Goal: Transaction & Acquisition: Book appointment/travel/reservation

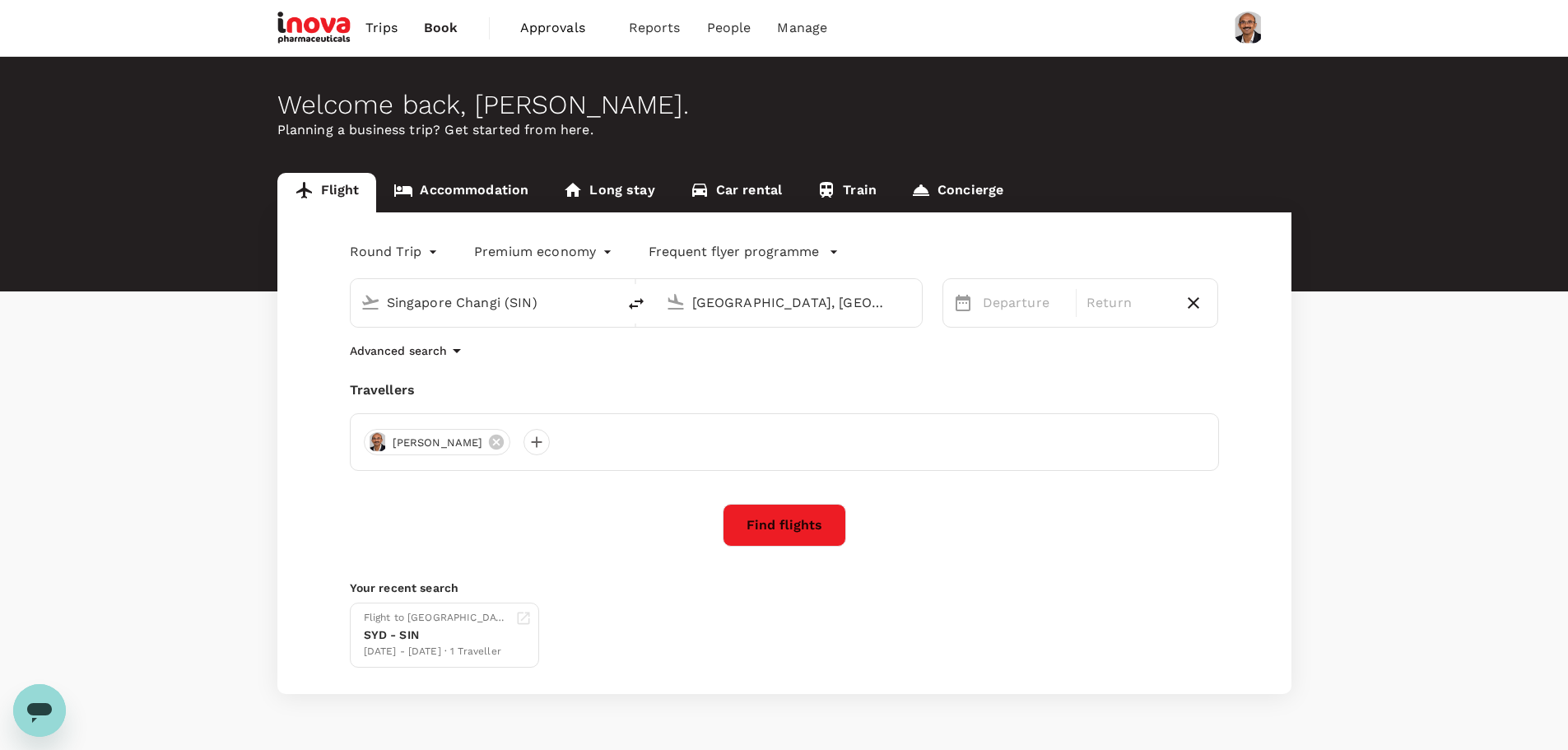
click at [1464, 705] on div "Welcome back , Balasubramanya . Planning a business trip? Get started from here…" at bounding box center [784, 404] width 1568 height 696
click at [755, 310] on input "Perth, Australia (any)" at bounding box center [790, 302] width 195 height 26
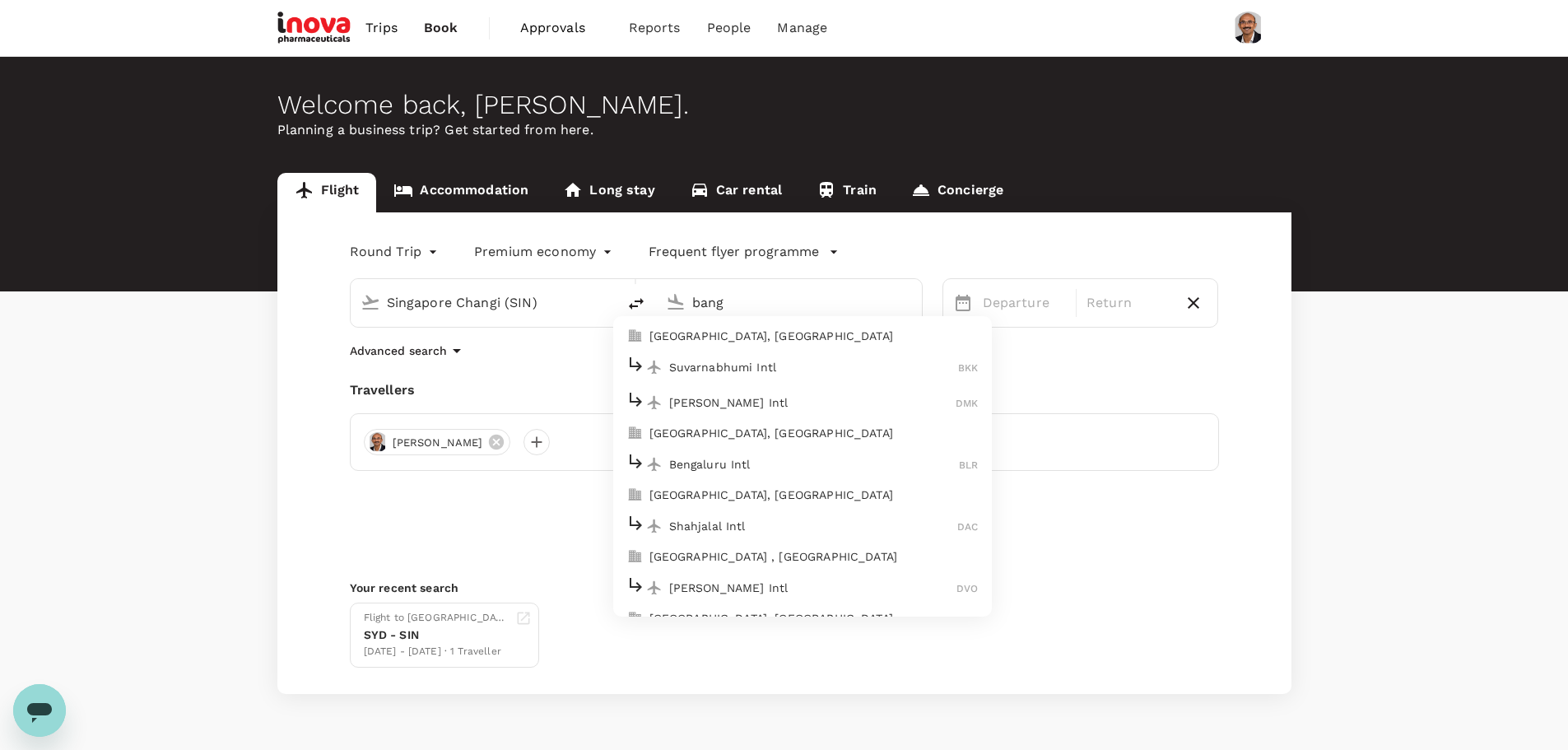
click at [767, 368] on p "Suvarnabhumi Intl" at bounding box center [814, 367] width 290 height 16
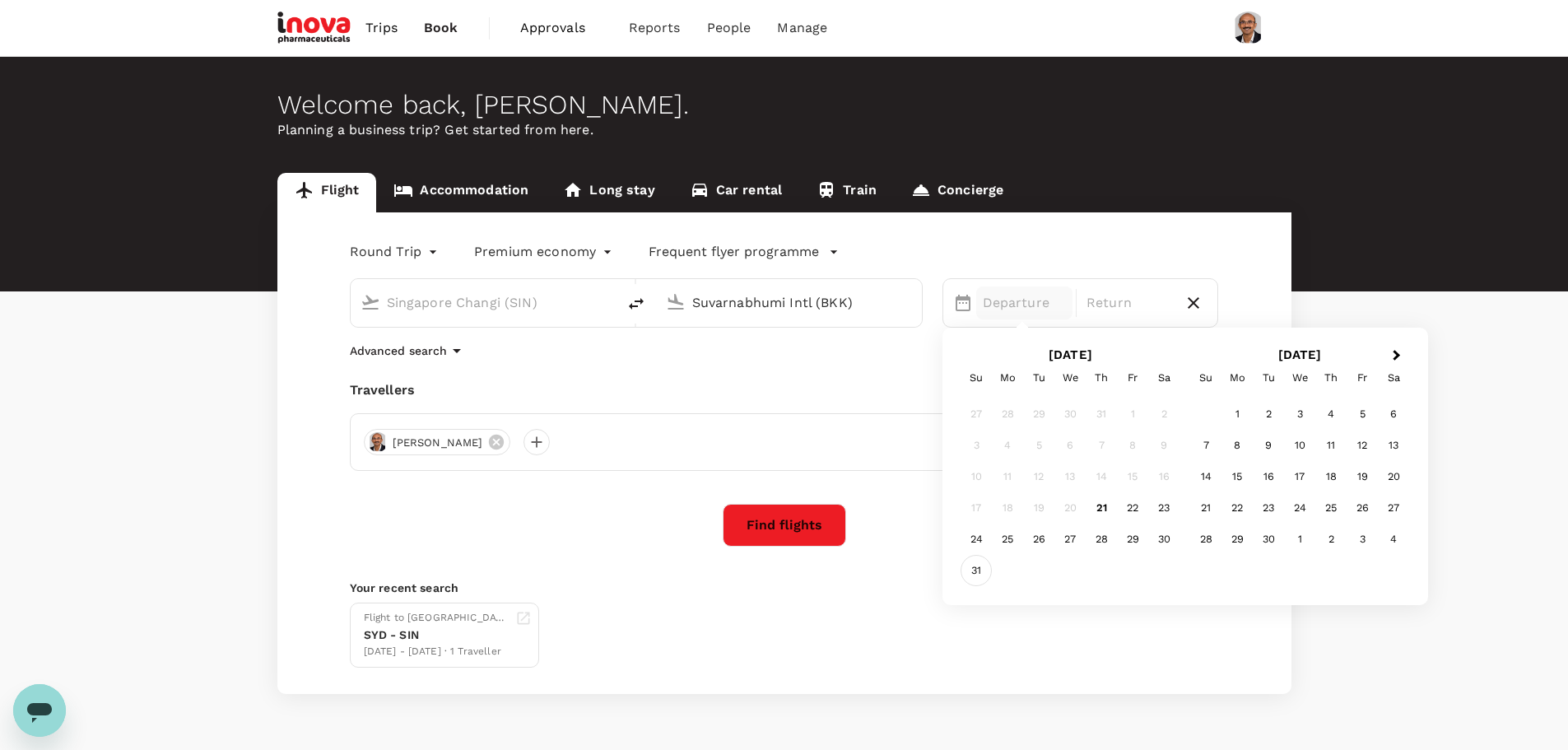
type input "Suvarnabhumi Intl (BKK)"
click at [977, 569] on div "31" at bounding box center [977, 570] width 32 height 32
click at [1334, 417] on div "4" at bounding box center [1331, 414] width 32 height 32
click at [799, 521] on button "Find flights" at bounding box center [784, 525] width 123 height 43
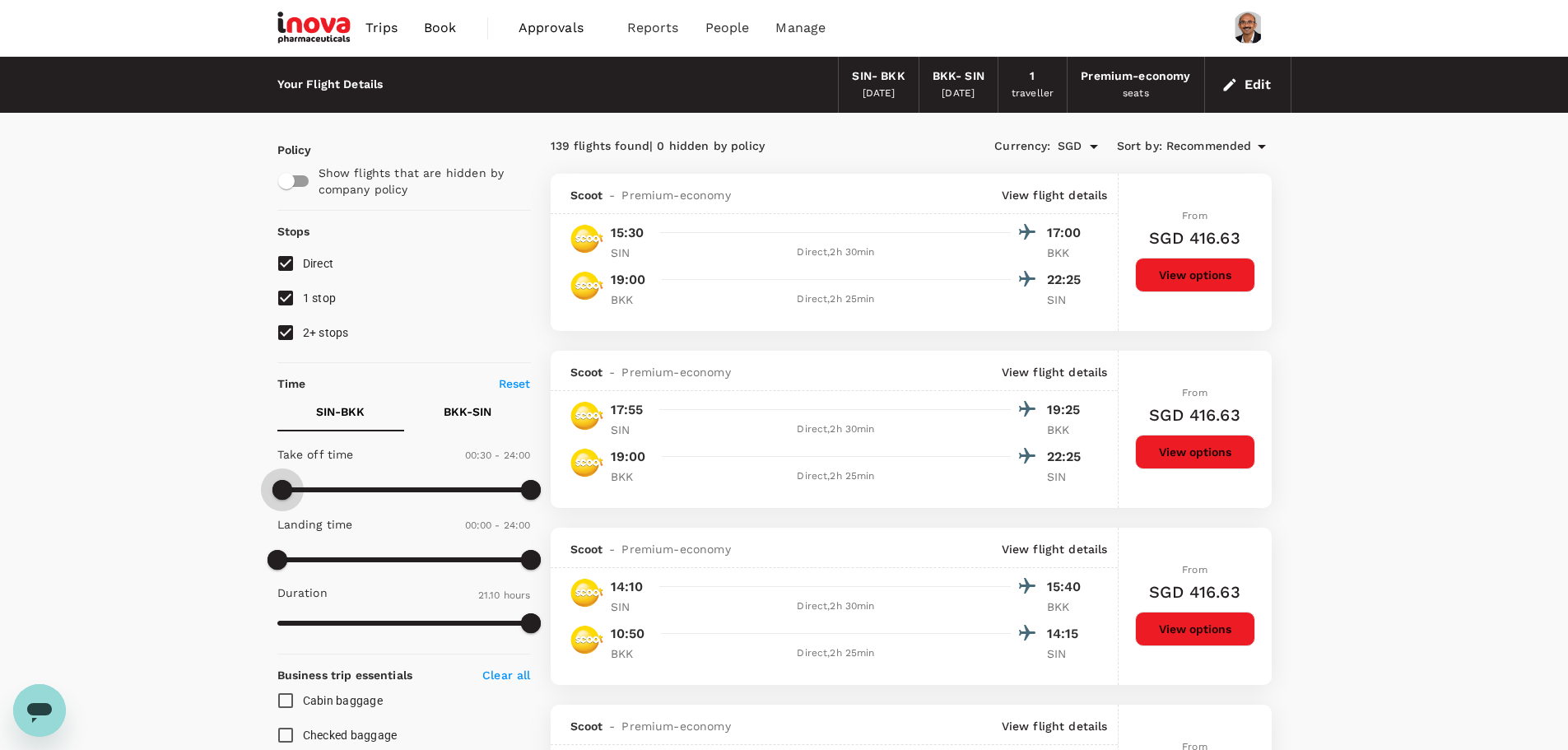
type input "420"
drag, startPoint x: 277, startPoint y: 487, endPoint x: 349, endPoint y: 498, distance: 72.8
click at [349, 498] on span at bounding box center [351, 489] width 20 height 20
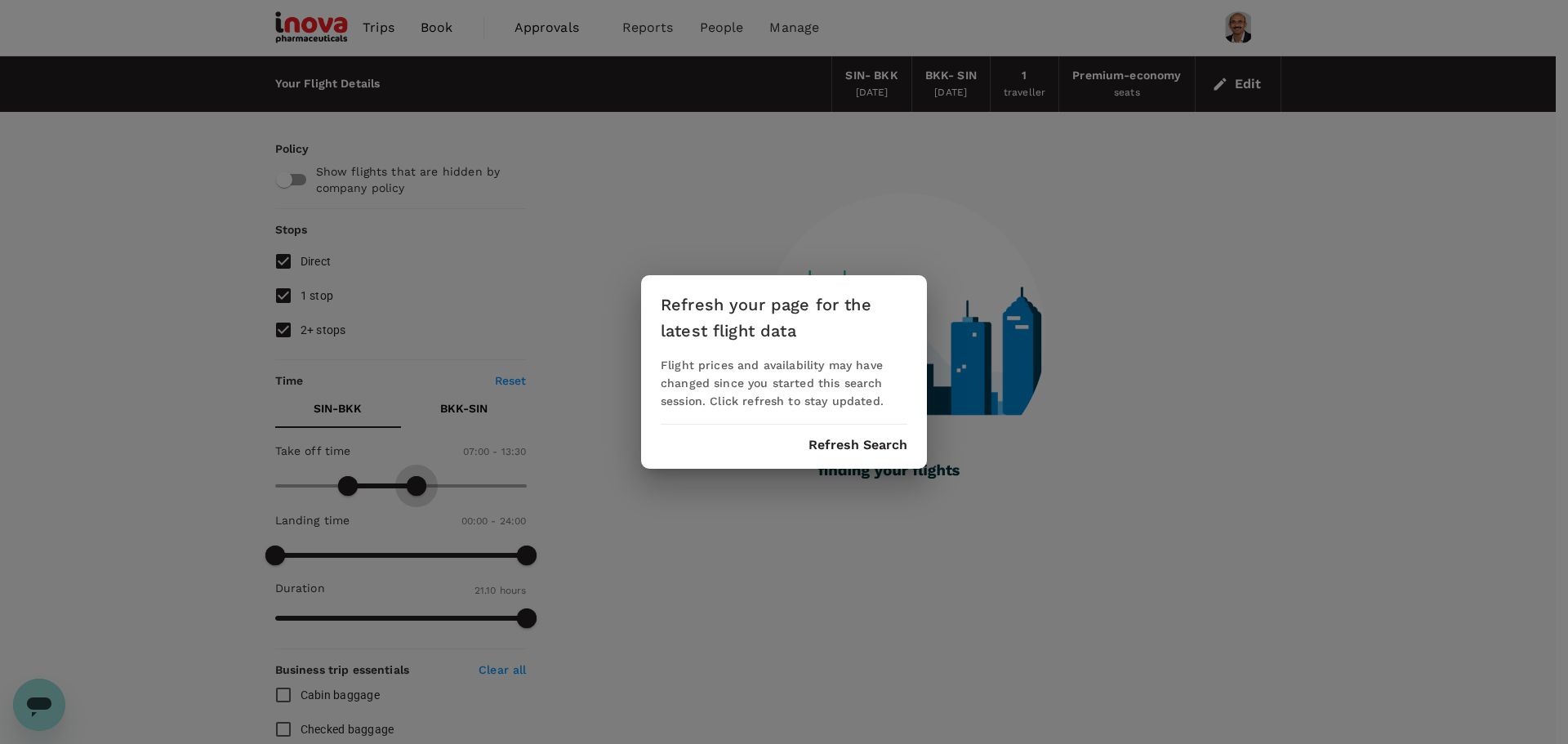
type input "900"
drag, startPoint x: 520, startPoint y: 486, endPoint x: 434, endPoint y: 498, distance: 86.8
click at [839, 445] on button "Refresh Search" at bounding box center [858, 445] width 99 height 15
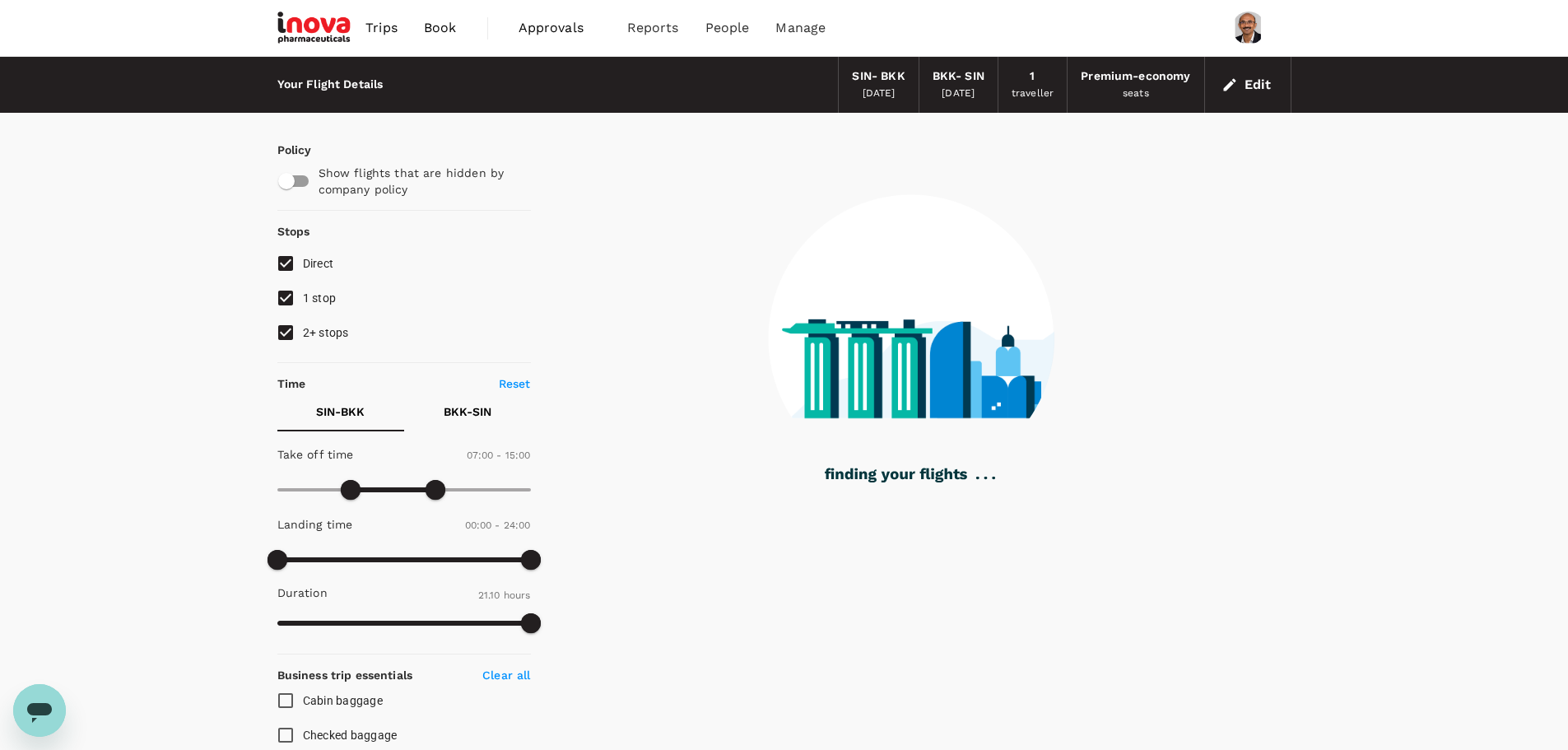
type input "0"
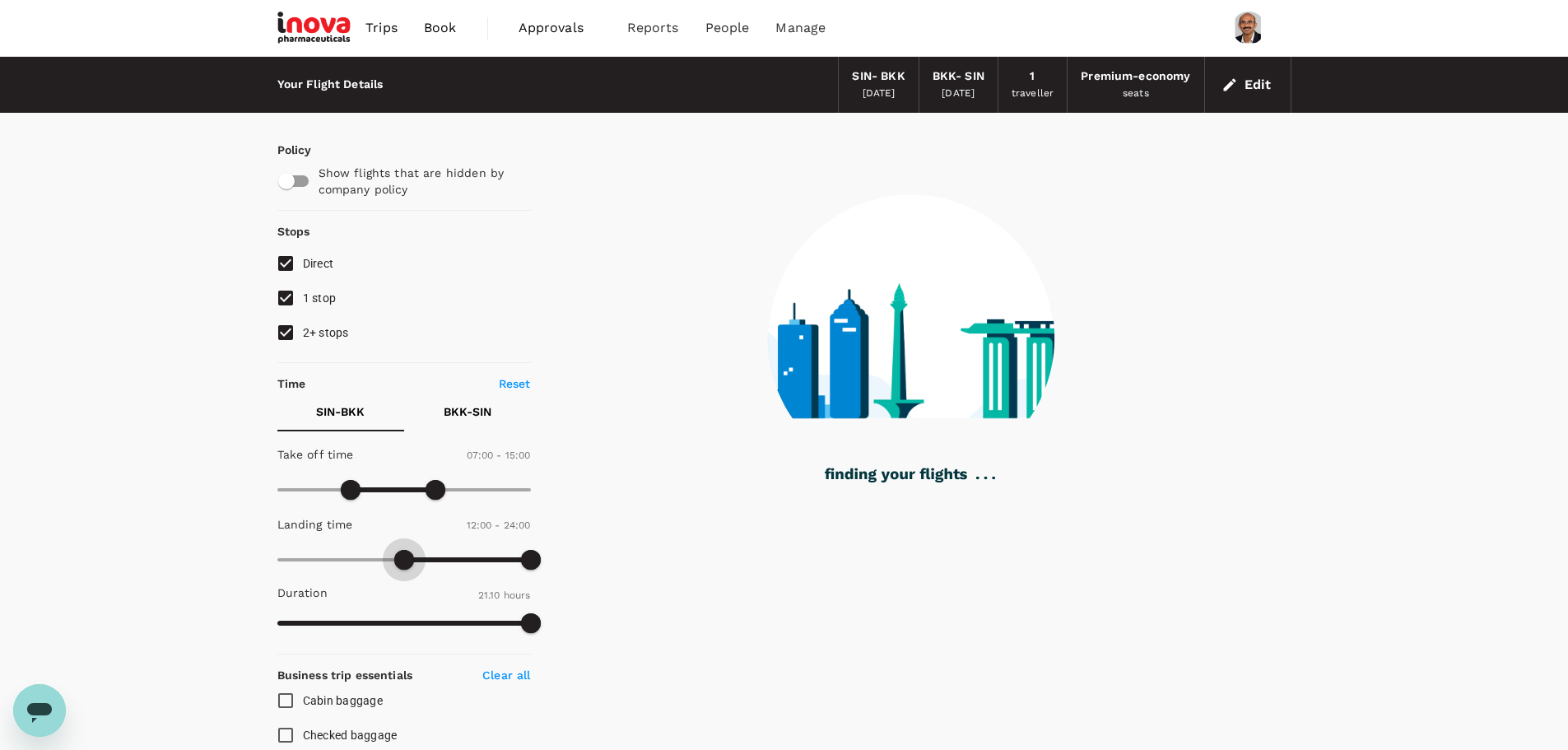
type input "810"
type input "1270"
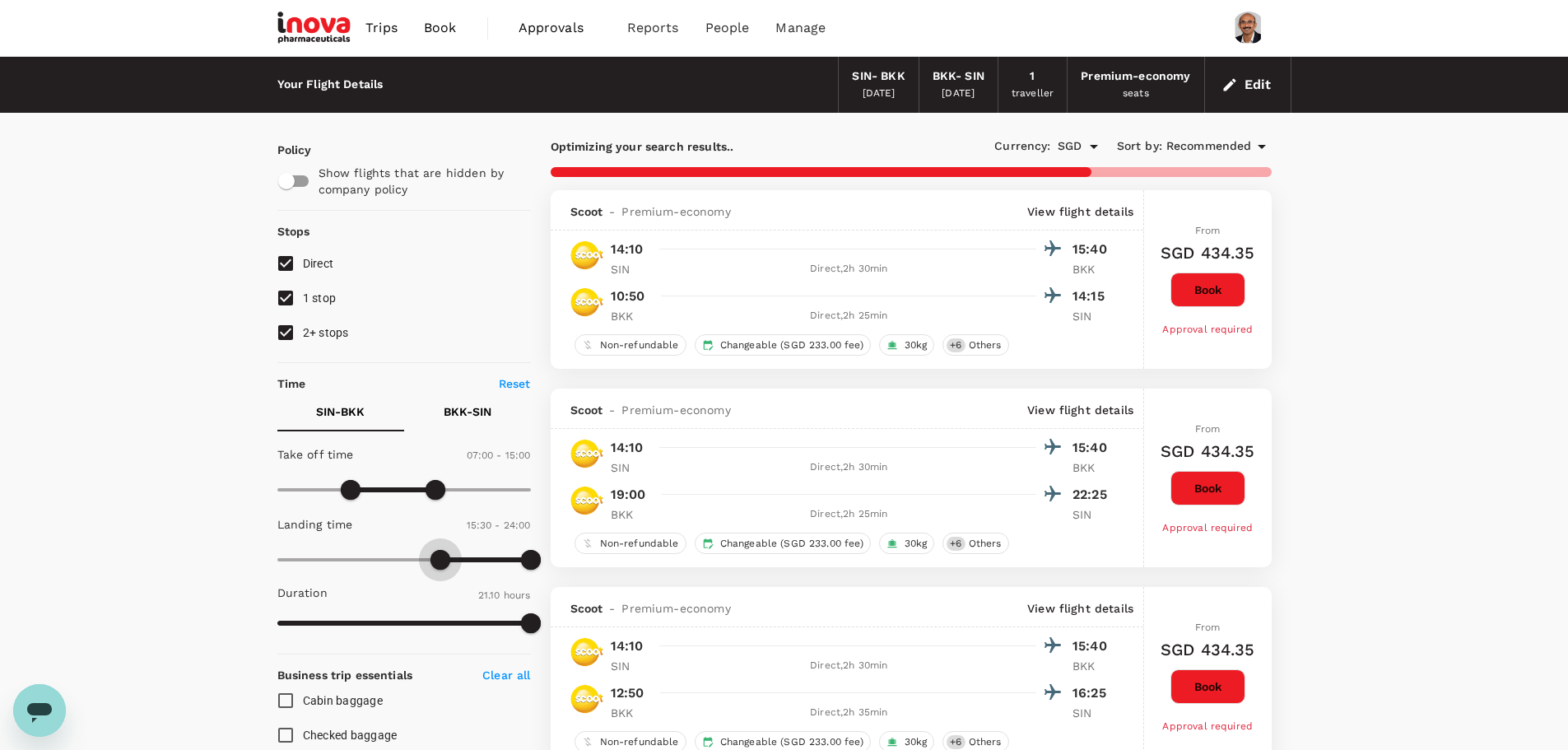
type input "1020"
drag, startPoint x: 275, startPoint y: 551, endPoint x: 457, endPoint y: 553, distance: 182.0
click at [457, 553] on span at bounding box center [457, 560] width 20 height 20
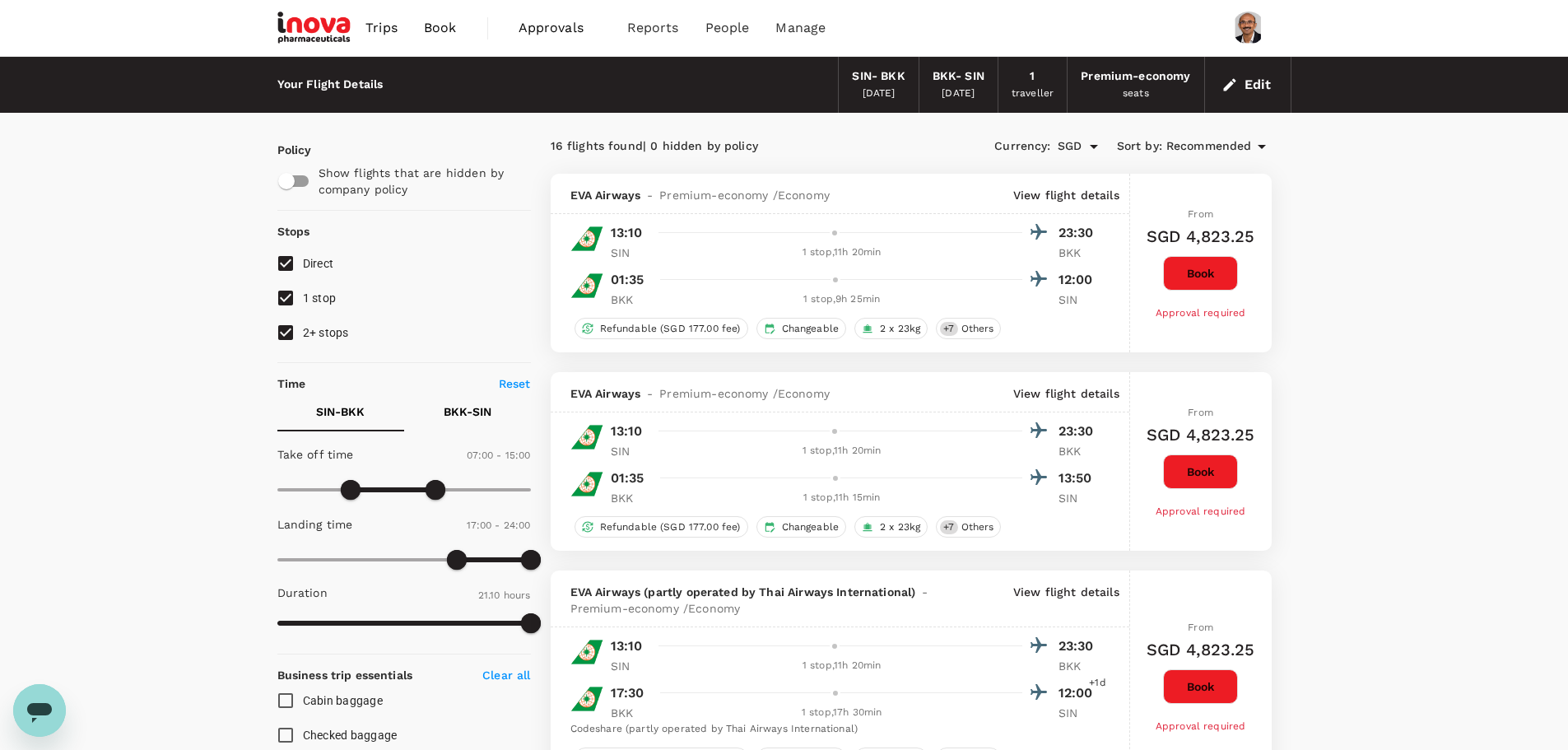
click at [288, 291] on input "1 stop" at bounding box center [286, 298] width 34 height 34
checkbox input "false"
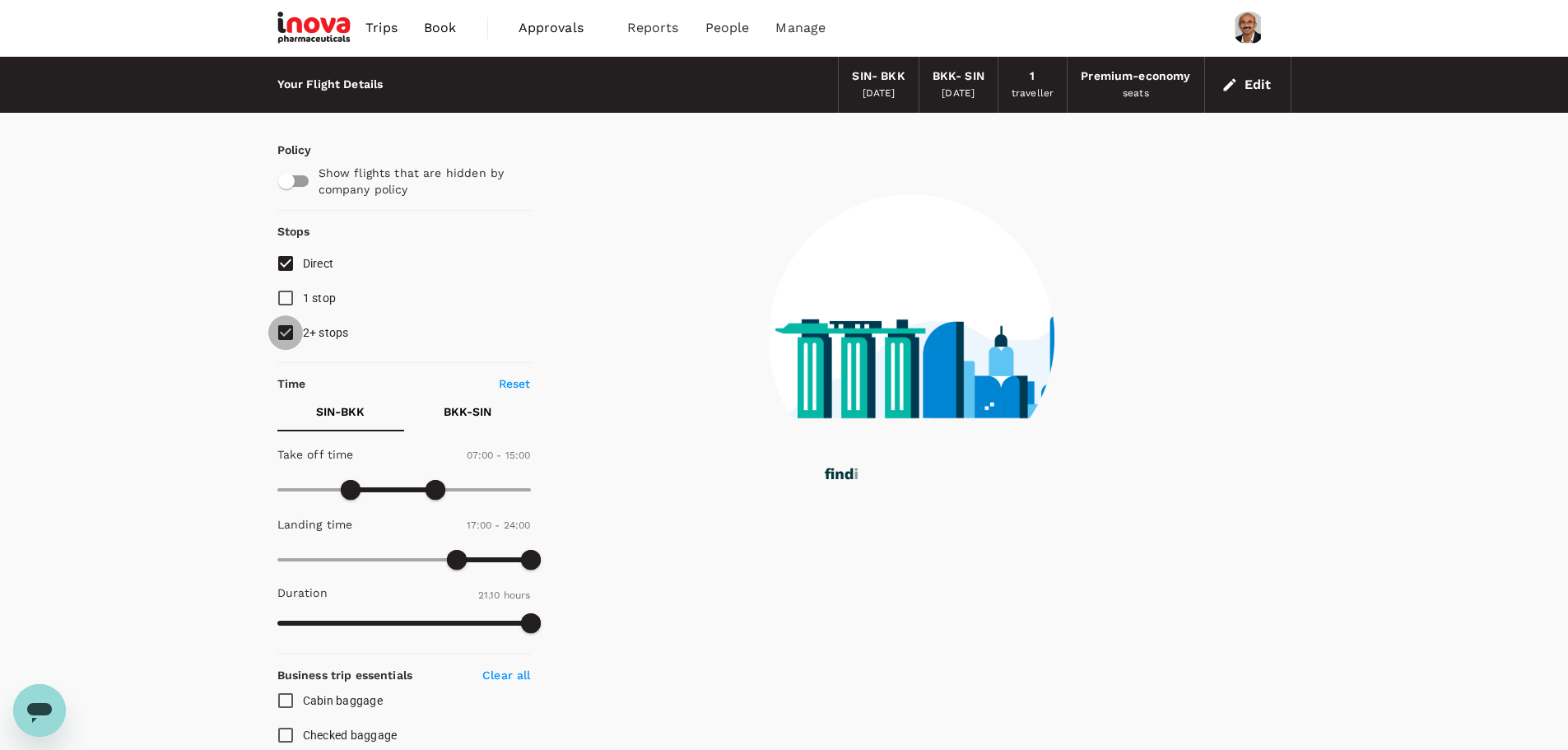
click at [290, 331] on input "2+ stops" at bounding box center [286, 332] width 34 height 34
checkbox input "false"
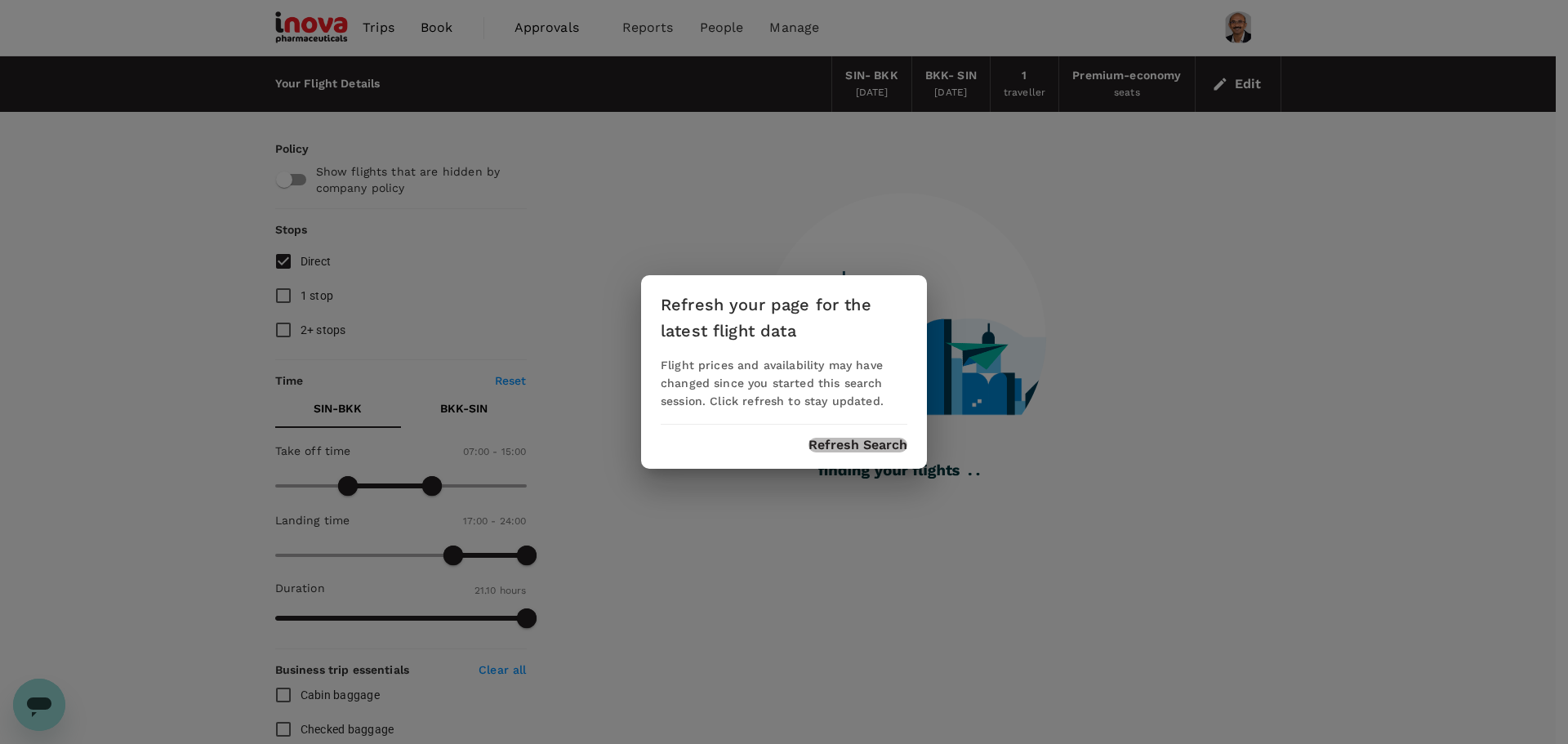
click at [874, 439] on button "Refresh Search" at bounding box center [858, 445] width 99 height 15
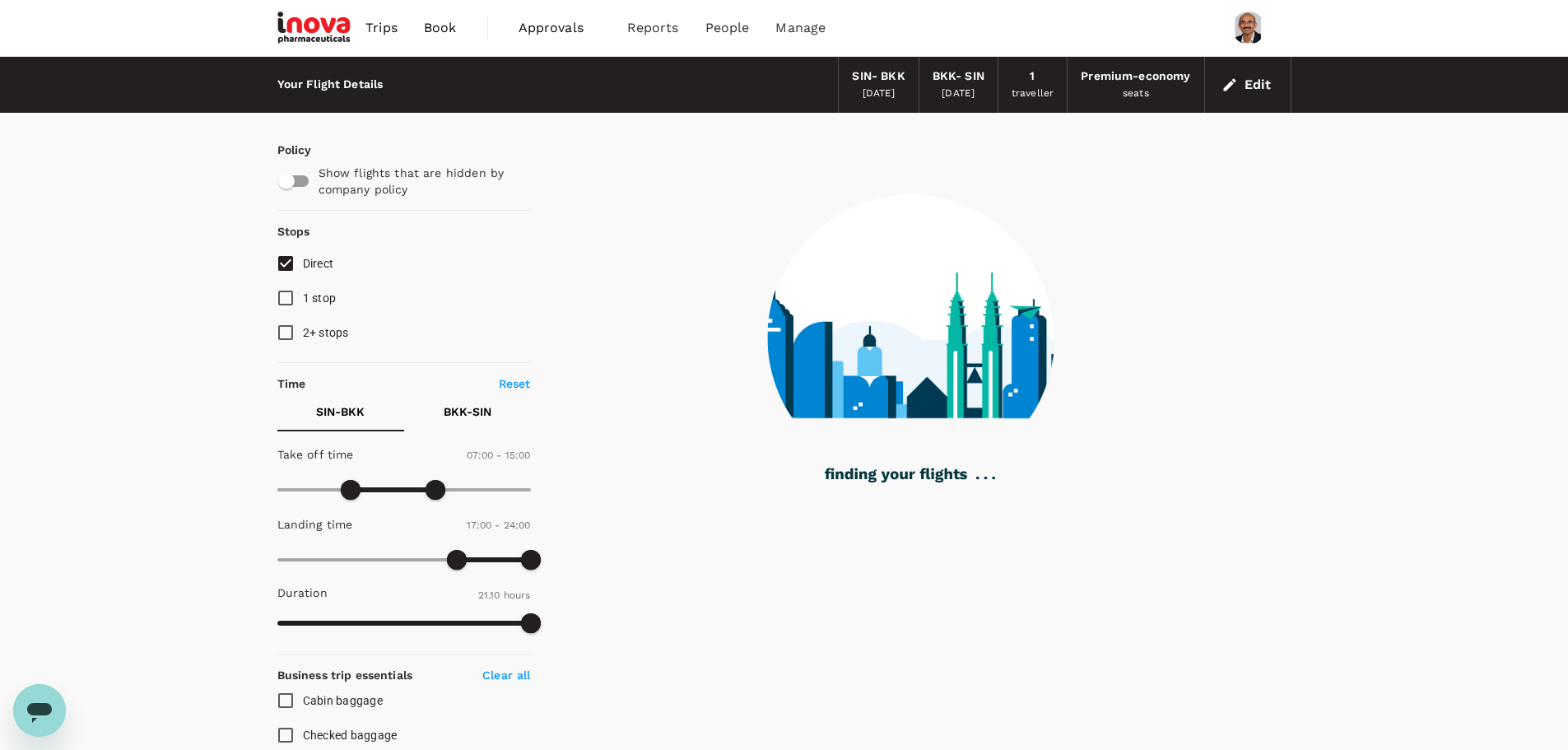
type input "1230"
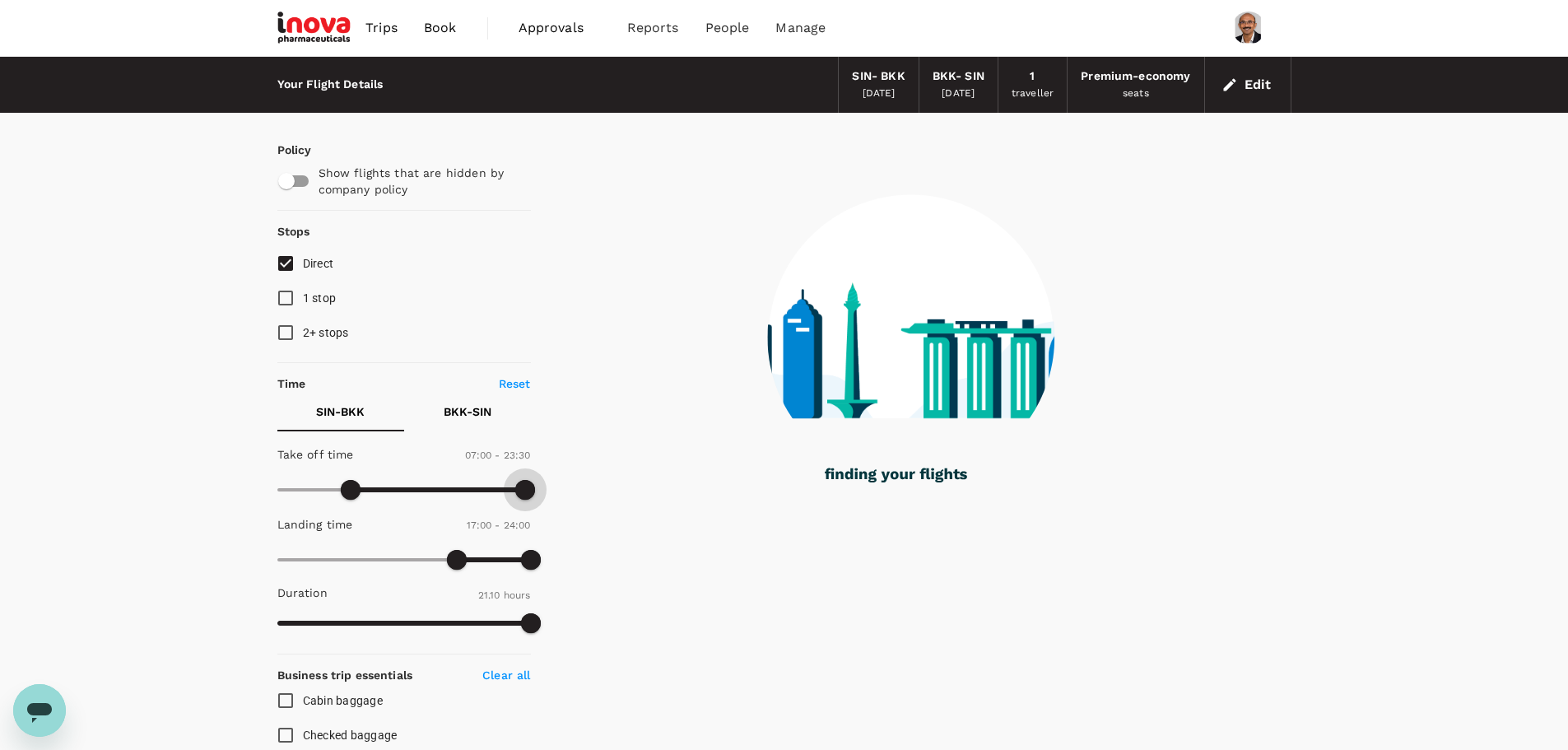
type input "1440"
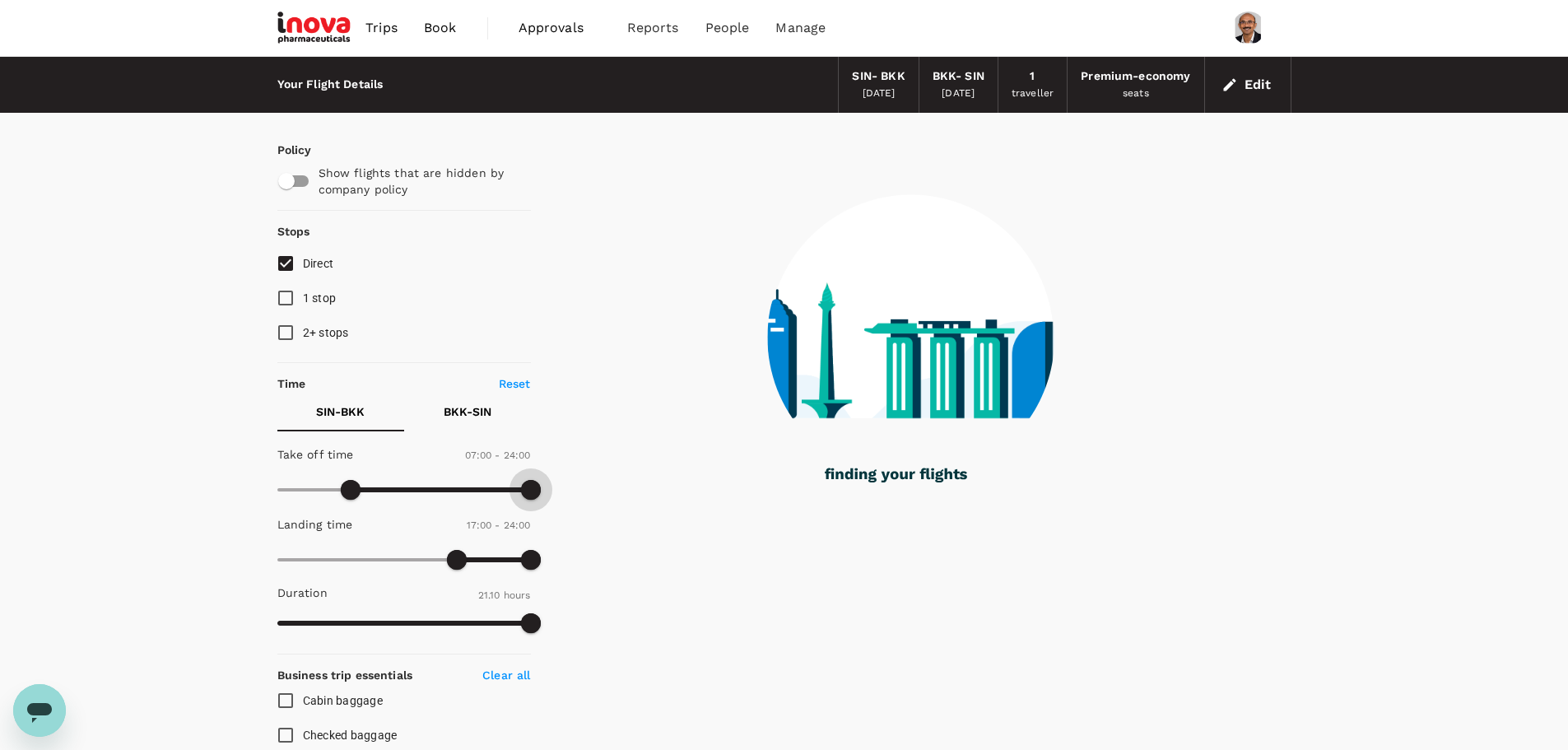
drag, startPoint x: 440, startPoint y: 486, endPoint x: 544, endPoint y: 489, distance: 104.0
click at [541, 489] on span at bounding box center [530, 489] width 20 height 20
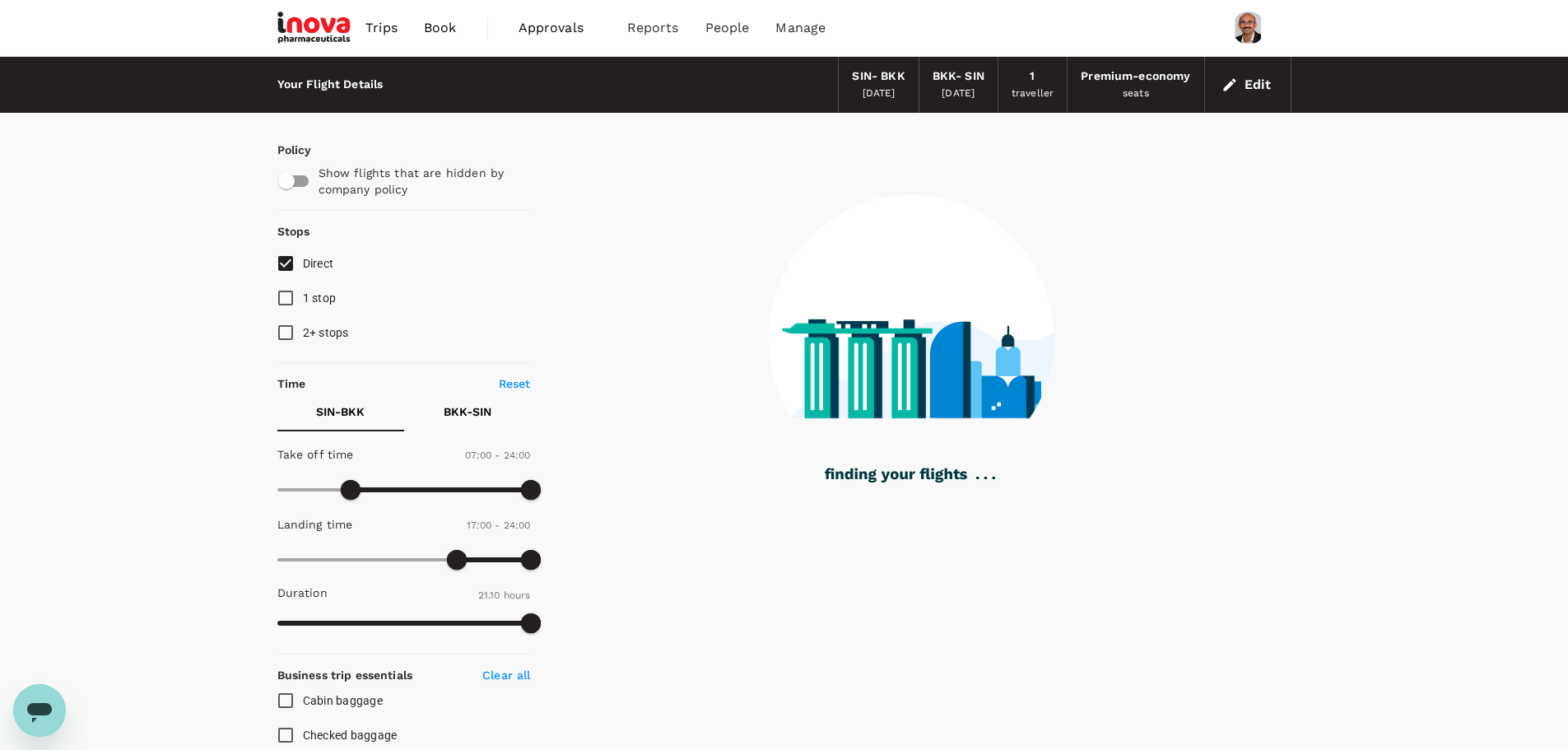
click at [634, 498] on div at bounding box center [912, 328] width 761 height 430
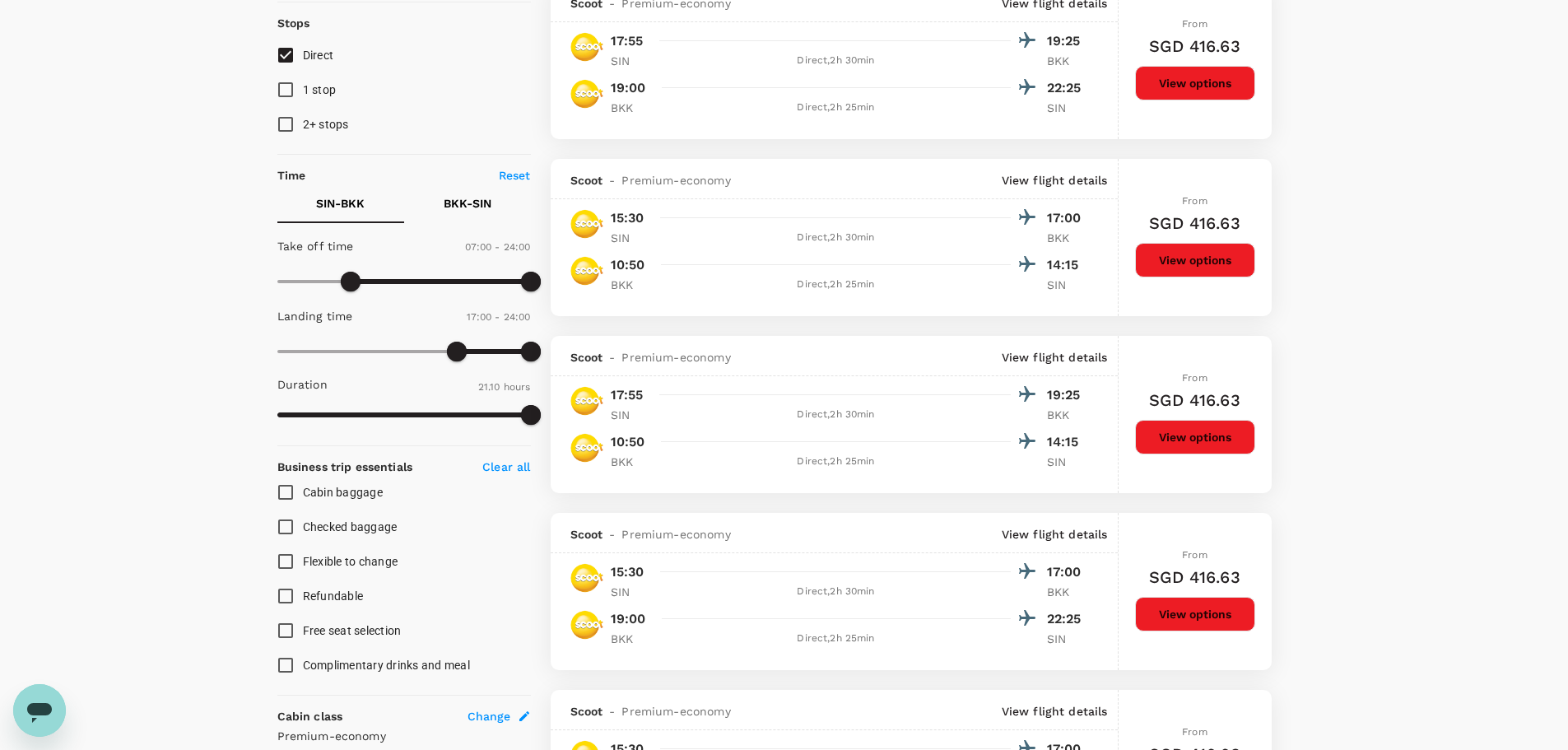
scroll to position [164, 0]
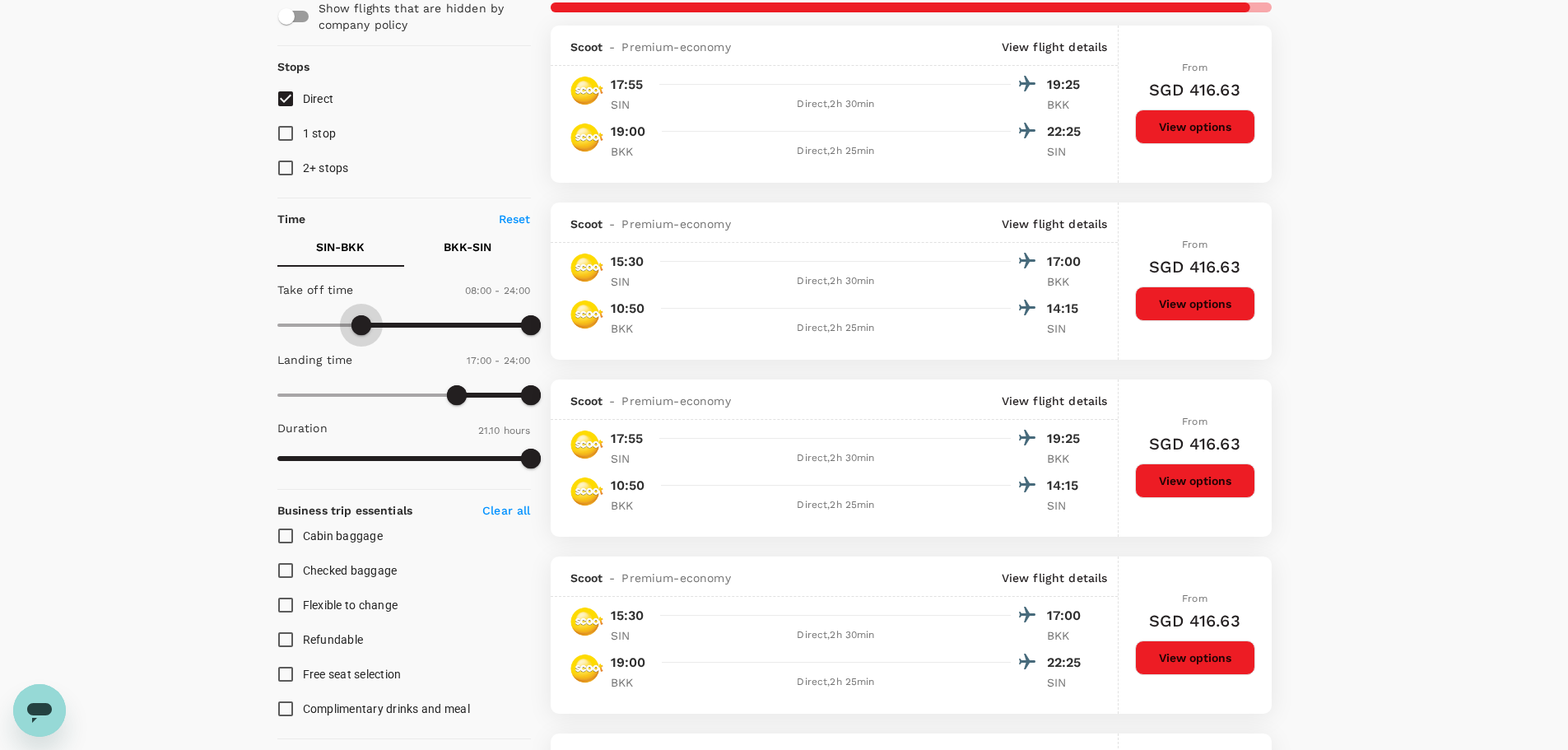
type input "0"
drag, startPoint x: 360, startPoint y: 327, endPoint x: 220, endPoint y: 347, distance: 141.4
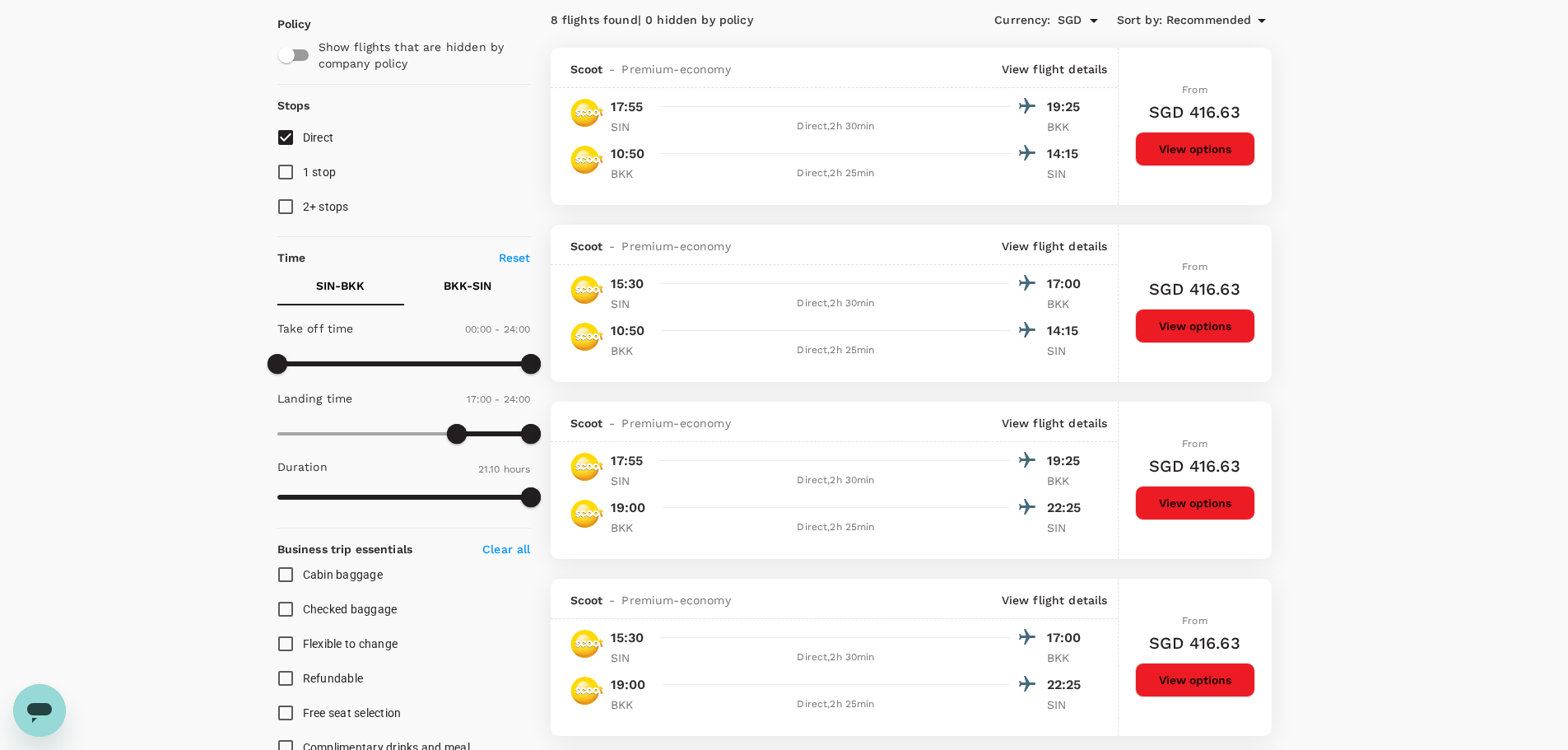
scroll to position [0, 0]
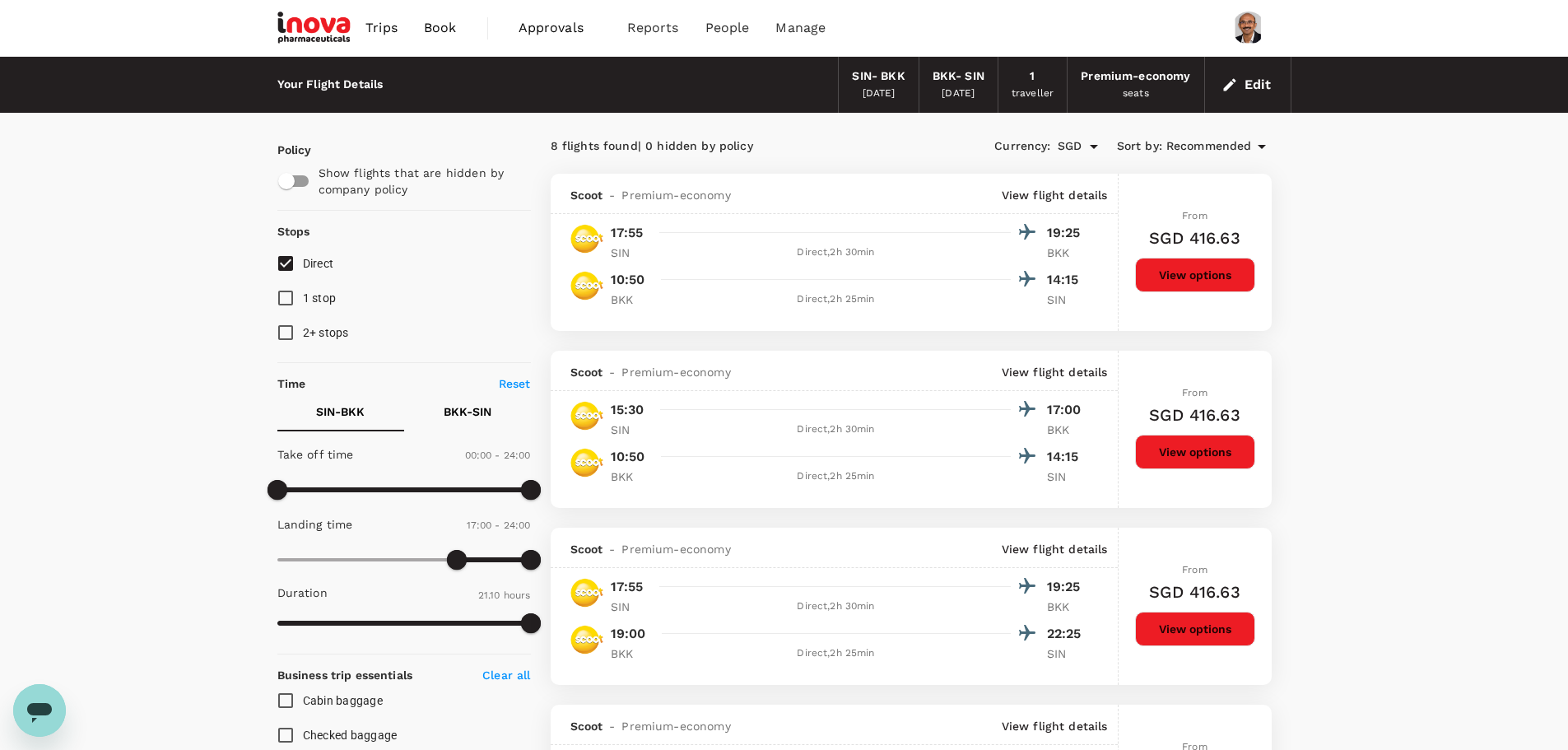
click at [1250, 87] on button "Edit" at bounding box center [1248, 85] width 59 height 27
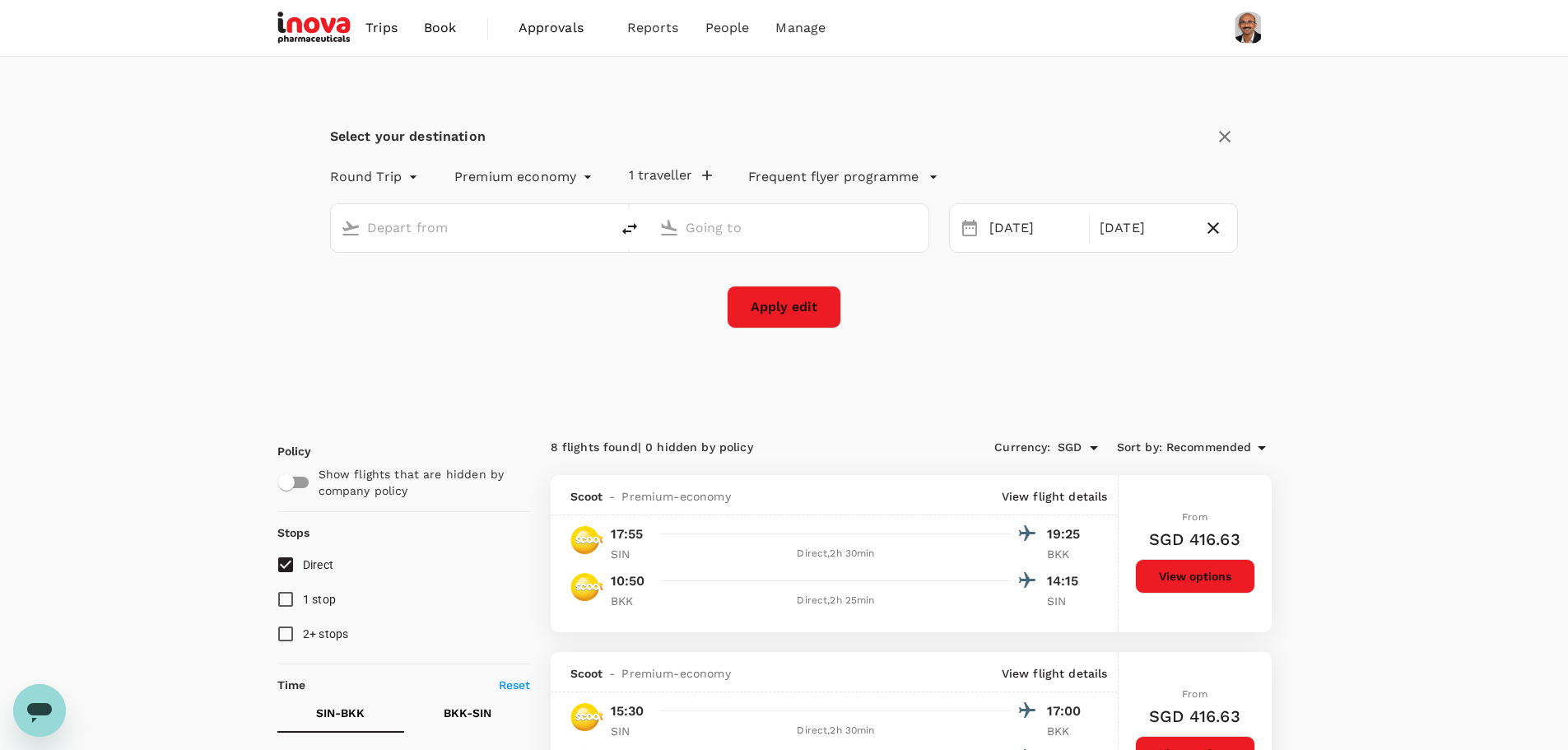
type input "Singapore Changi (SIN)"
type input "Suvarnabhumi Intl (BKK)"
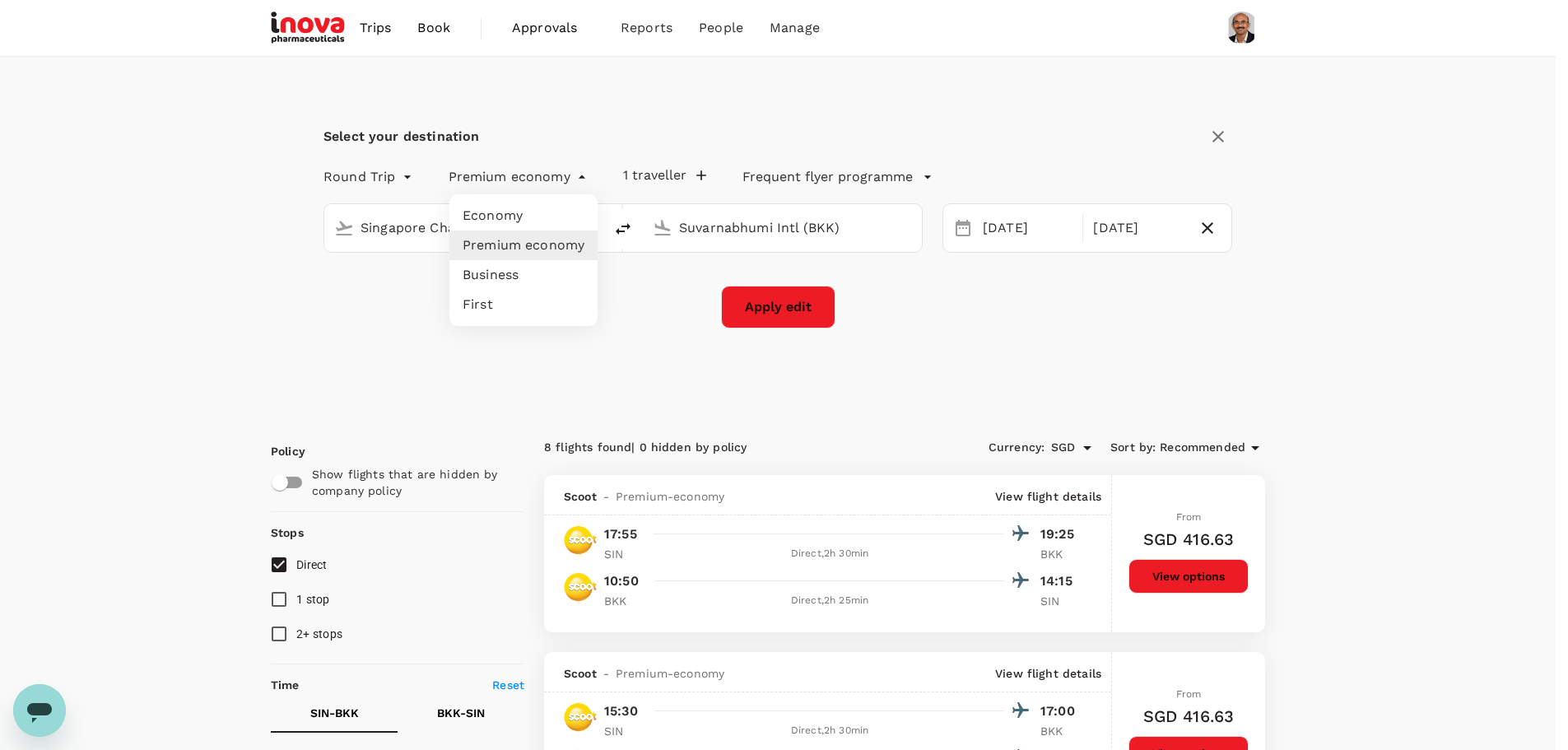
click at [532, 216] on li "Economy" at bounding box center [523, 215] width 148 height 30
type input "economy"
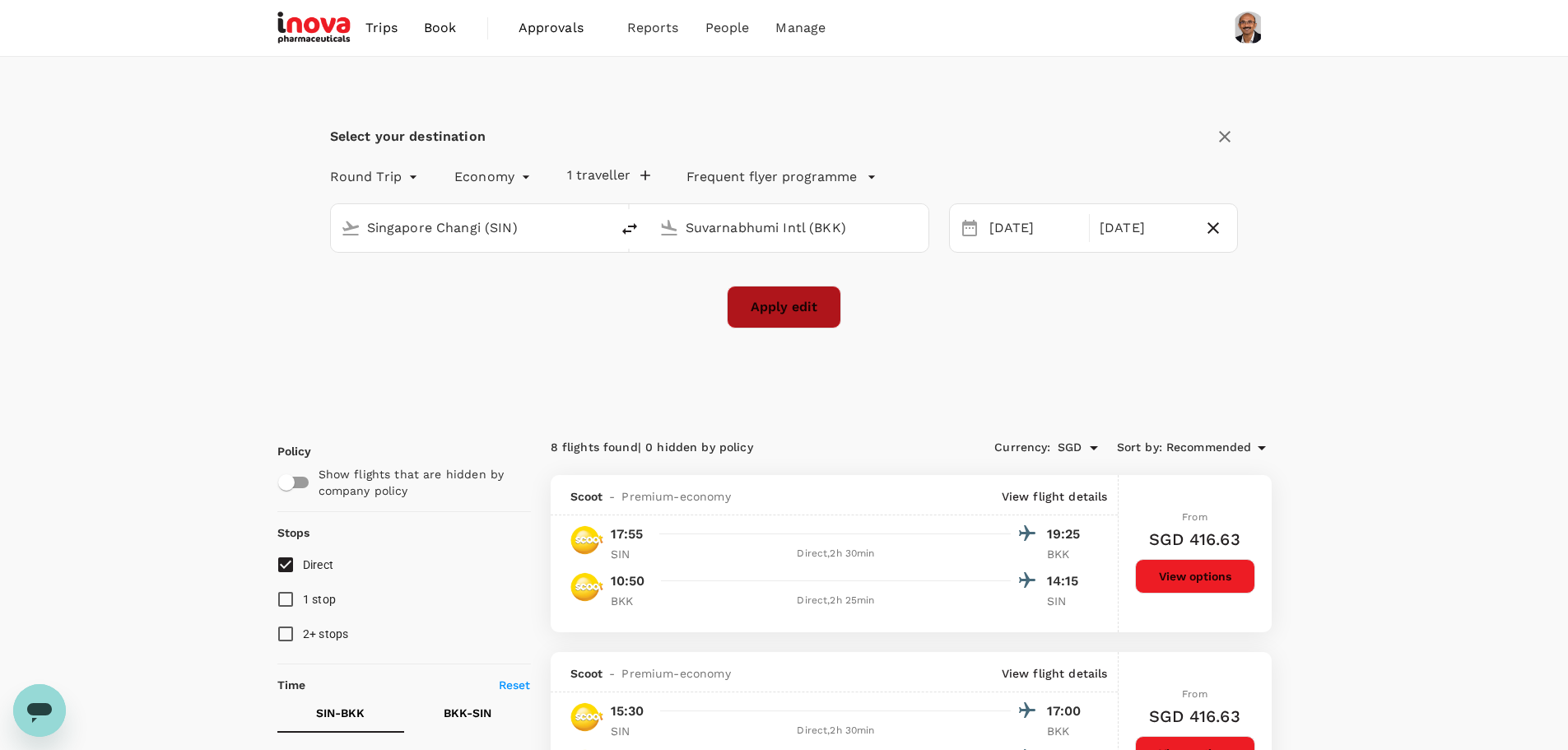
click at [820, 311] on button "Apply edit" at bounding box center [784, 307] width 115 height 43
checkbox input "false"
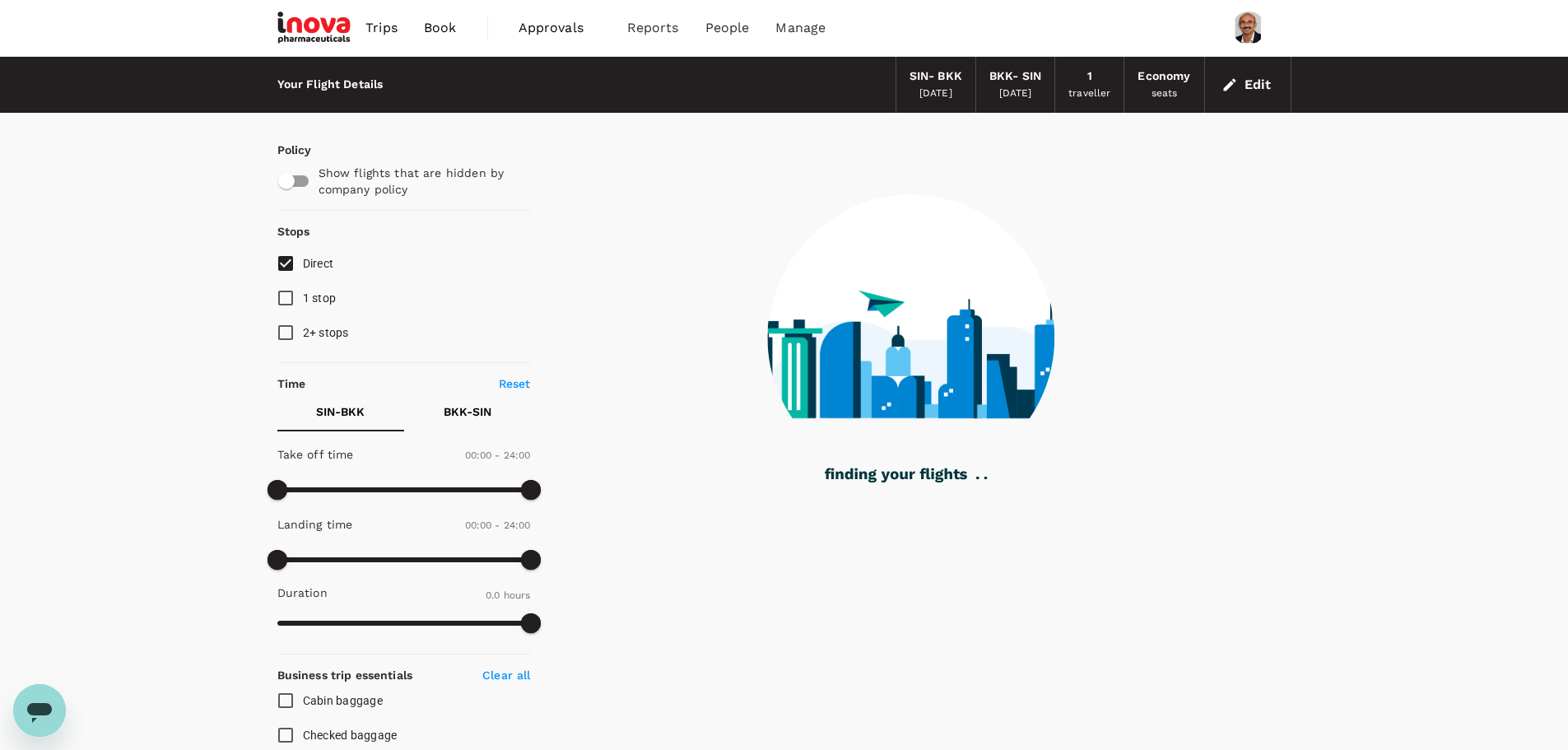
type input "280"
checkbox input "true"
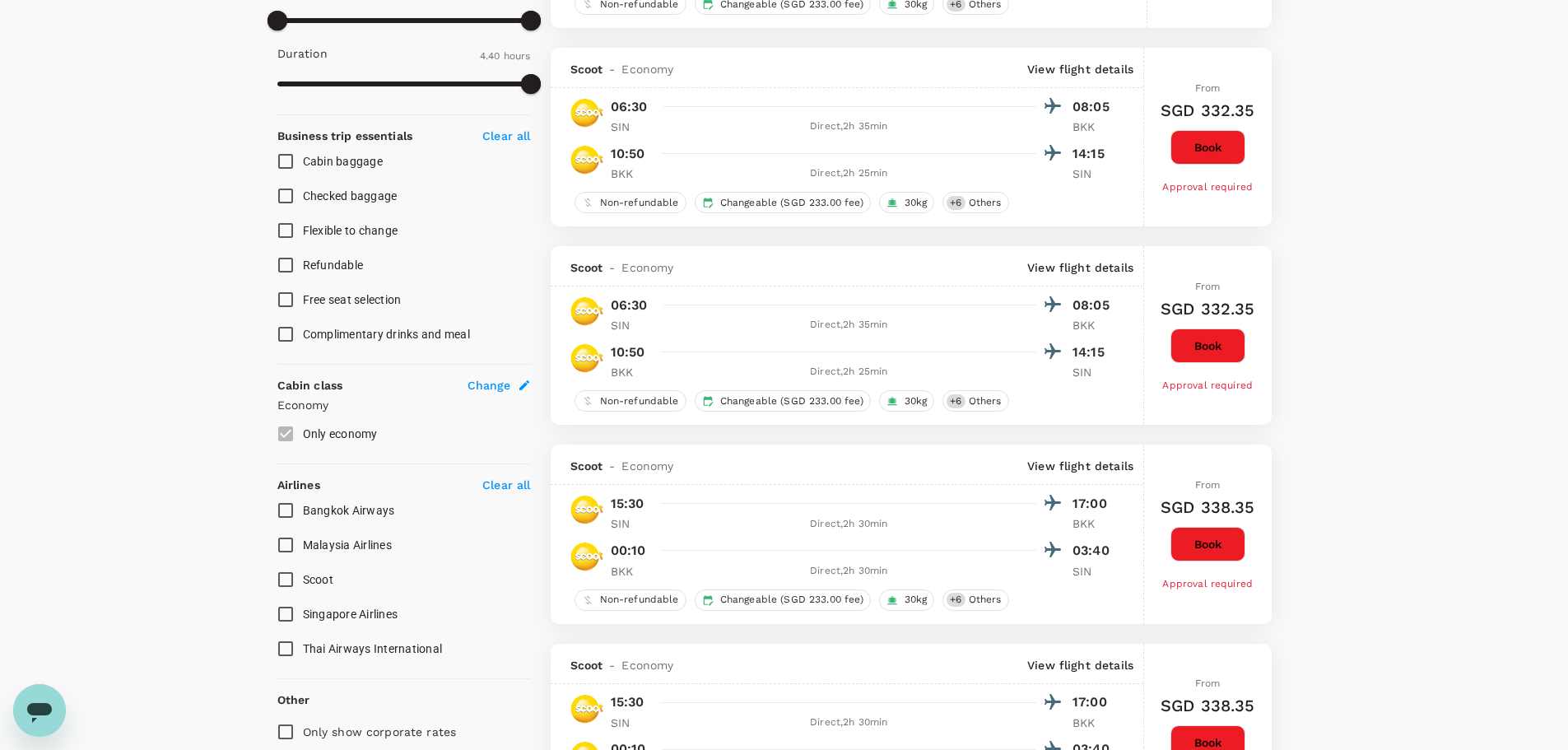
scroll to position [576, 0]
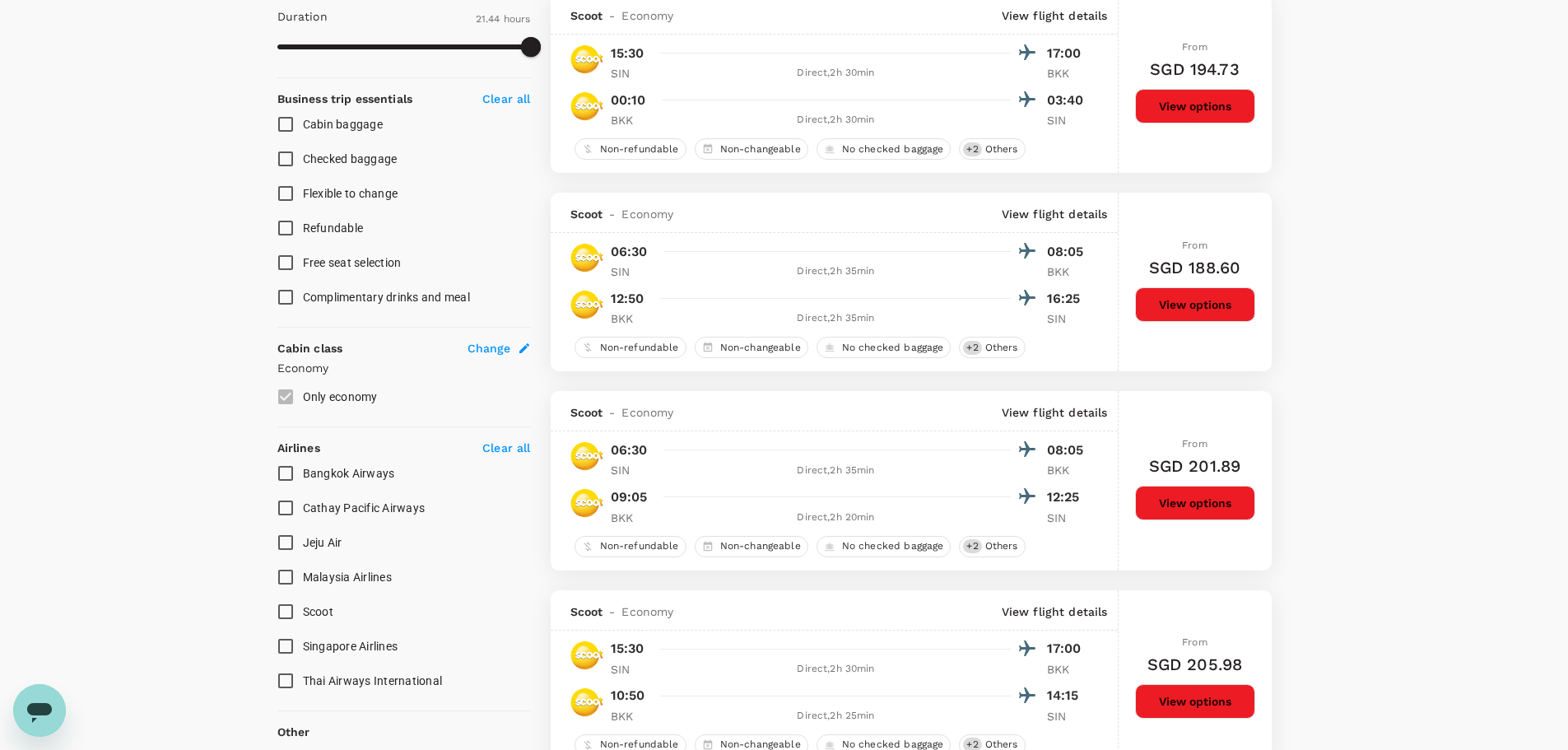
type input "1304"
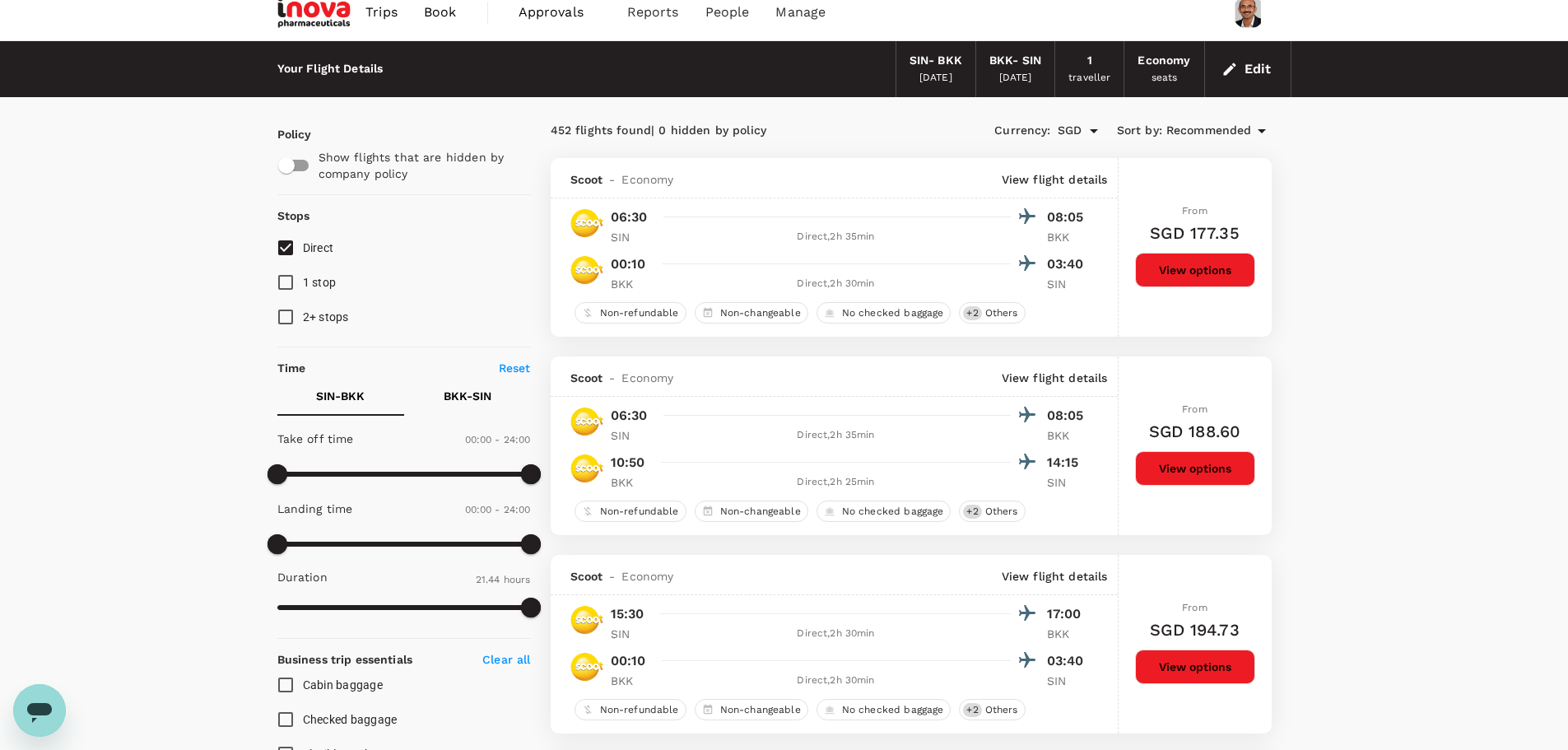
scroll to position [0, 0]
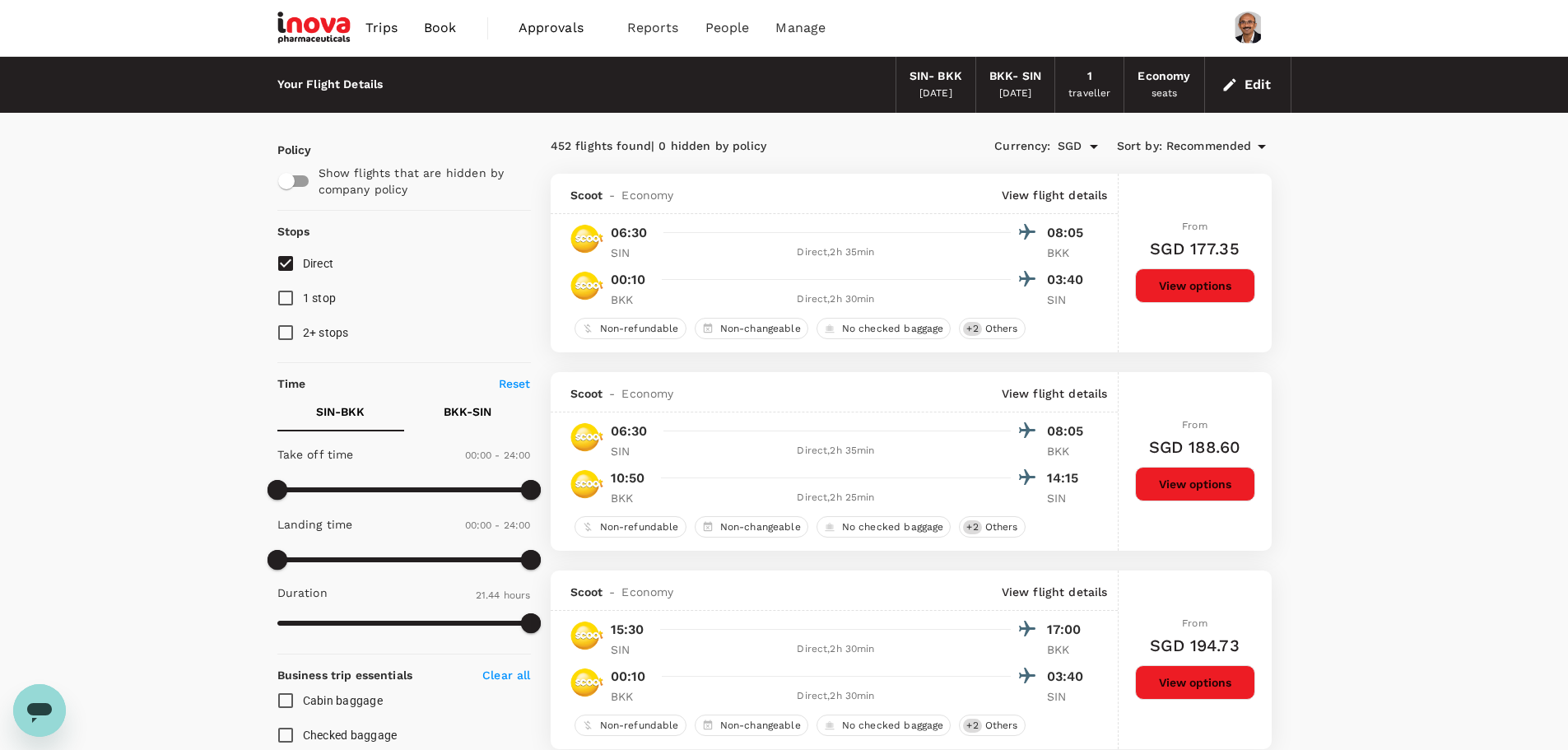
click at [465, 414] on p "BKK - SIN" at bounding box center [467, 411] width 48 height 16
click at [482, 409] on p "BKK - SIN" at bounding box center [467, 411] width 48 height 16
click at [339, 411] on p "SIN - BKK" at bounding box center [340, 411] width 49 height 16
click at [282, 182] on input "checkbox" at bounding box center [287, 181] width 94 height 32
checkbox input "true"
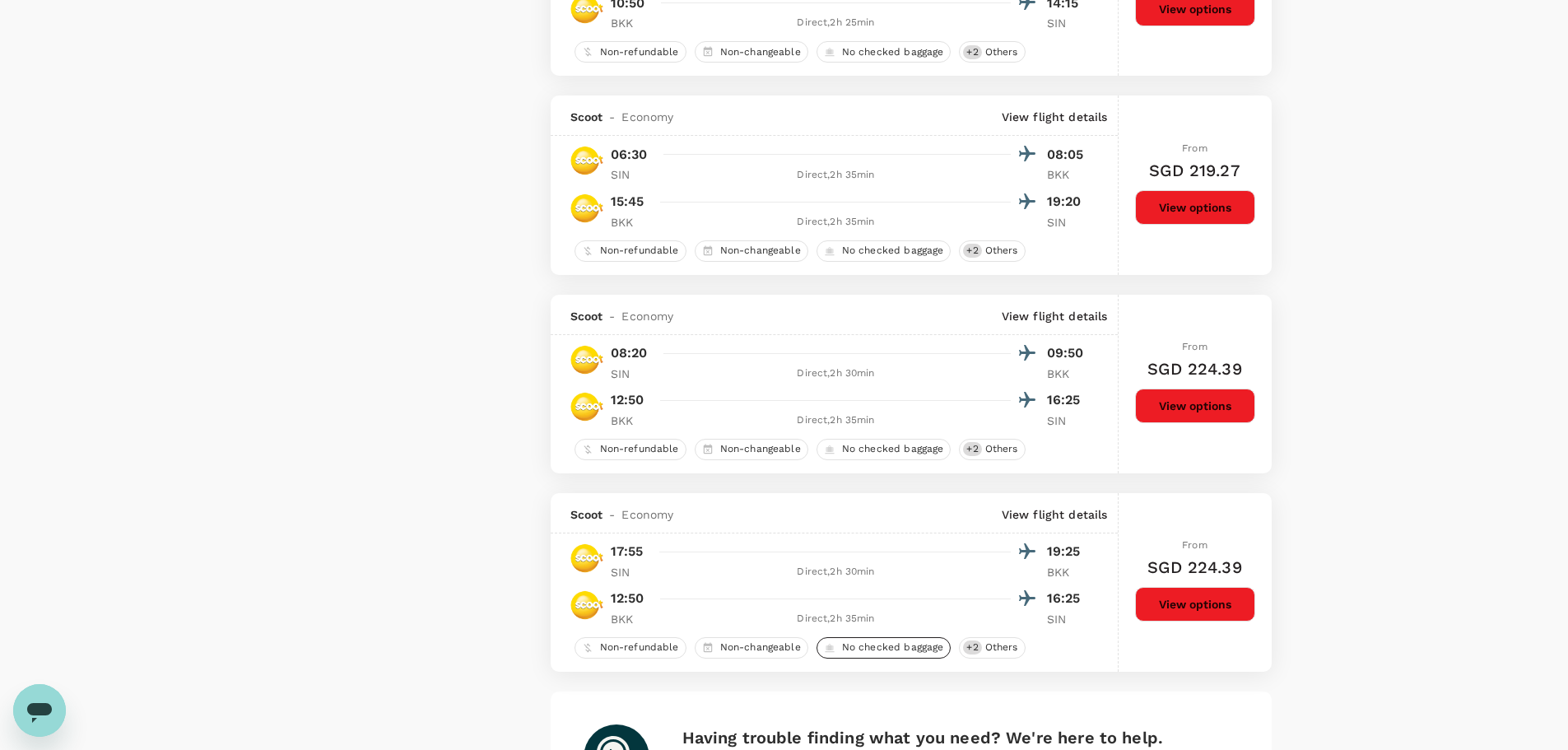
scroll to position [3704, 0]
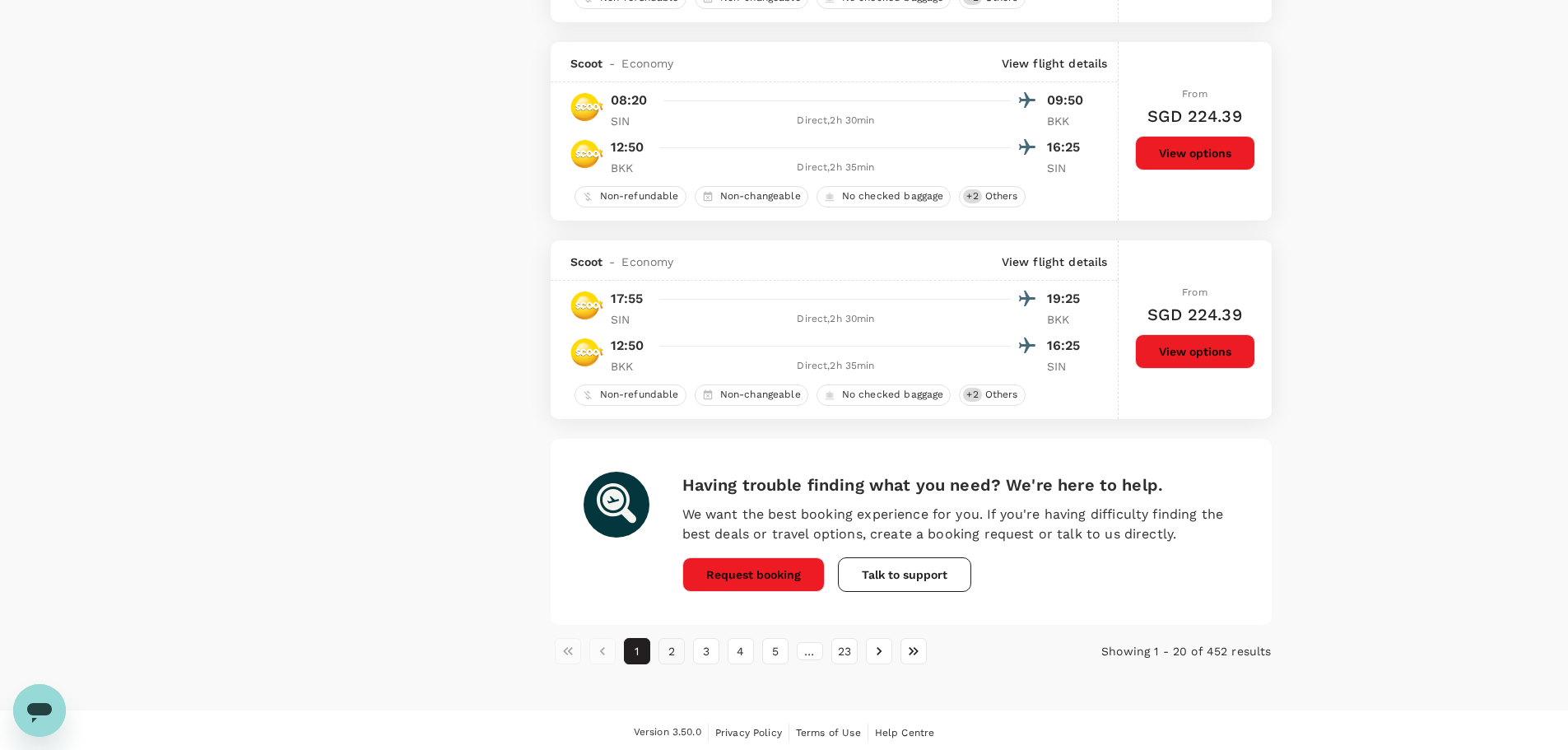
click at [669, 650] on button "2" at bounding box center [672, 652] width 27 height 27
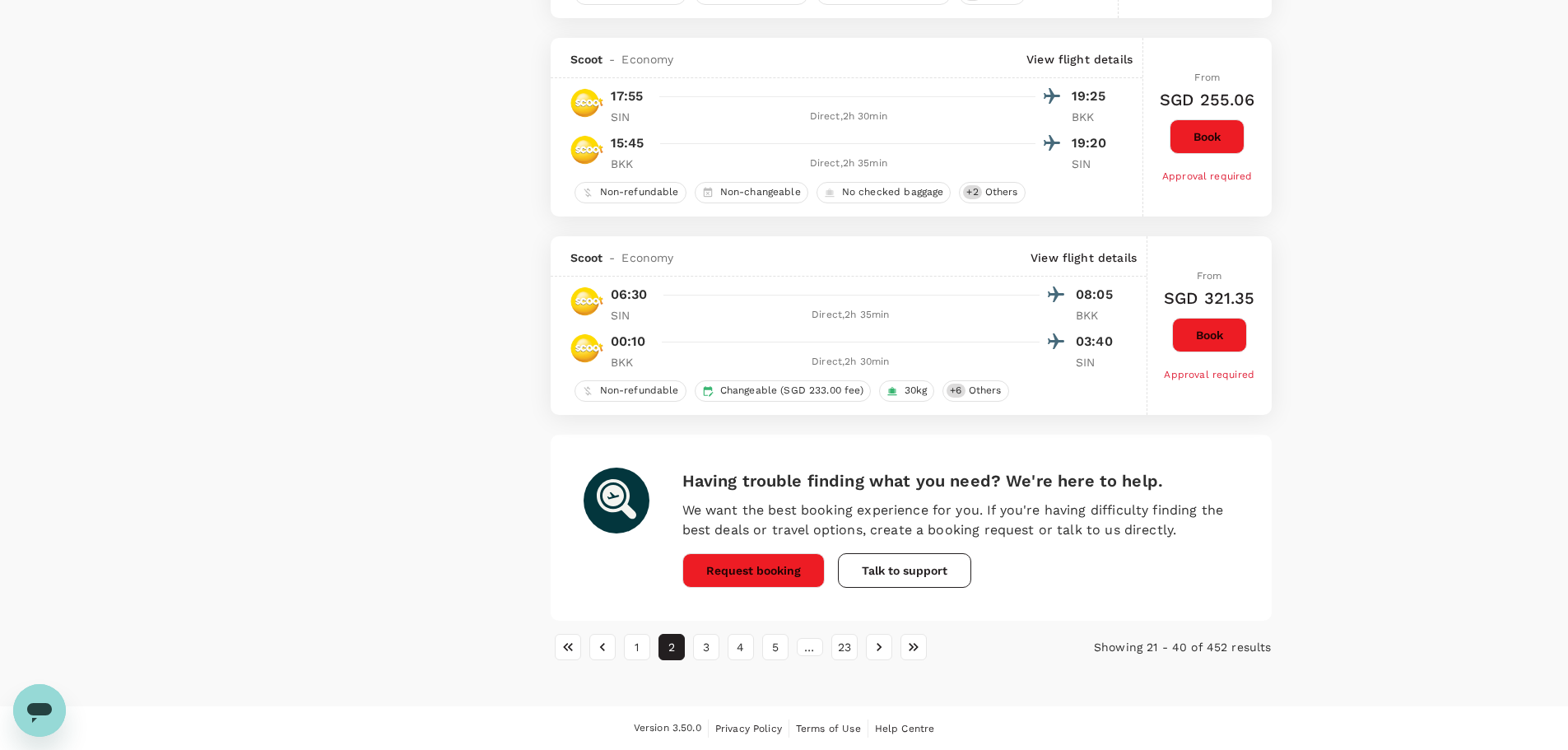
scroll to position [3710, 0]
click at [698, 645] on button "3" at bounding box center [707, 647] width 27 height 27
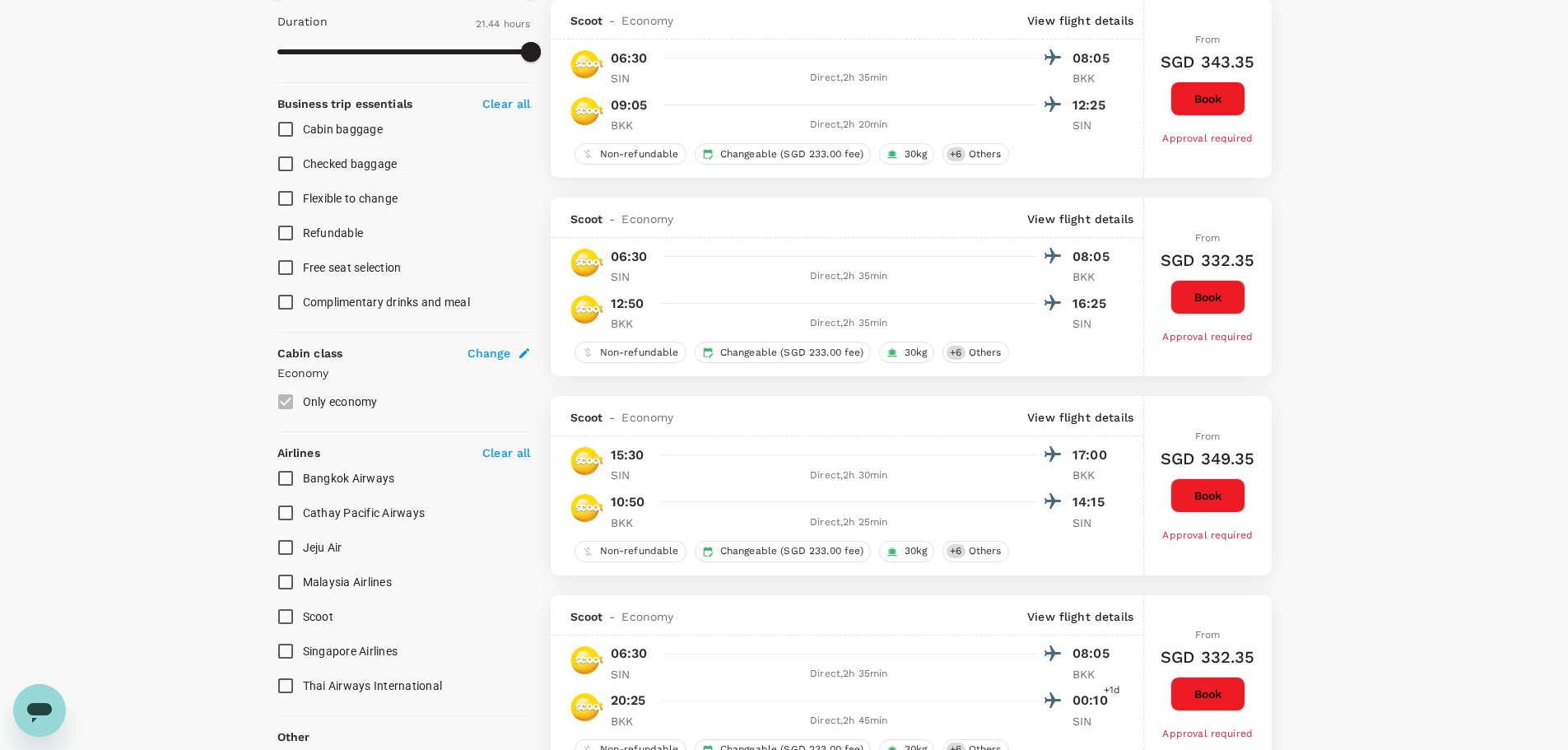
scroll to position [658, 0]
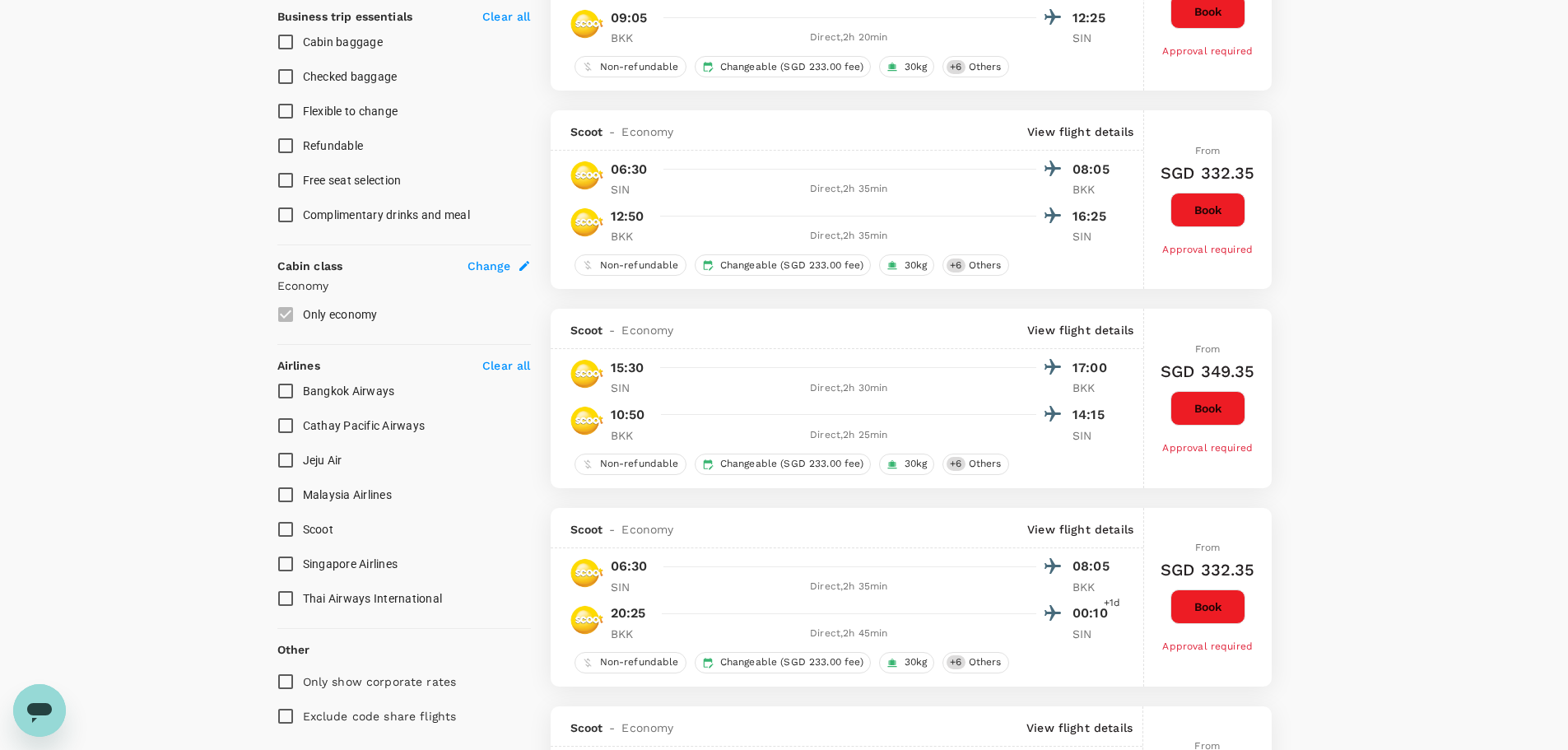
click at [294, 564] on input "Singapore Airlines" at bounding box center [286, 564] width 34 height 34
checkbox input "true"
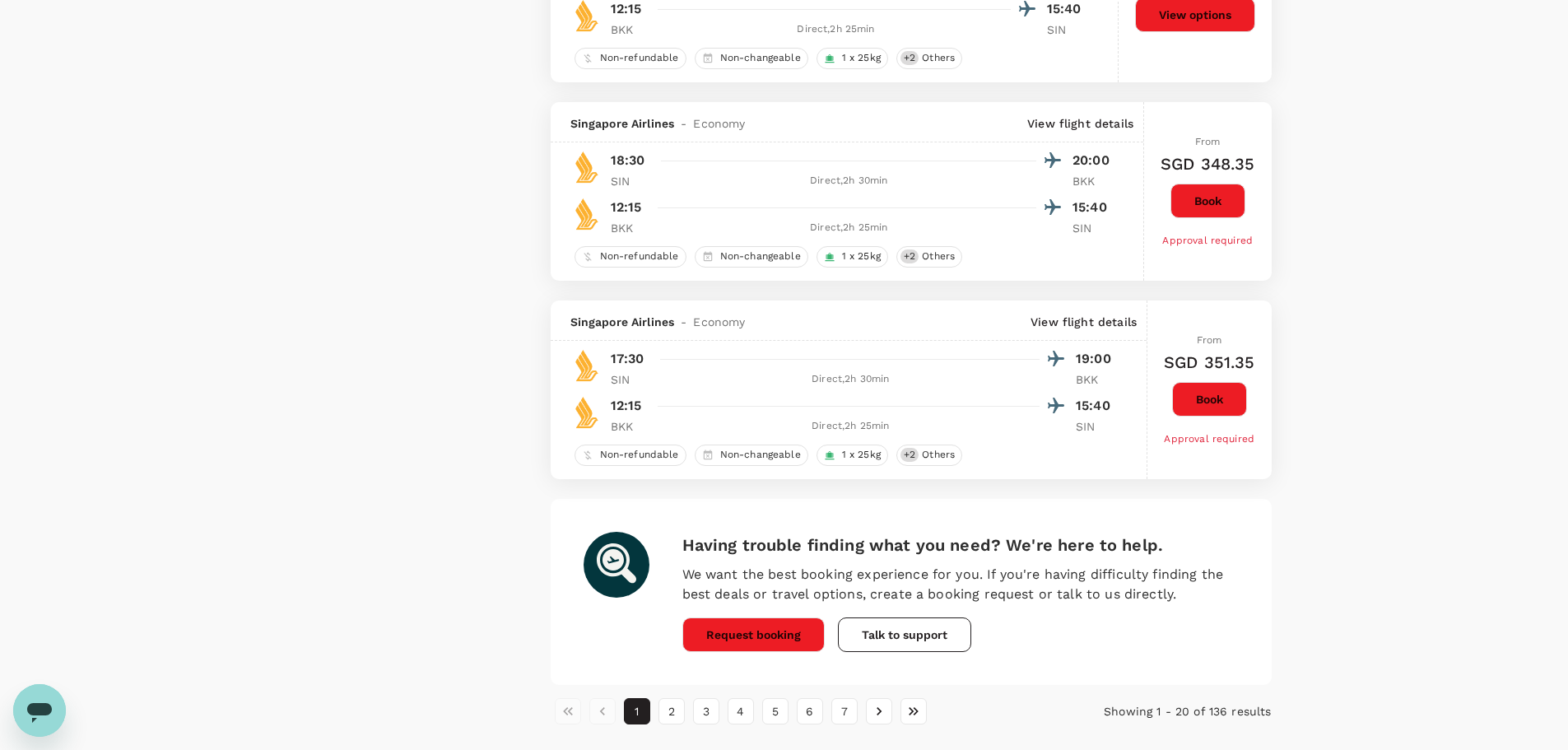
scroll to position [3710, 0]
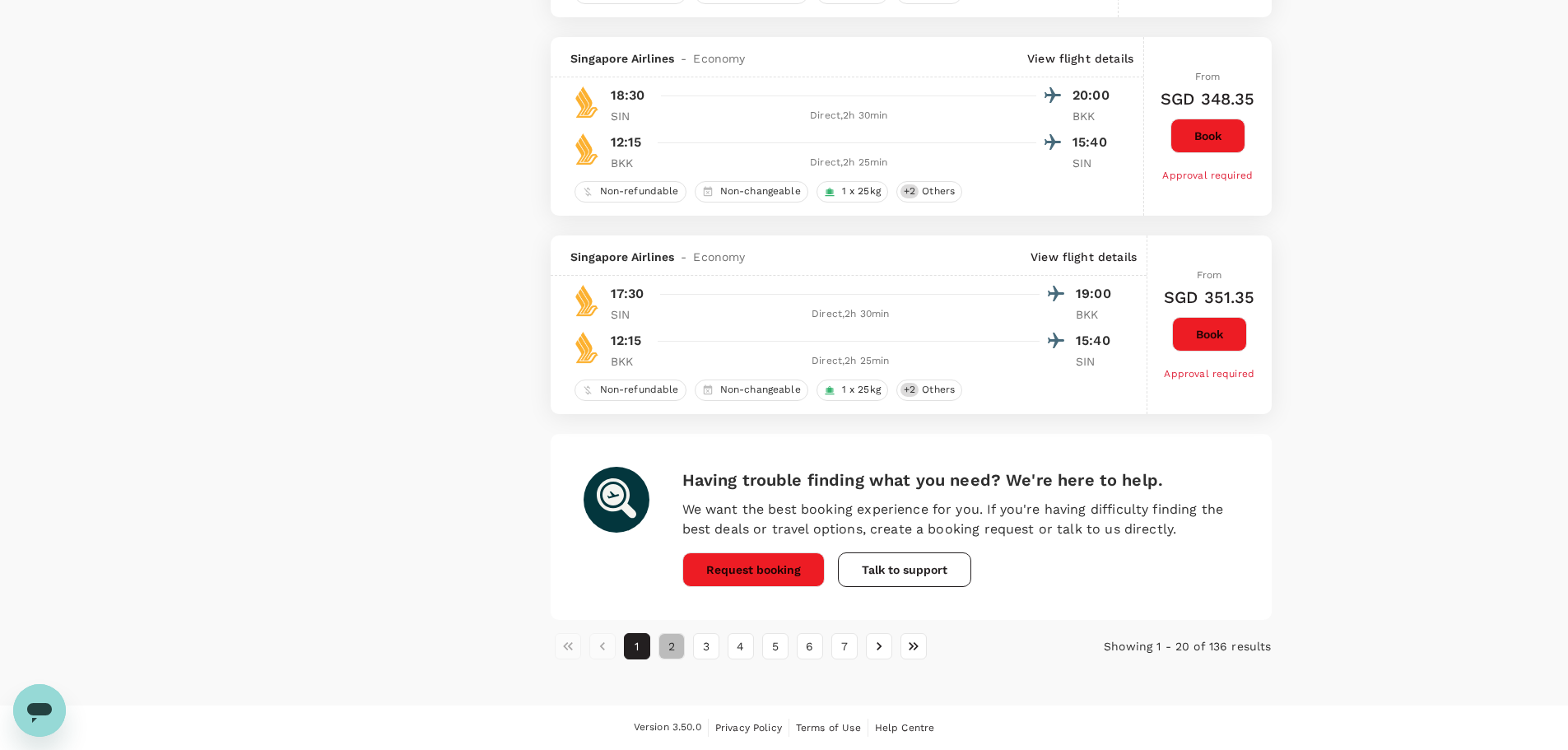
click at [667, 646] on button "2" at bounding box center [672, 647] width 27 height 27
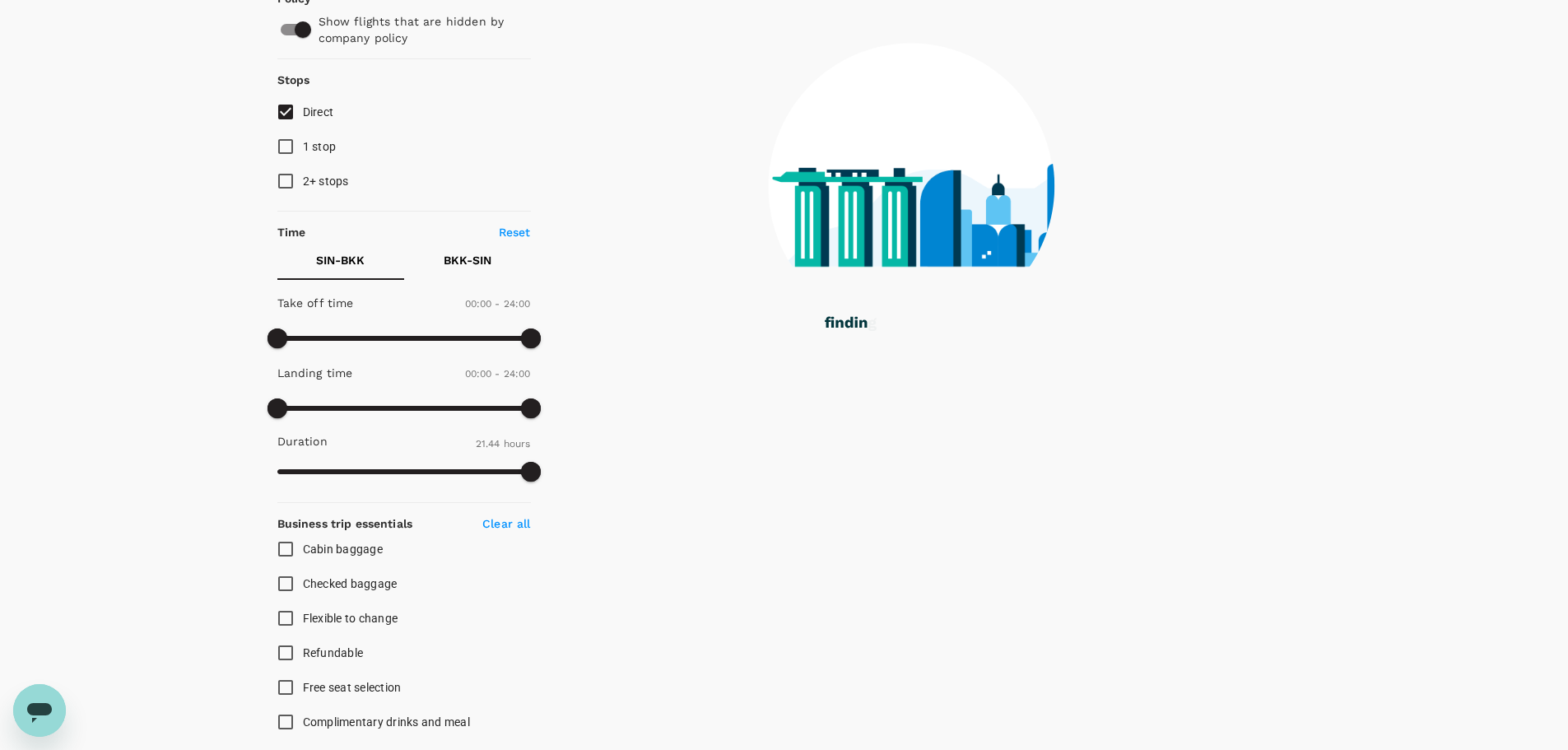
scroll to position [0, 0]
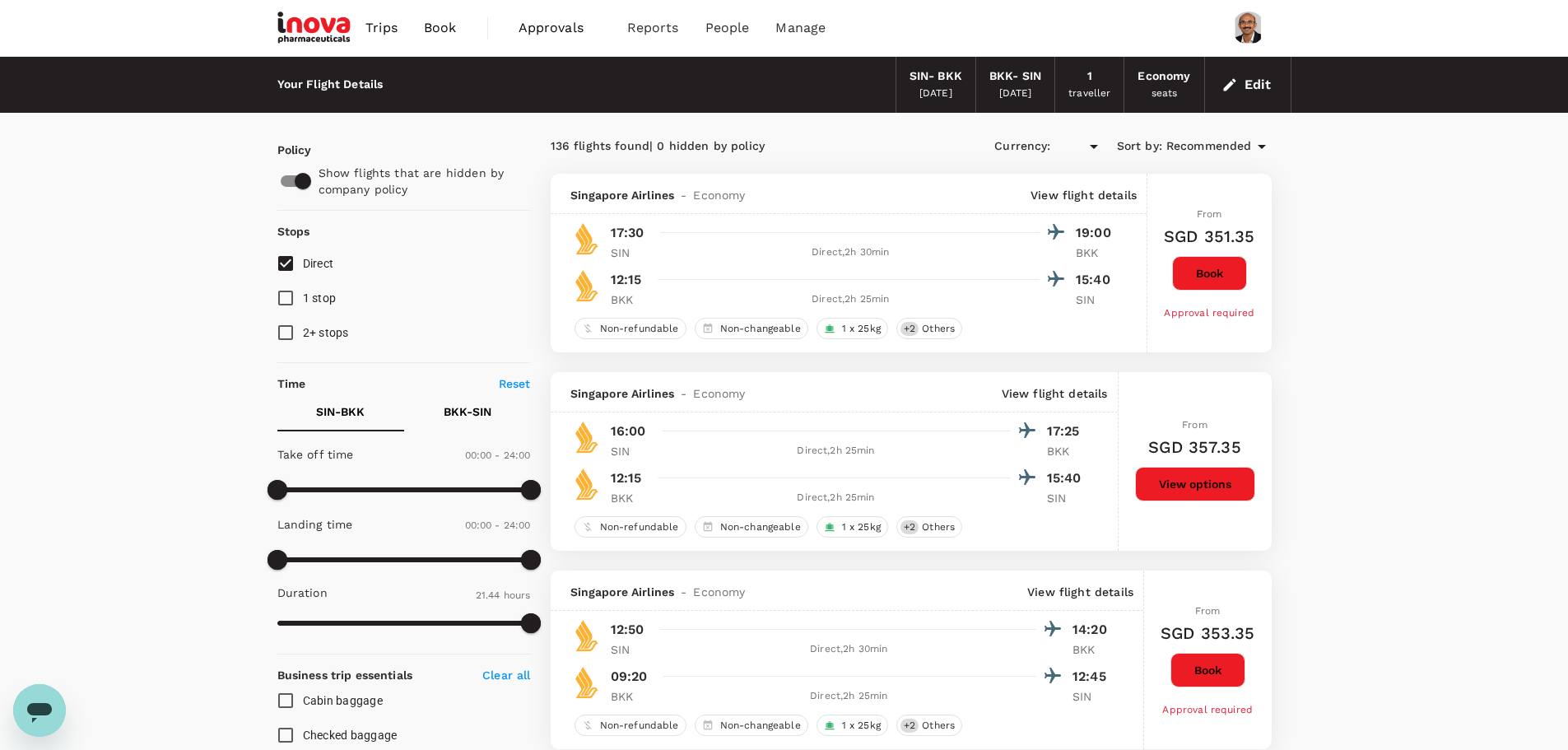
type input "SGD"
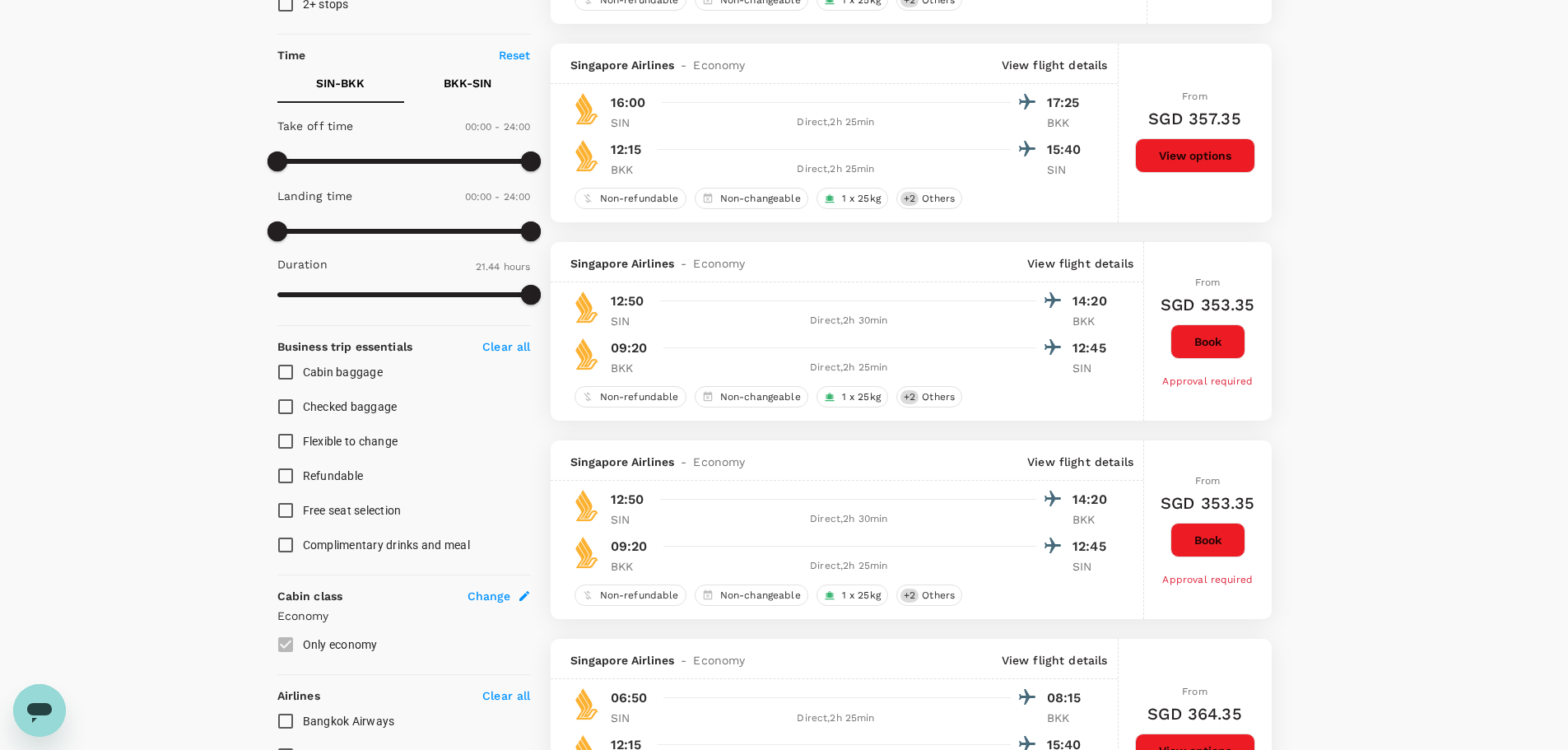
scroll to position [330, 0]
click at [291, 446] on input "Flexible to change" at bounding box center [286, 440] width 34 height 34
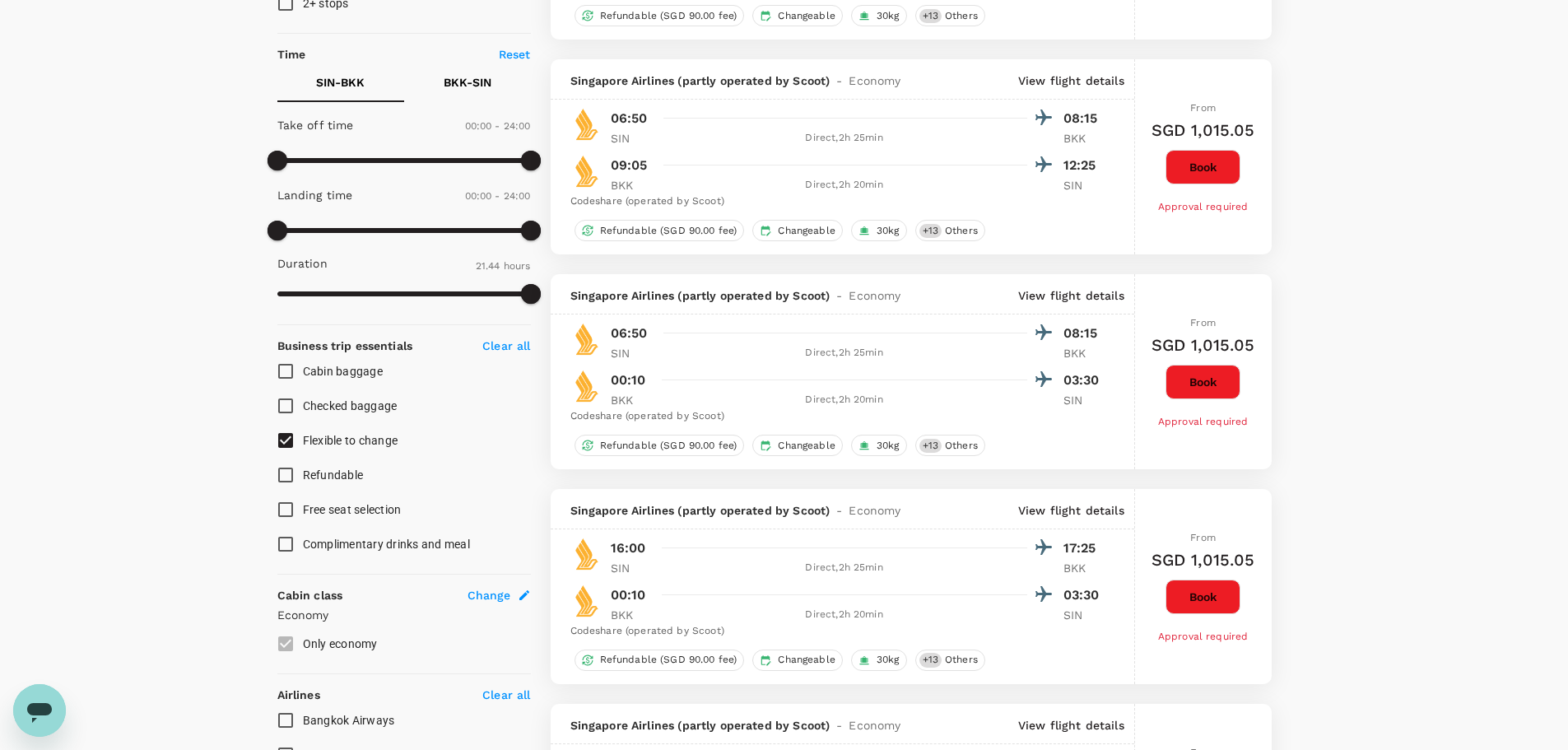
click at [290, 443] on input "Flexible to change" at bounding box center [286, 440] width 34 height 34
checkbox input "false"
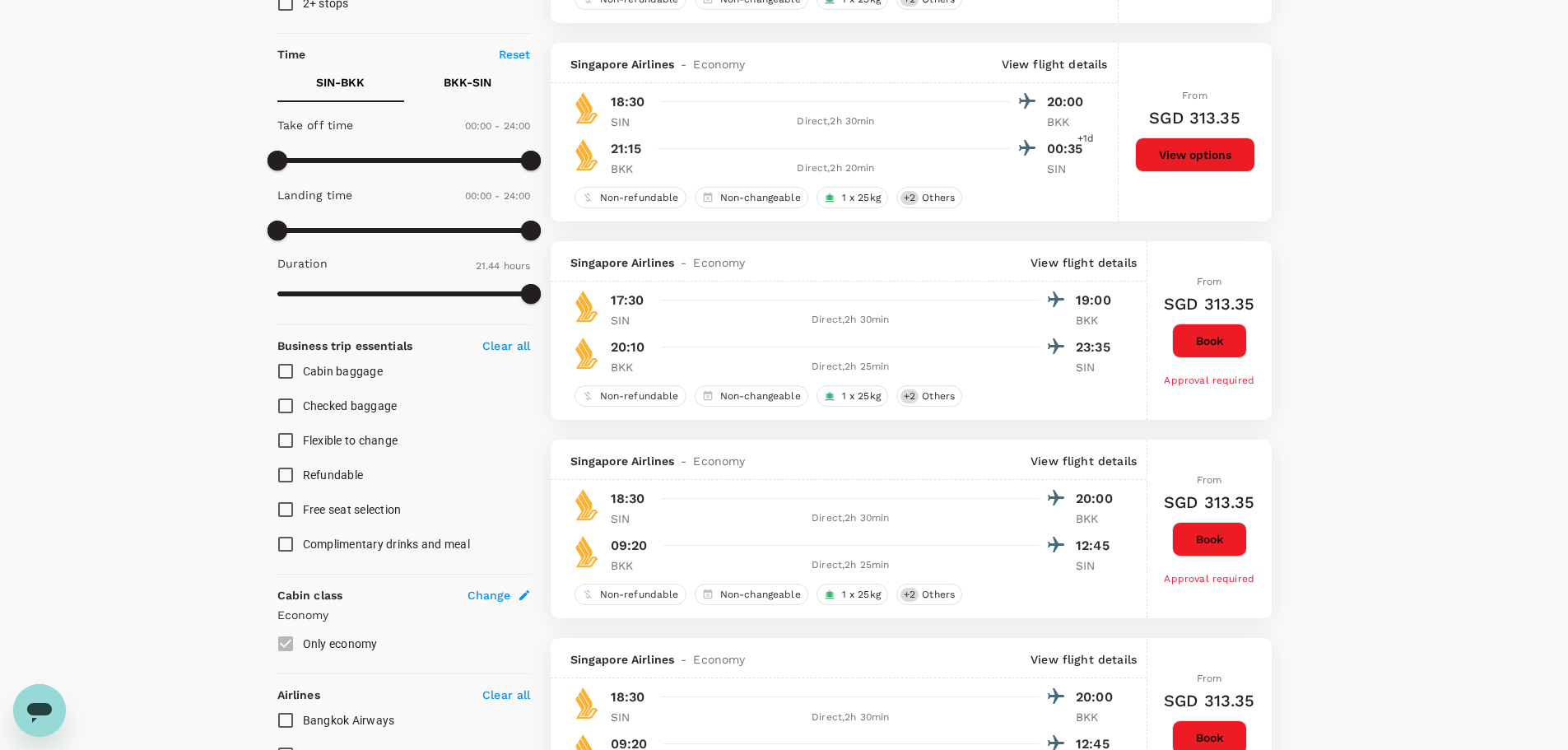
type input "SGD"
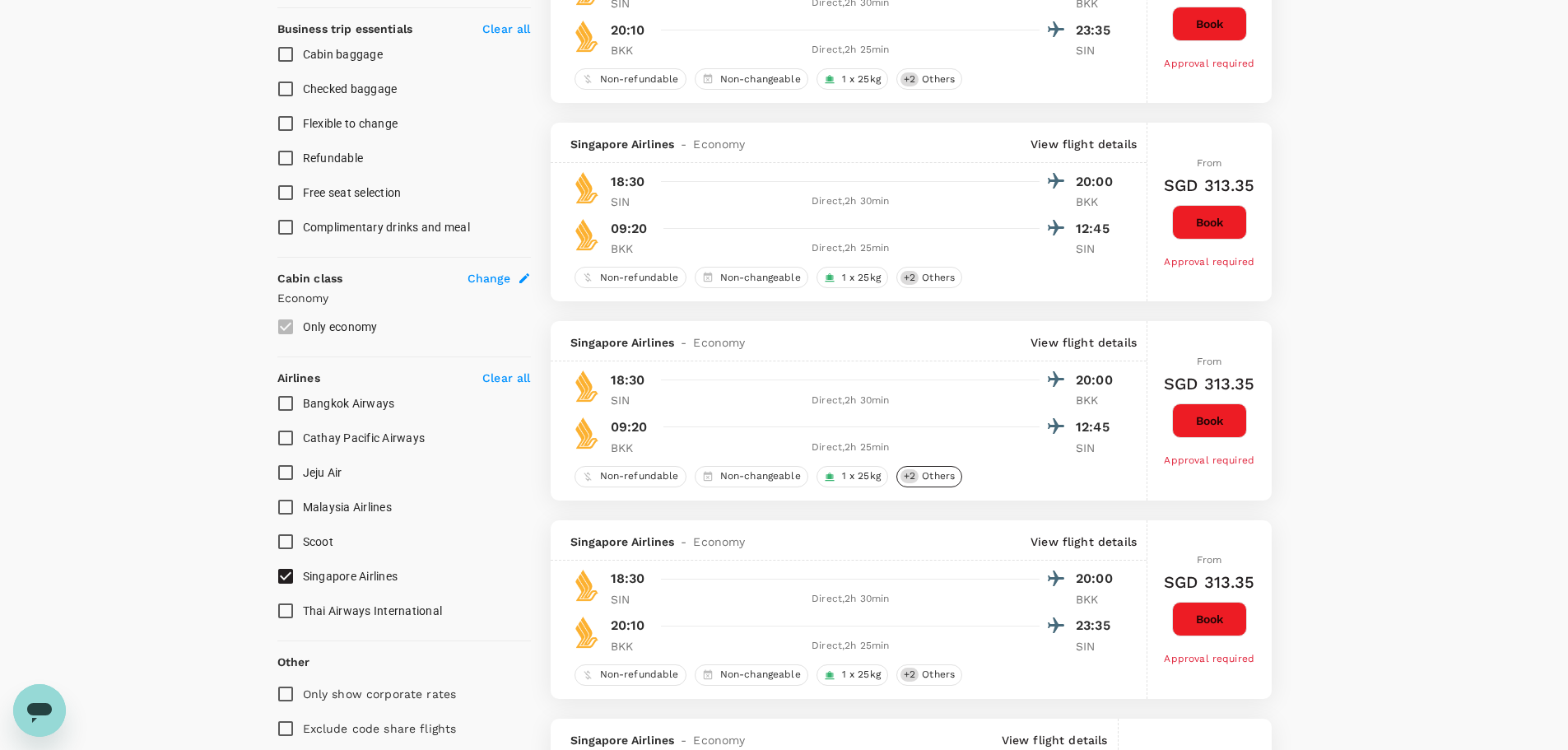
scroll to position [658, 0]
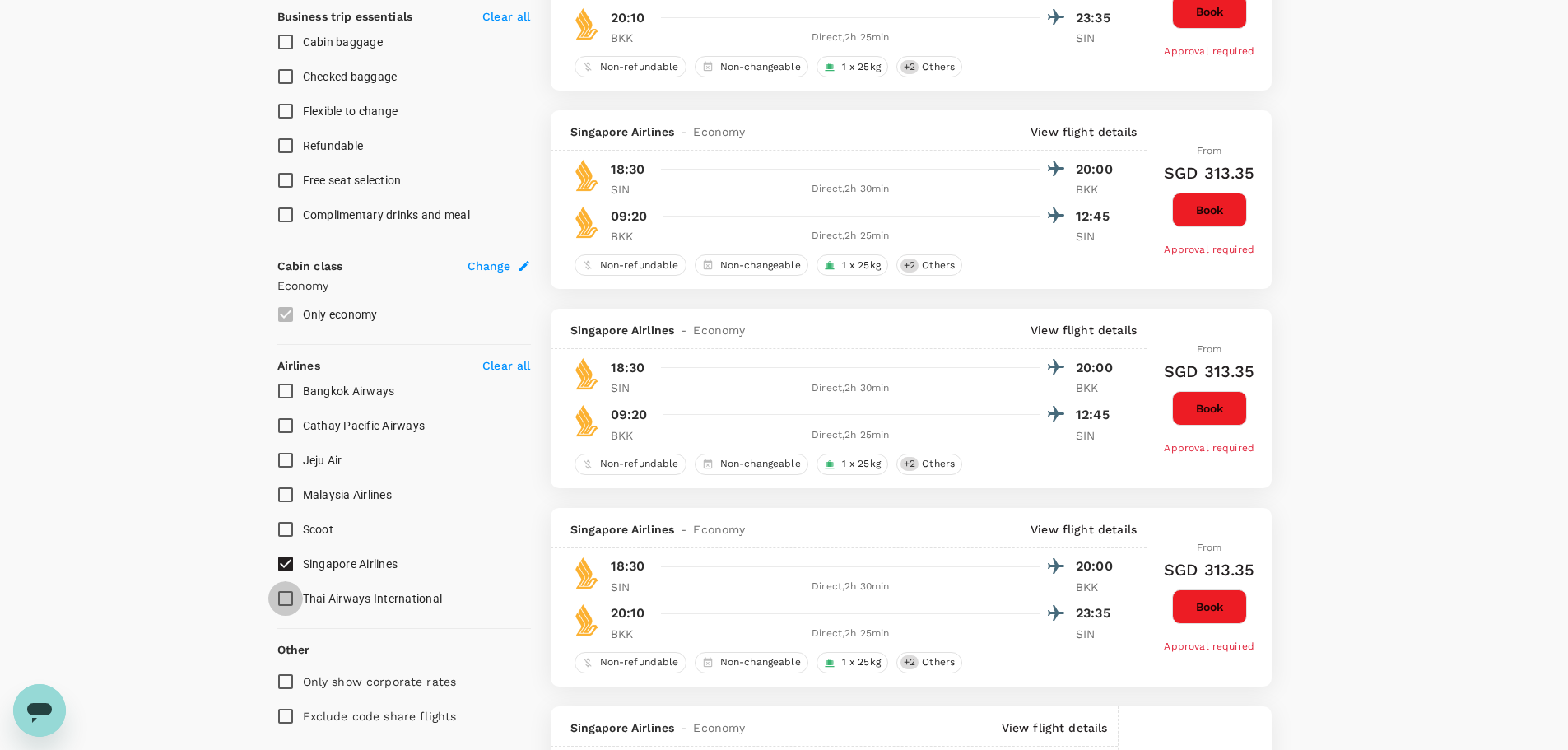
click at [288, 603] on input "Thai Airways International" at bounding box center [286, 598] width 34 height 34
checkbox input "true"
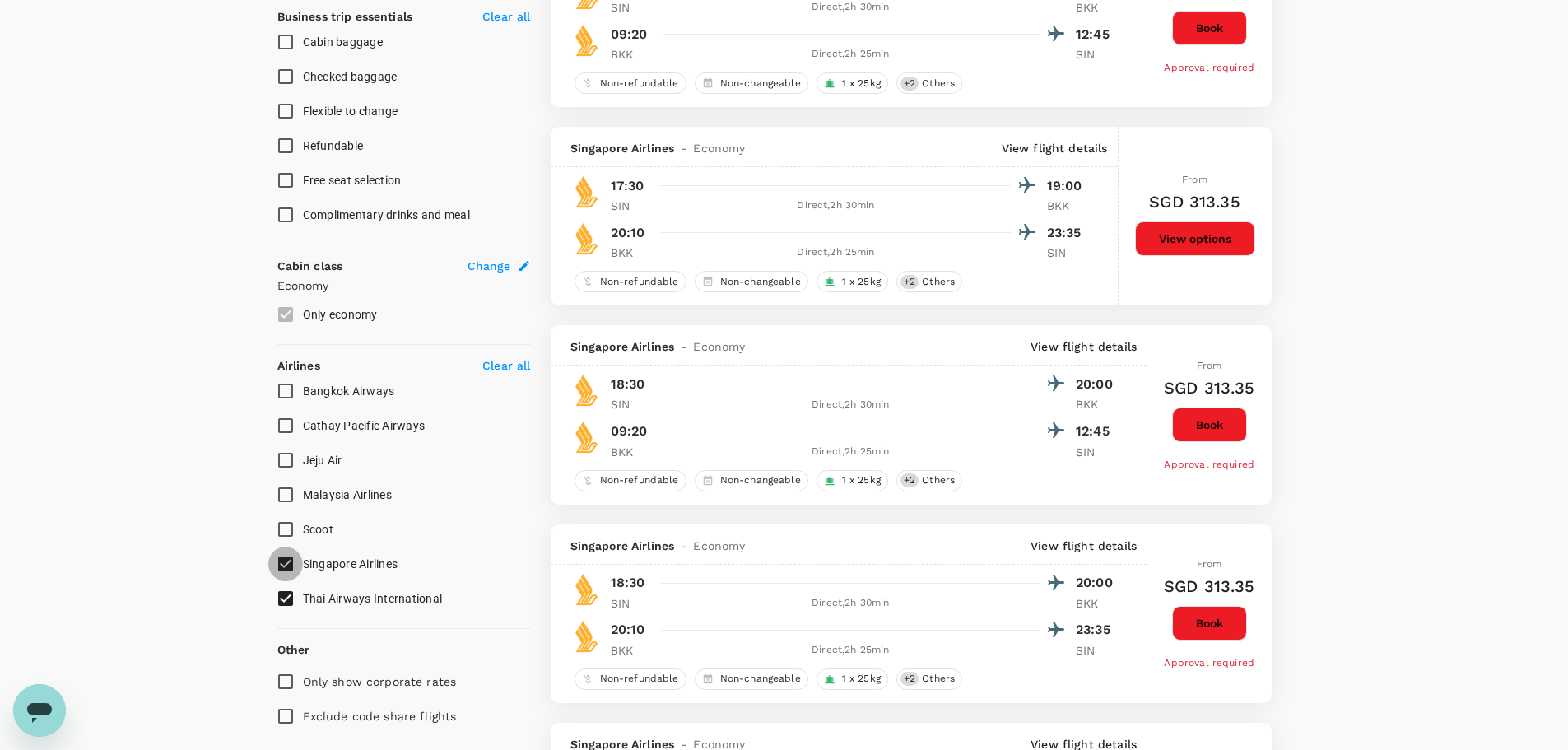
drag, startPoint x: 282, startPoint y: 568, endPoint x: 299, endPoint y: 561, distance: 18.4
click at [279, 567] on input "Singapore Airlines" at bounding box center [286, 564] width 34 height 34
checkbox input "false"
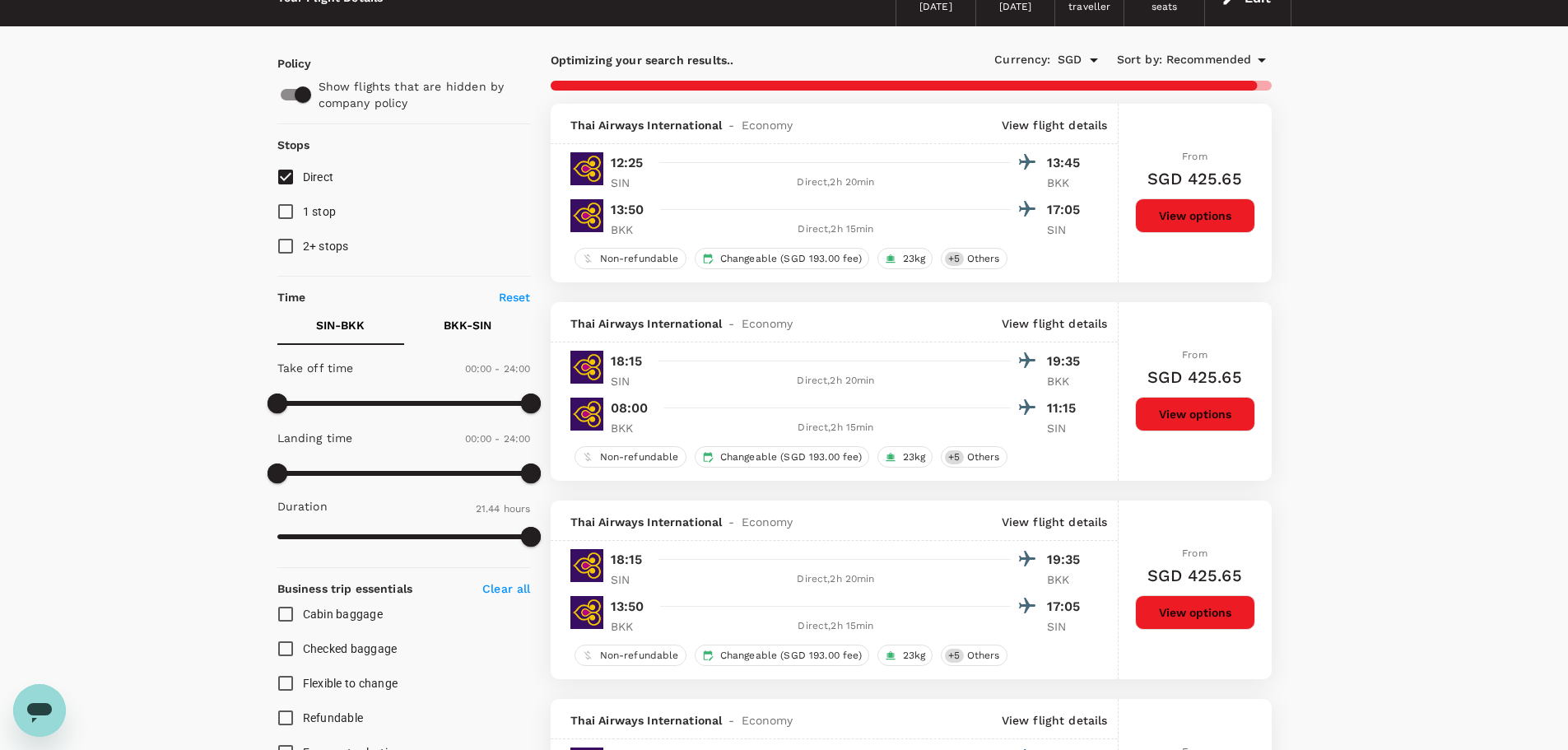
scroll to position [82, 0]
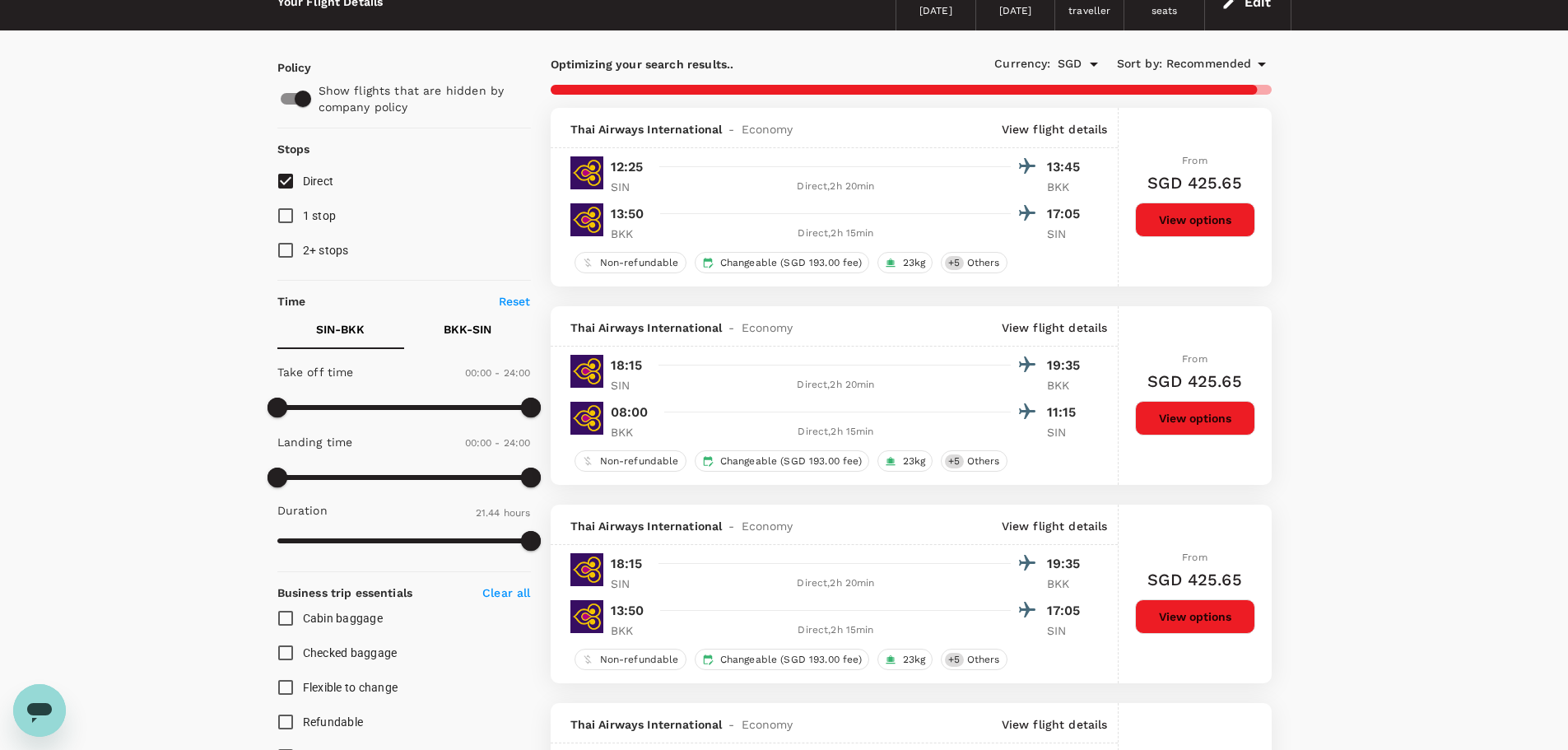
checkbox input "false"
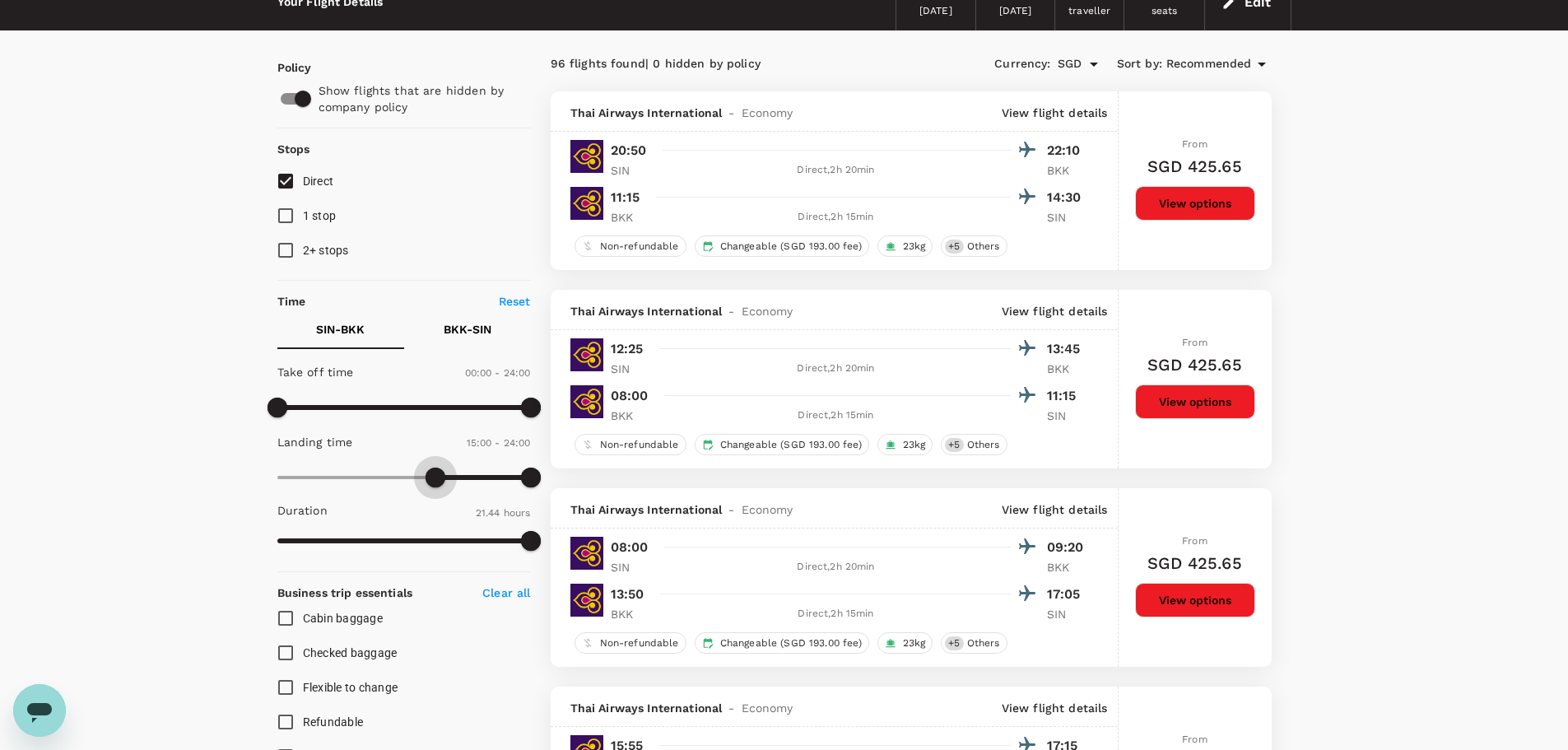
type input "930"
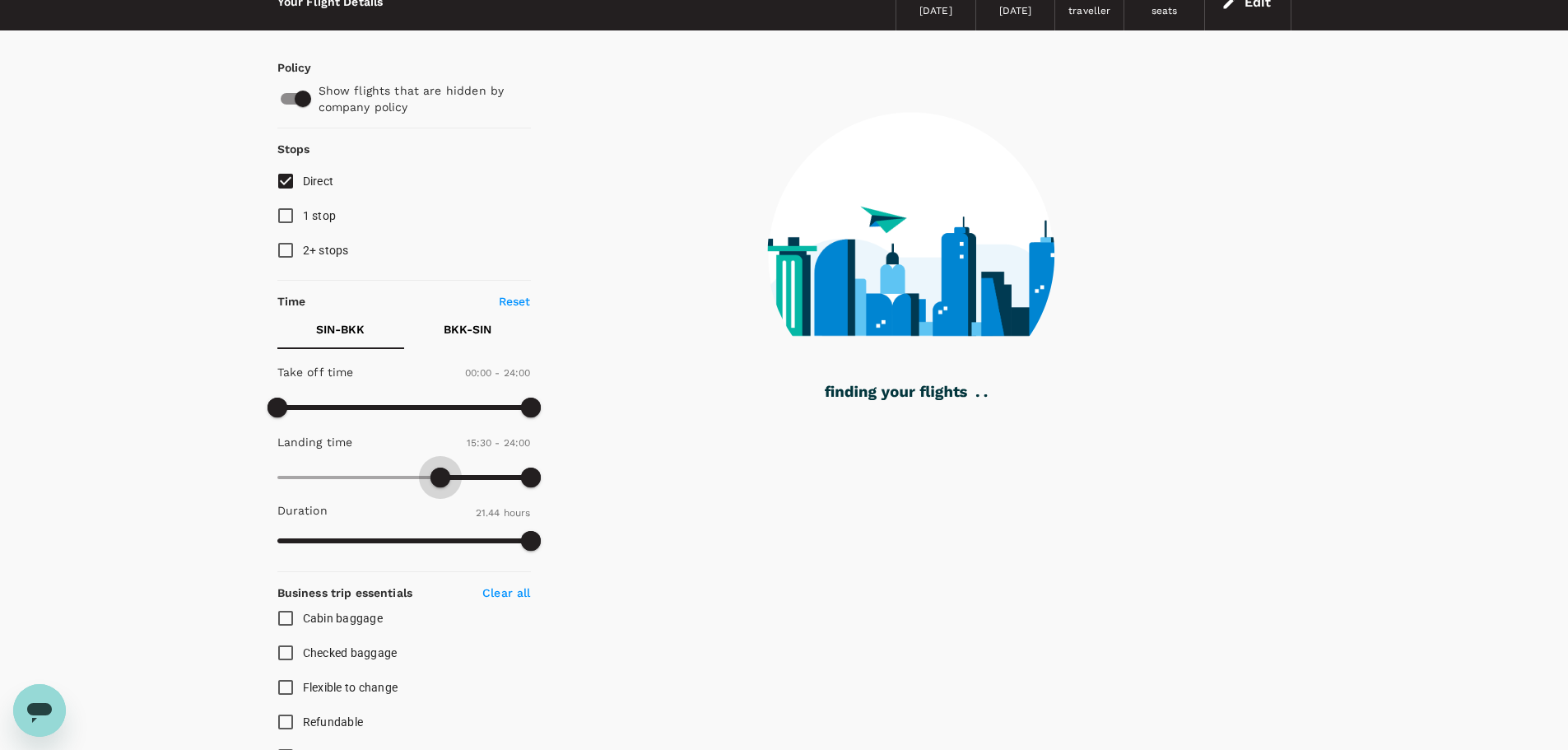
drag, startPoint x: 279, startPoint y: 473, endPoint x: 440, endPoint y: 485, distance: 161.4
click at [440, 485] on span at bounding box center [440, 477] width 20 height 20
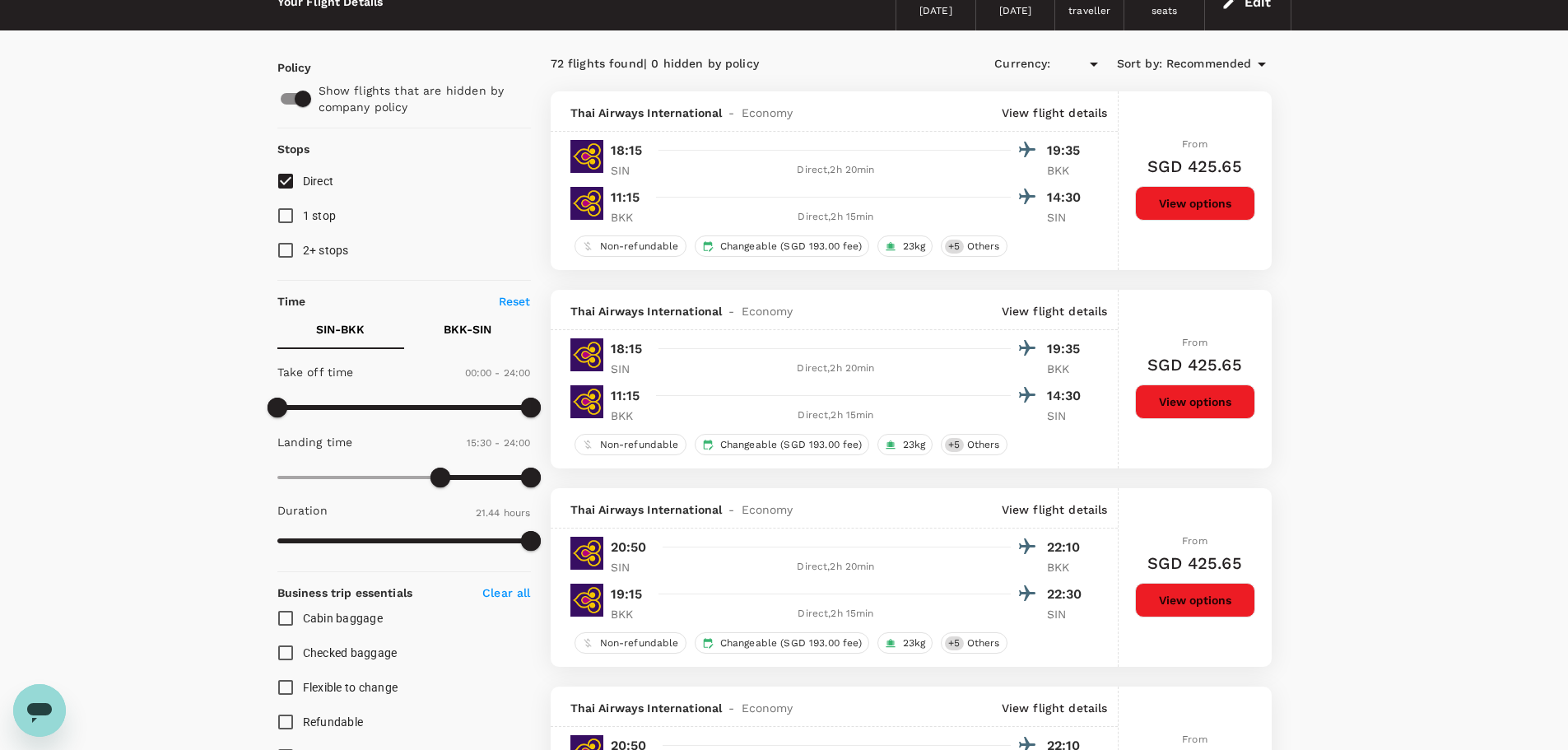
type input "SGD"
type input "1110"
drag, startPoint x: 438, startPoint y: 481, endPoint x: 471, endPoint y: 479, distance: 33.1
click at [471, 479] on span at bounding box center [472, 477] width 20 height 20
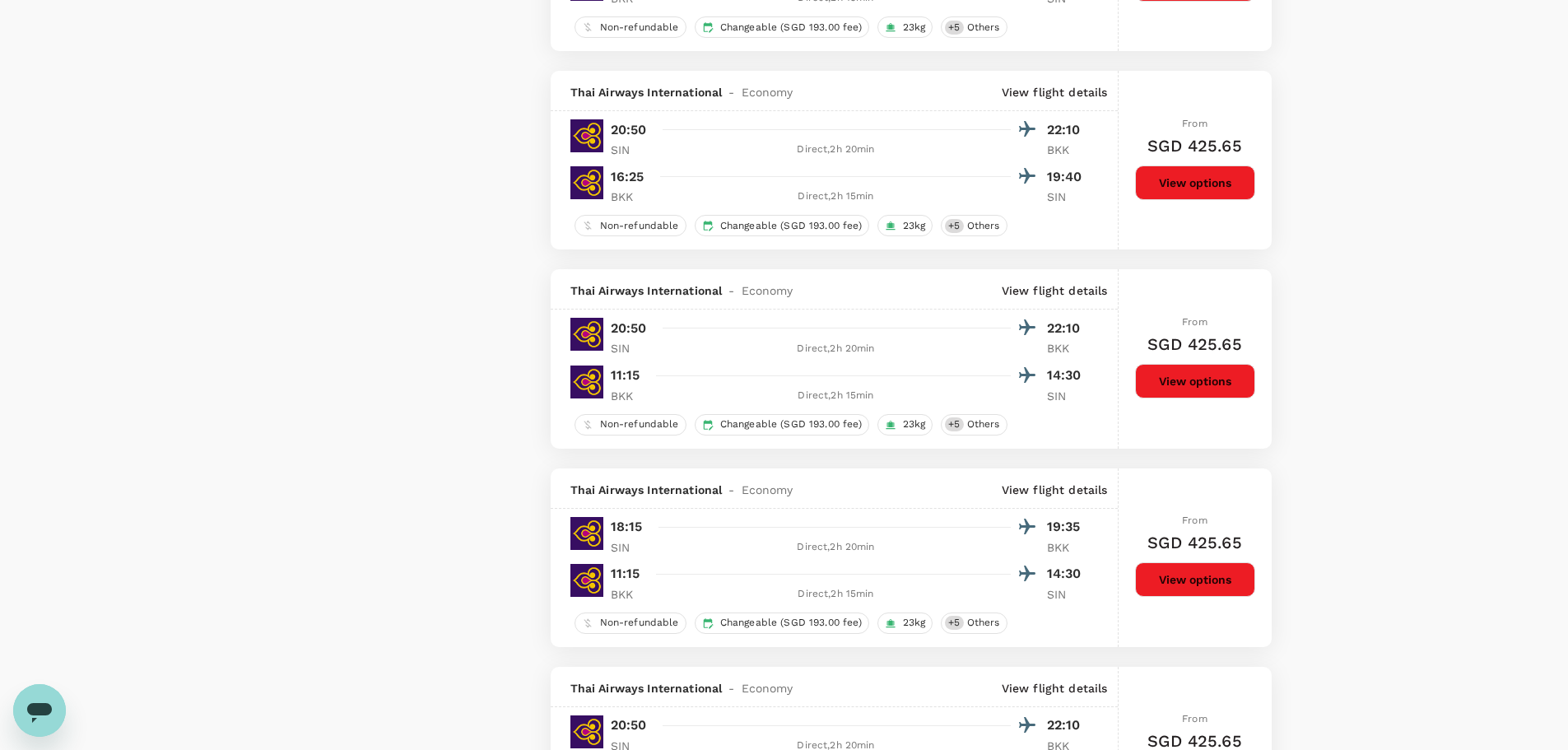
scroll to position [3710, 0]
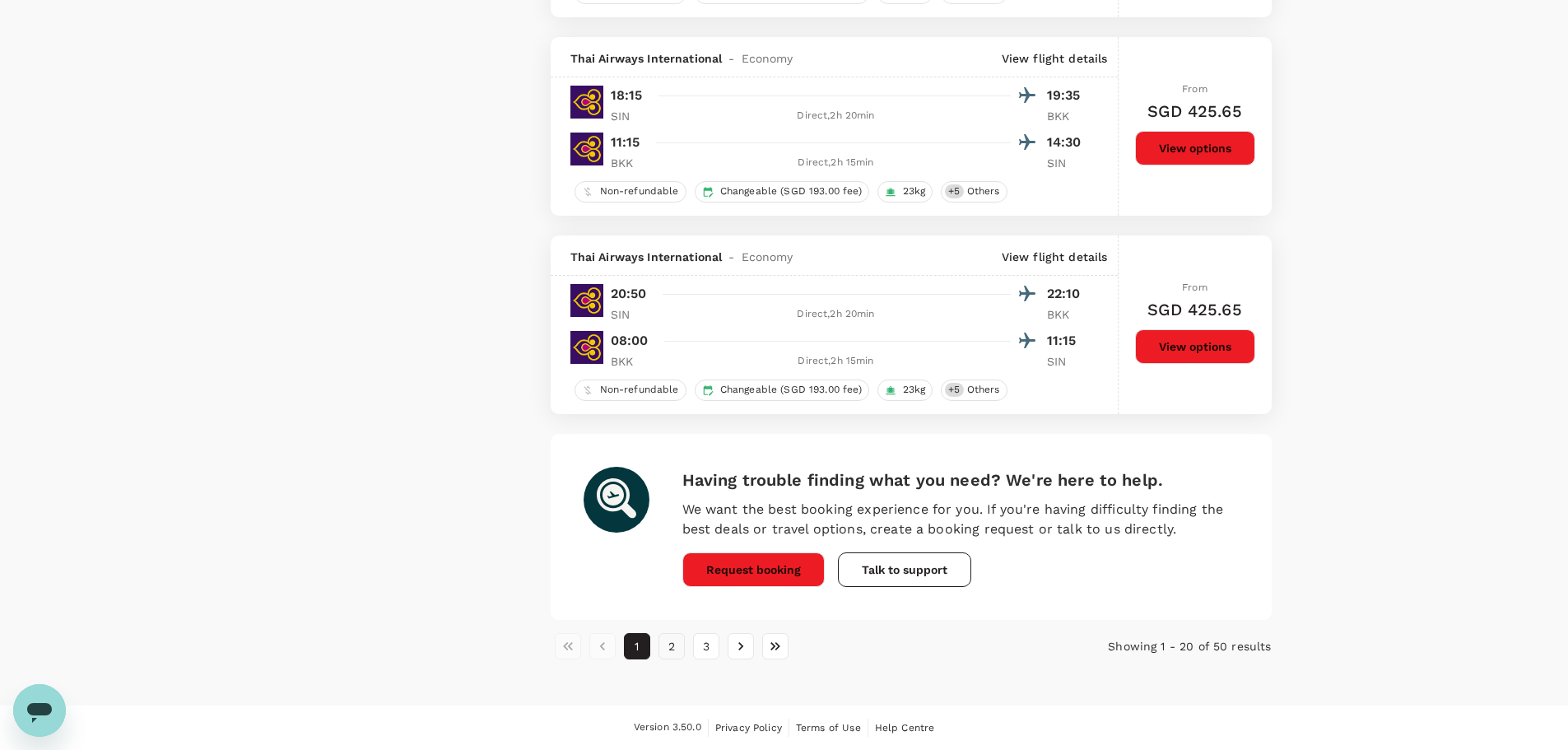
click at [669, 650] on button "2" at bounding box center [672, 647] width 27 height 27
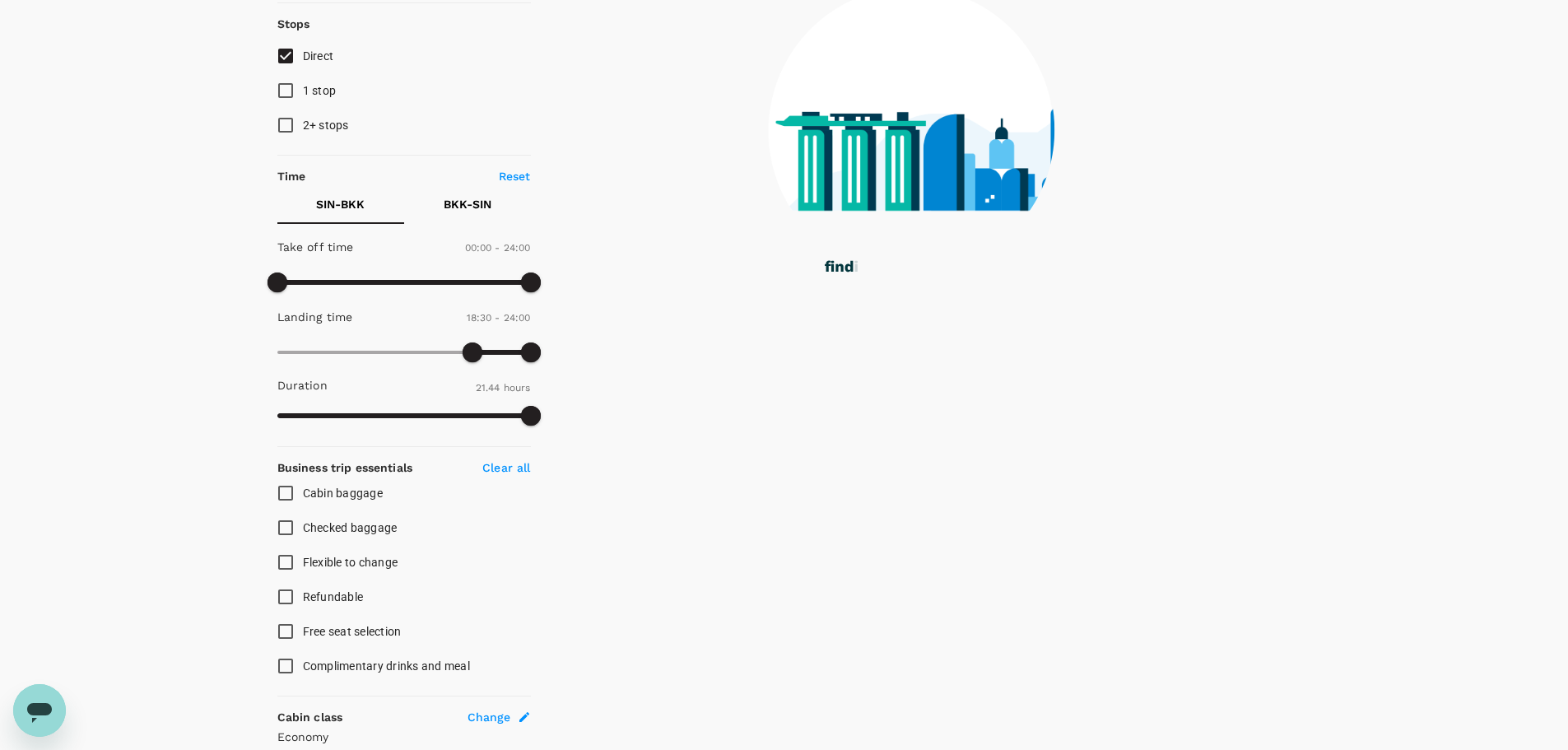
scroll to position [0, 0]
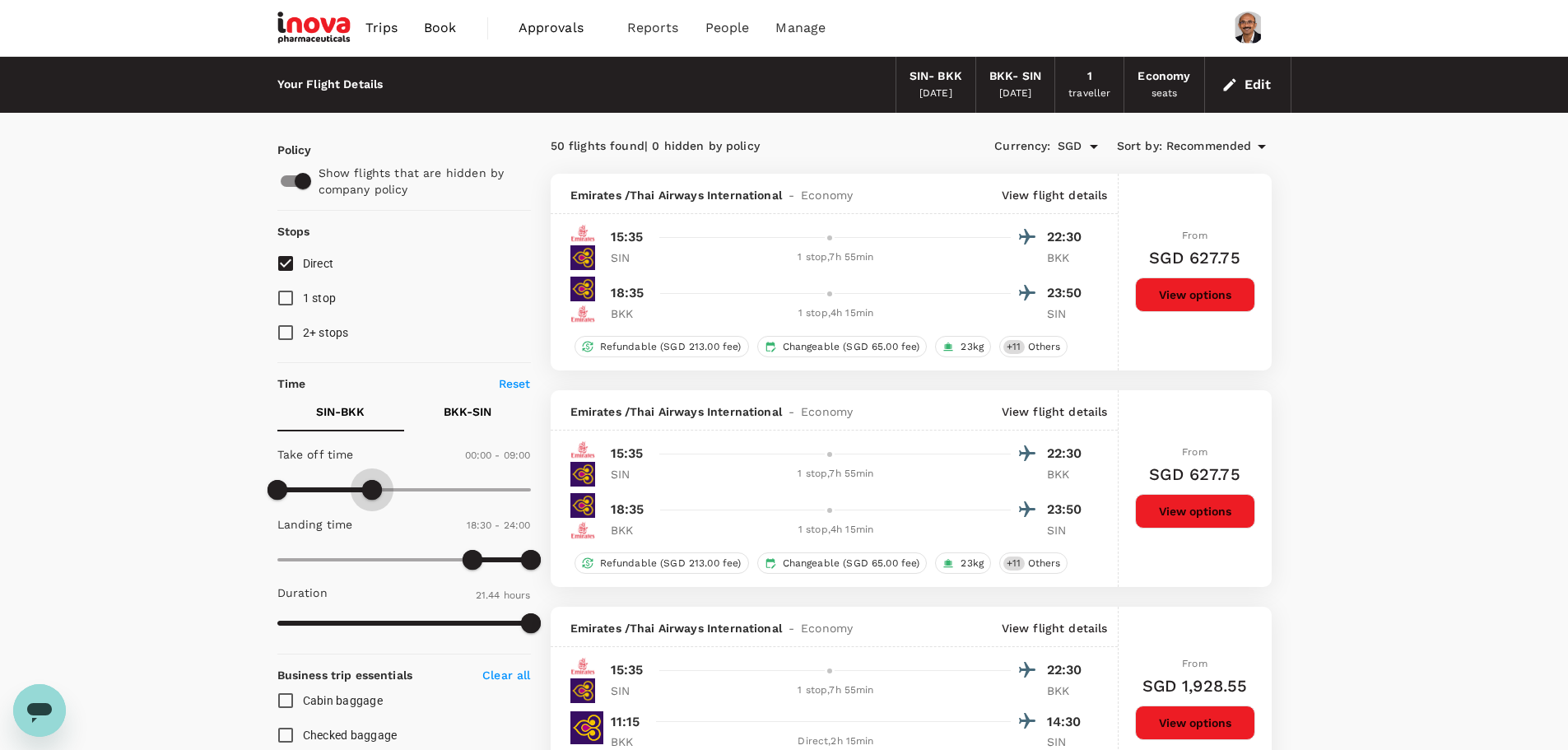
type input "630"
drag, startPoint x: 523, startPoint y: 488, endPoint x: 389, endPoint y: 512, distance: 136.1
click at [389, 512] on div "Take off time 00:00 - 10:30 Landing time 18:30 - 24:00 Duration 21.44 hours" at bounding box center [400, 539] width 260 height 204
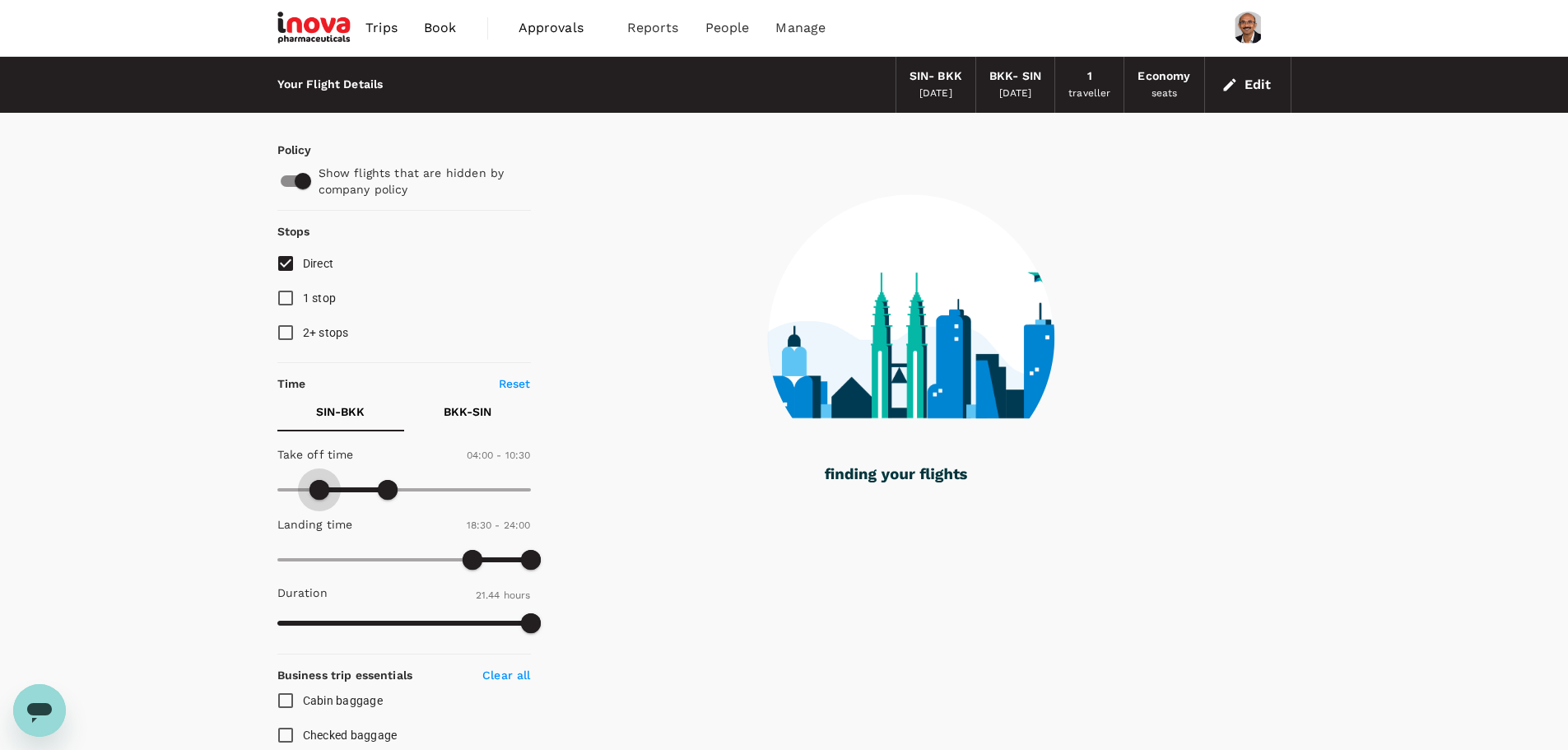
type input "90"
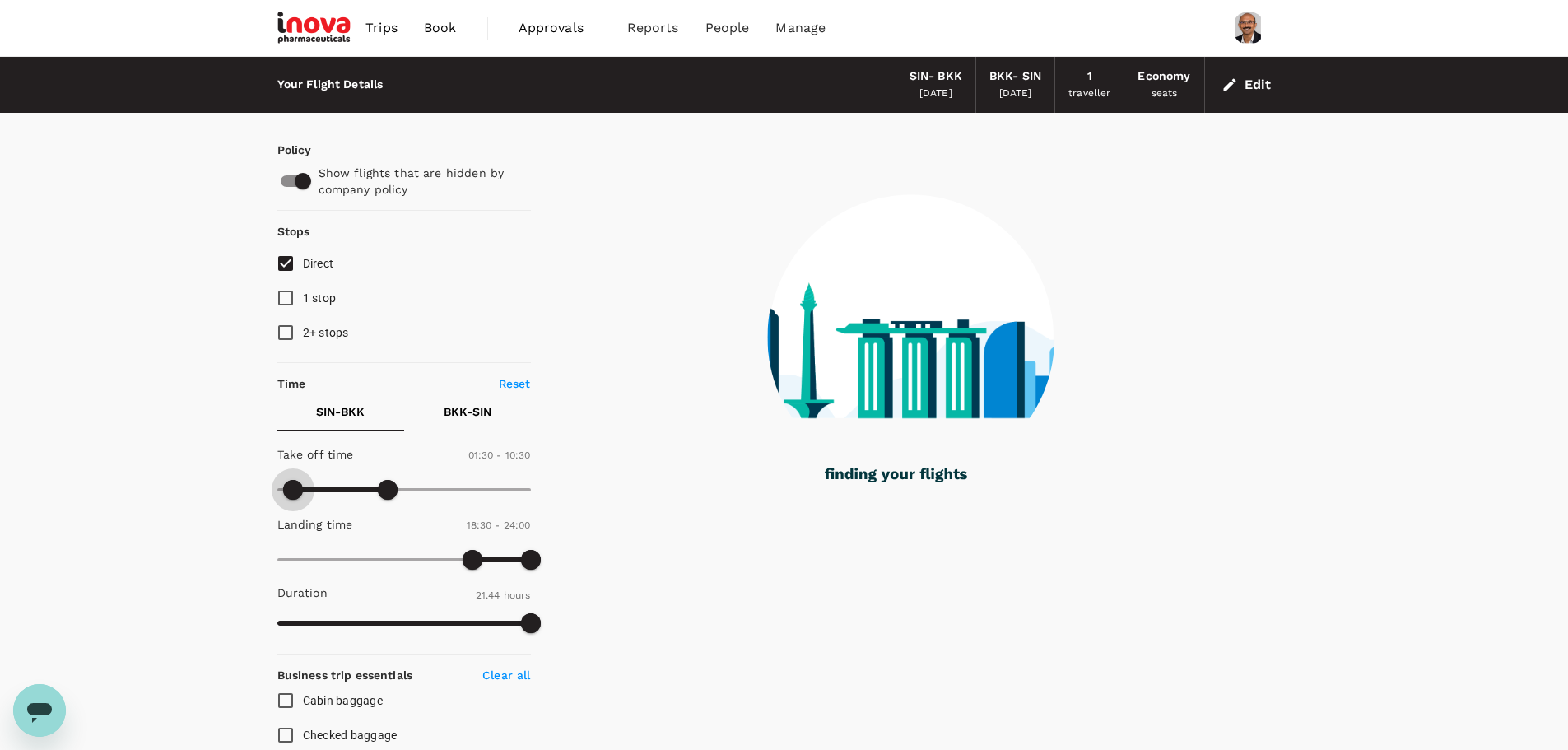
drag, startPoint x: 286, startPoint y: 487, endPoint x: 294, endPoint y: 512, distance: 26.2
click at [294, 512] on div "Take off time 01:30 - 10:30 Landing time 18:30 - 24:00 Duration 21.44 hours" at bounding box center [400, 539] width 260 height 204
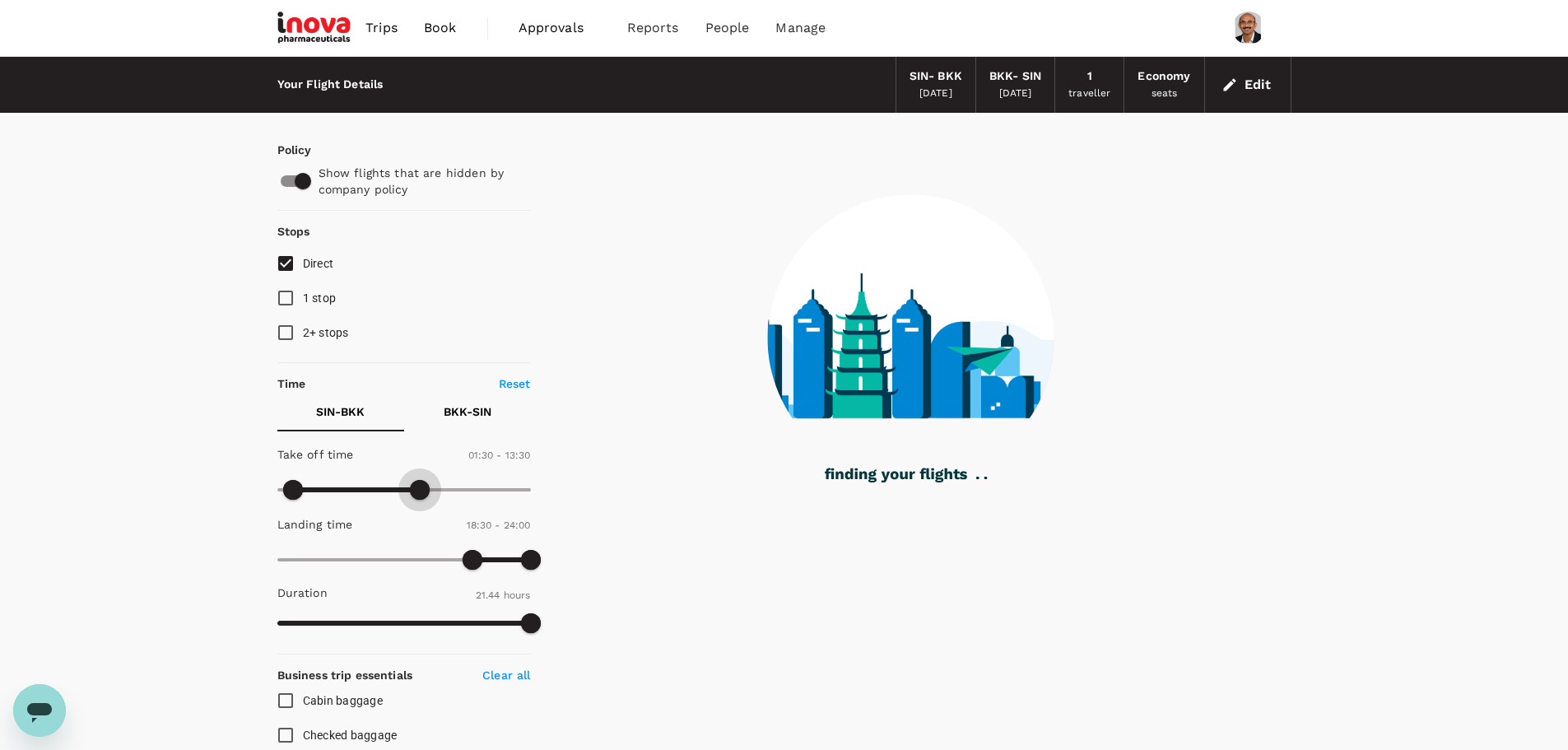
type input "870"
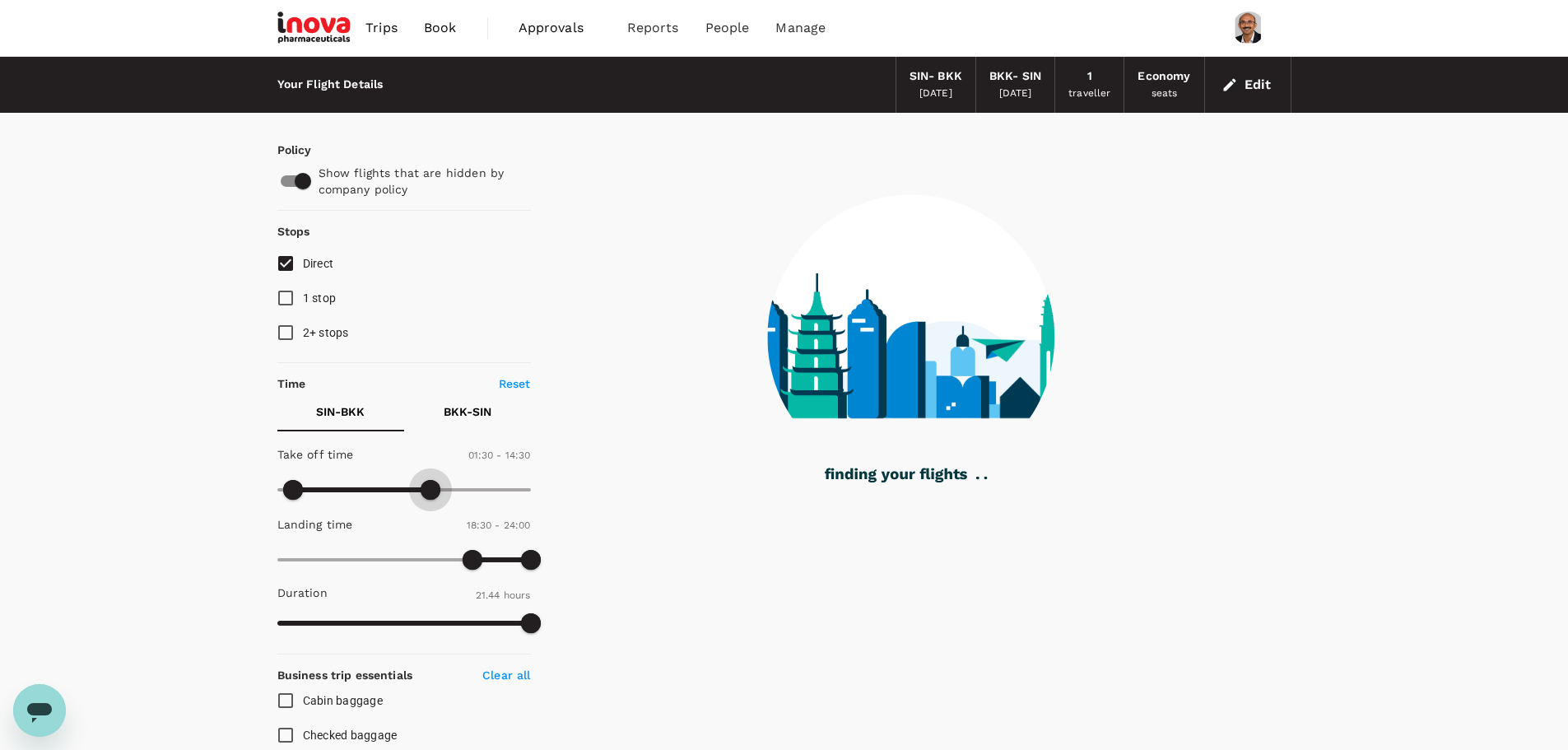
drag, startPoint x: 384, startPoint y: 491, endPoint x: 430, endPoint y: 491, distance: 46.0
click at [430, 491] on span at bounding box center [430, 489] width 20 height 20
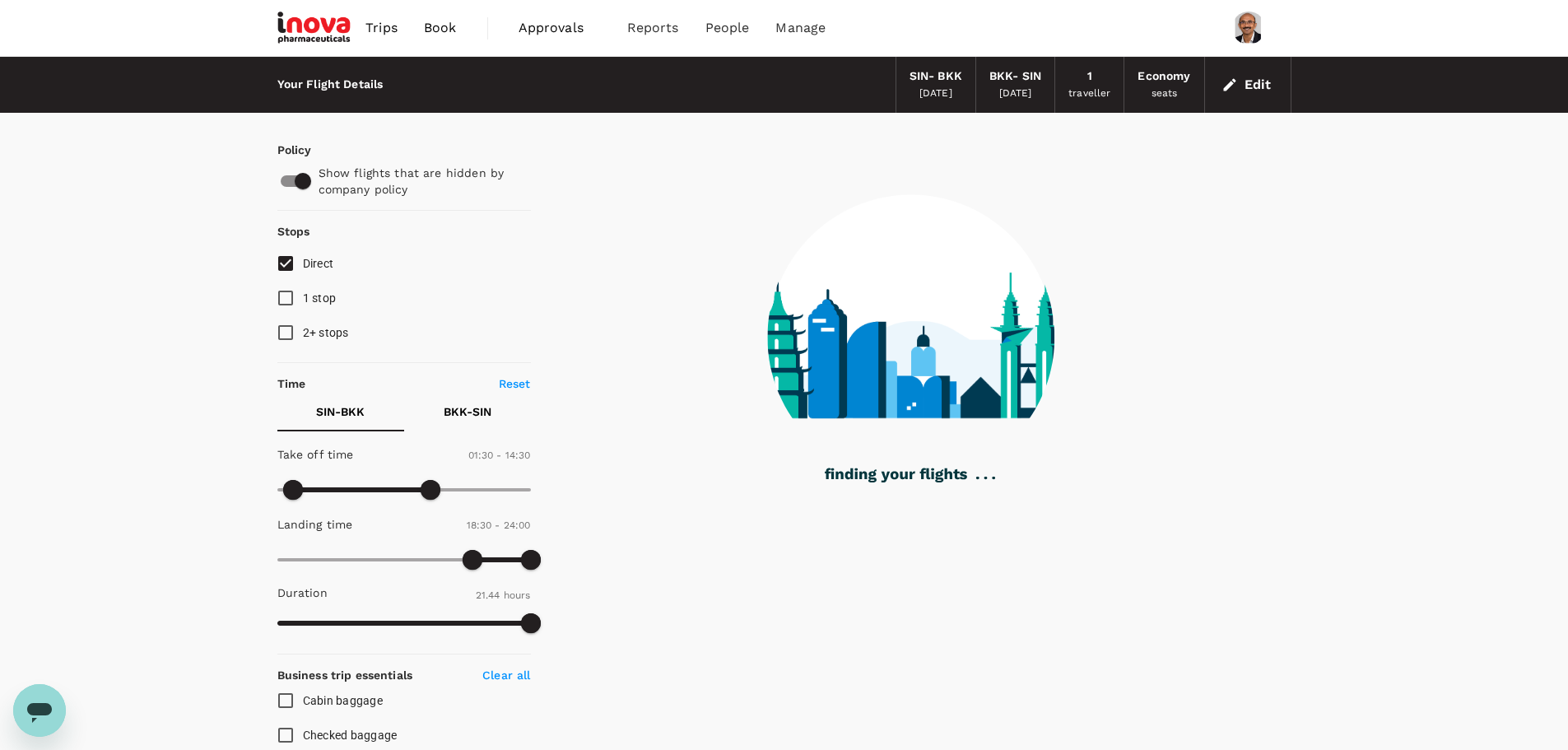
checkbox input "false"
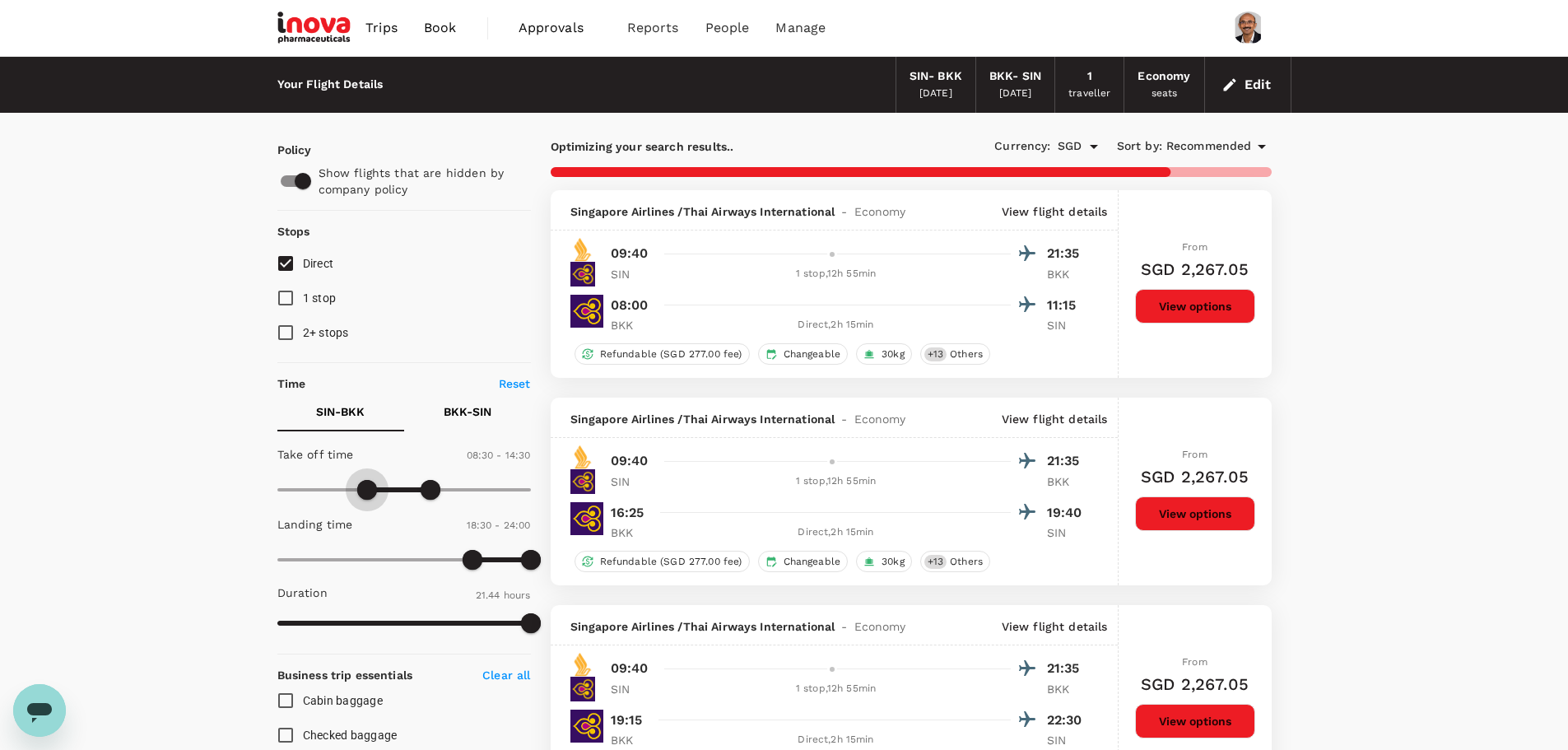
drag, startPoint x: 300, startPoint y: 493, endPoint x: 369, endPoint y: 492, distance: 69.0
click at [369, 492] on span at bounding box center [367, 489] width 20 height 20
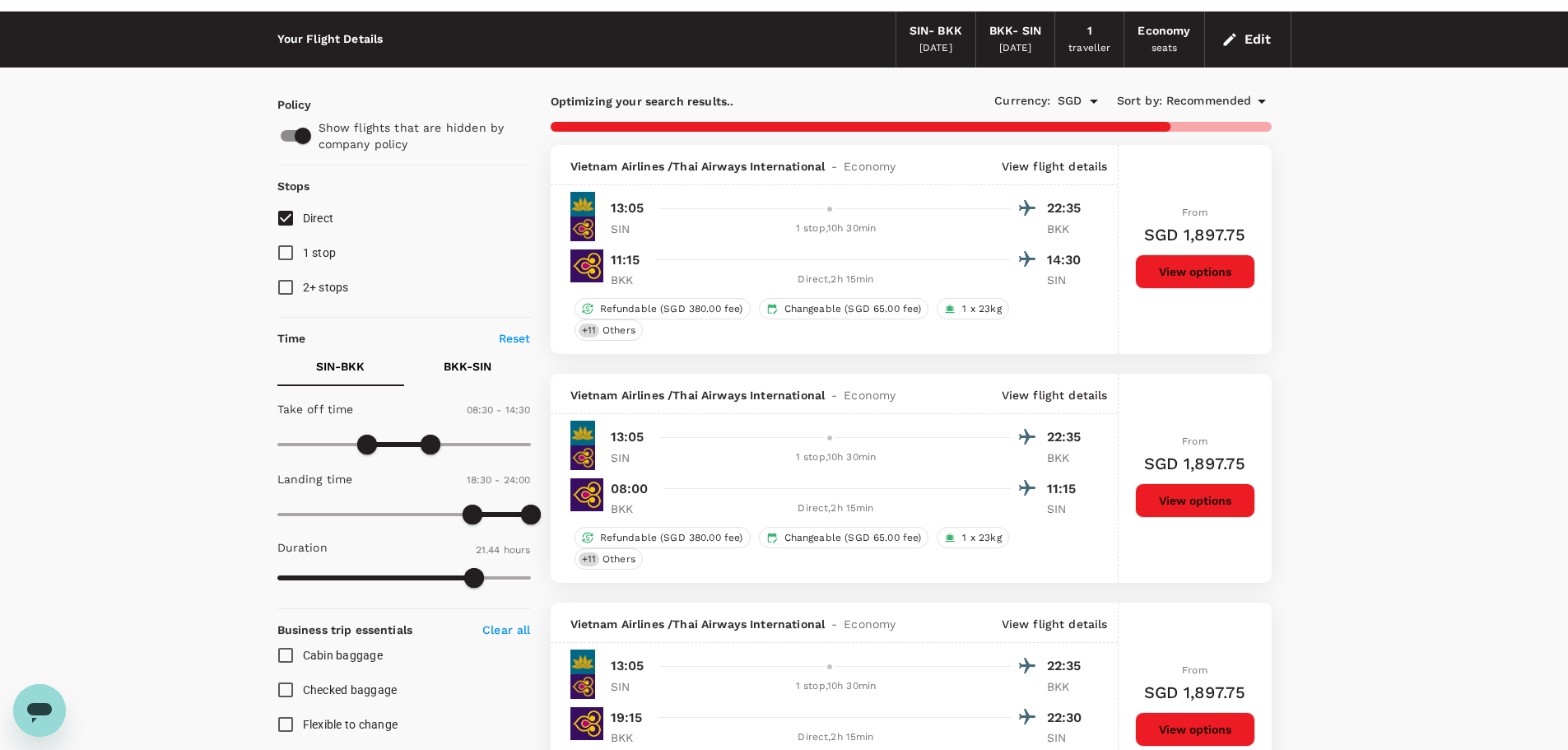
scroll to position [82, 0]
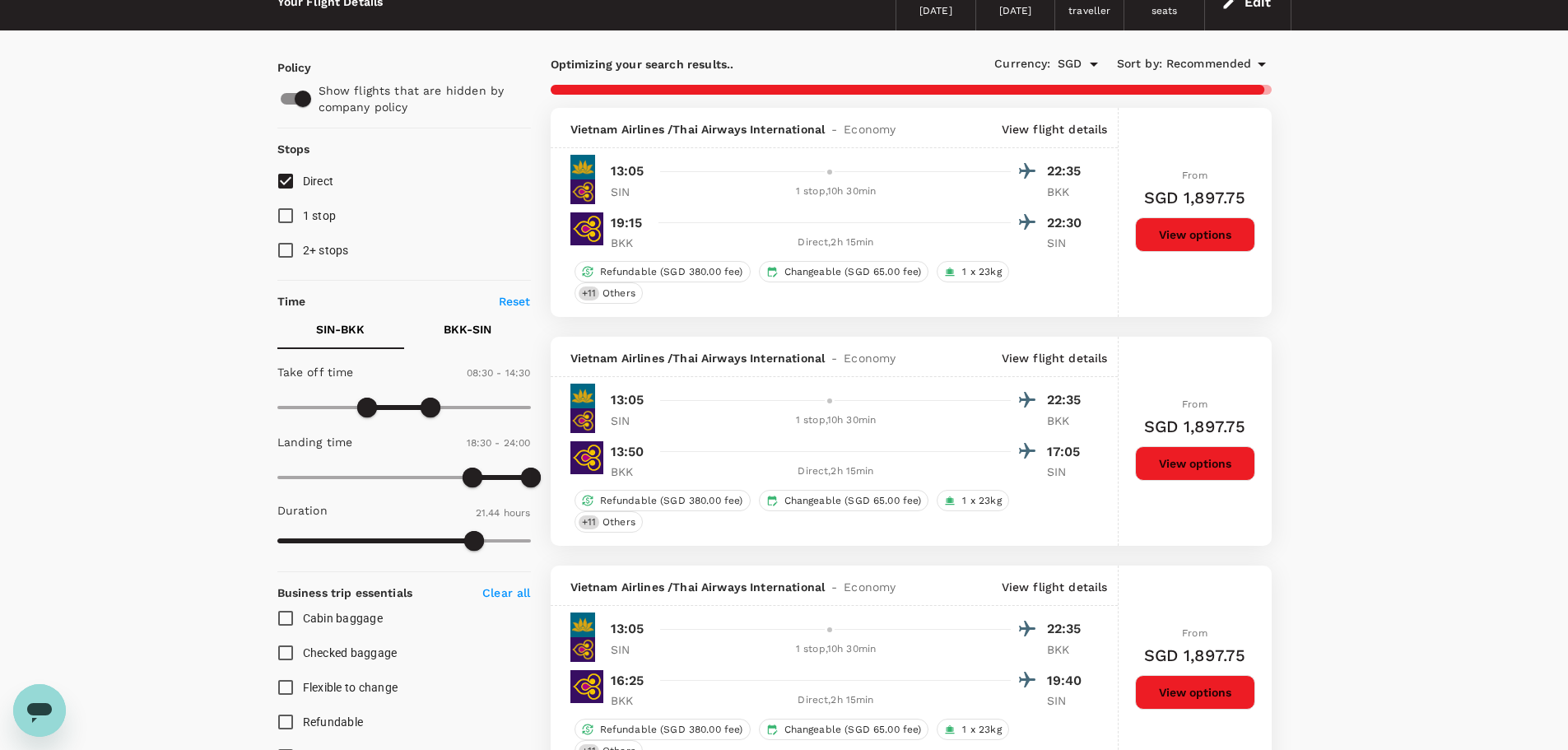
click at [511, 296] on p "Reset" at bounding box center [515, 301] width 32 height 16
type input "0"
type input "1440"
type input "0"
type input "1635"
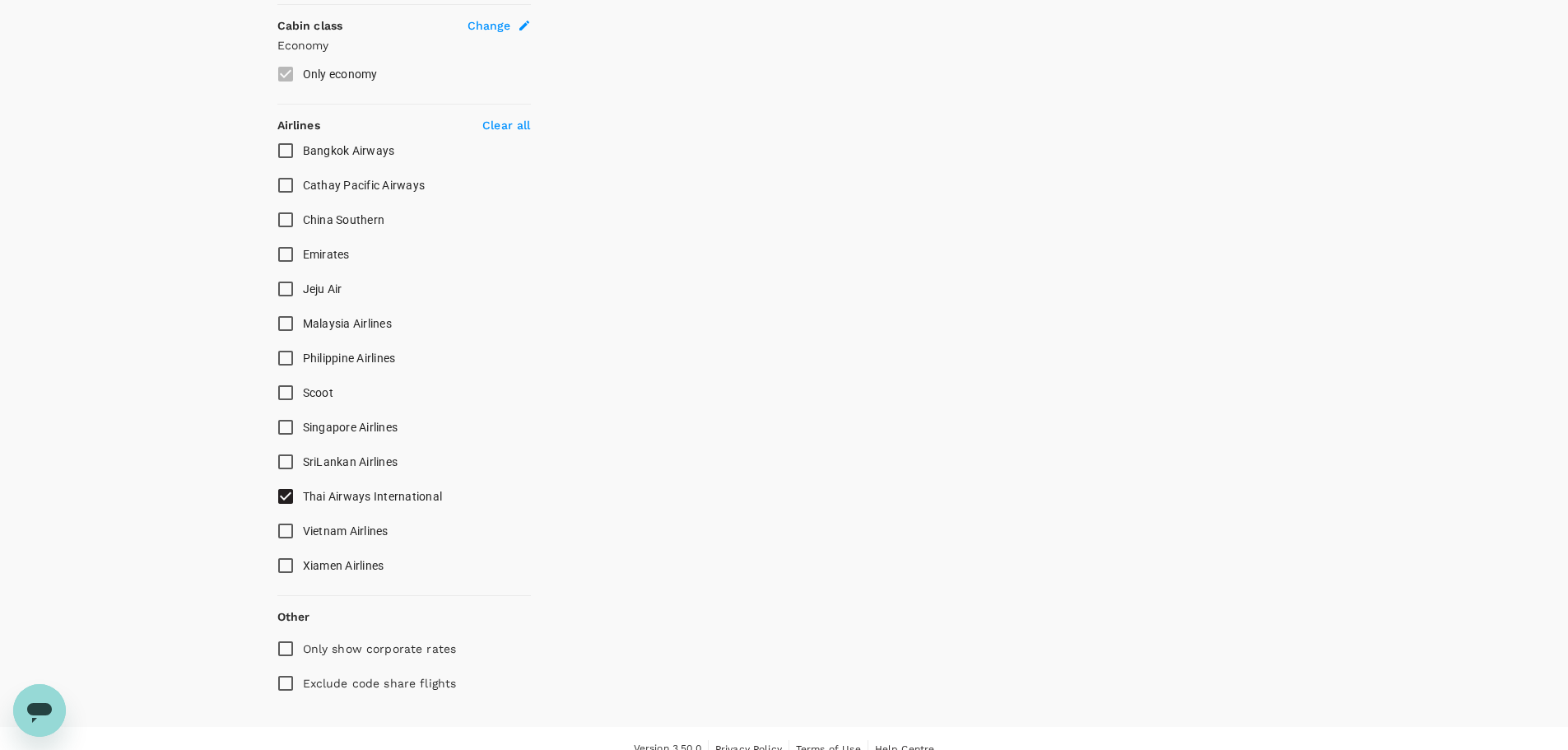
scroll to position [906, 0]
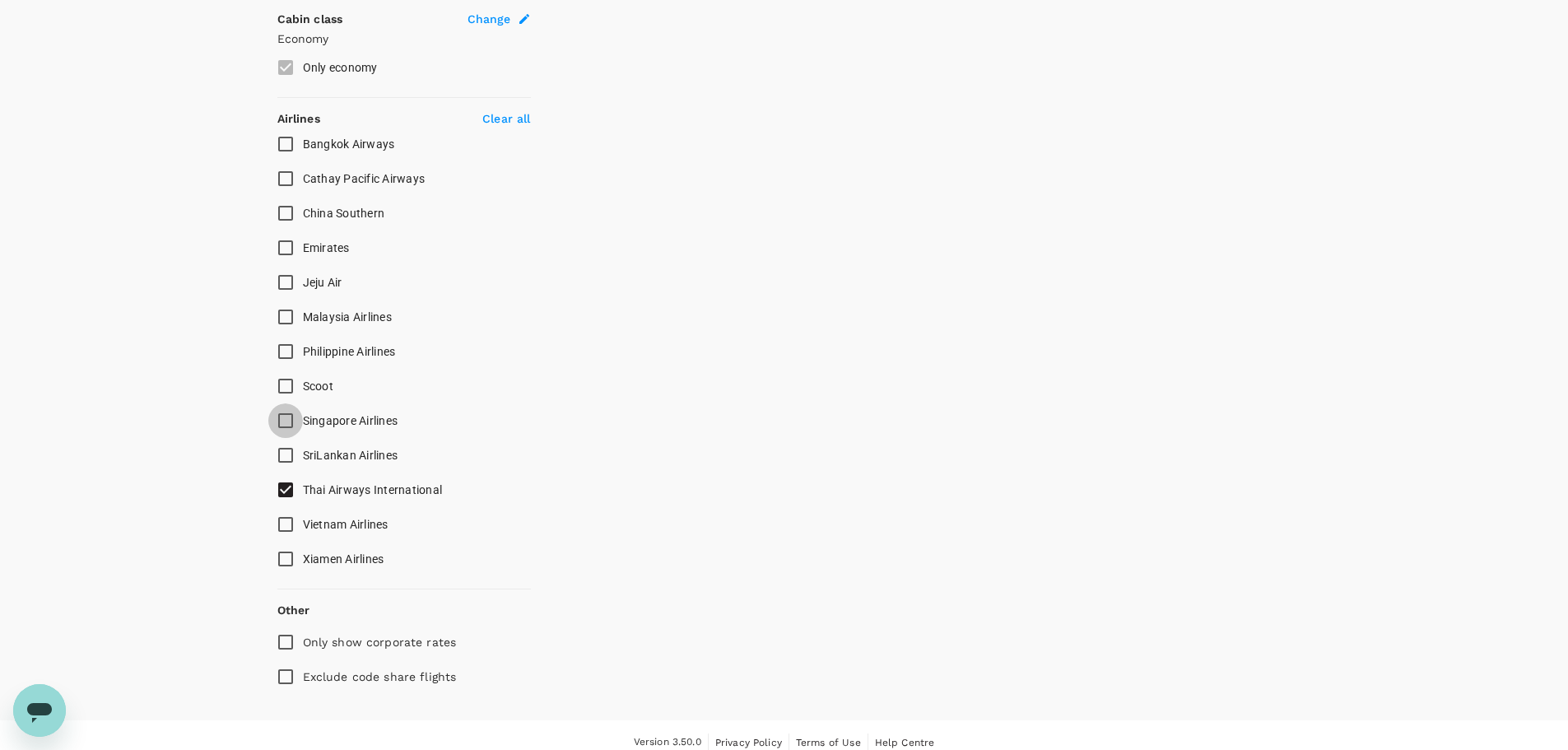
drag, startPoint x: 284, startPoint y: 419, endPoint x: 255, endPoint y: 427, distance: 30.1
click at [283, 419] on input "Singapore Airlines" at bounding box center [286, 420] width 34 height 34
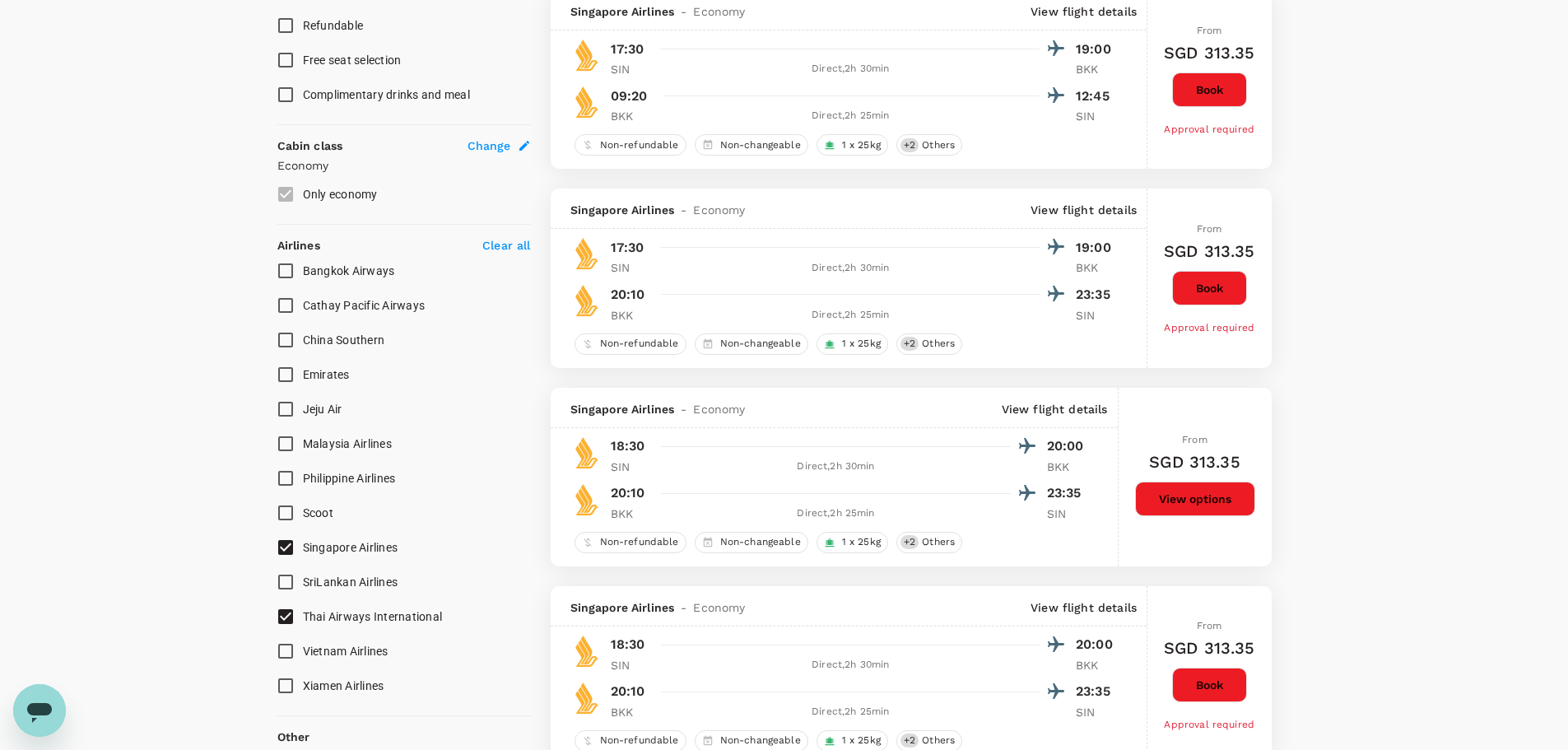
checkbox input "true"
type input "SGD"
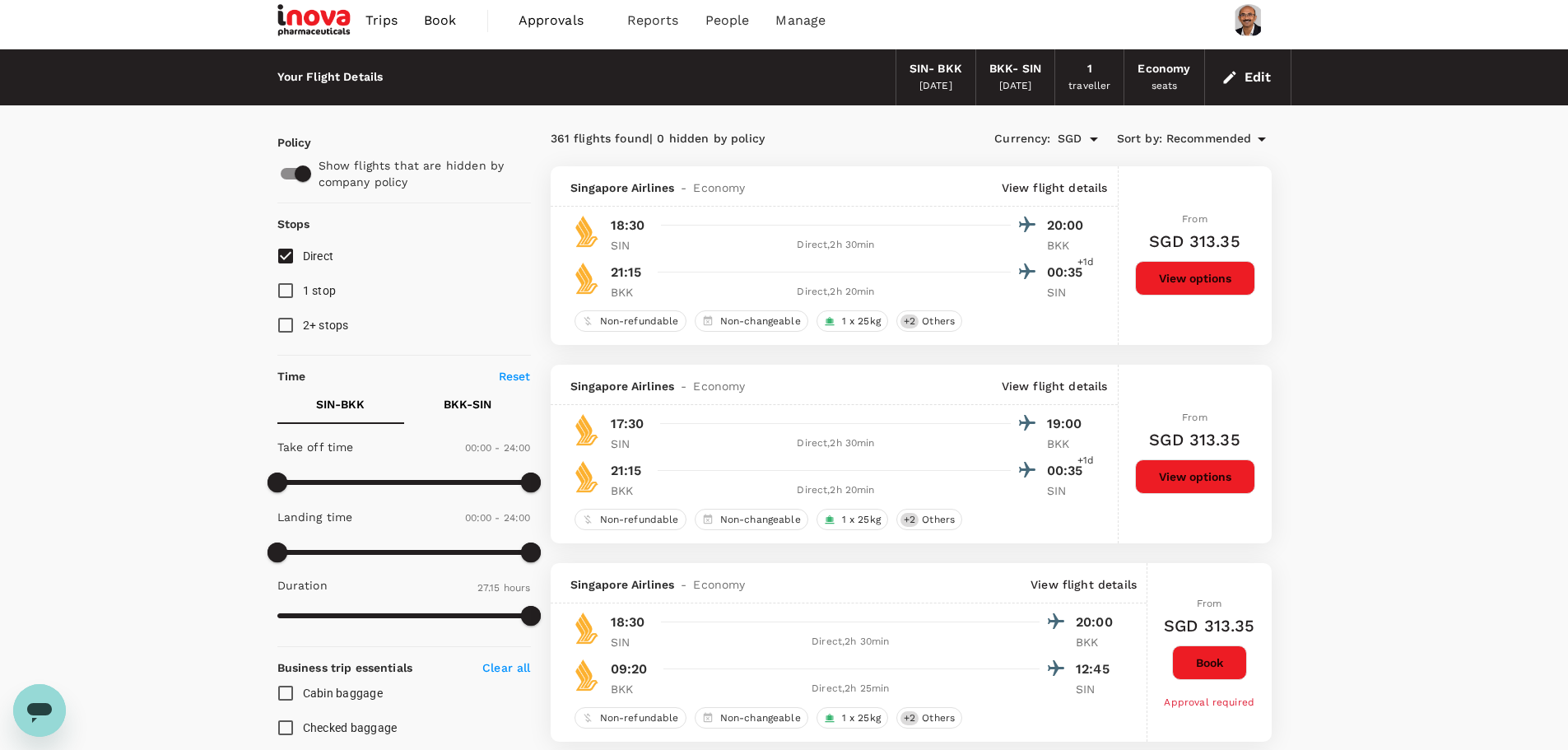
scroll to position [0, 0]
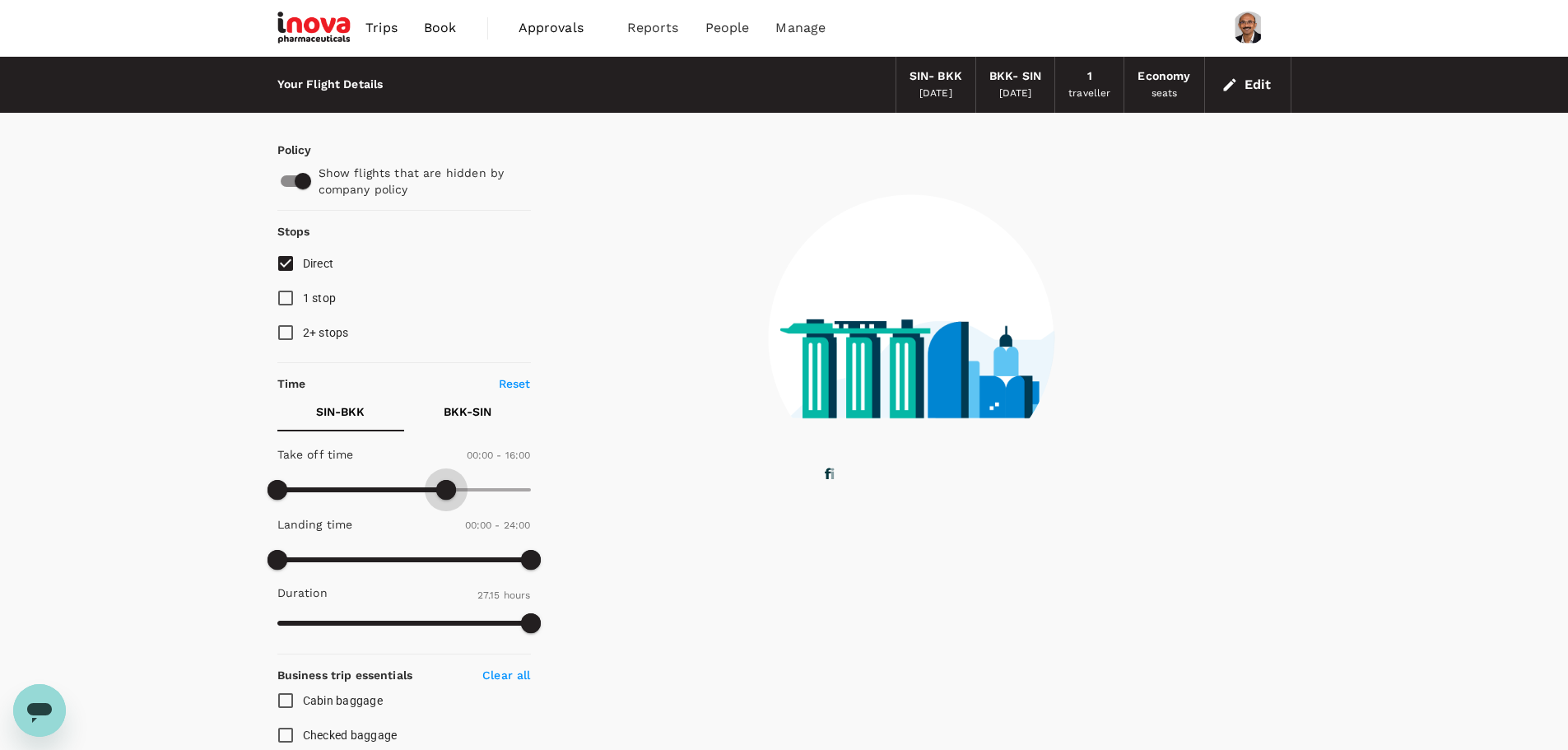
type input "900"
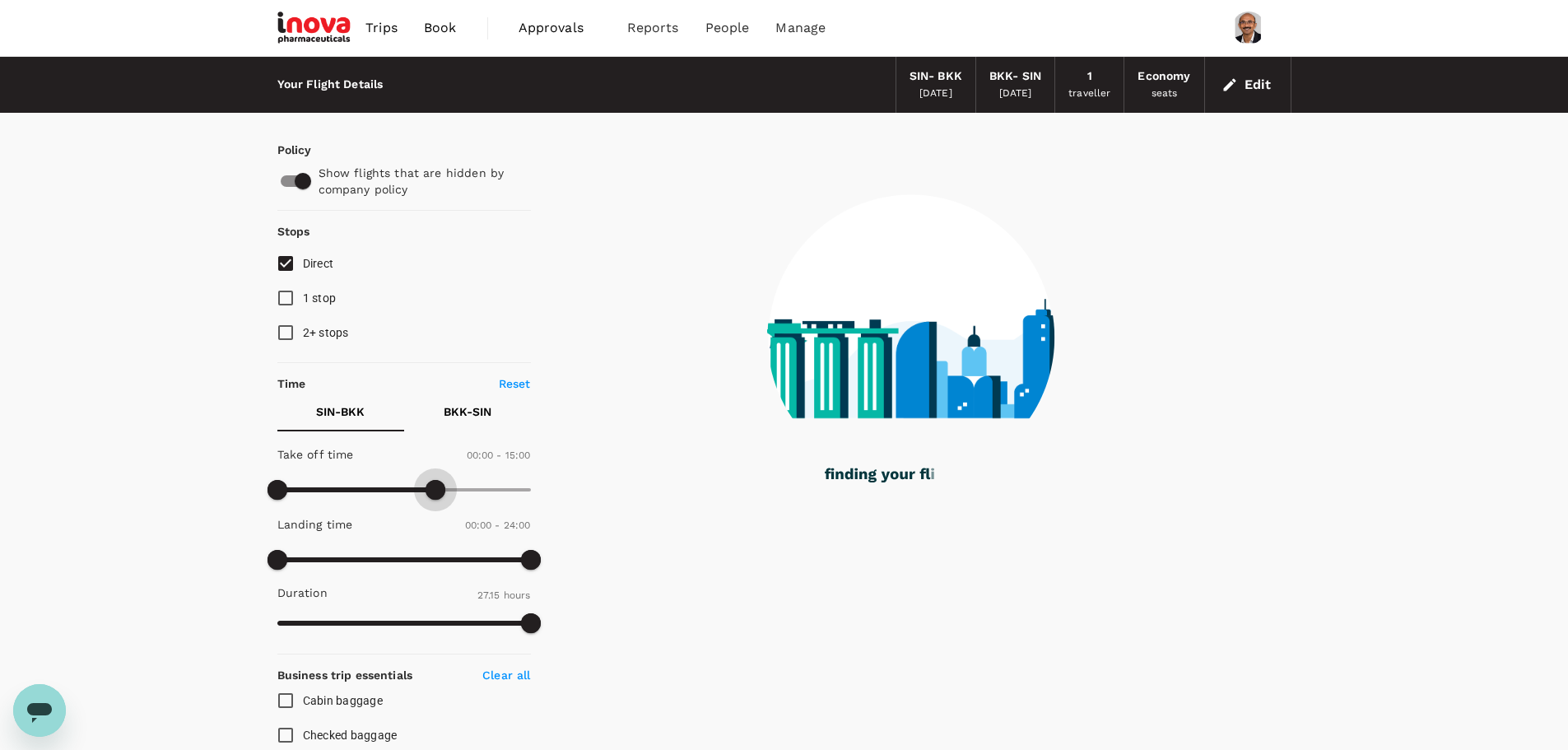
drag, startPoint x: 527, startPoint y: 489, endPoint x: 435, endPoint y: 498, distance: 92.4
click at [435, 498] on span at bounding box center [435, 489] width 20 height 20
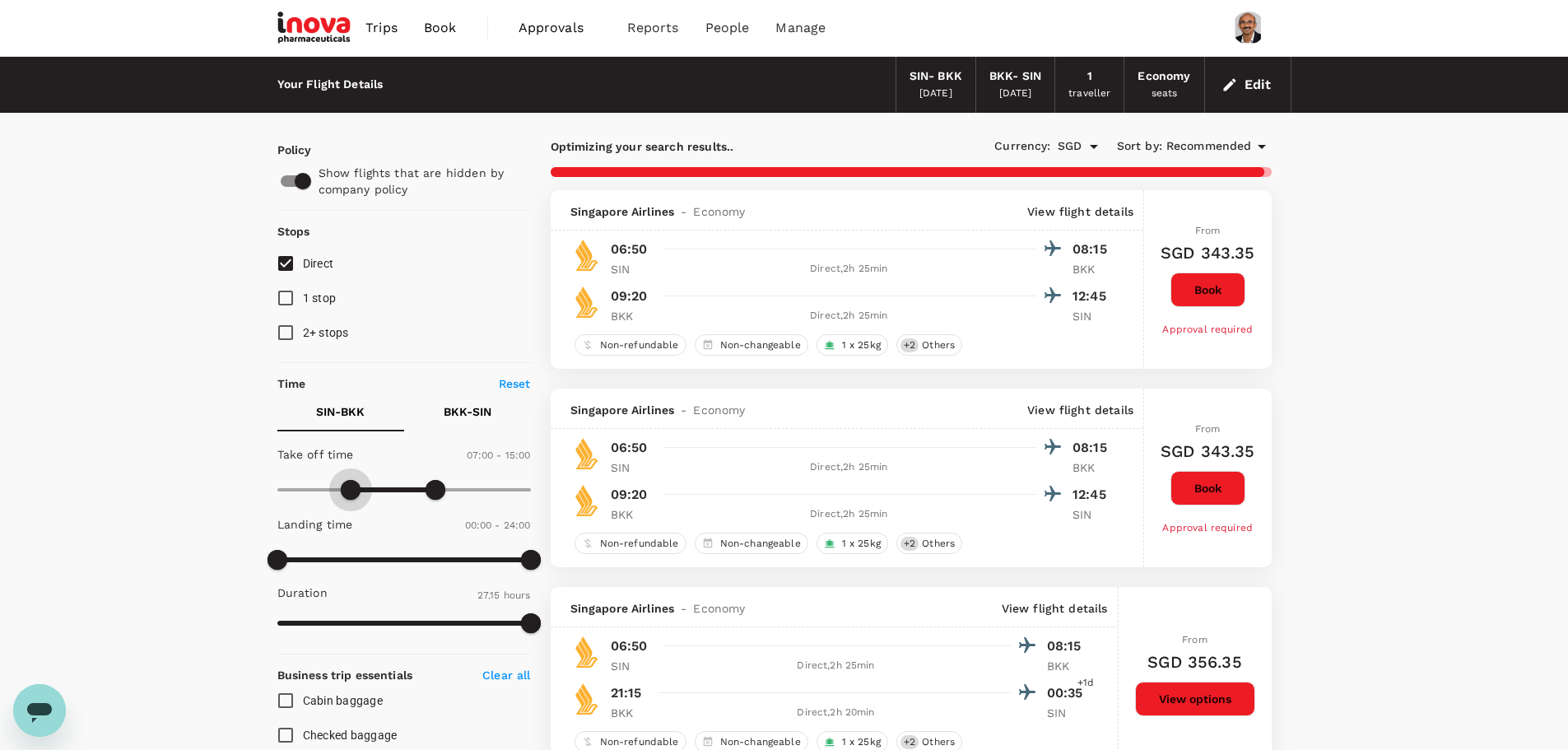
type input "420"
drag, startPoint x: 306, startPoint y: 494, endPoint x: 353, endPoint y: 495, distance: 47.0
click at [353, 495] on span at bounding box center [351, 489] width 20 height 20
click at [473, 413] on p "BKK - SIN" at bounding box center [467, 411] width 48 height 16
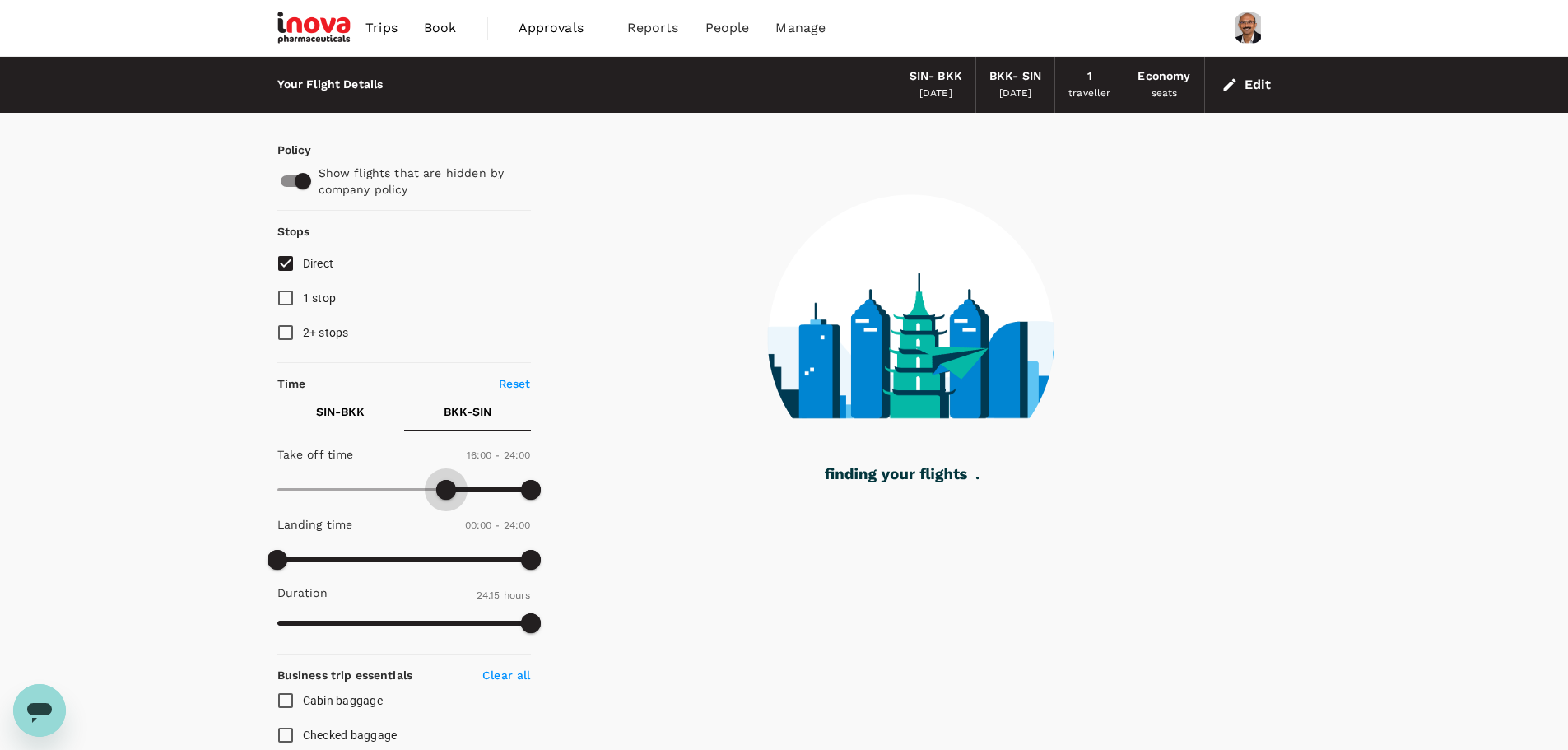
type input "990"
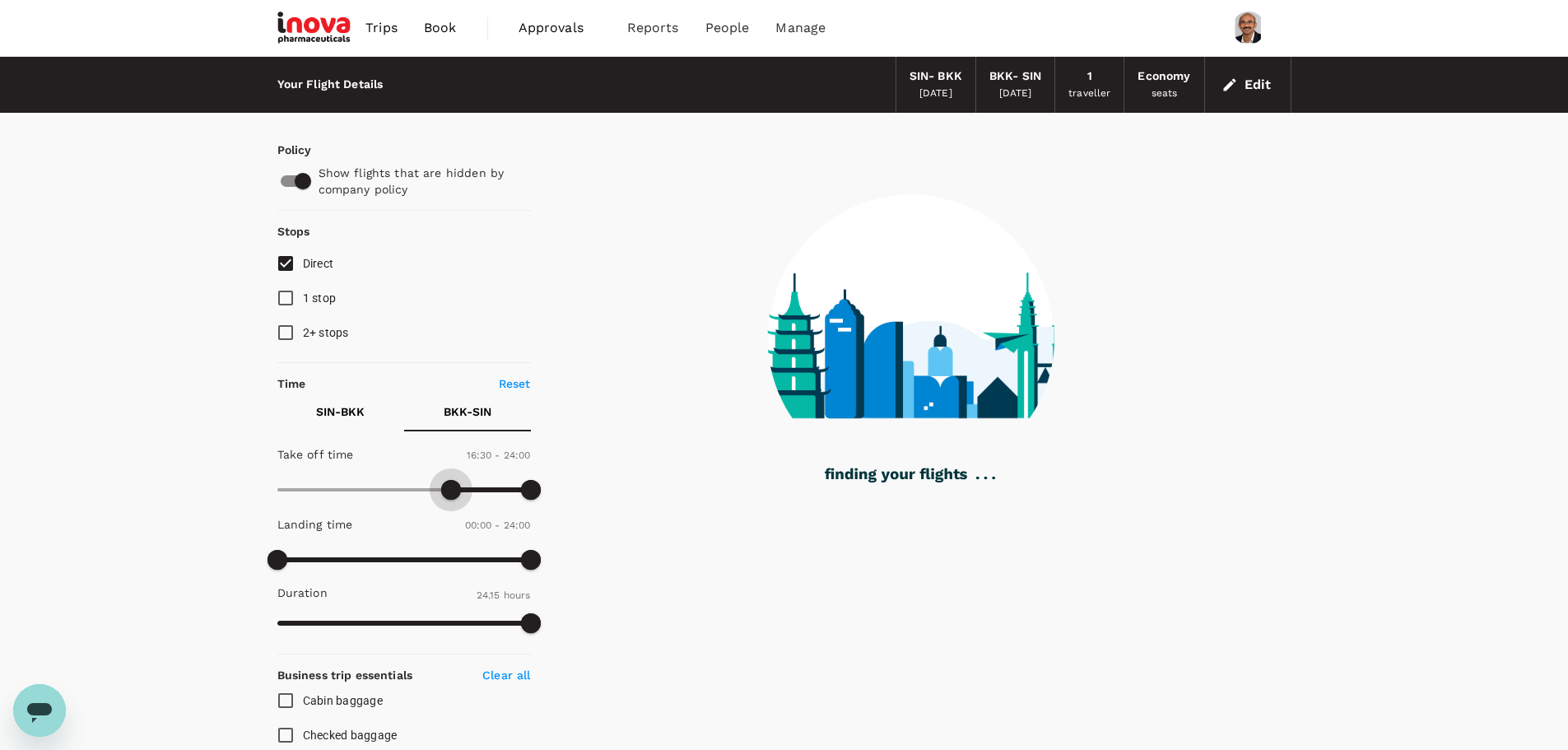
drag, startPoint x: 278, startPoint y: 483, endPoint x: 449, endPoint y: 485, distance: 171.0
click at [449, 485] on span at bounding box center [451, 489] width 20 height 20
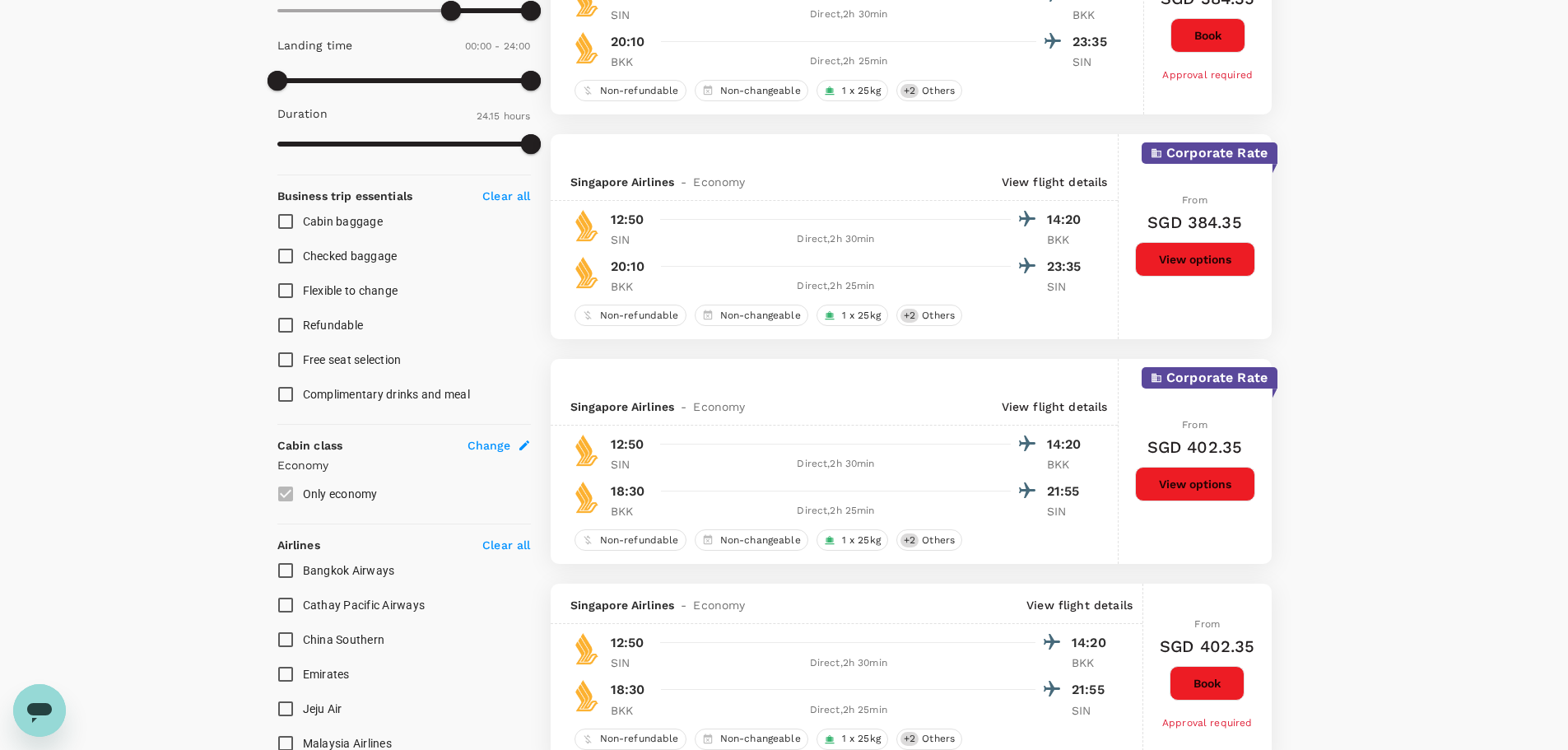
scroll to position [494, 0]
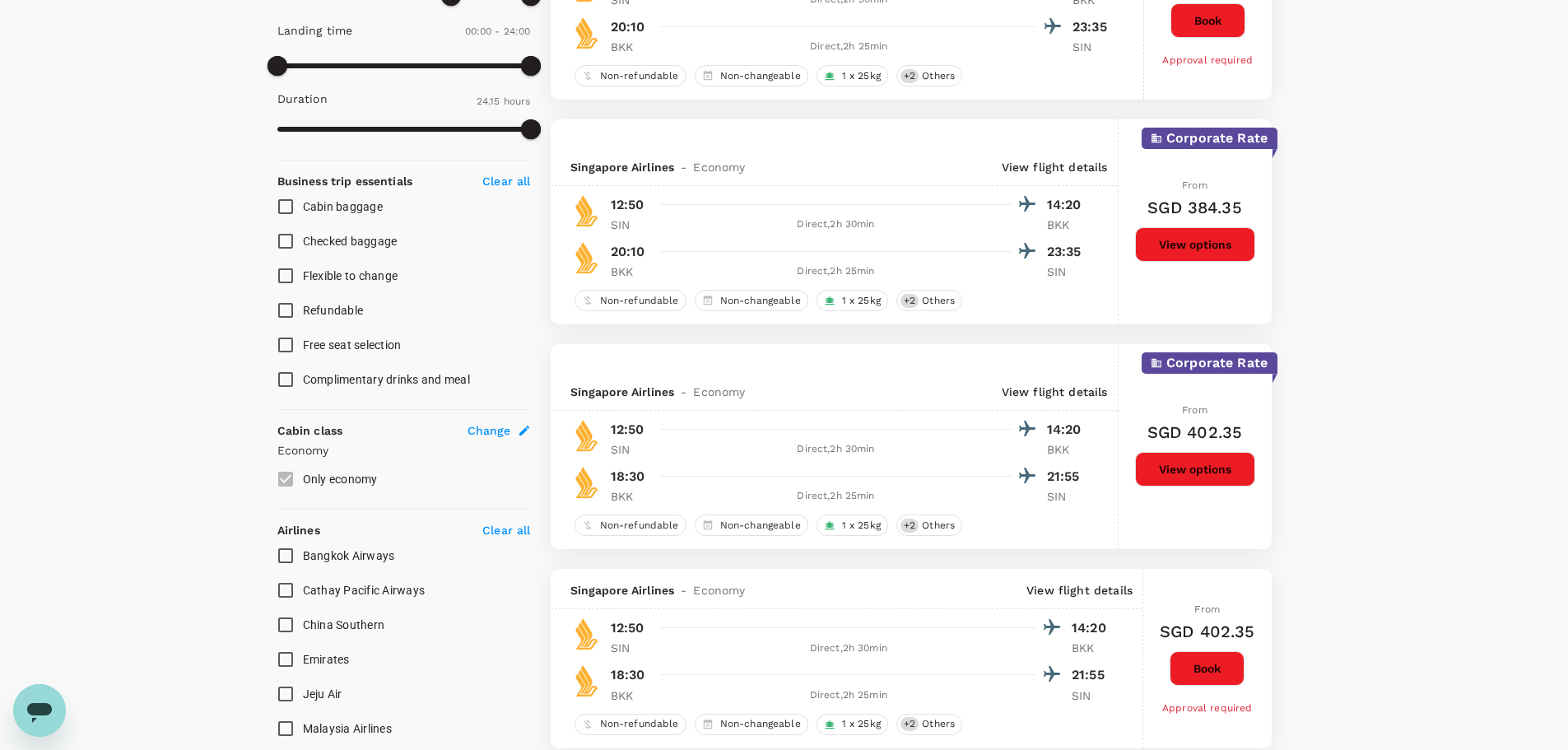
checkbox input "false"
checkbox input "true"
checkbox input "false"
checkbox input "true"
click at [1192, 472] on button "View options" at bounding box center [1195, 469] width 120 height 34
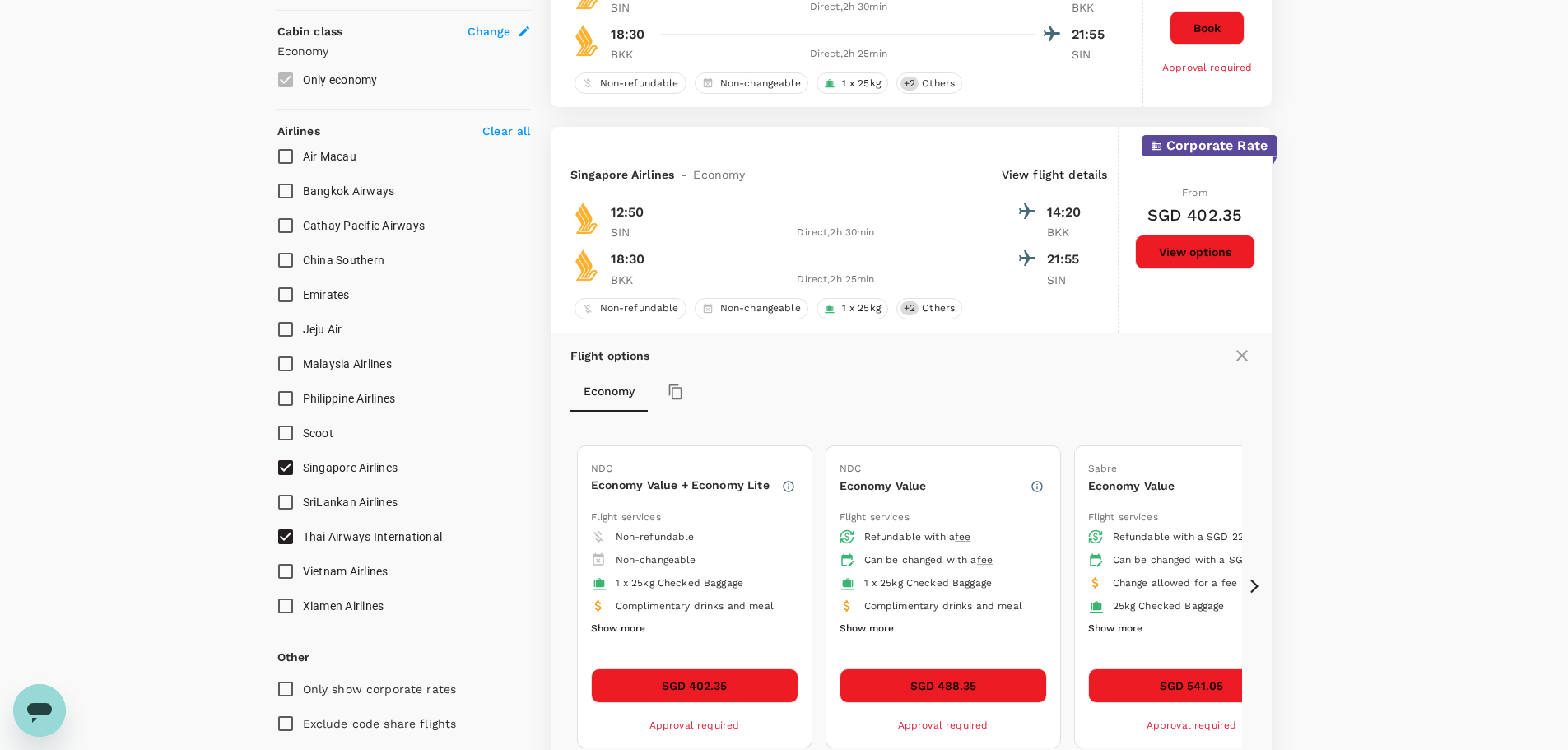
scroll to position [920, 0]
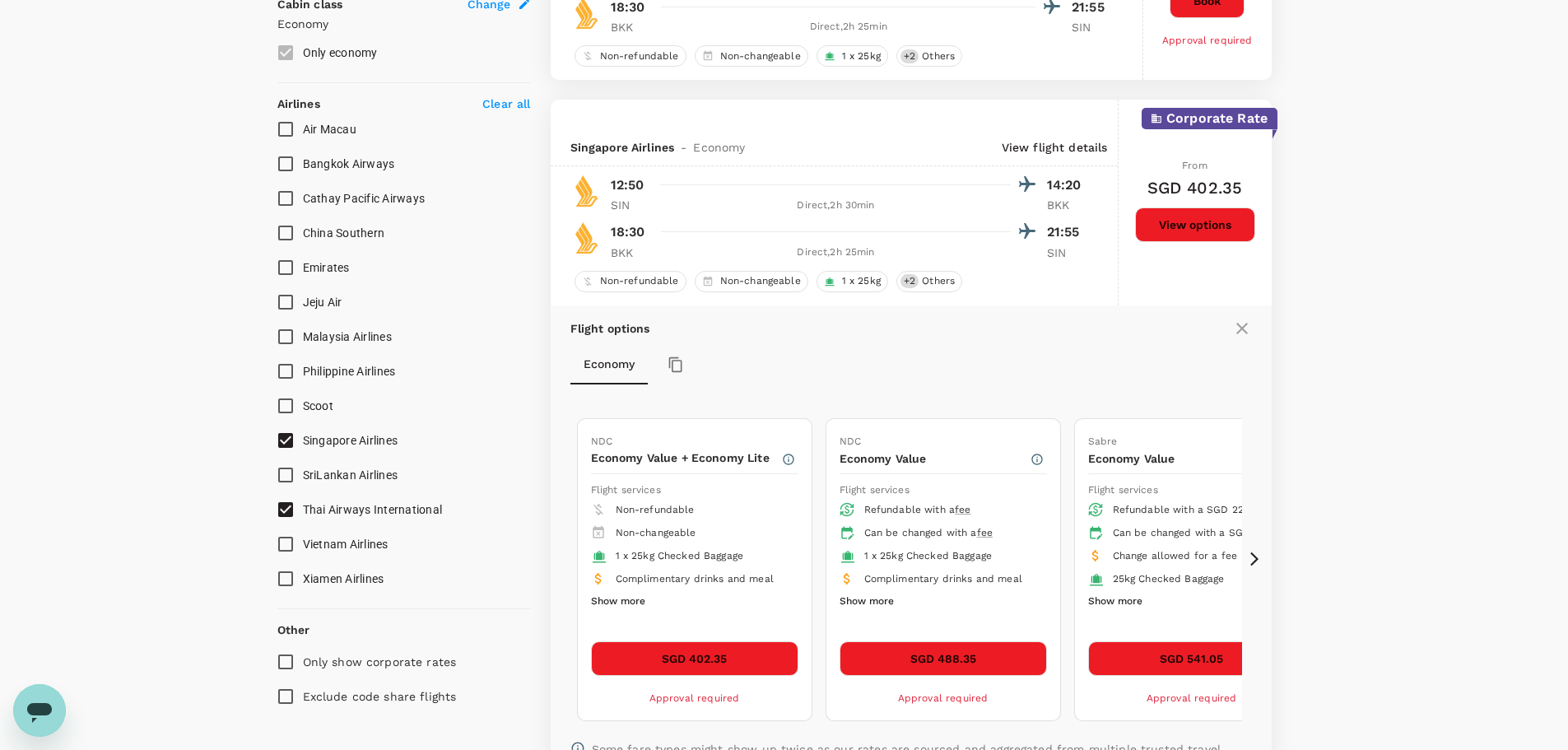
click at [937, 657] on button "SGD 488.35" at bounding box center [943, 658] width 207 height 34
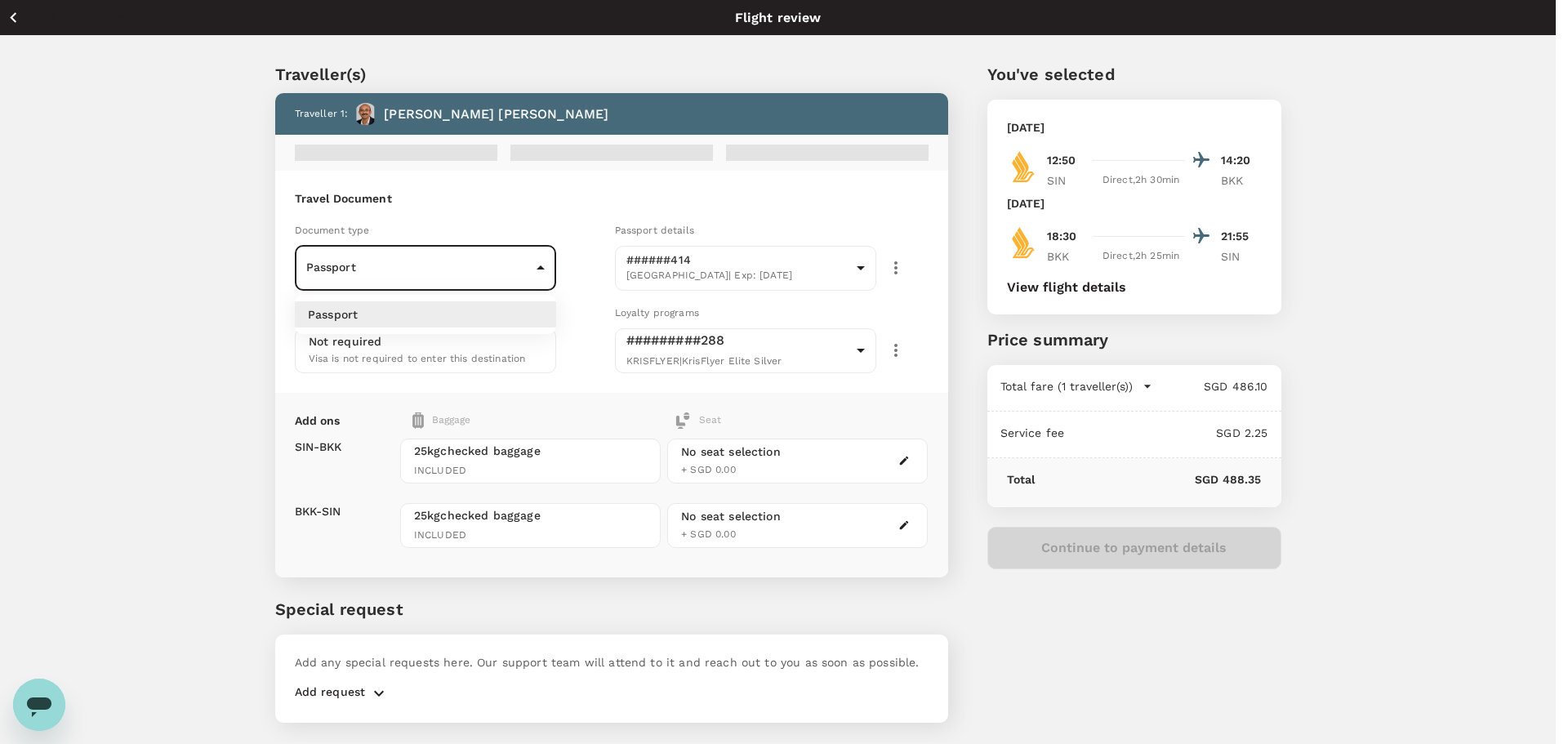
click at [406, 265] on body "Back to flight results Flight review Traveller(s) Traveller 1 : Balasubramanya …" at bounding box center [784, 393] width 1568 height 788
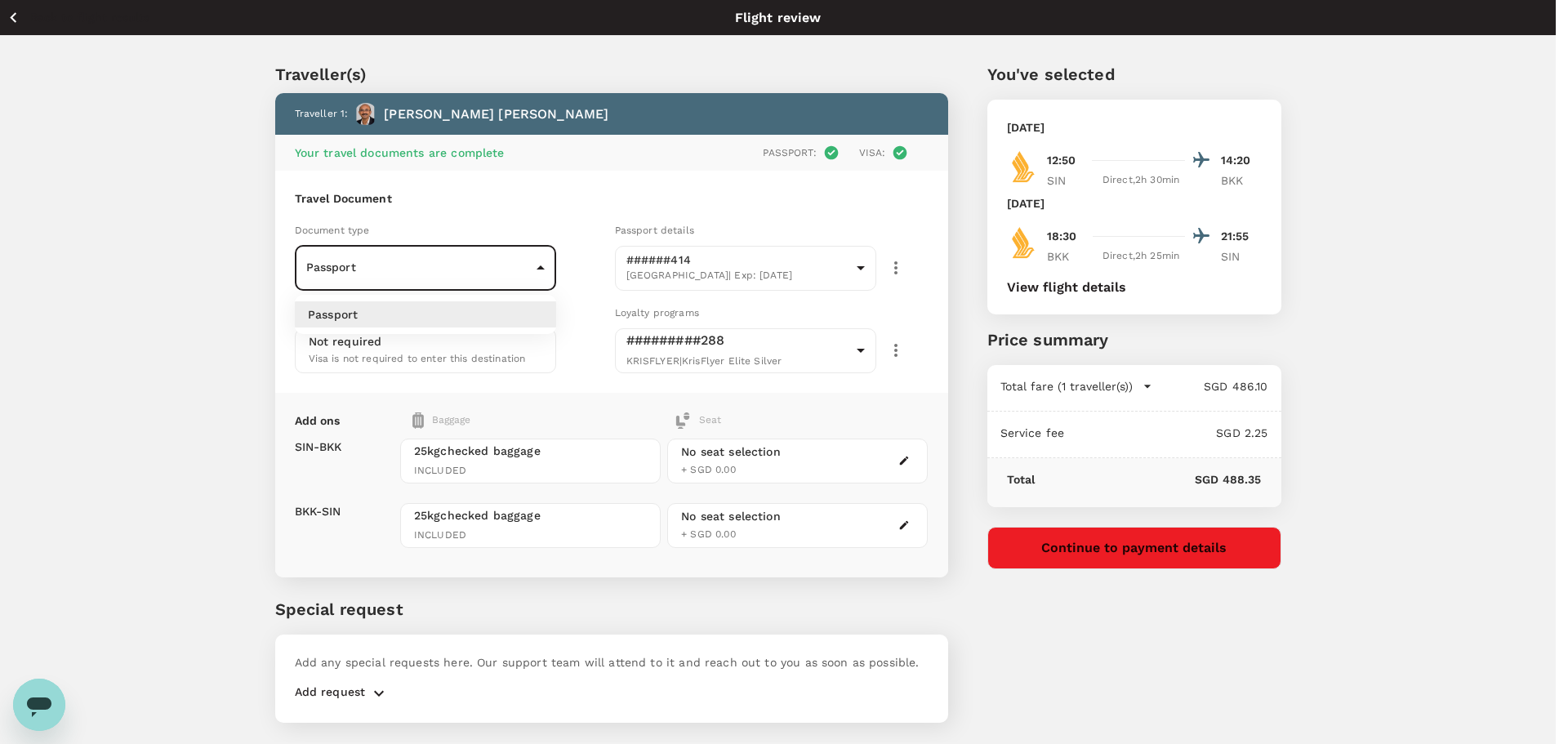
click at [376, 311] on li "Passport" at bounding box center [426, 315] width 262 height 27
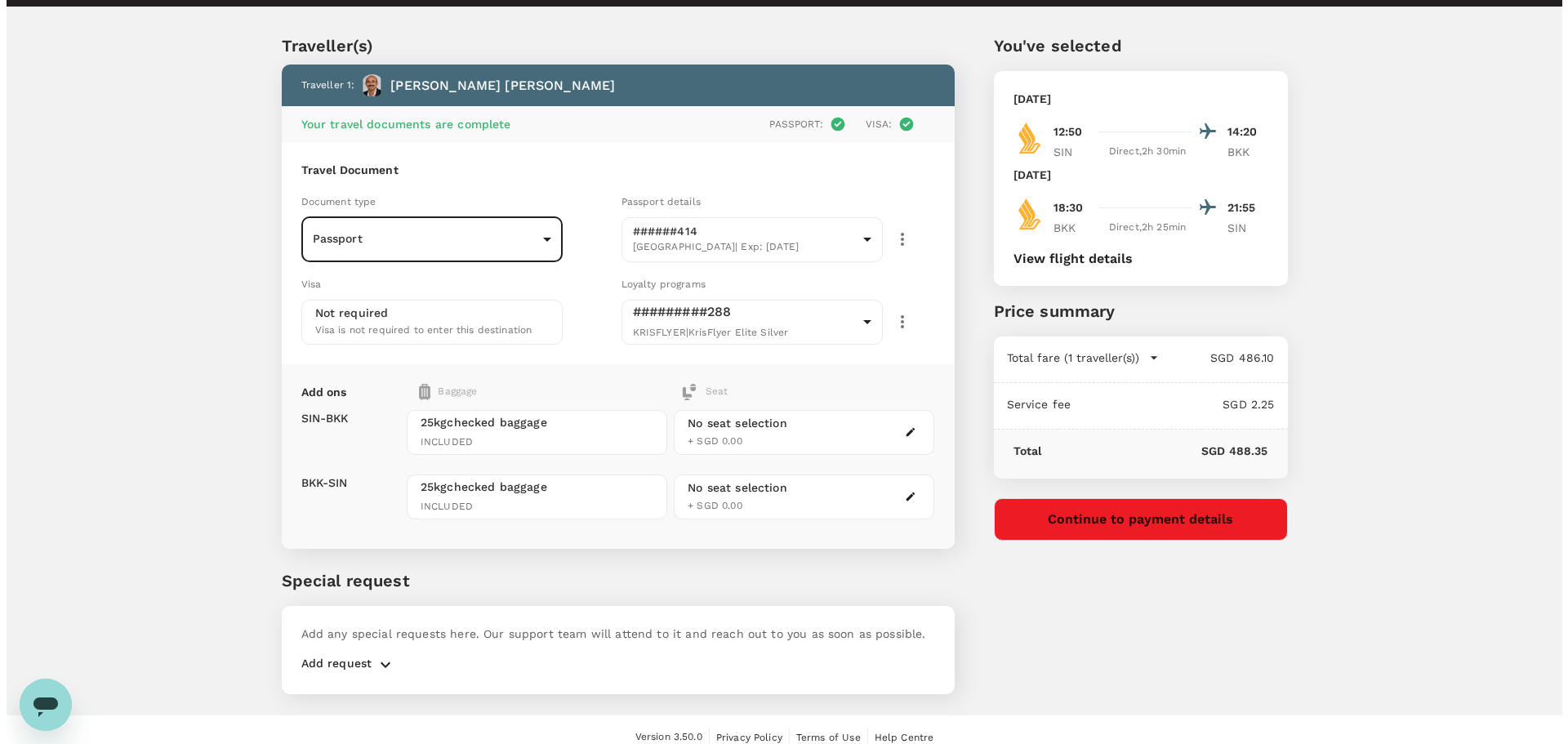
scroll to position [45, 0]
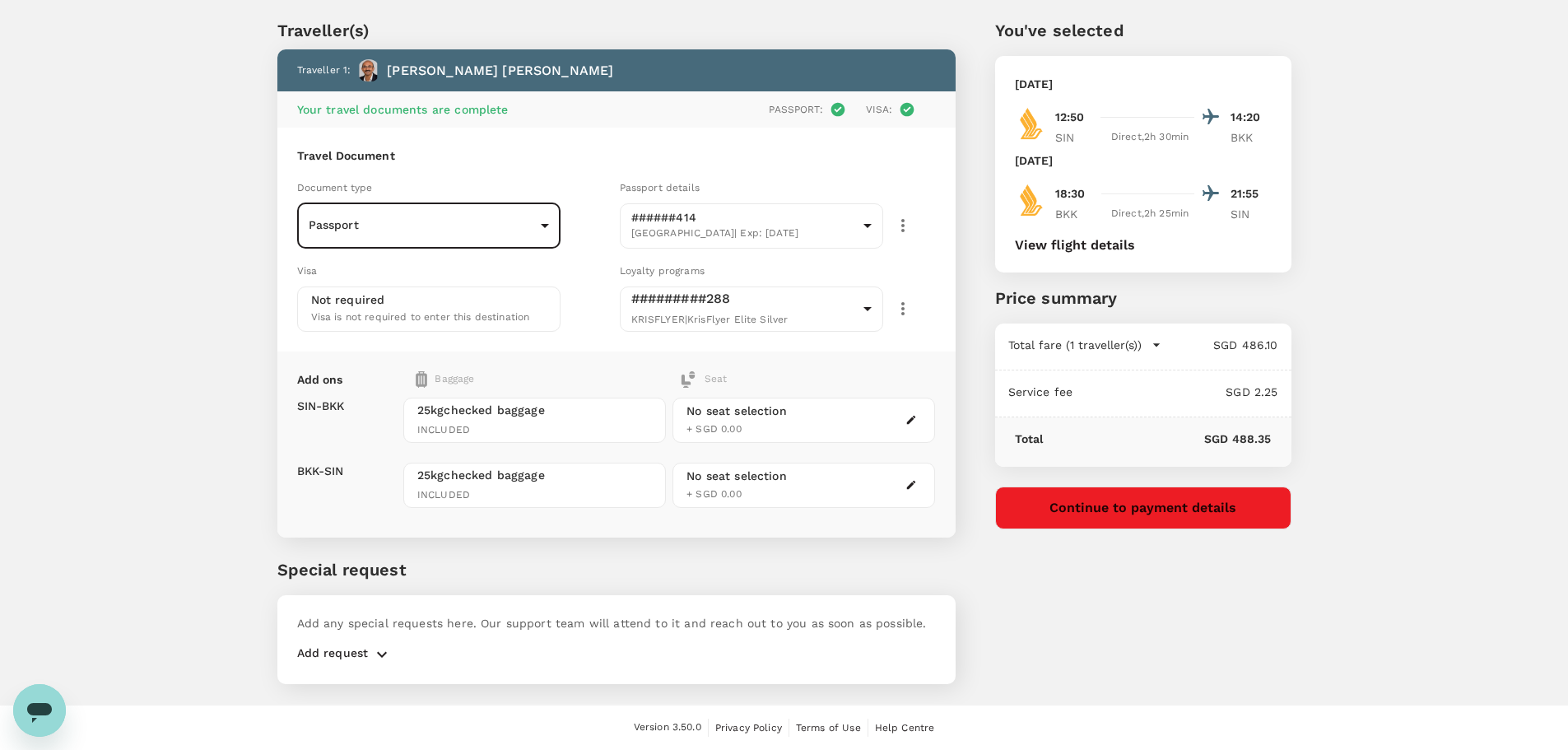
click at [913, 421] on icon "button" at bounding box center [912, 419] width 11 height 11
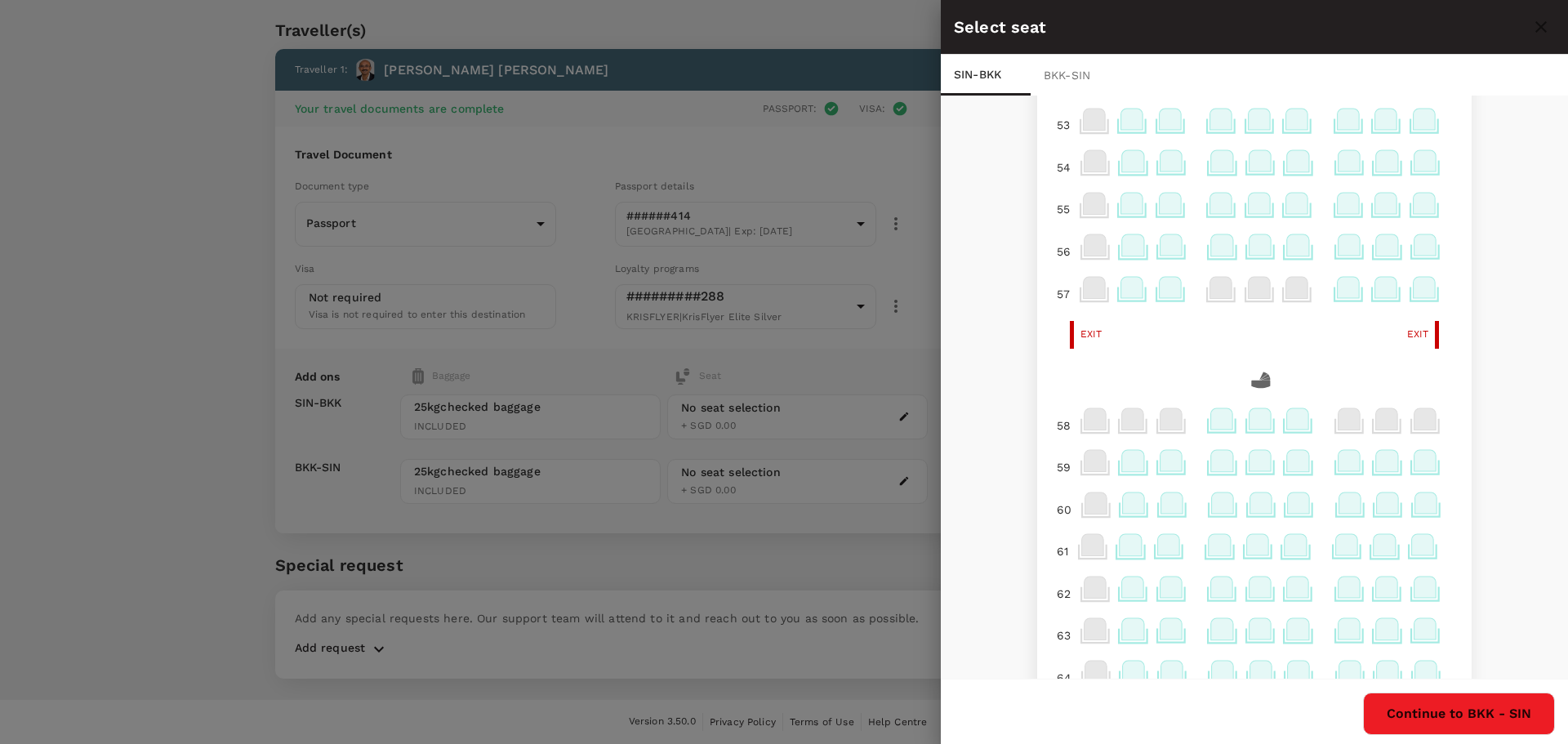
scroll to position [572, 0]
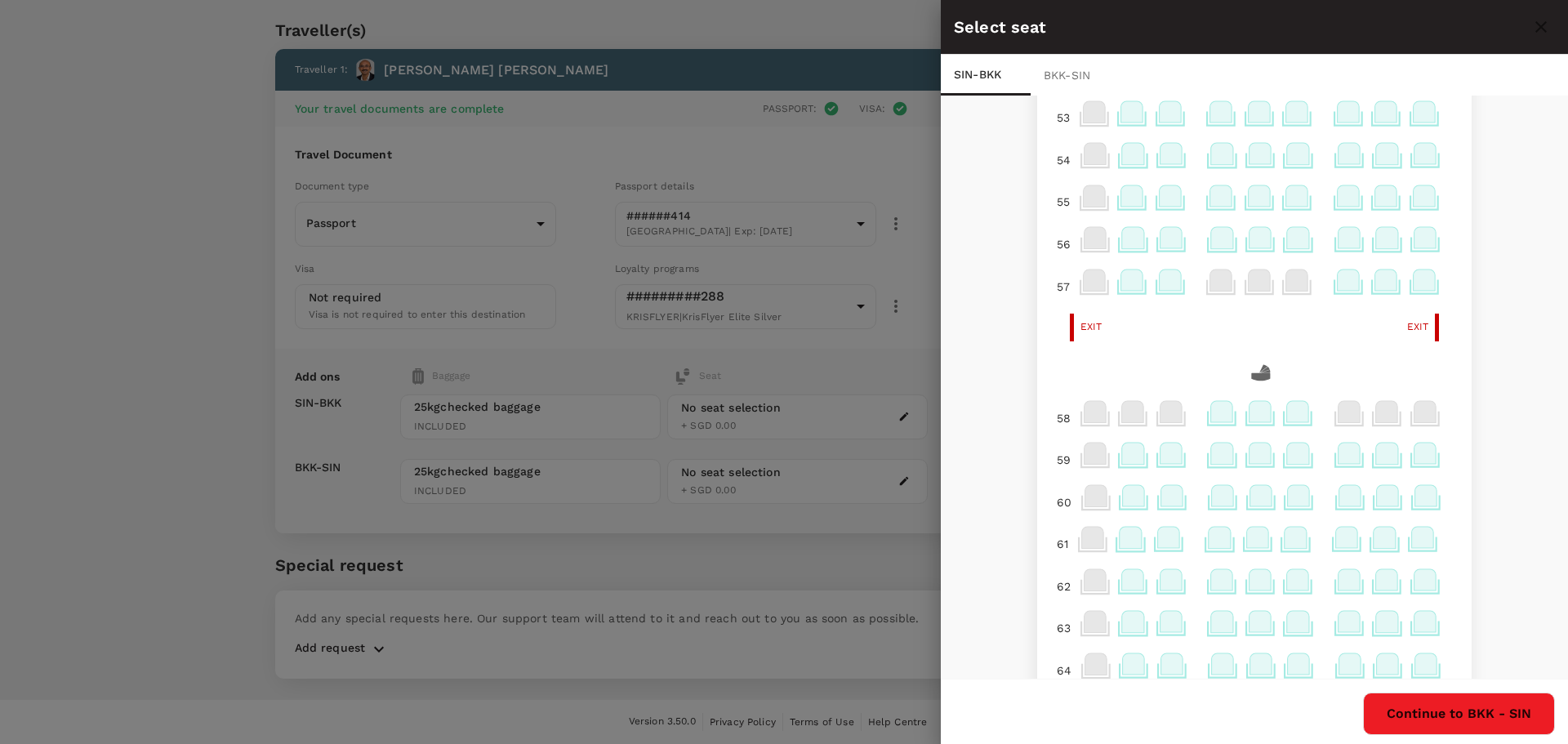
click at [1212, 411] on icon at bounding box center [1222, 411] width 22 height 21
click at [1212, 410] on icon at bounding box center [1222, 411] width 22 height 21
click at [1408, 374] on p "Select" at bounding box center [1417, 375] width 36 height 16
click at [1473, 711] on button "Continue to BKK - SIN" at bounding box center [1459, 714] width 191 height 43
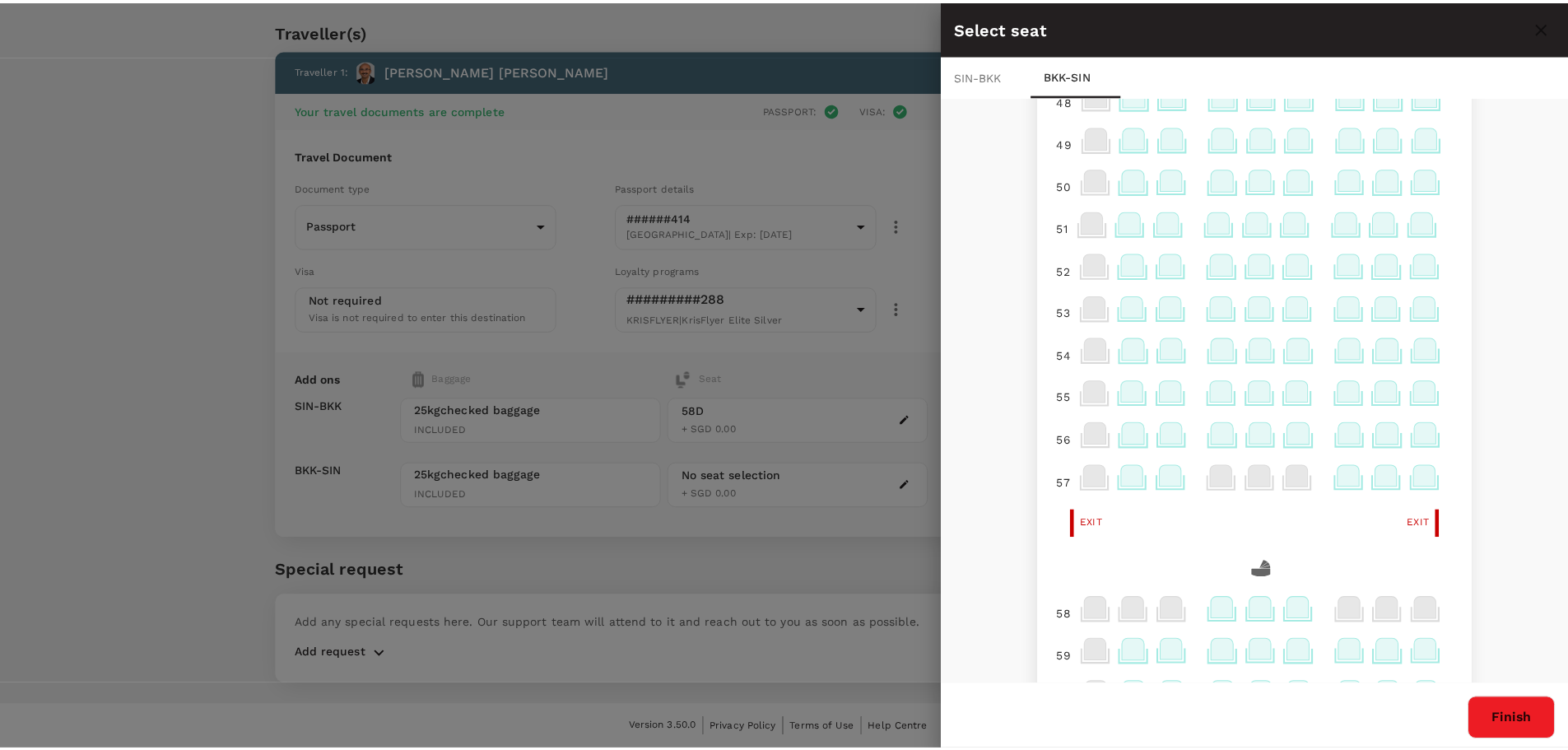
scroll to position [412, 0]
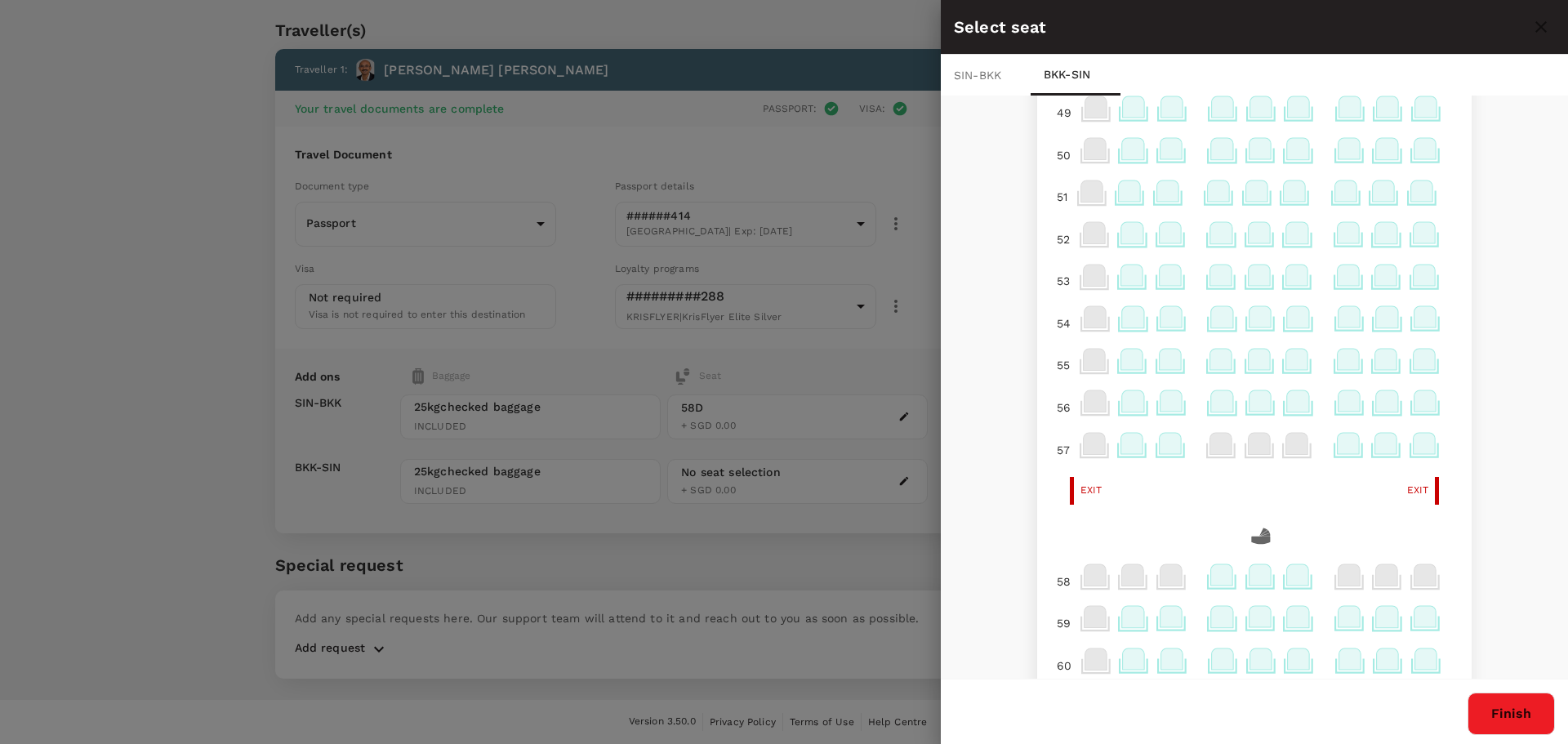
click at [1212, 576] on icon at bounding box center [1222, 574] width 22 height 21
click at [1419, 537] on p "Select" at bounding box center [1417, 538] width 36 height 16
click at [1504, 719] on button "Finish" at bounding box center [1511, 714] width 87 height 43
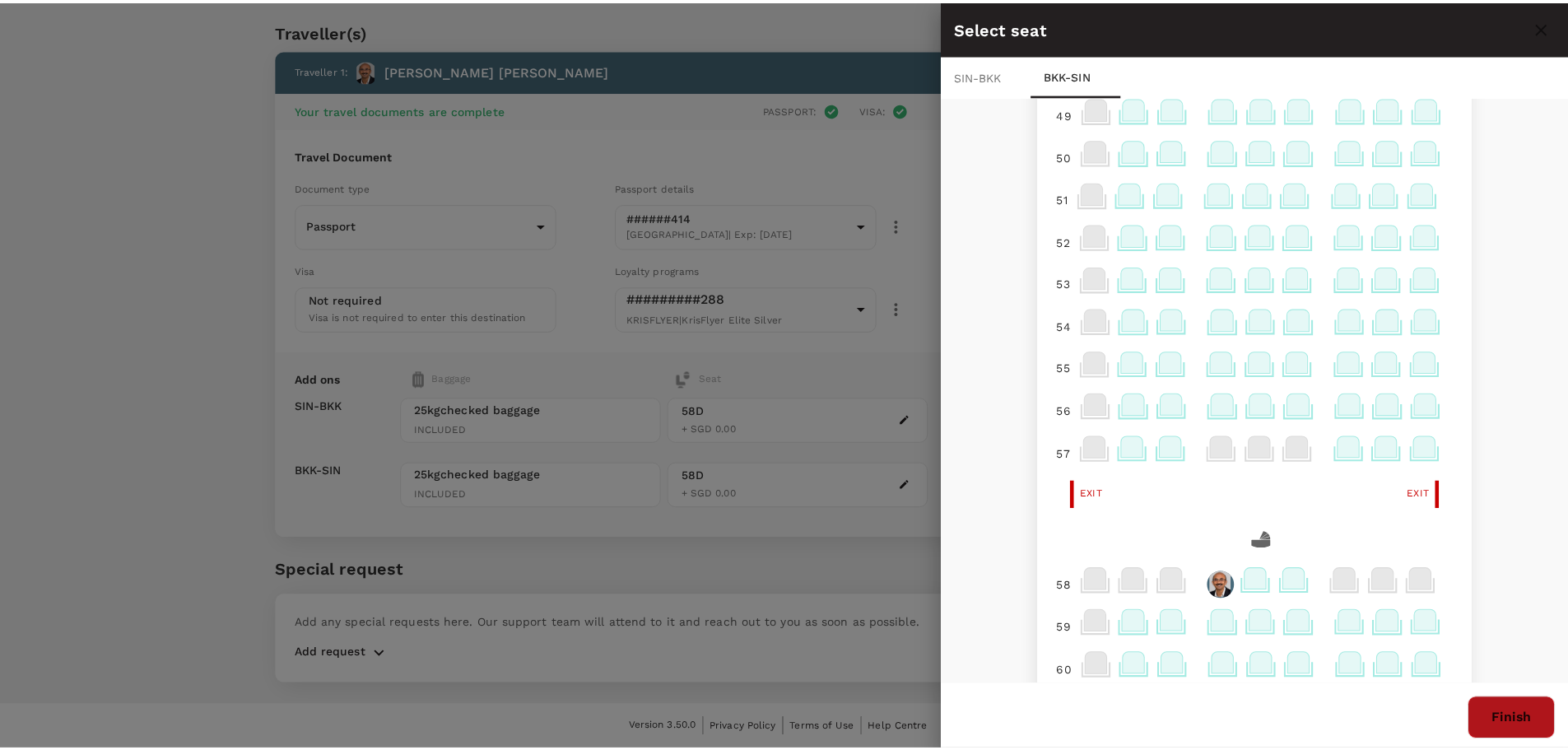
scroll to position [0, 0]
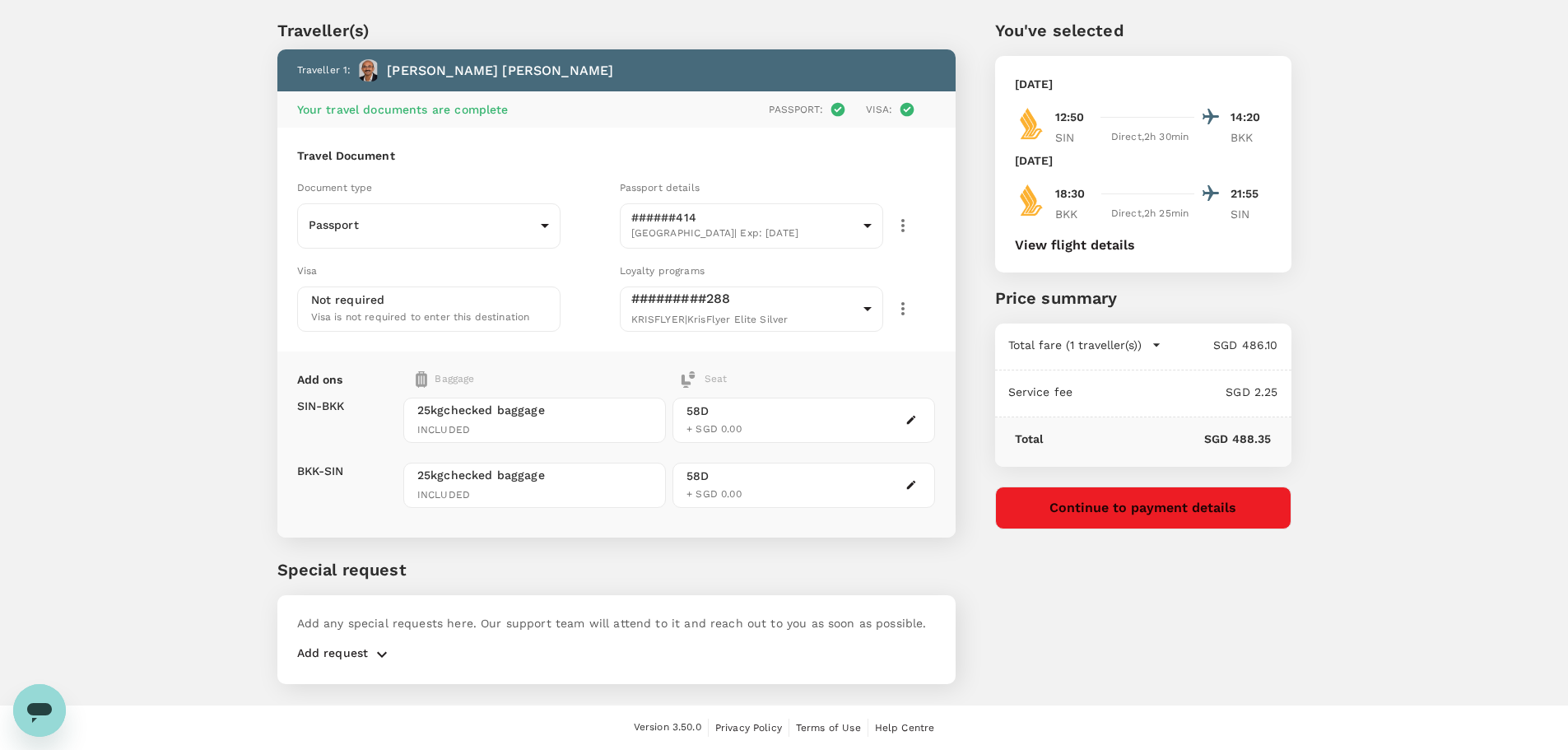
click at [350, 654] on p "Add request" at bounding box center [333, 654] width 72 height 20
click at [379, 649] on icon "button" at bounding box center [381, 654] width 20 height 20
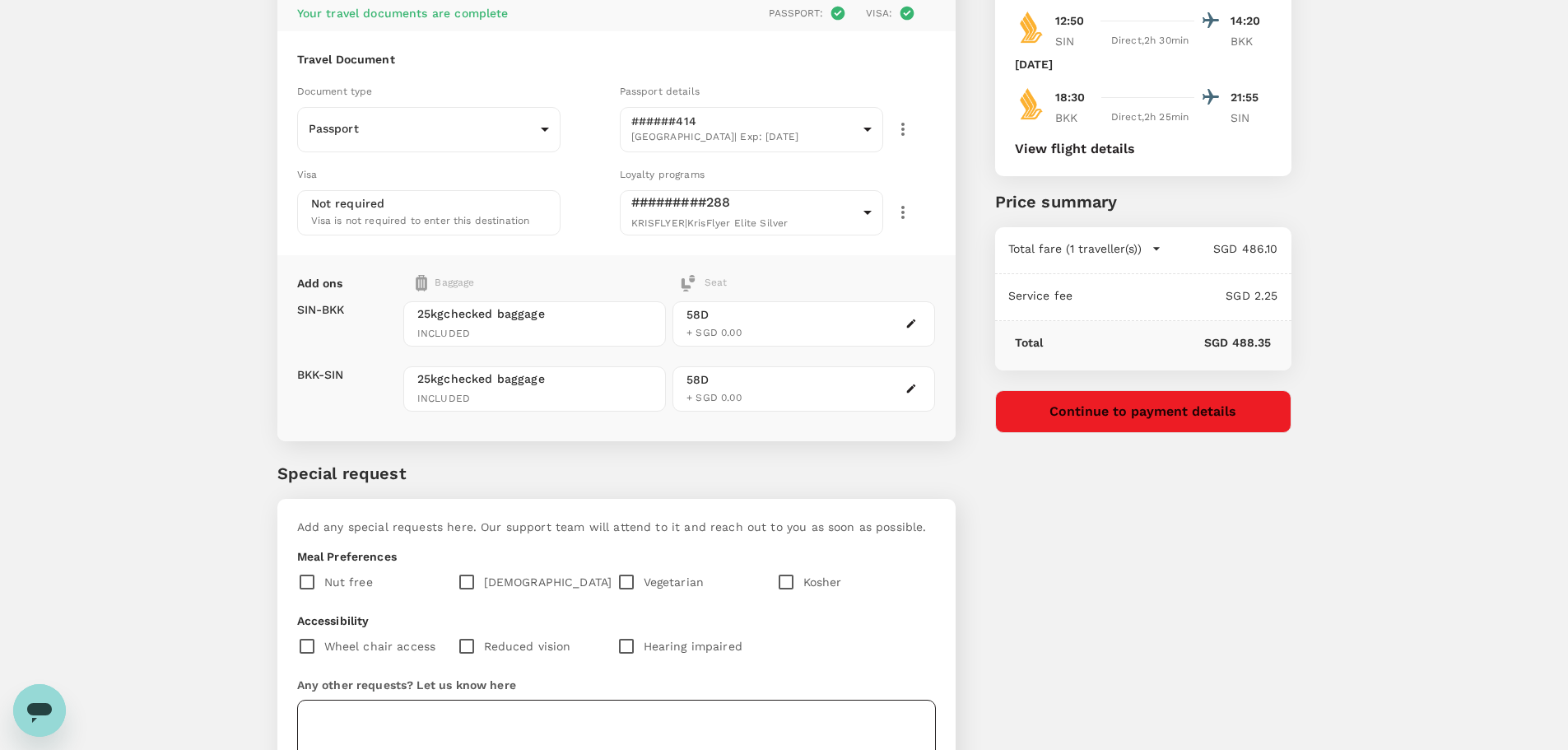
scroll to position [291, 0]
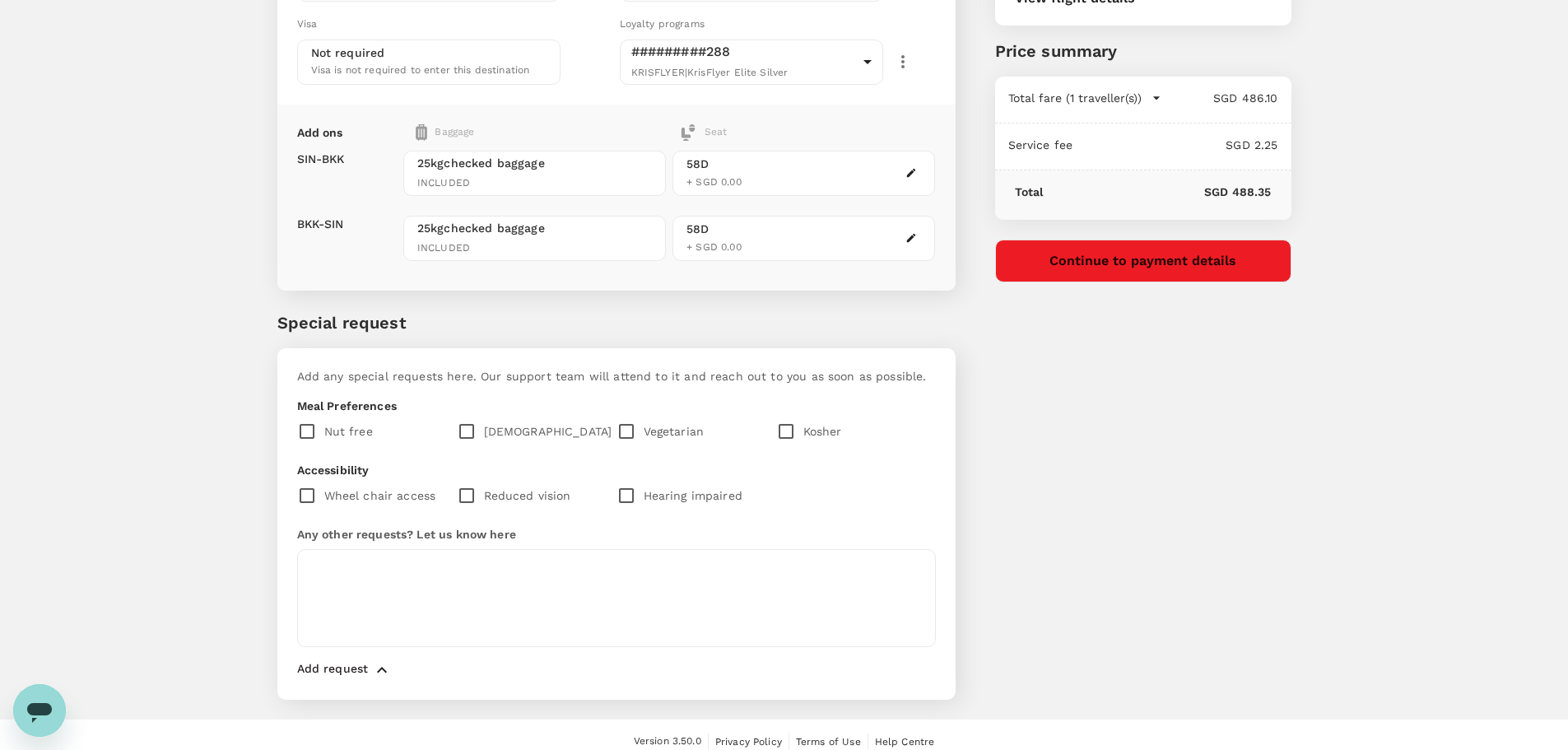
drag, startPoint x: 642, startPoint y: 425, endPoint x: 632, endPoint y: 432, distance: 12.2
click at [640, 426] on input "checkbox" at bounding box center [630, 431] width 27 height 34
checkbox input "true"
click at [462, 581] on textarea at bounding box center [616, 598] width 639 height 98
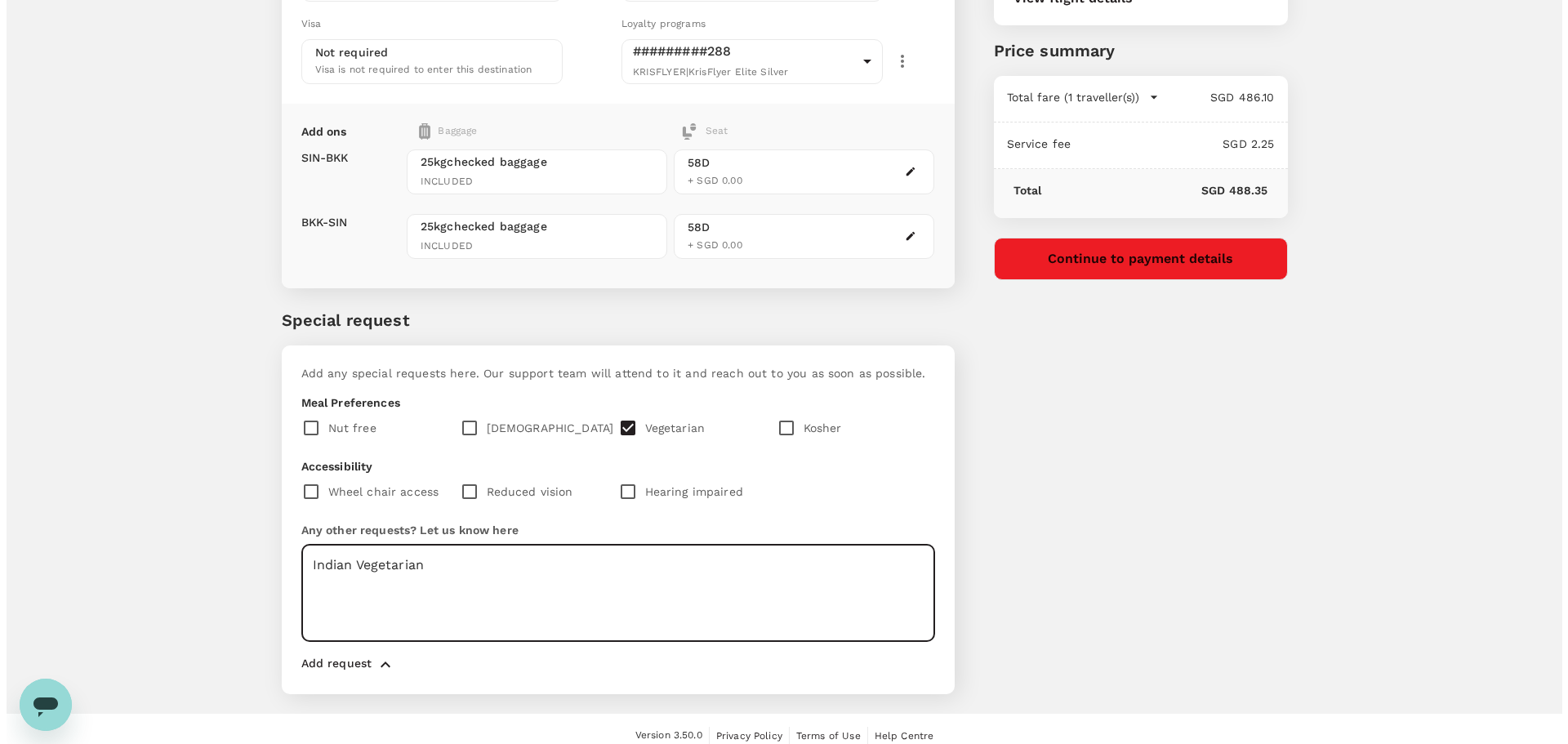
scroll to position [303, 0]
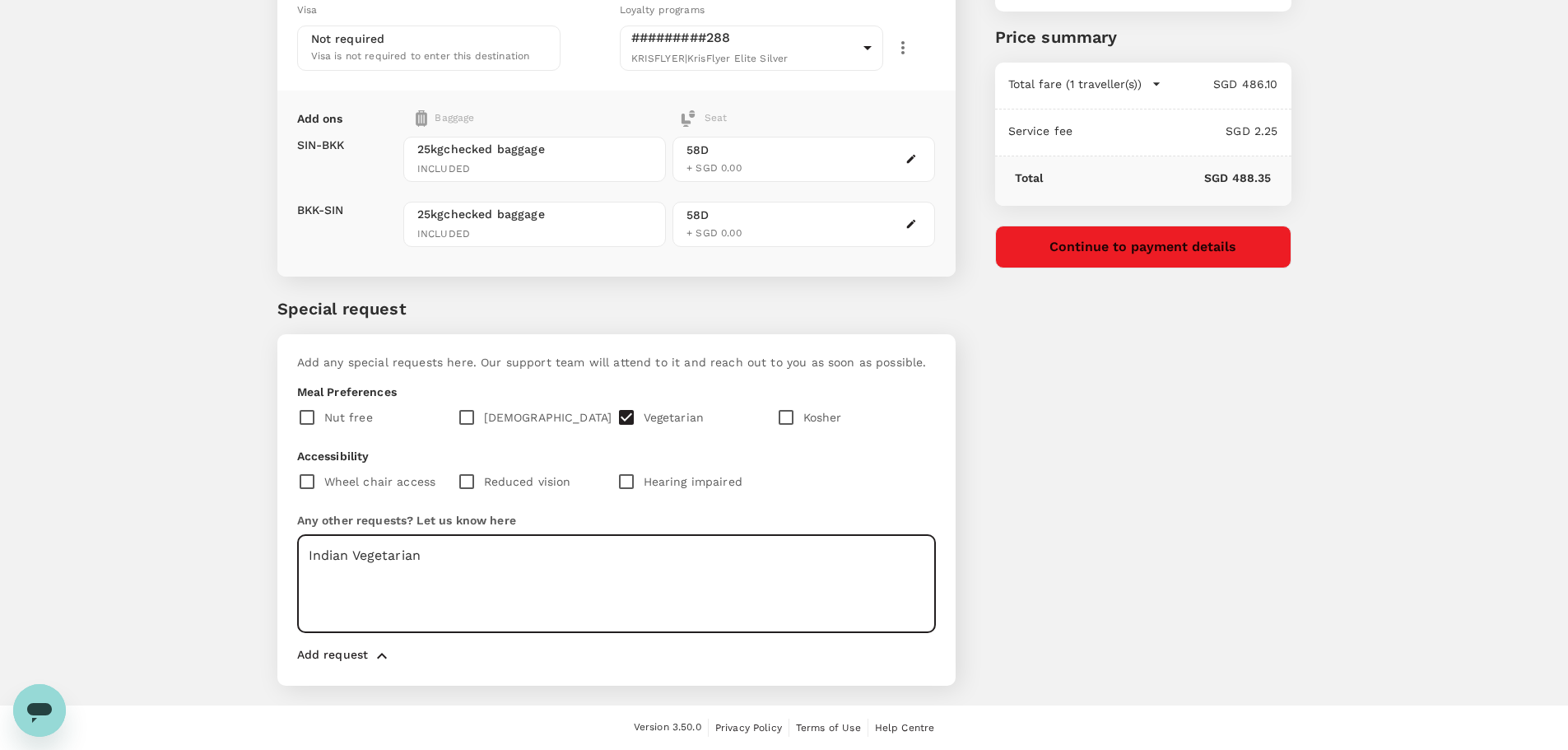
type textarea "Indian Vegetarian"
click at [1157, 379] on div "You've selected Sunday, 31 Aug 2025 12:50 14:20 SIN Direct , 2h 30min BKK Thurs…" at bounding box center [1124, 211] width 336 height 988
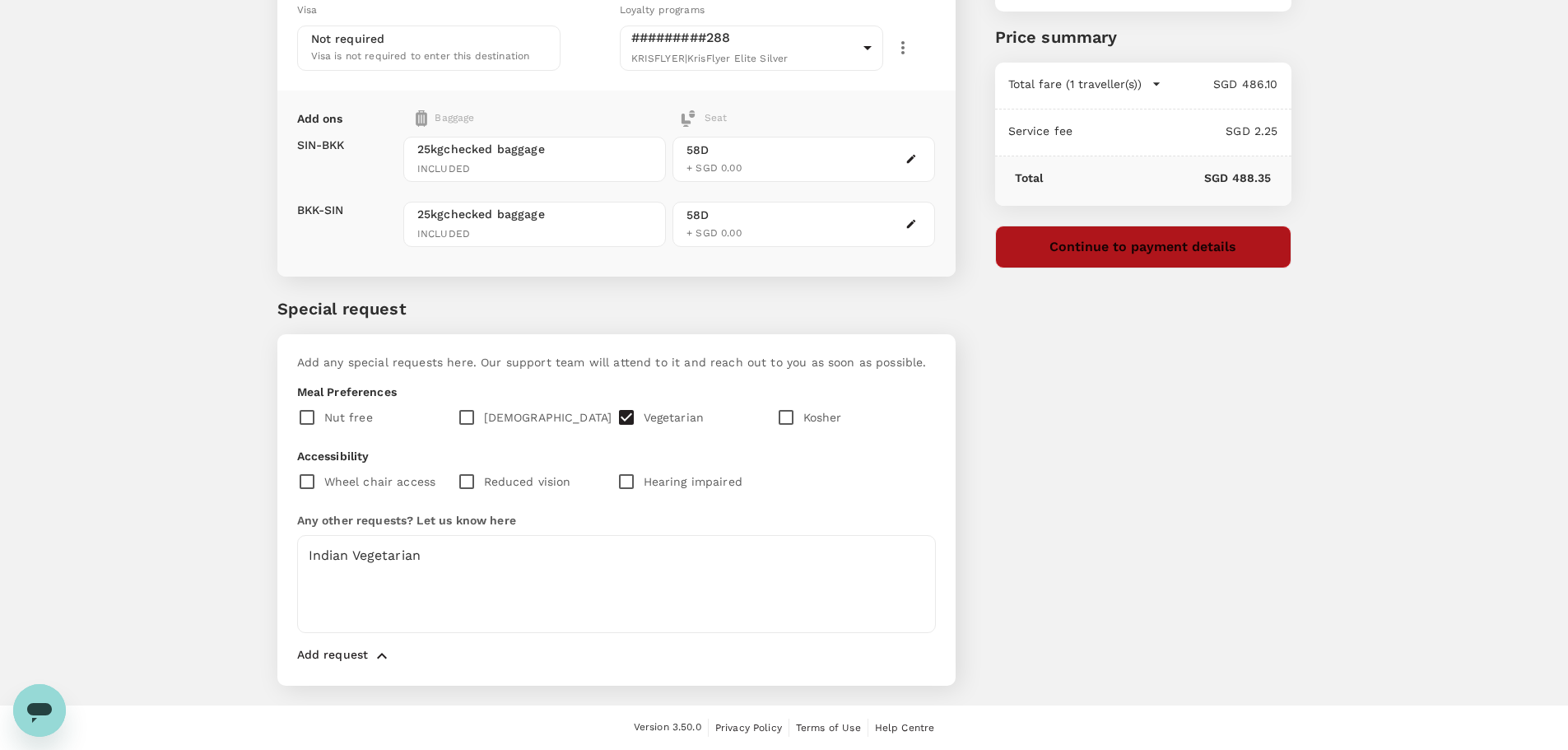
click at [1178, 239] on button "Continue to payment details" at bounding box center [1144, 246] width 296 height 43
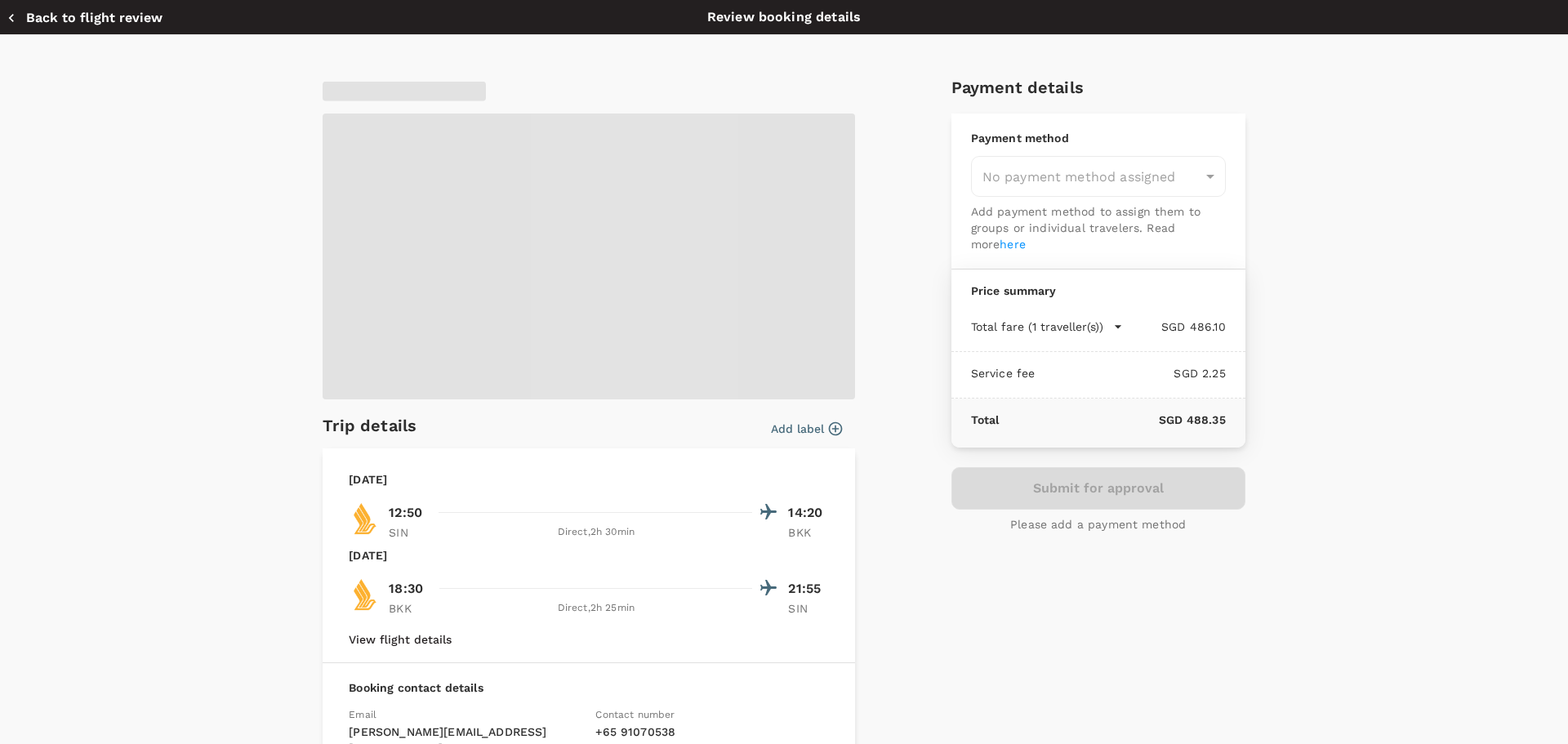
type input "9e677c2c-1b51-4fb9-8b8e-e61d94c42ce6"
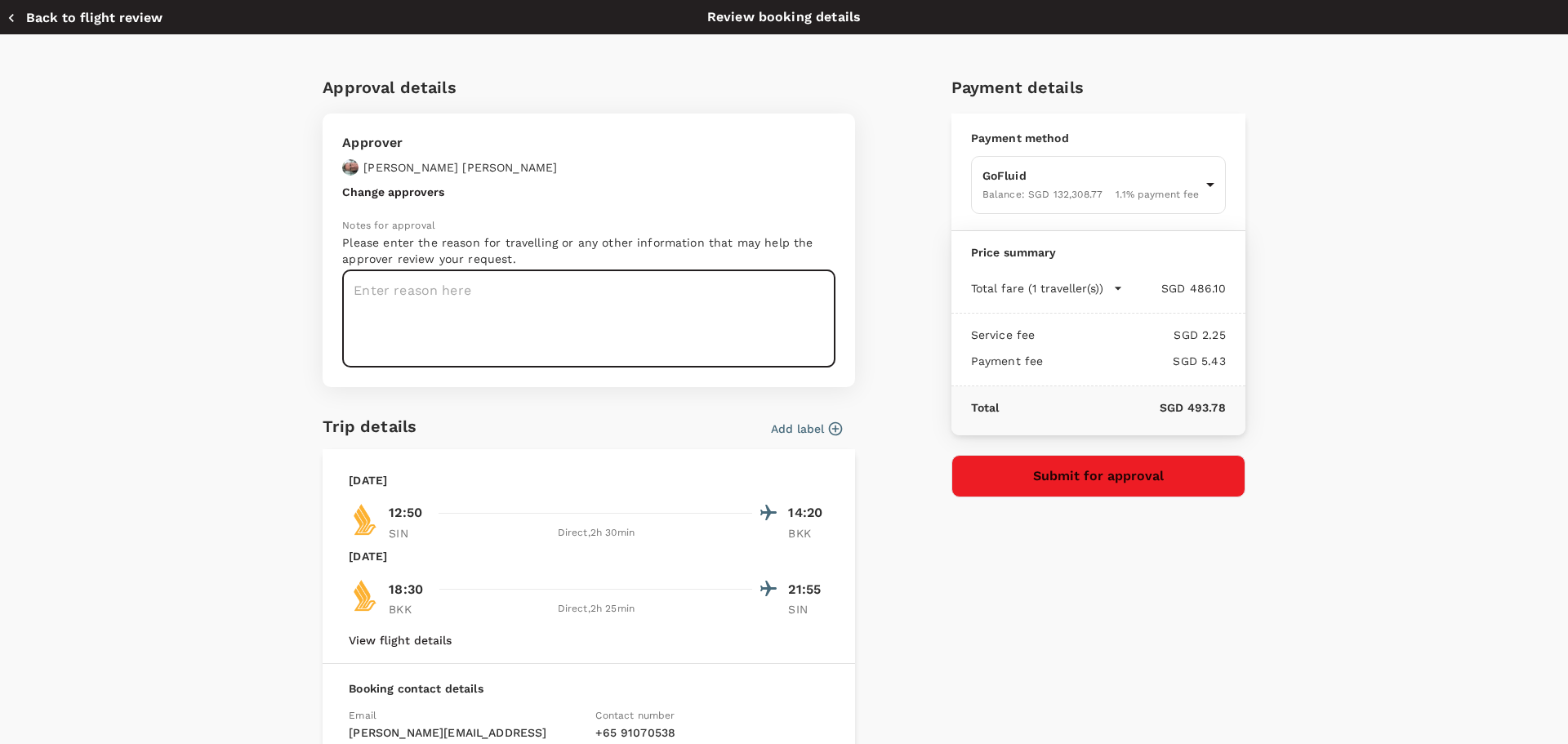
click at [443, 309] on textarea at bounding box center [589, 318] width 493 height 98
type textarea "T"
click at [425, 286] on textarea "Sugar Paste trial batches at Olic" at bounding box center [589, 318] width 493 height 98
click at [429, 292] on textarea "Sugar Paste trial batches at Olic" at bounding box center [589, 318] width 493 height 98
click at [604, 296] on textarea "Sugar Paste trial batches at Olic" at bounding box center [589, 318] width 493 height 98
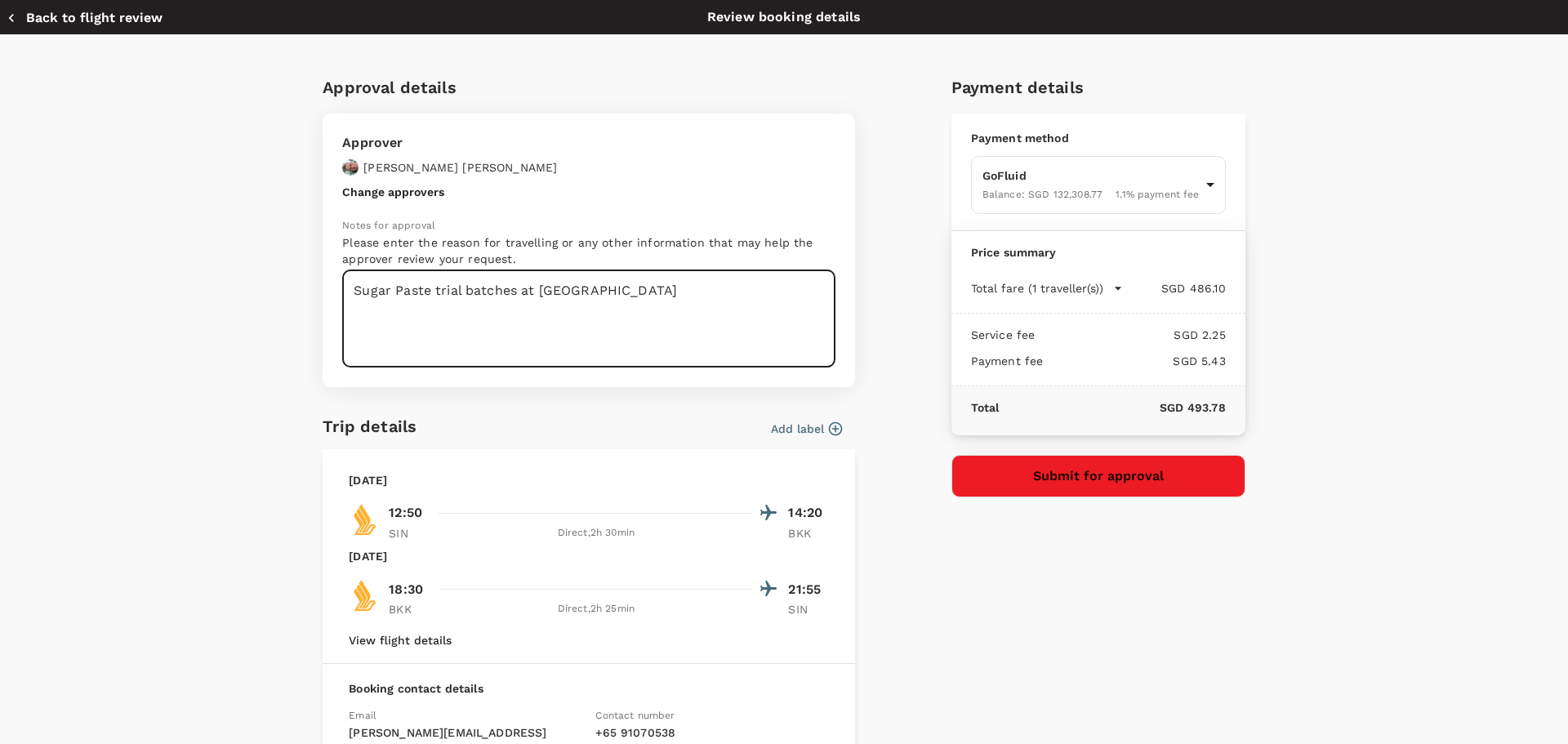
click at [514, 289] on textarea "Sugar Paste trial batches at Olic" at bounding box center [589, 318] width 493 height 98
type textarea "Sugar Paste trial batches manufacturing and packaging at Olic"
click at [1130, 483] on button "Submit for approval" at bounding box center [1099, 476] width 294 height 43
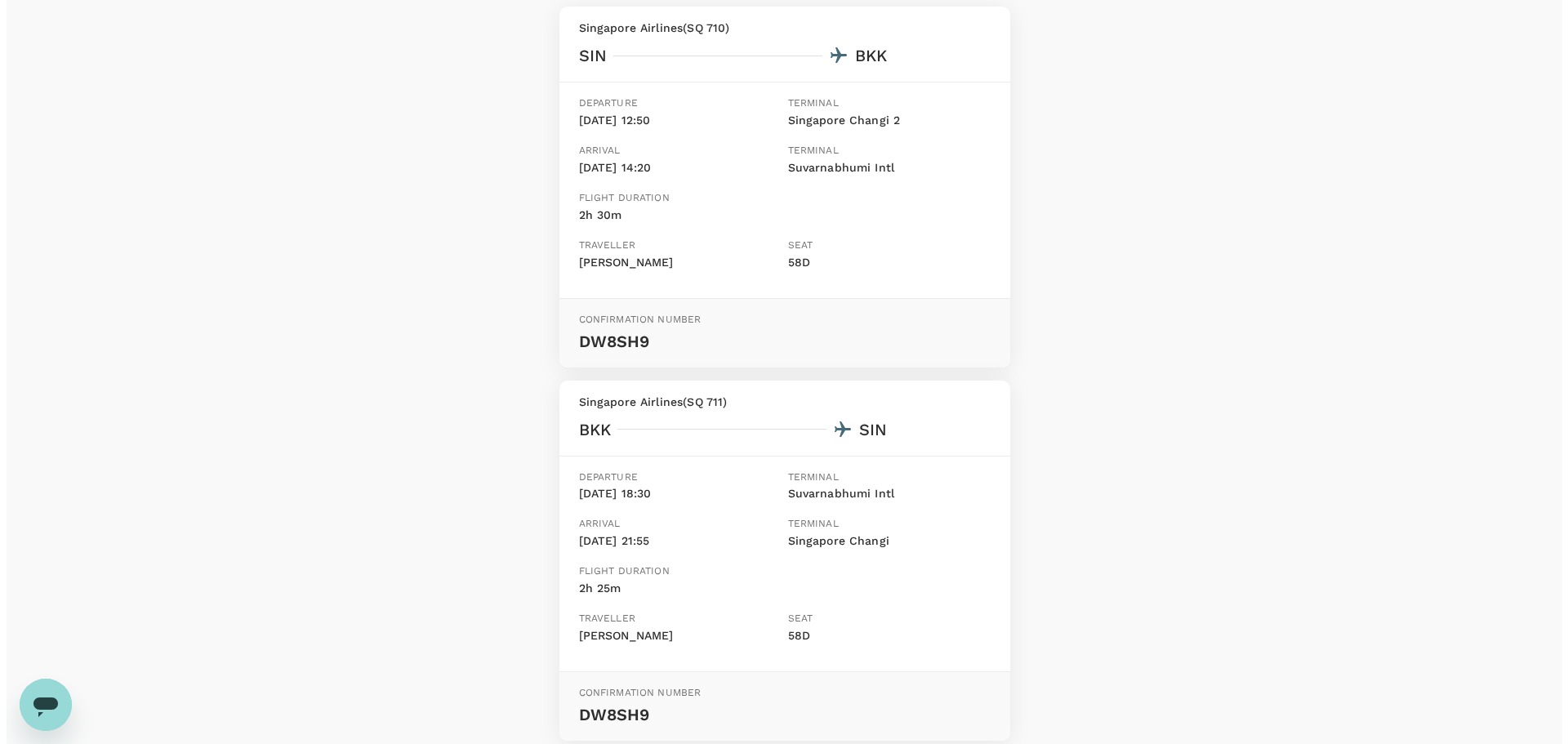
scroll to position [398, 0]
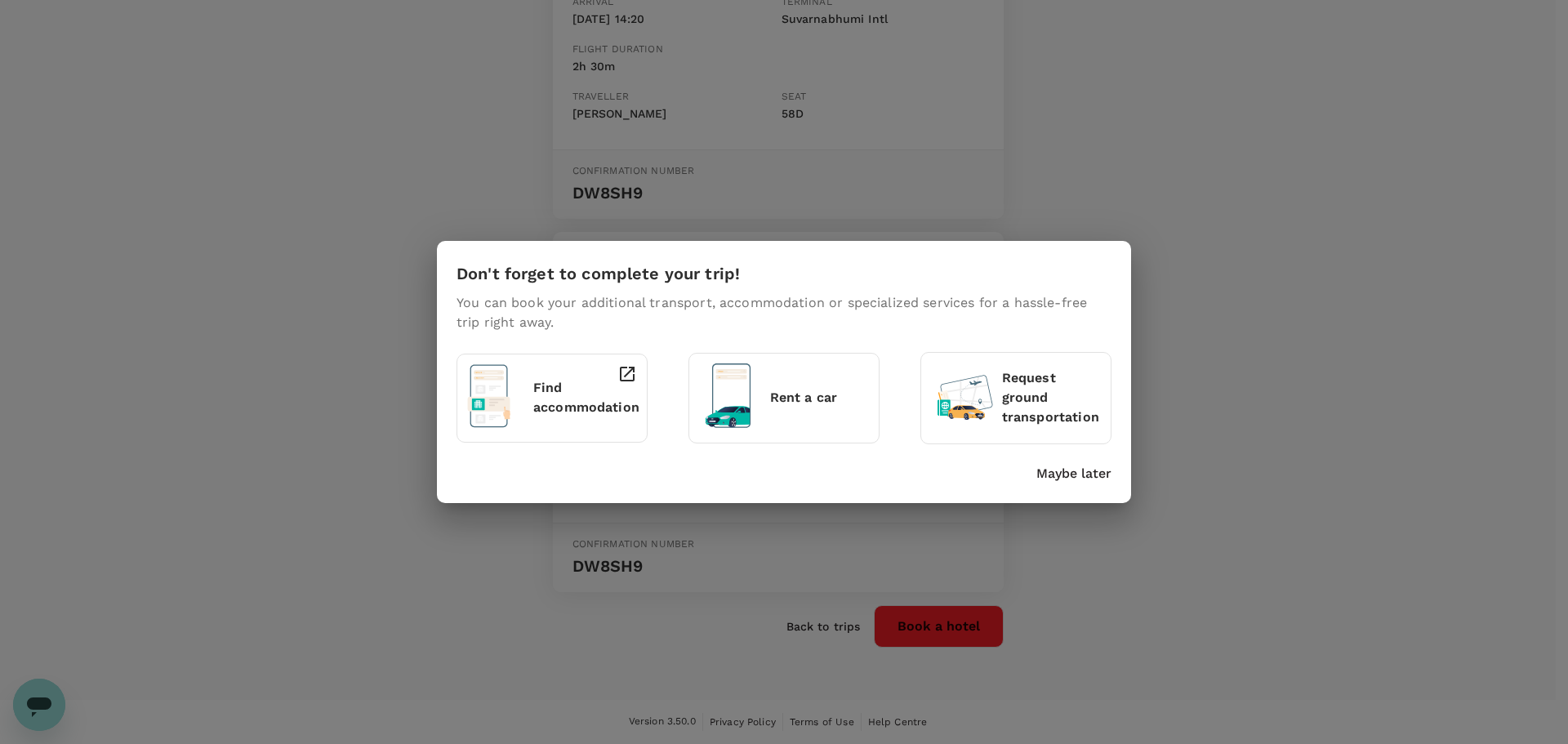
click at [571, 394] on p "Find accommodation" at bounding box center [587, 397] width 106 height 39
click at [586, 398] on p "Find accommodation" at bounding box center [587, 397] width 106 height 39
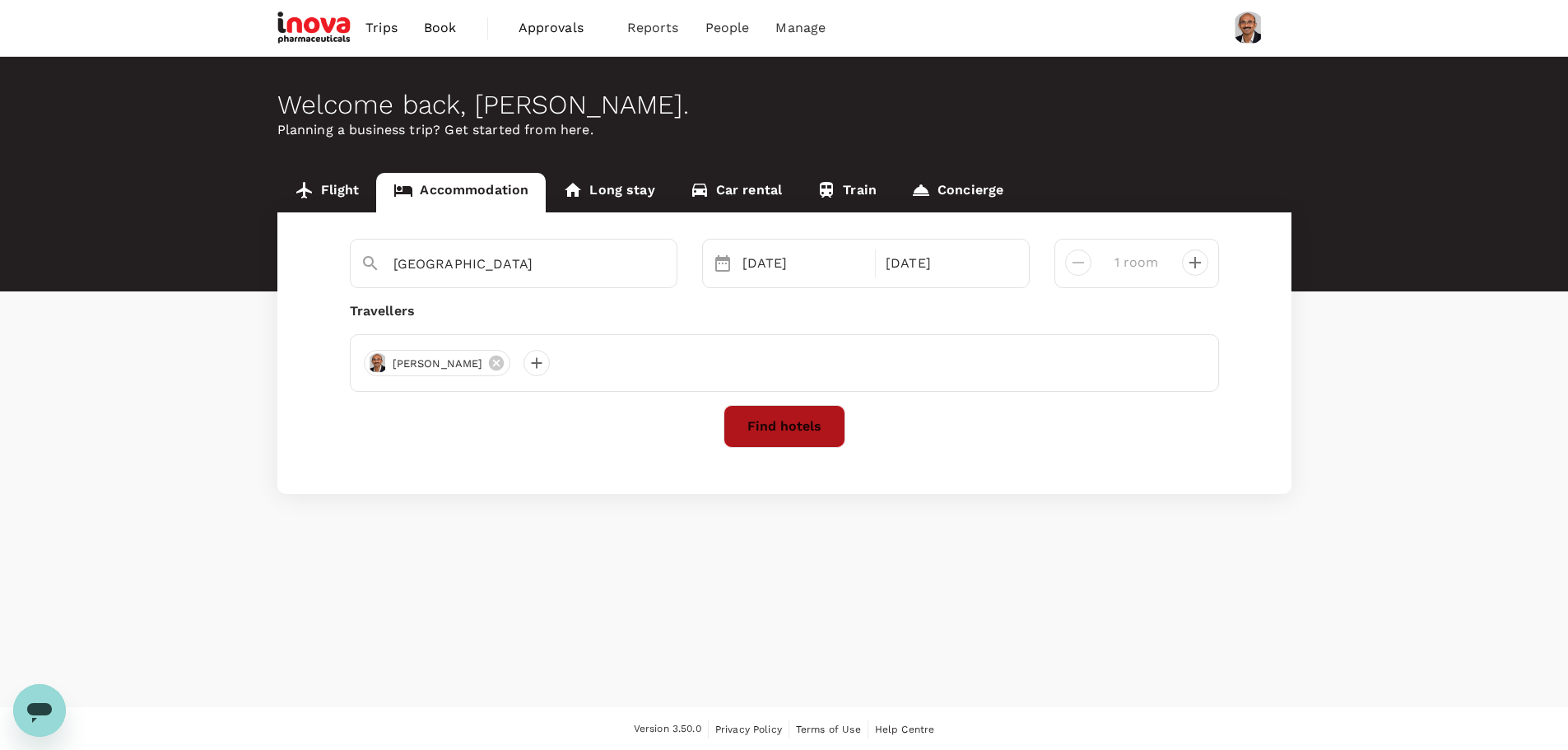
click at [806, 418] on button "Find hotels" at bounding box center [784, 426] width 122 height 43
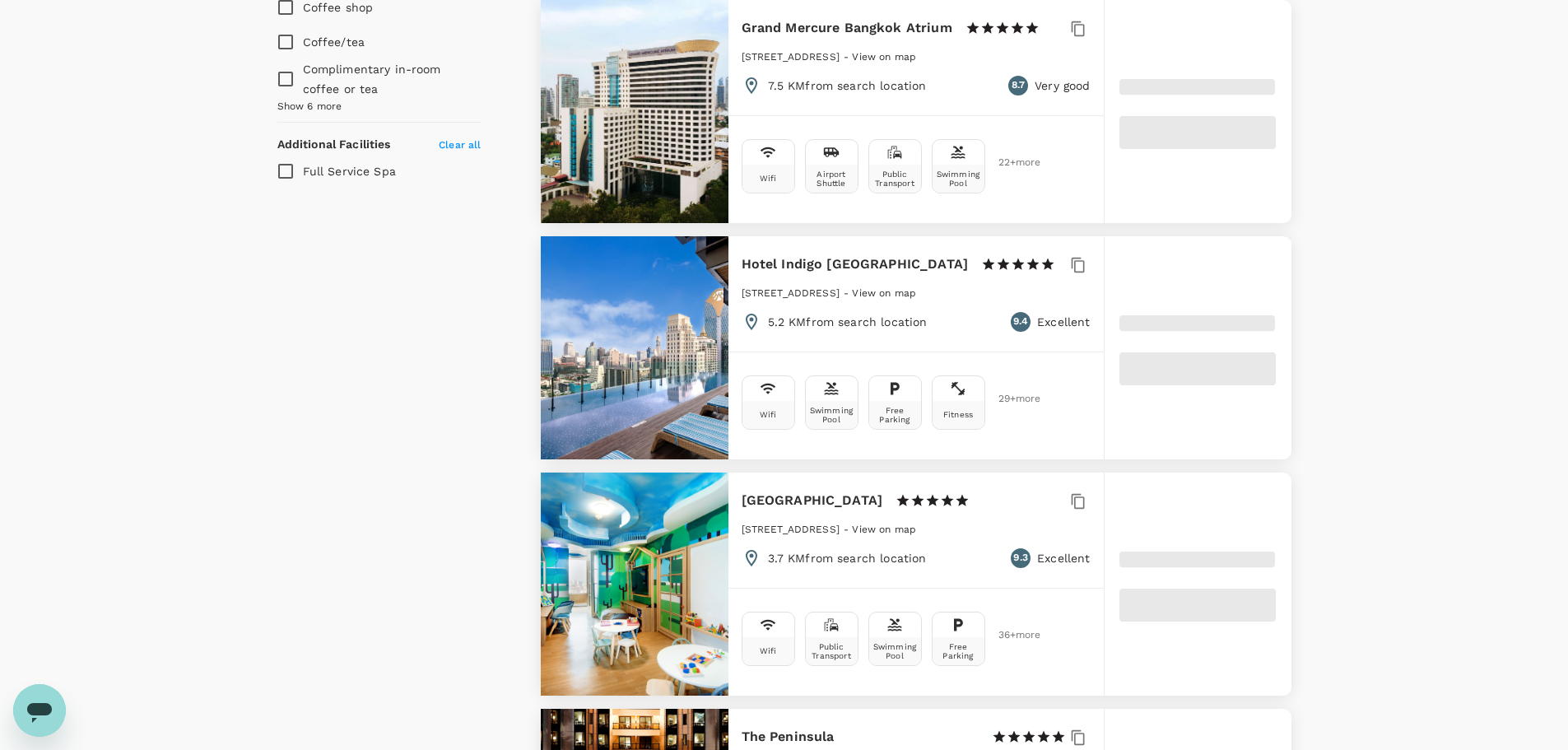
scroll to position [1318, 0]
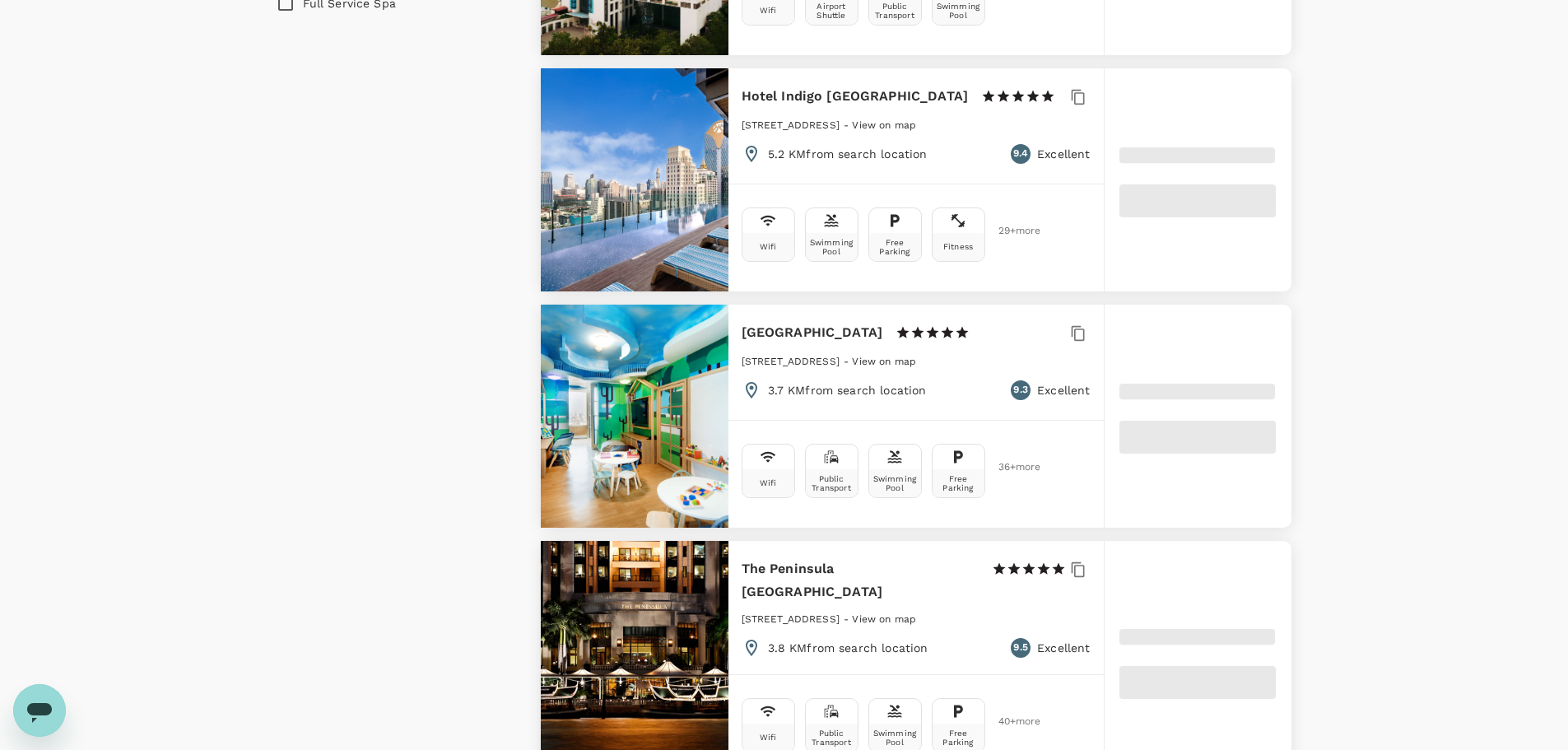
type input "499.93"
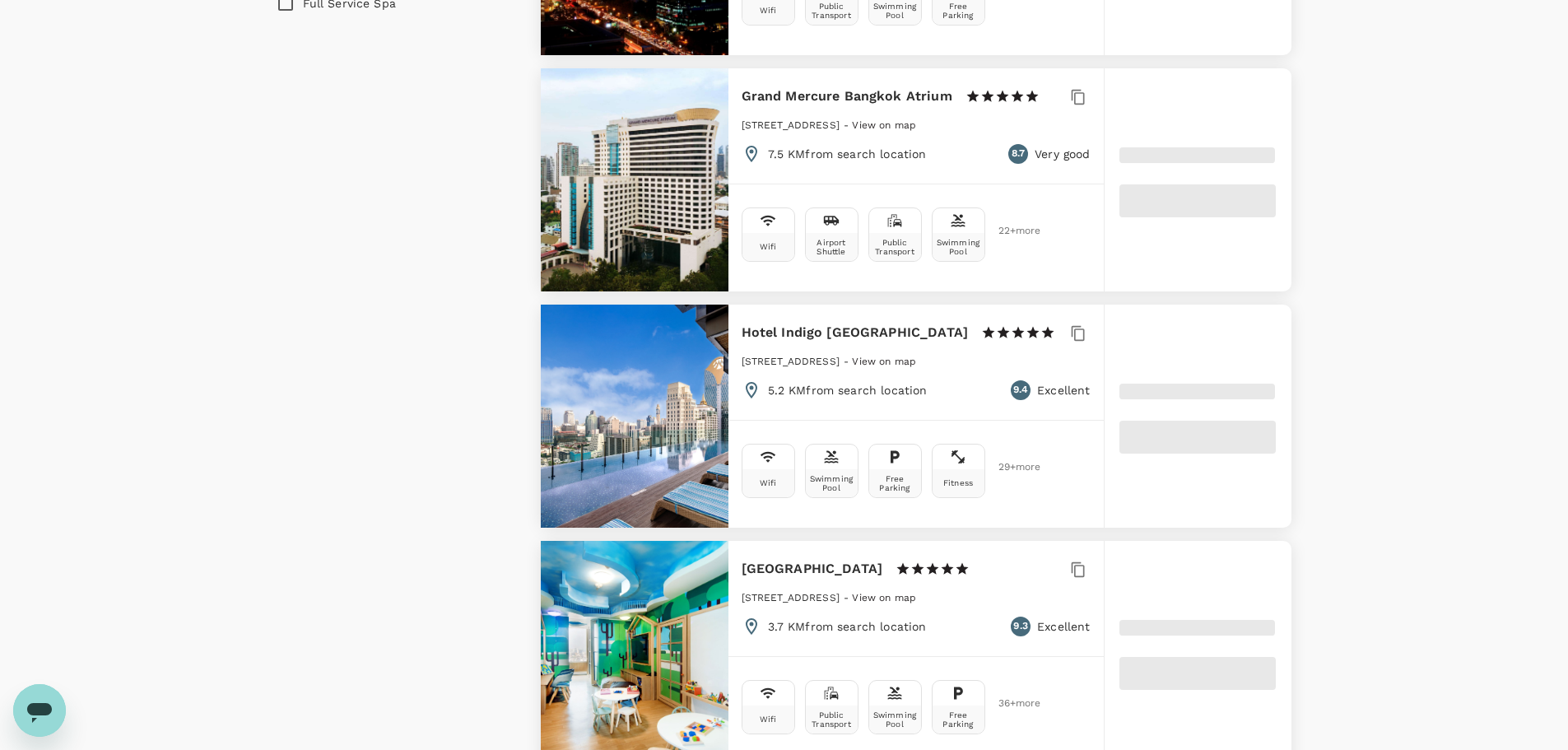
type input "10.93"
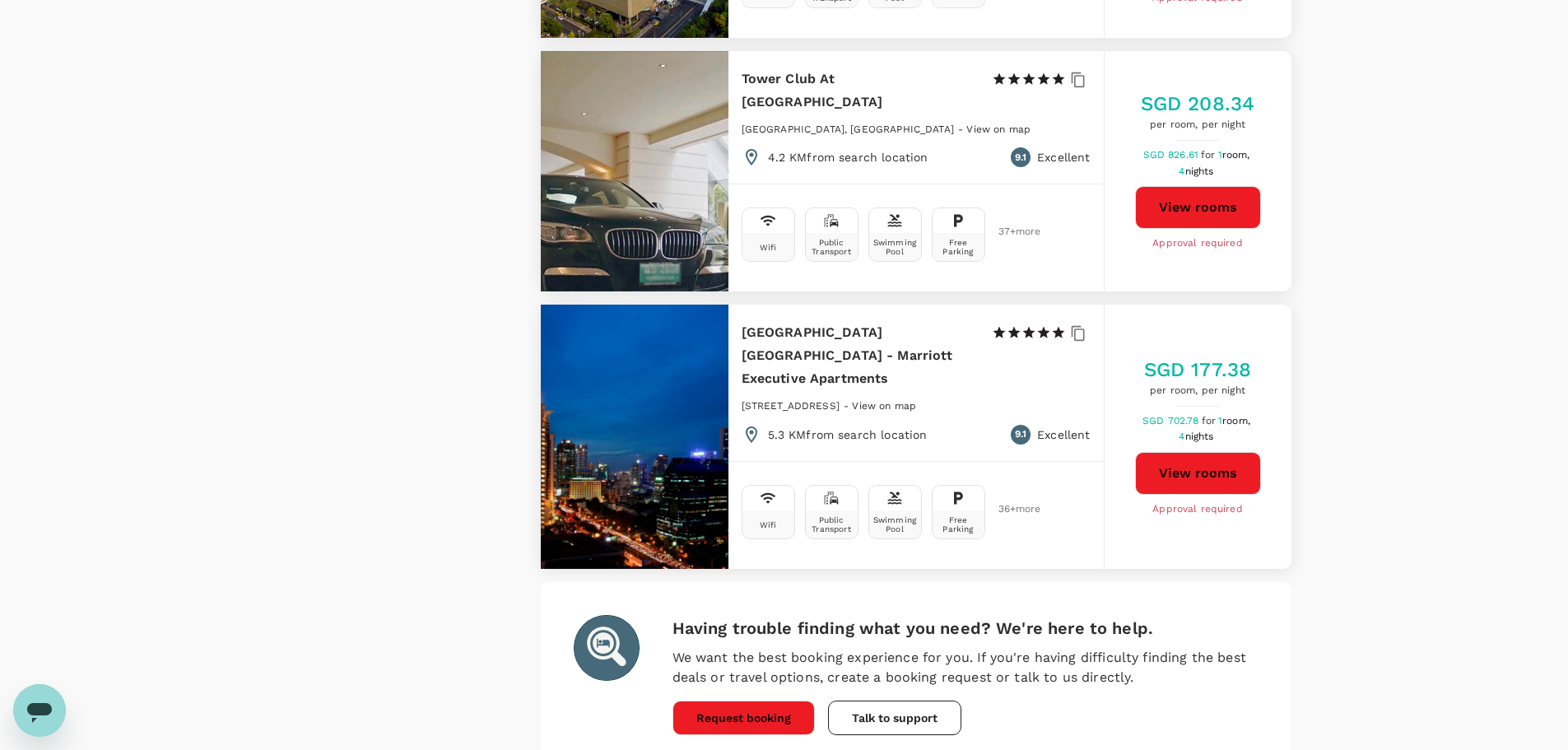
scroll to position [4525, 0]
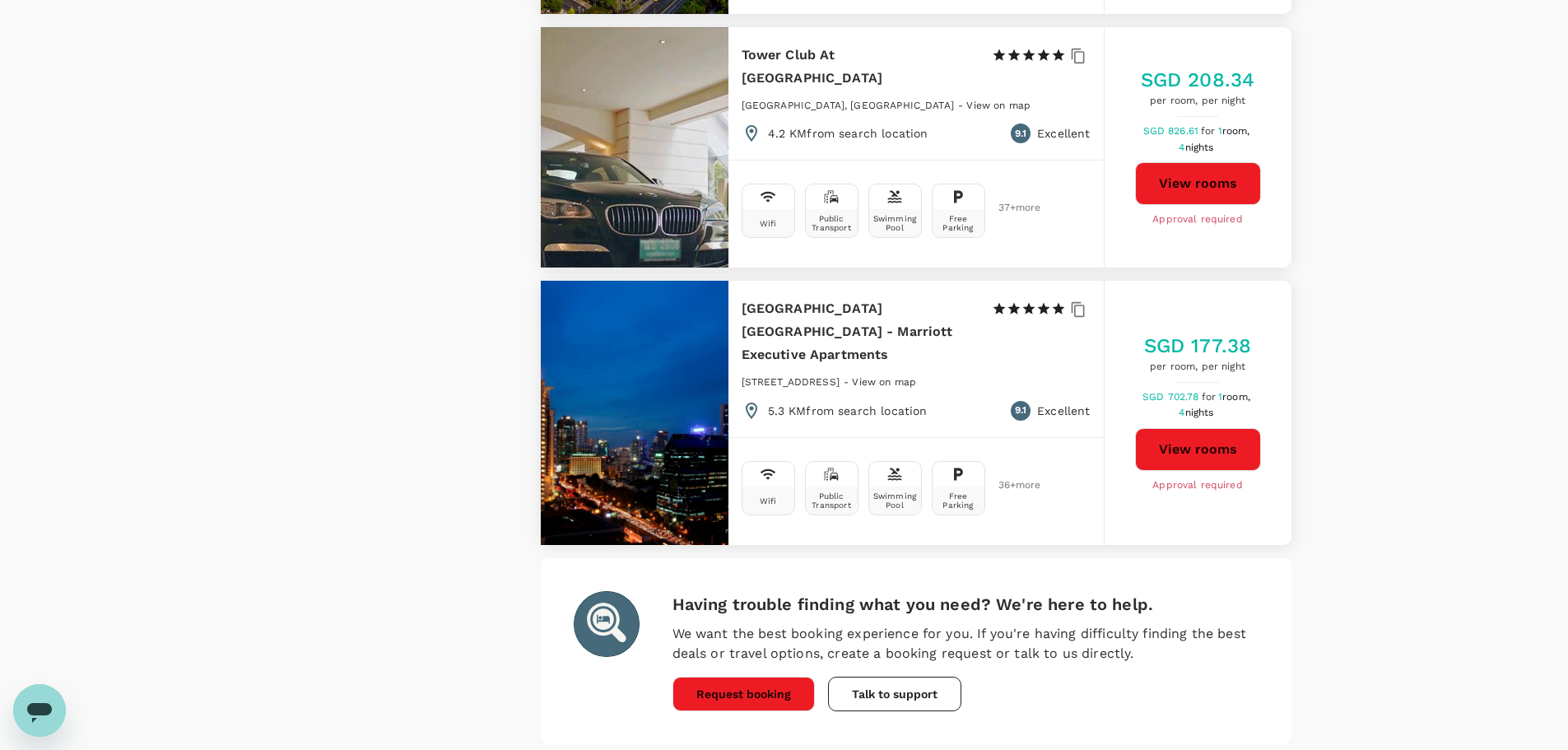
drag, startPoint x: 658, startPoint y: 655, endPoint x: 663, endPoint y: 647, distance: 9.4
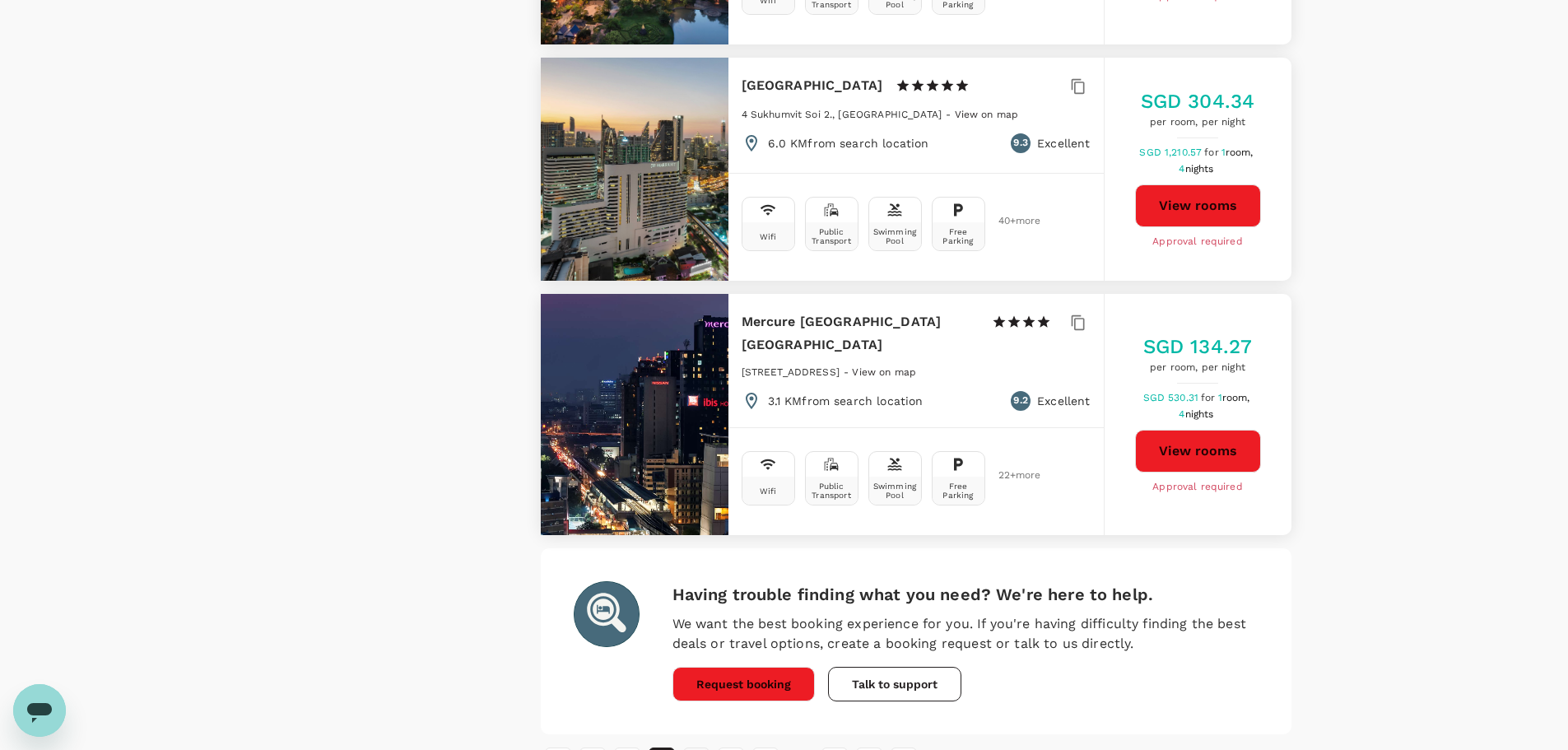
click at [701, 747] on button "3" at bounding box center [697, 761] width 27 height 27
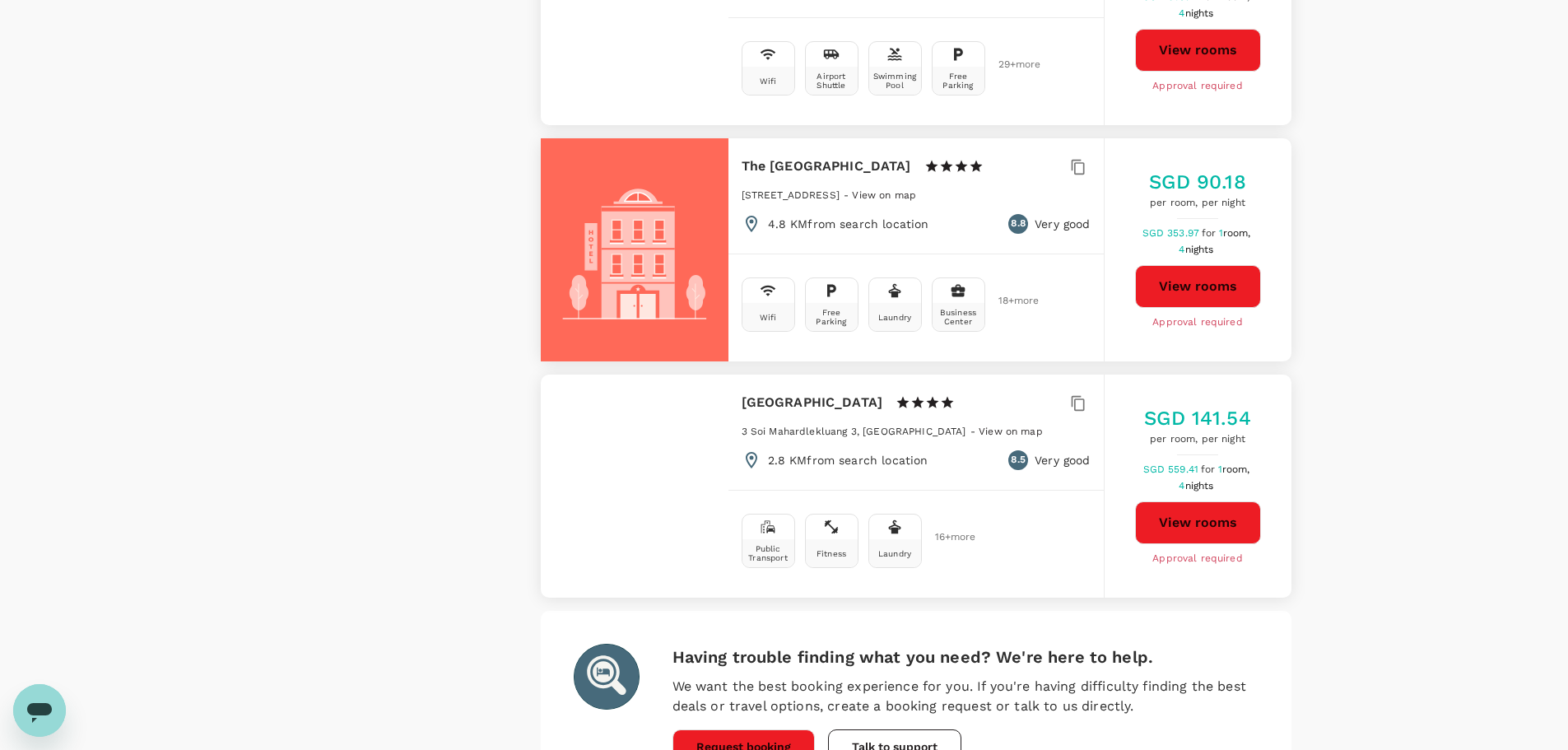
scroll to position [4528, 0]
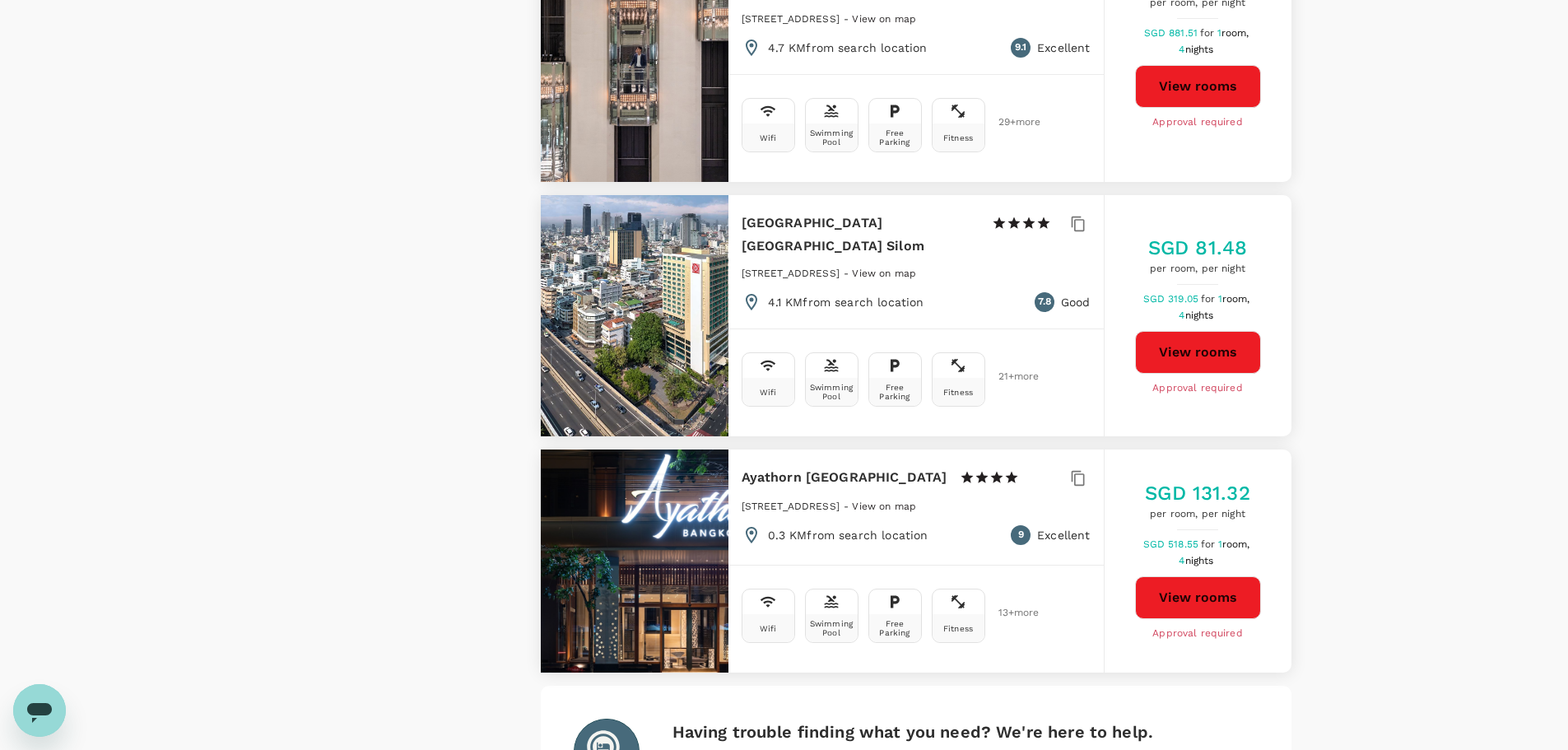
scroll to position [4525, 0]
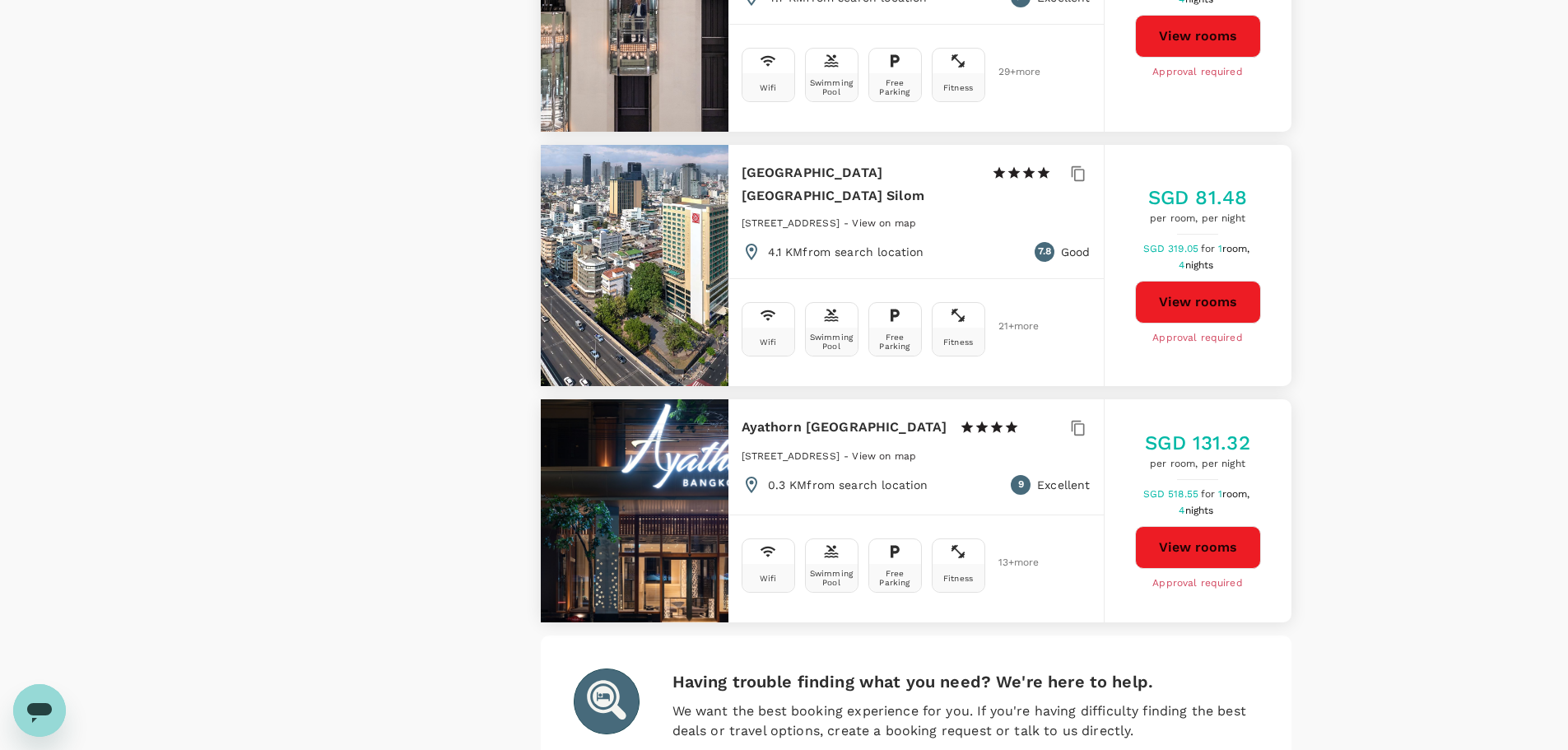
drag, startPoint x: 632, startPoint y: 650, endPoint x: 640, endPoint y: 642, distance: 11.3
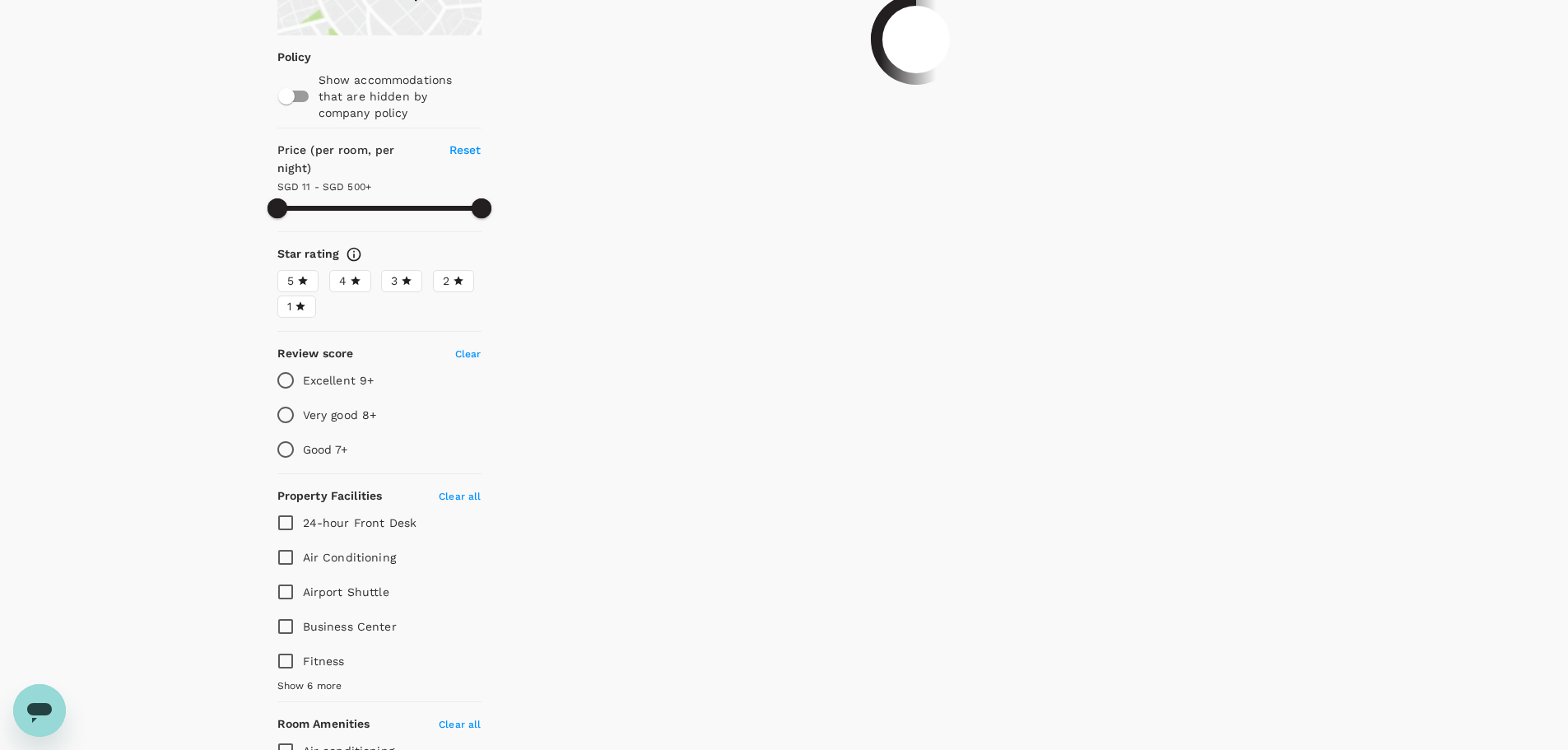
scroll to position [0, 0]
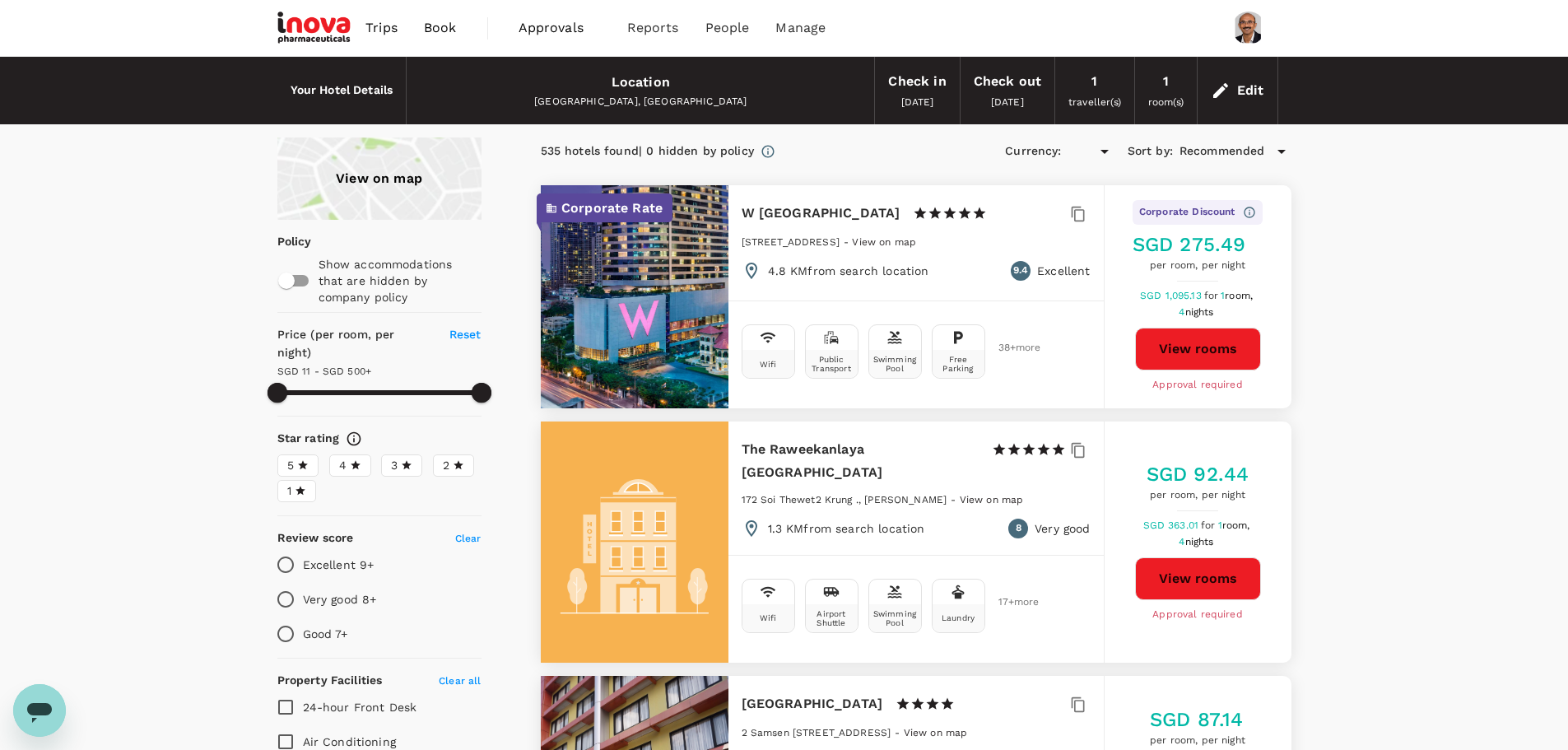
type input "499.93"
type input "SGD"
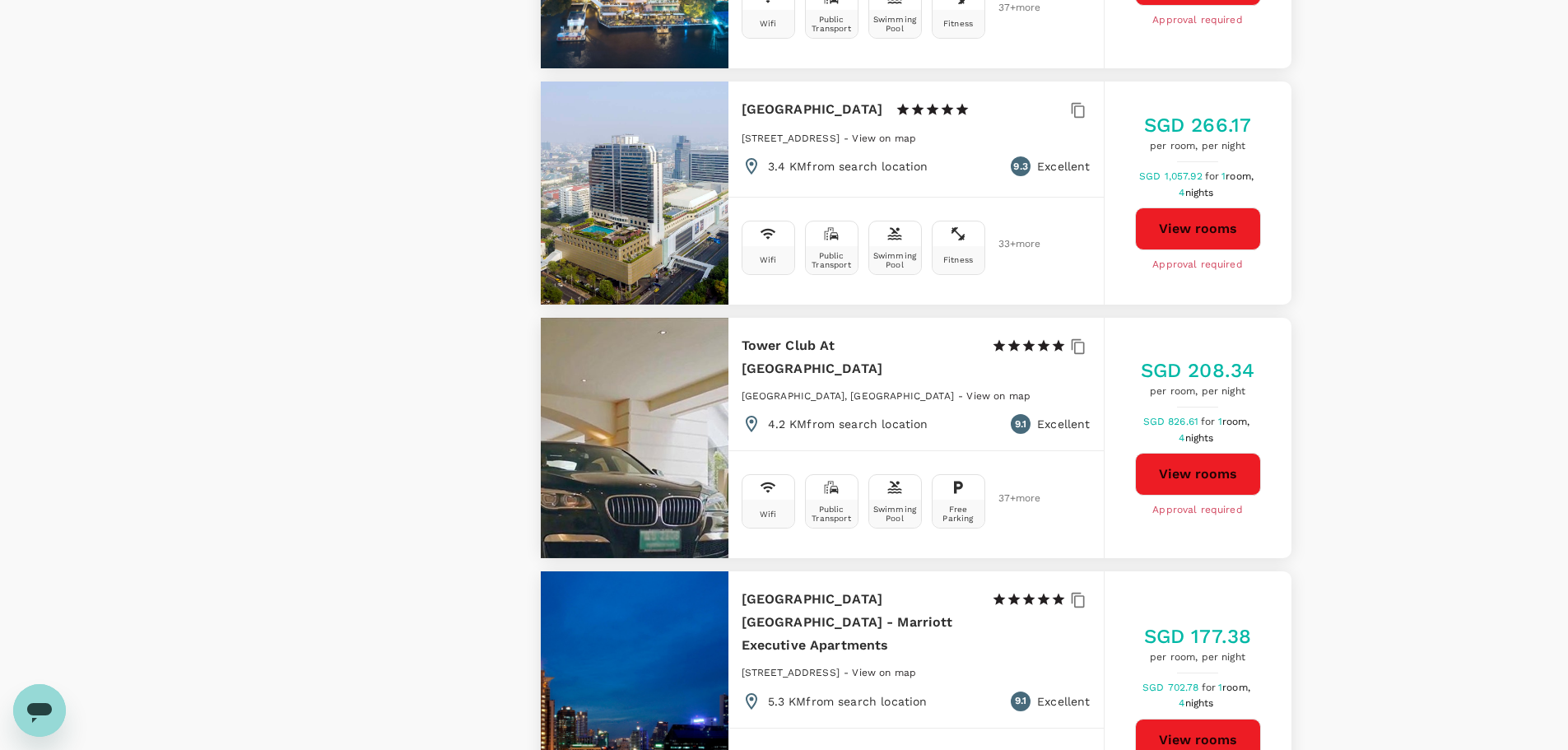
scroll to position [4442, 0]
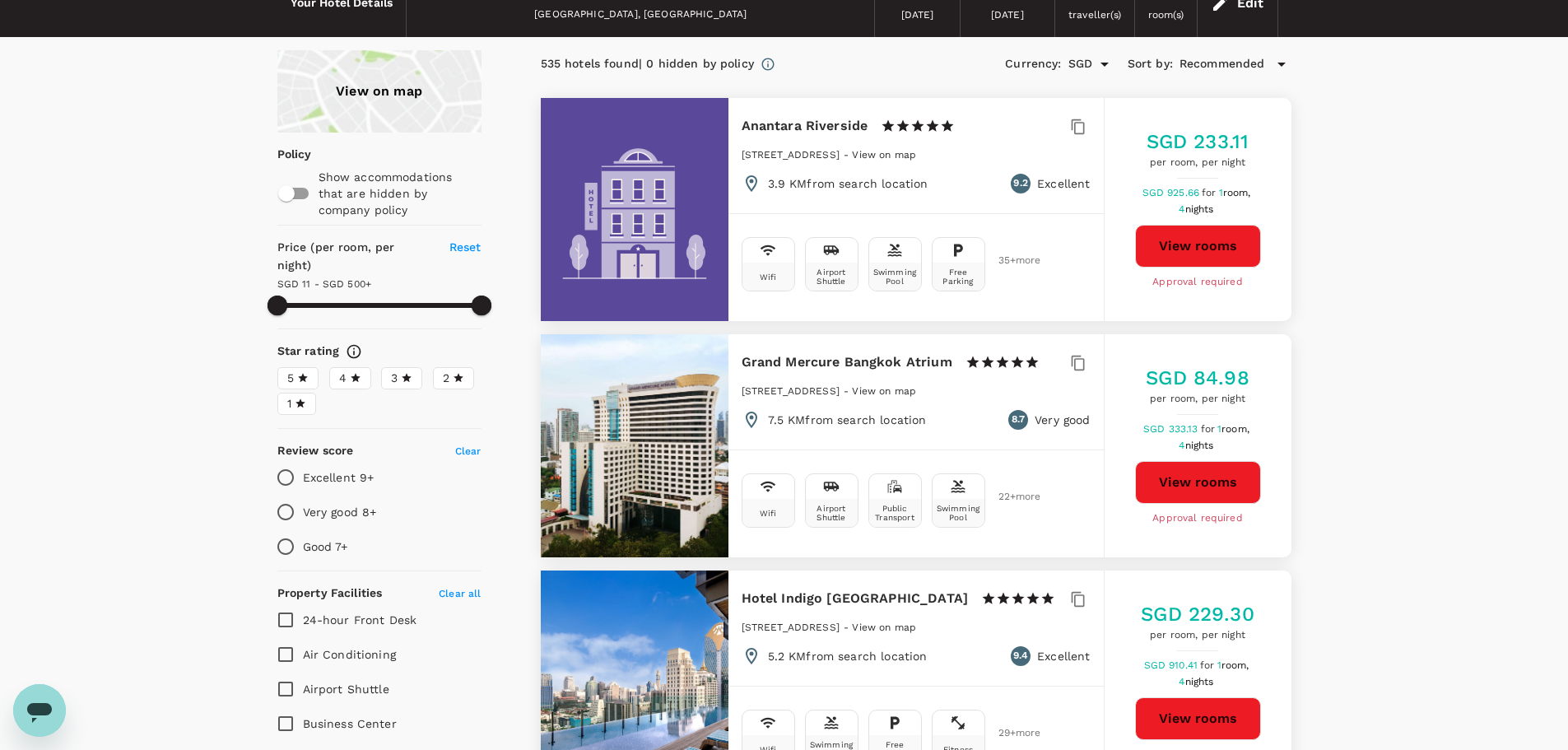
scroll to position [79, 0]
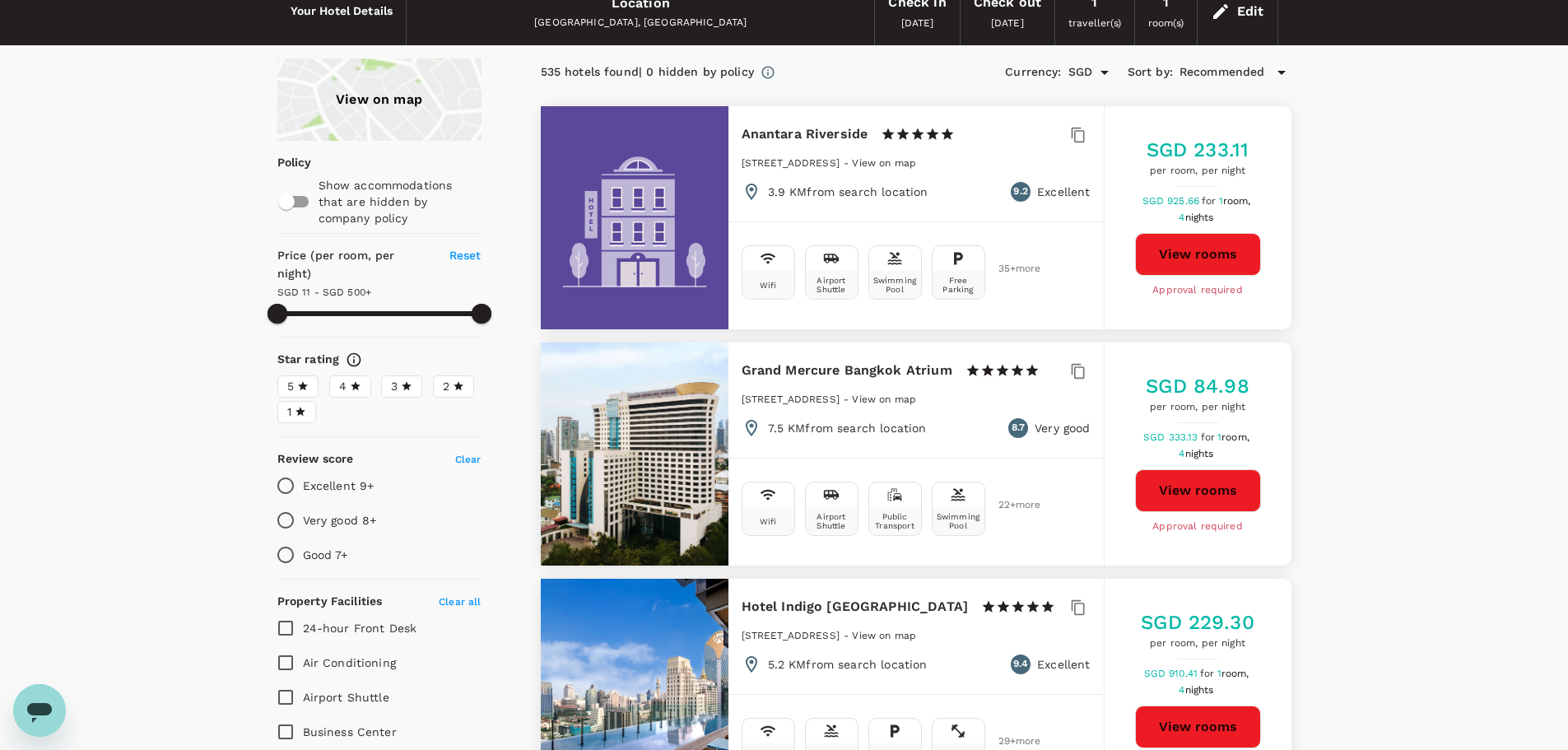
click at [308, 380] on icon at bounding box center [303, 386] width 11 height 11
click at [0, 0] on input "5" at bounding box center [0, 0] width 0 height 0
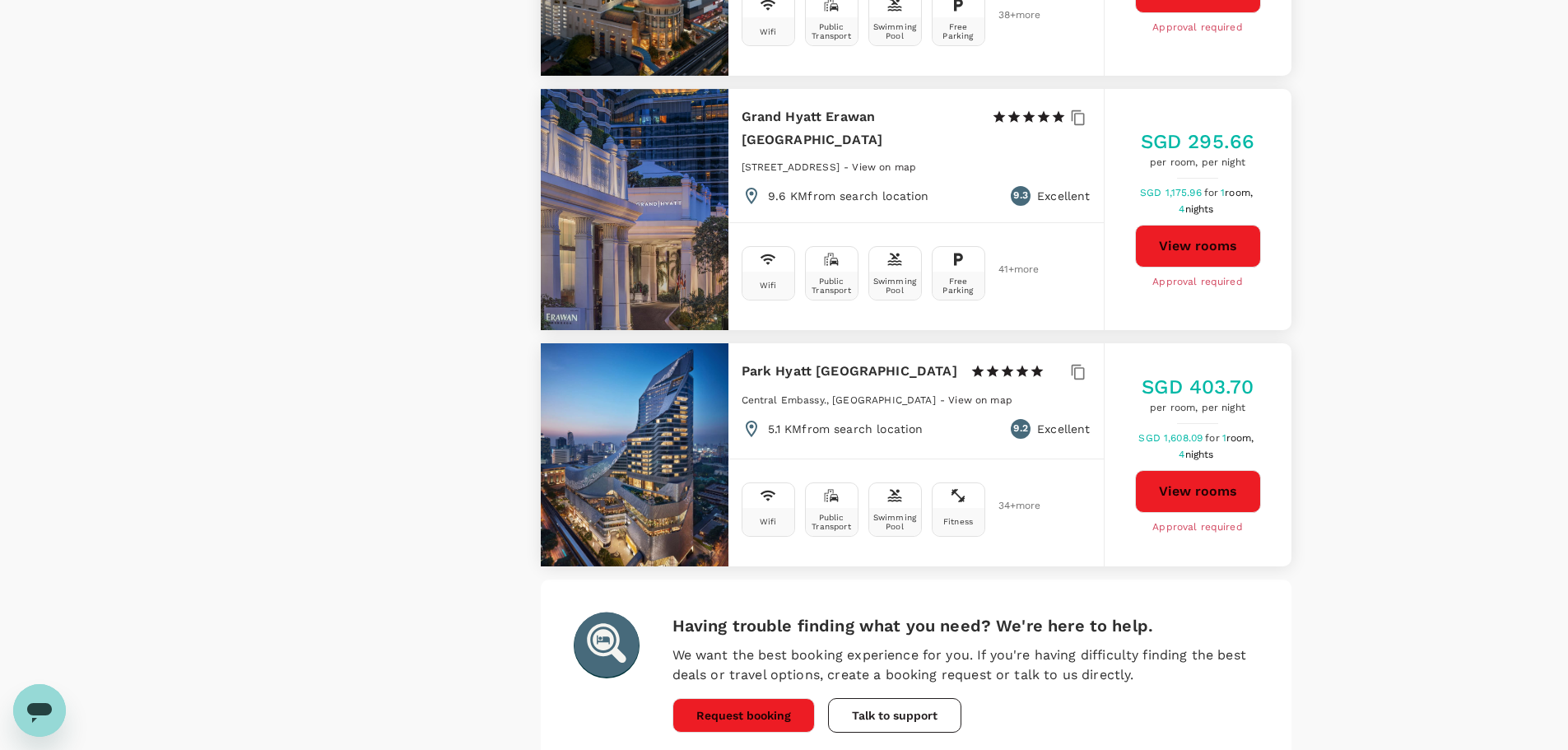
scroll to position [4578, 0]
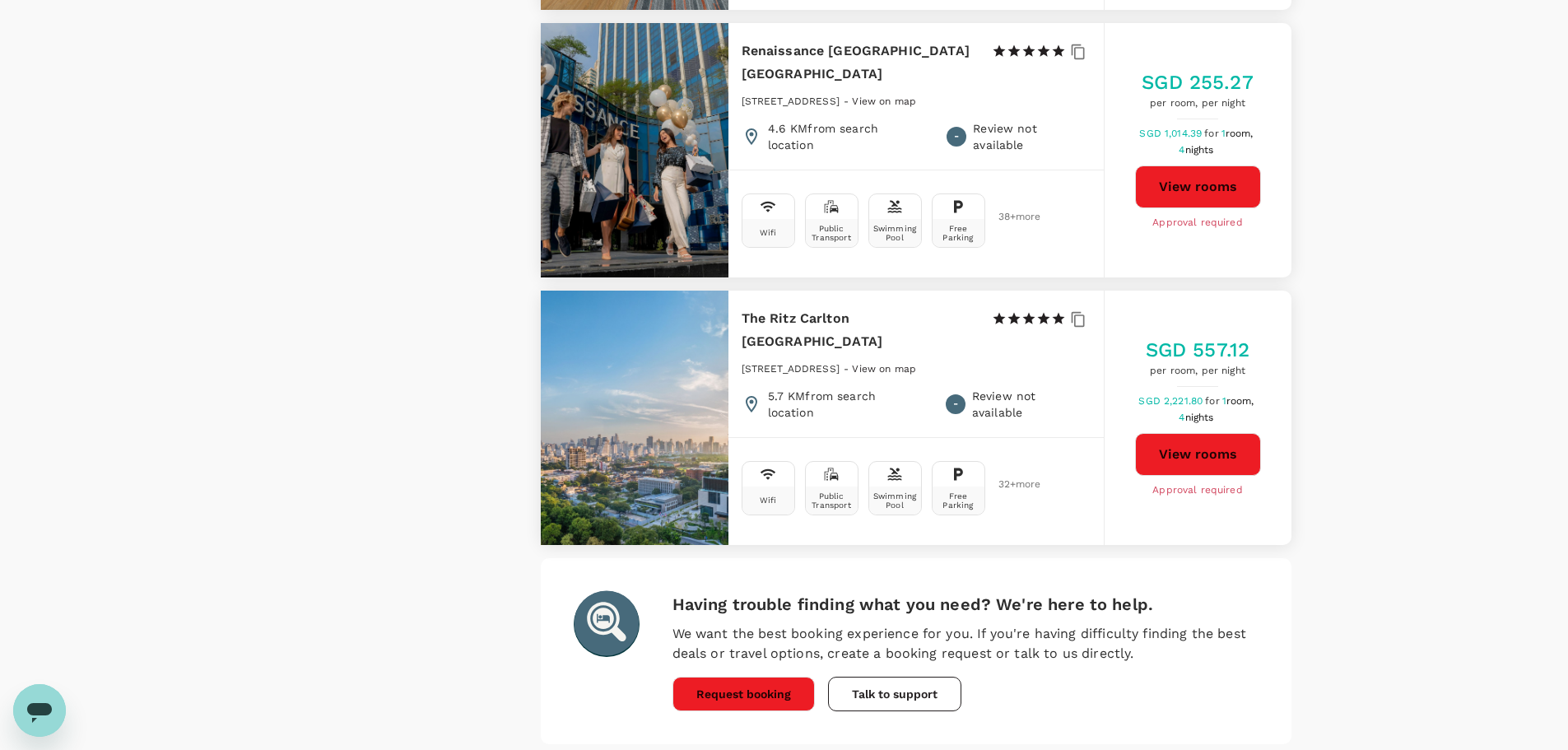
scroll to position [3103, 0]
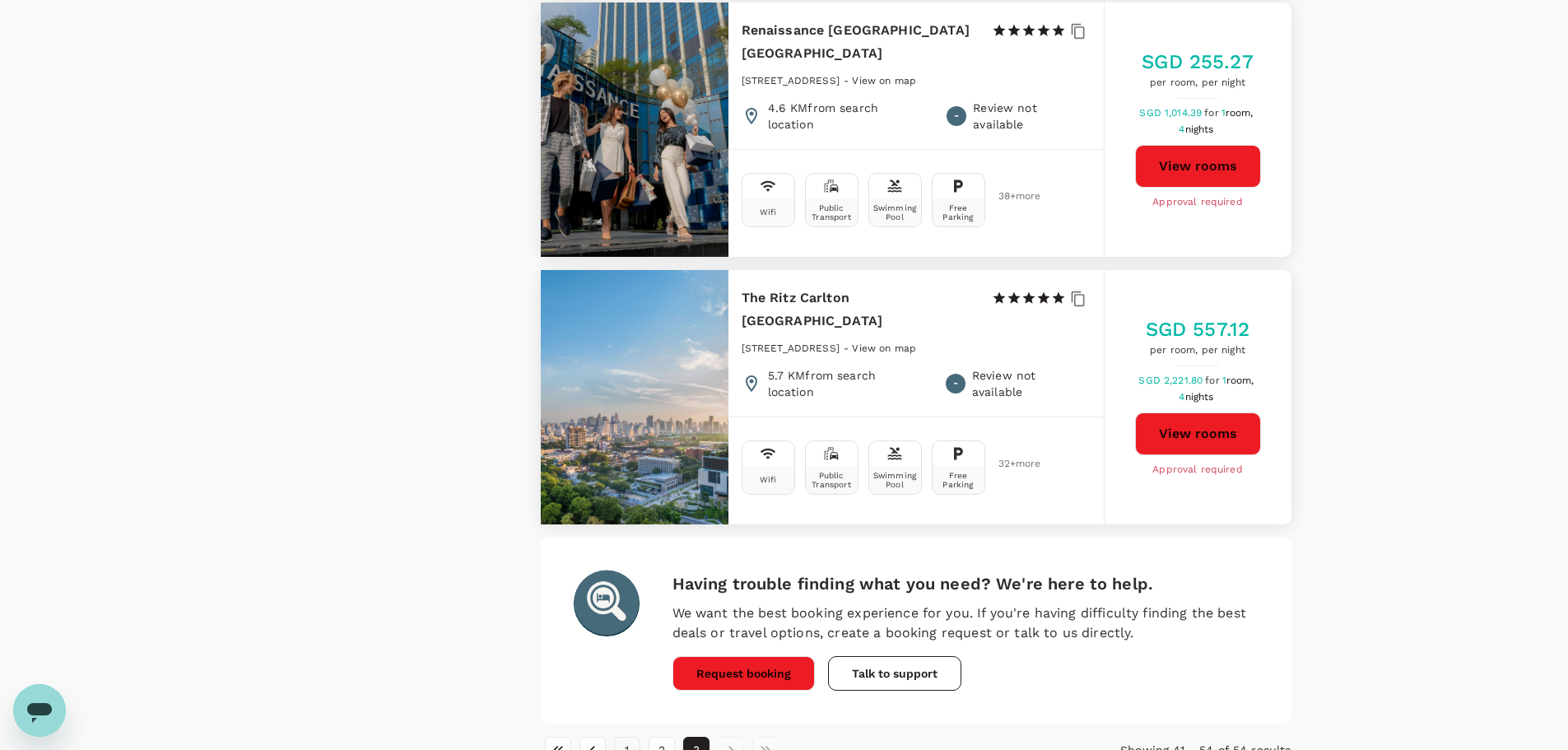
click at [622, 737] on button "1" at bounding box center [628, 750] width 27 height 27
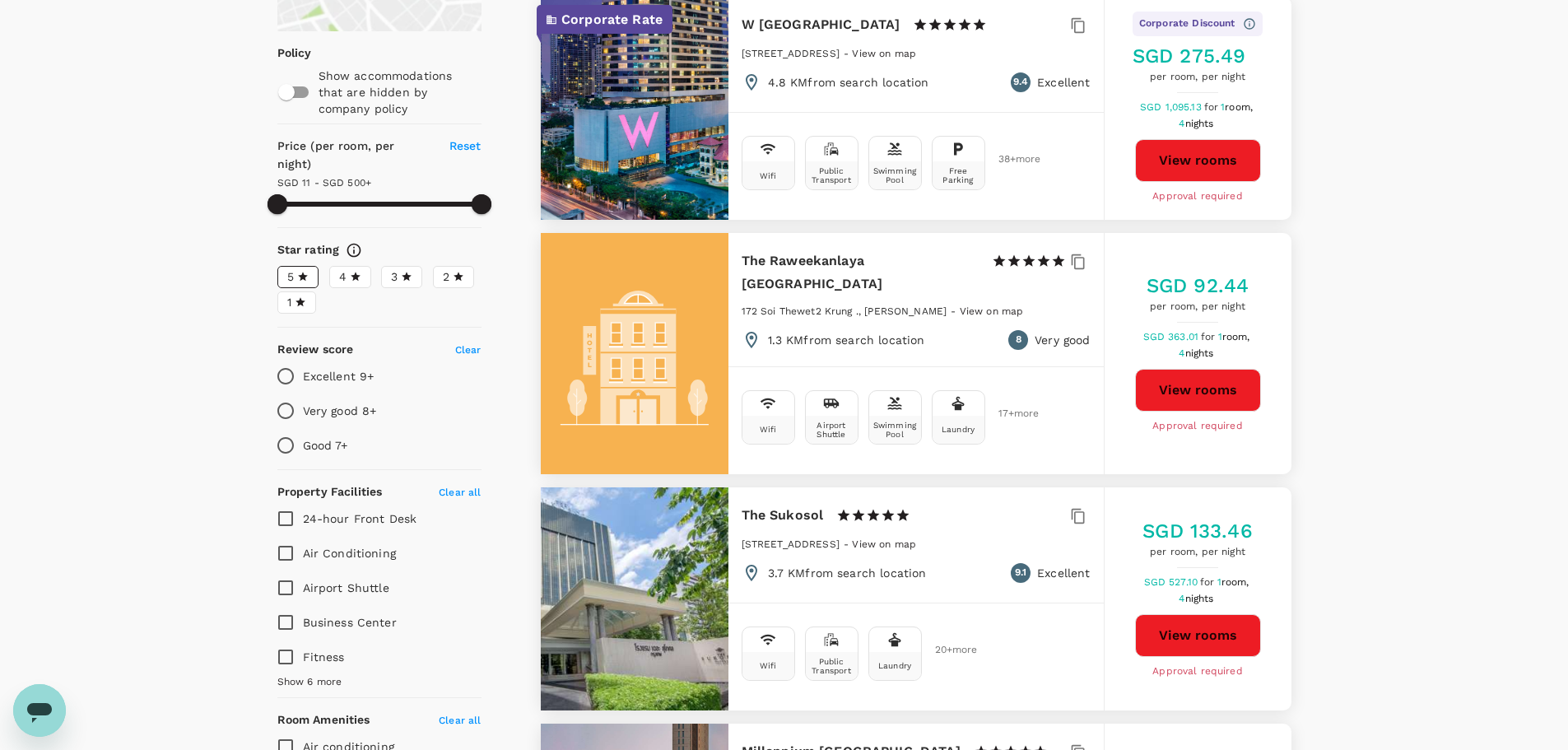
scroll to position [161, 0]
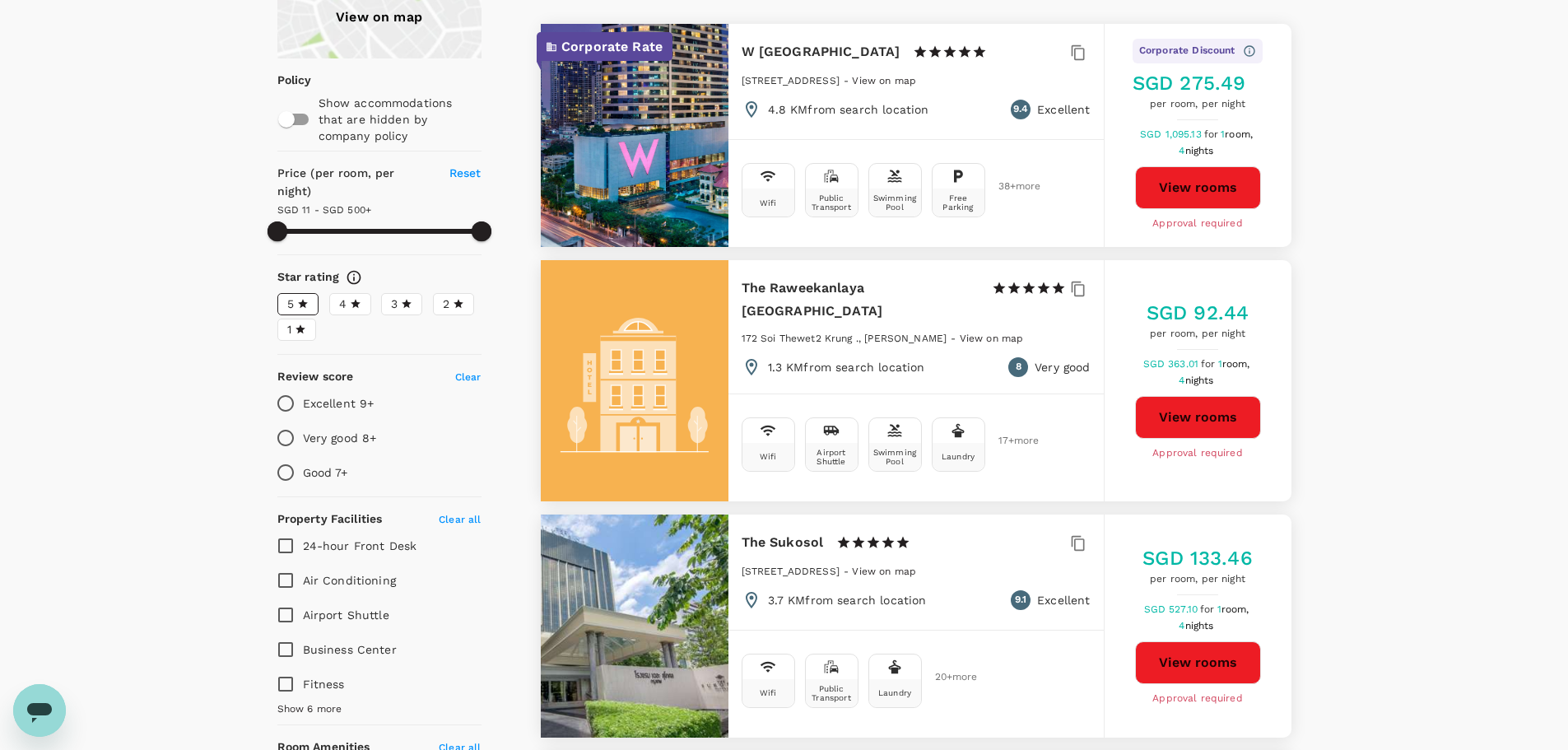
click at [359, 298] on icon at bounding box center [355, 304] width 11 height 11
click at [0, 0] on input "4" at bounding box center [0, 0] width 0 height 0
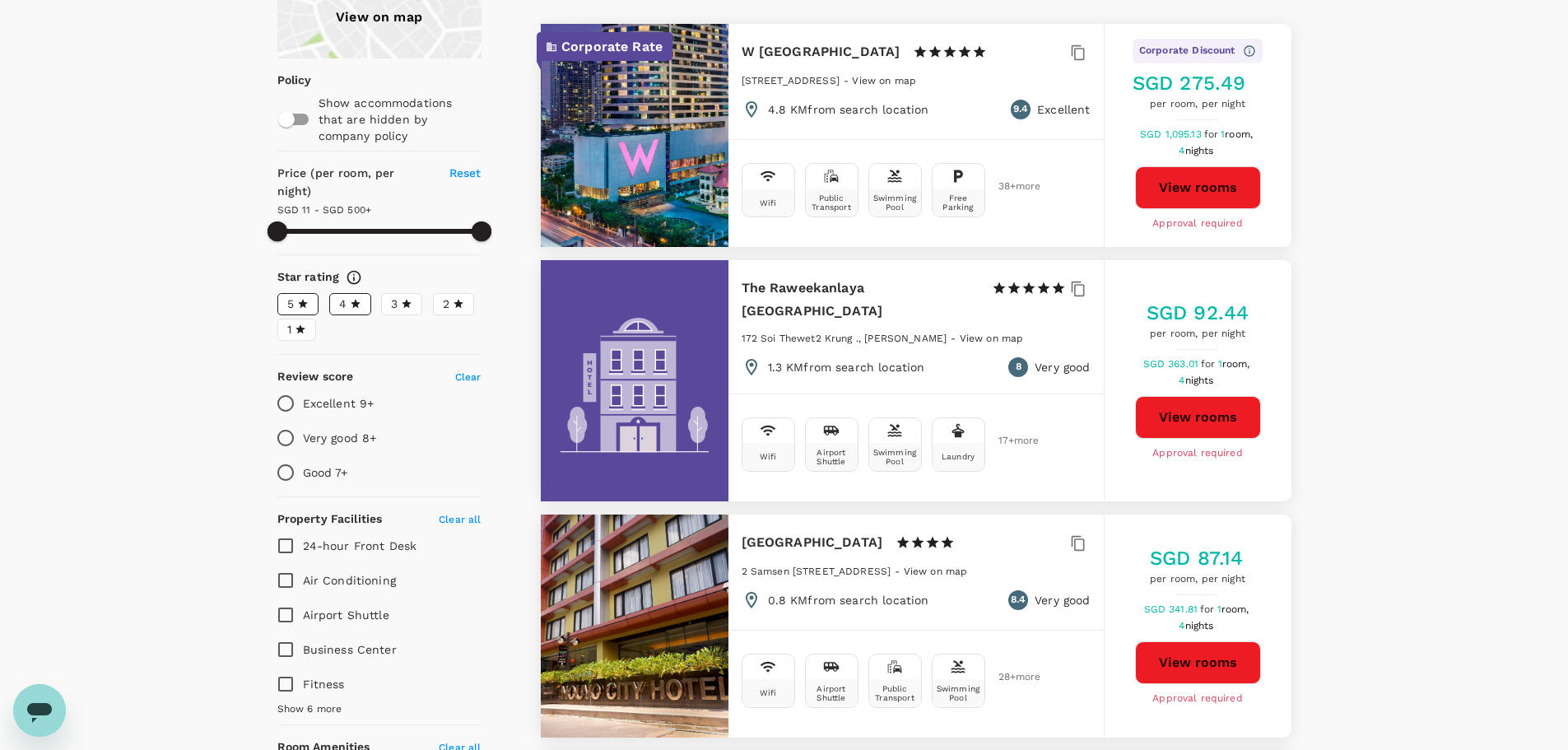
click at [472, 174] on span "Reset" at bounding box center [465, 173] width 32 height 13
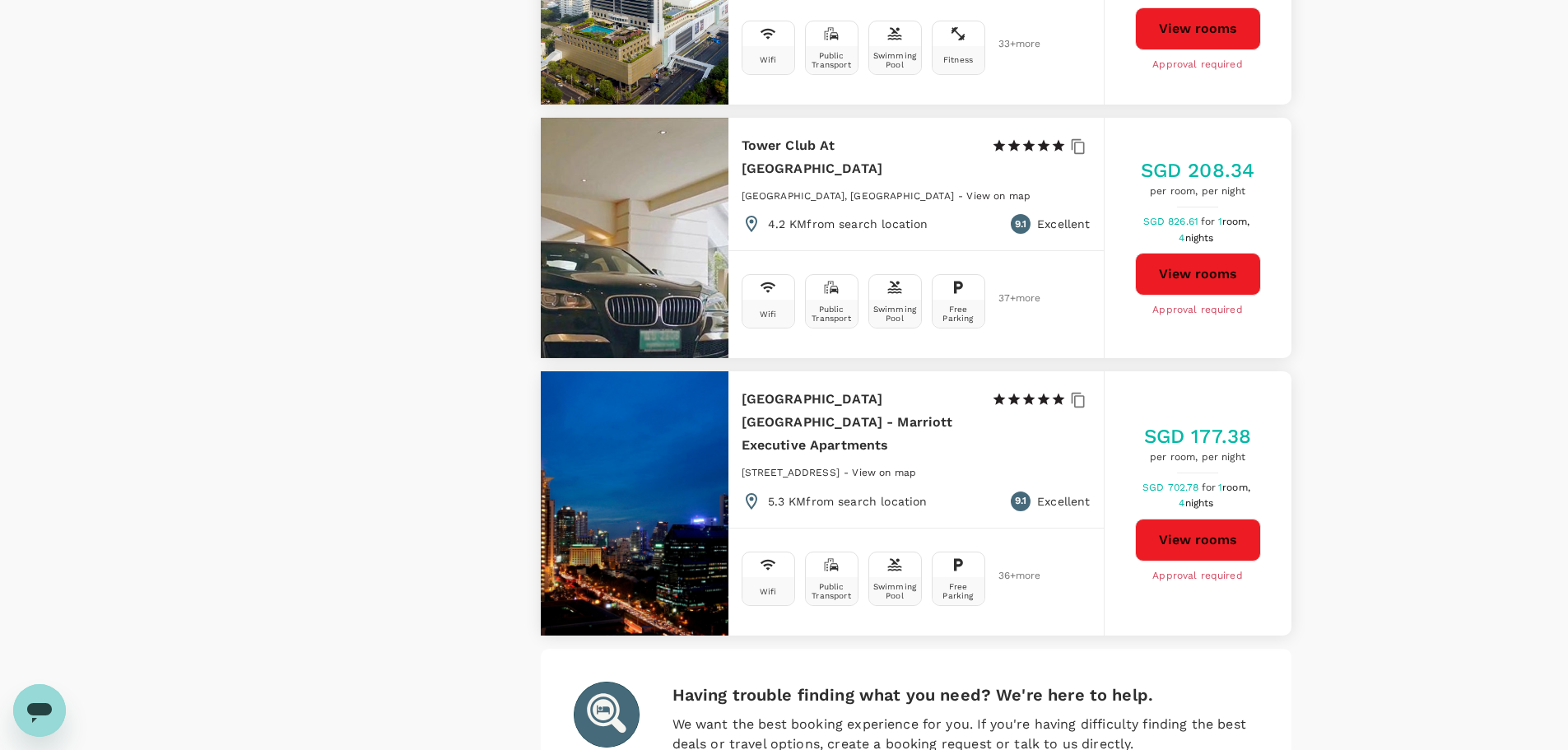
scroll to position [4446, 0]
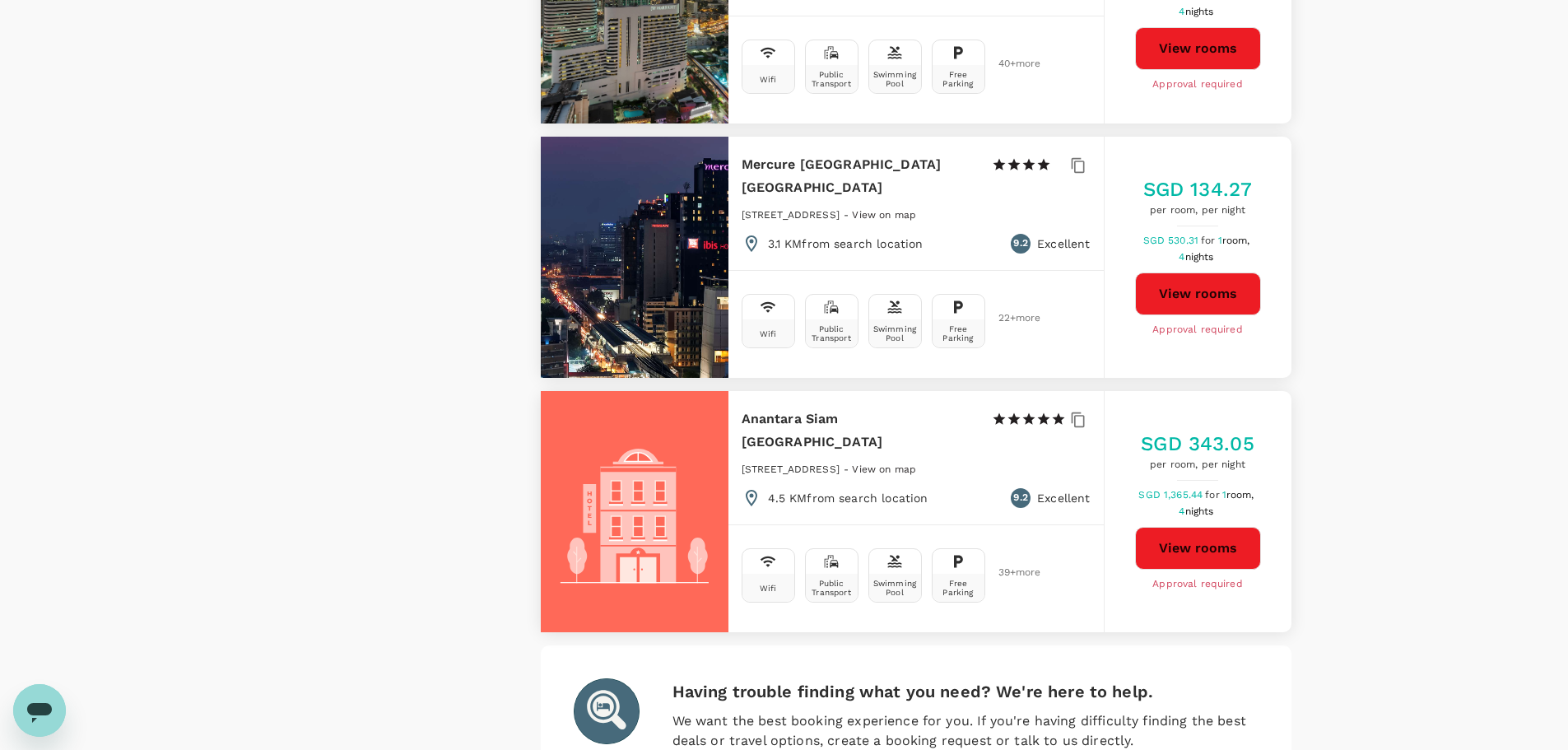
scroll to position [4525, 0]
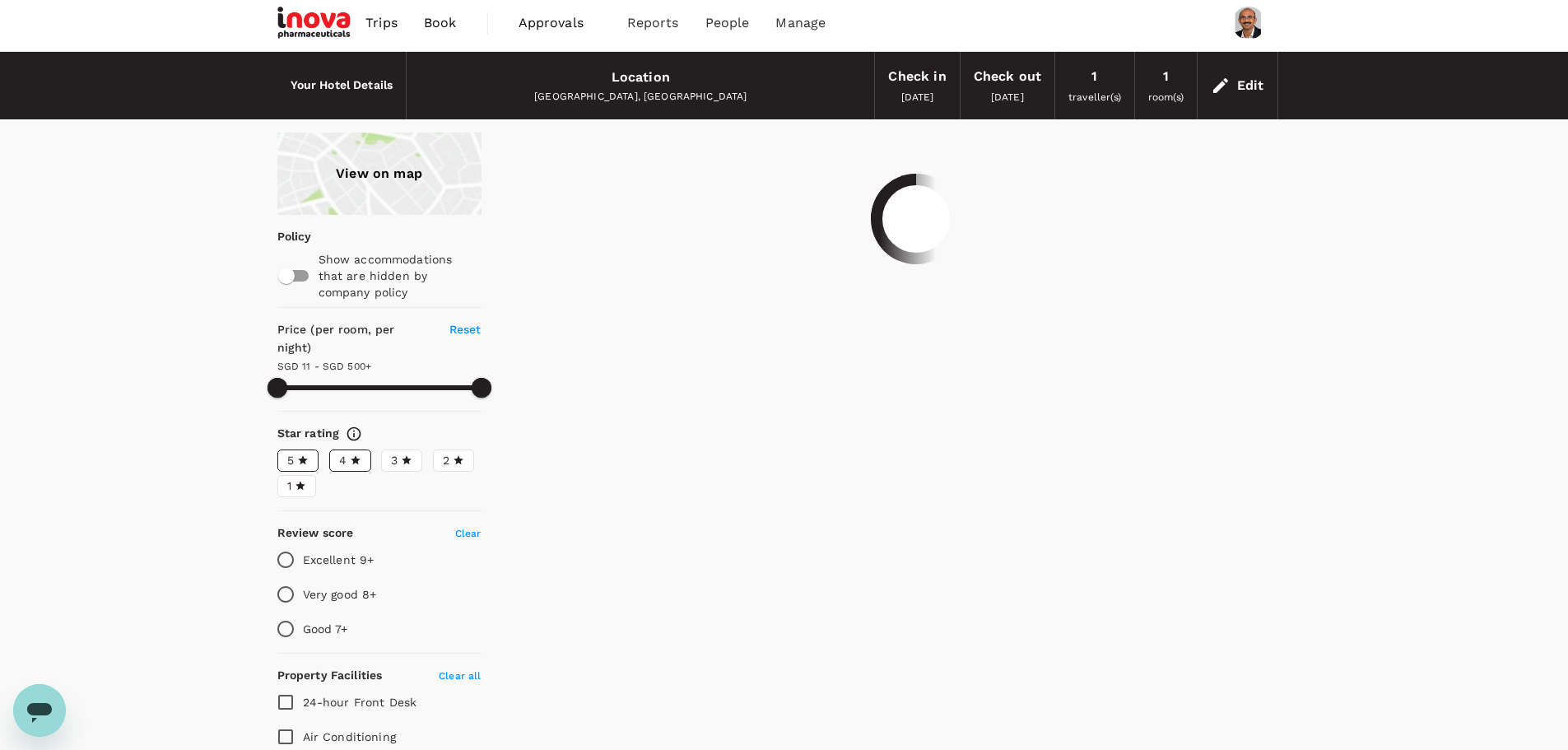
scroll to position [0, 0]
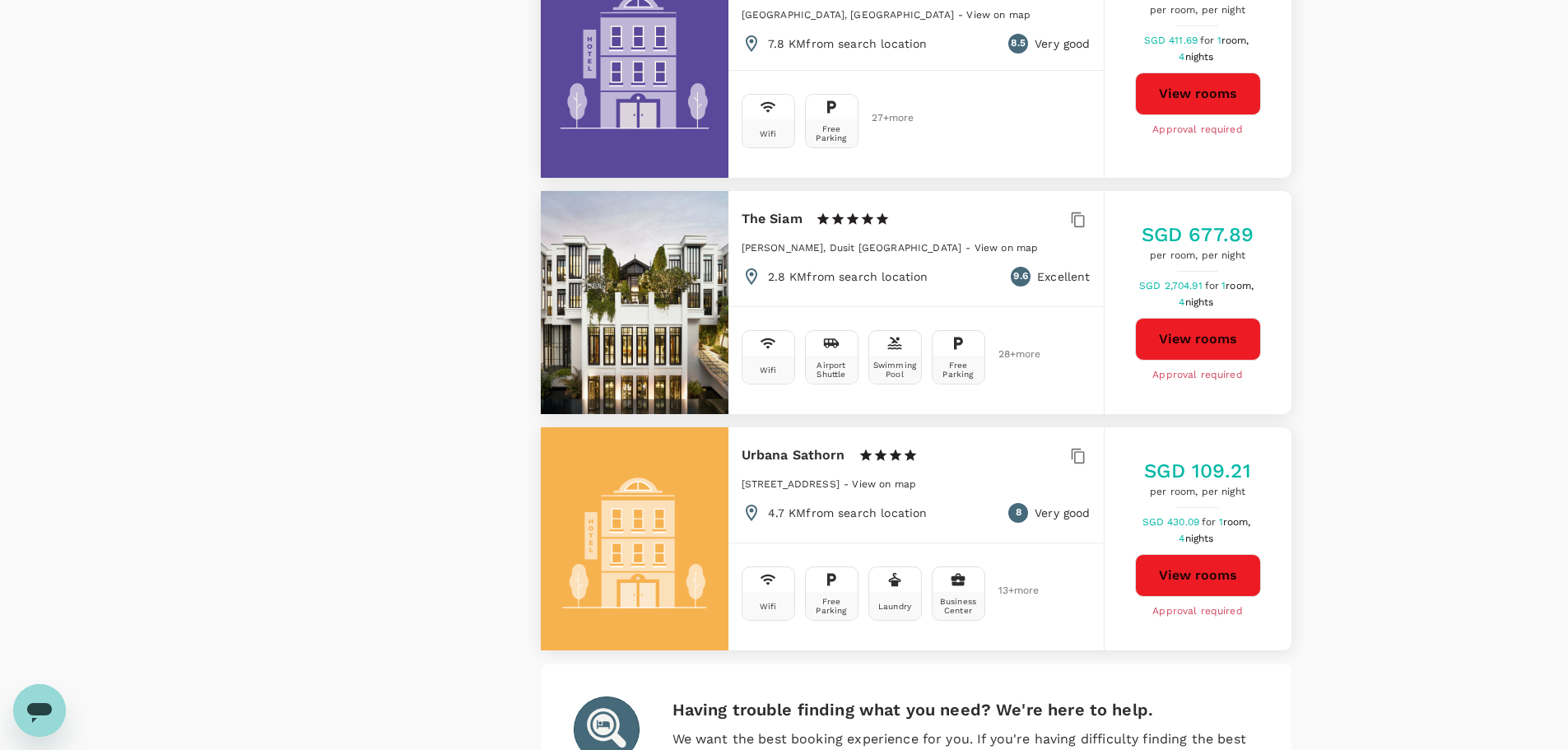
scroll to position [4525, 0]
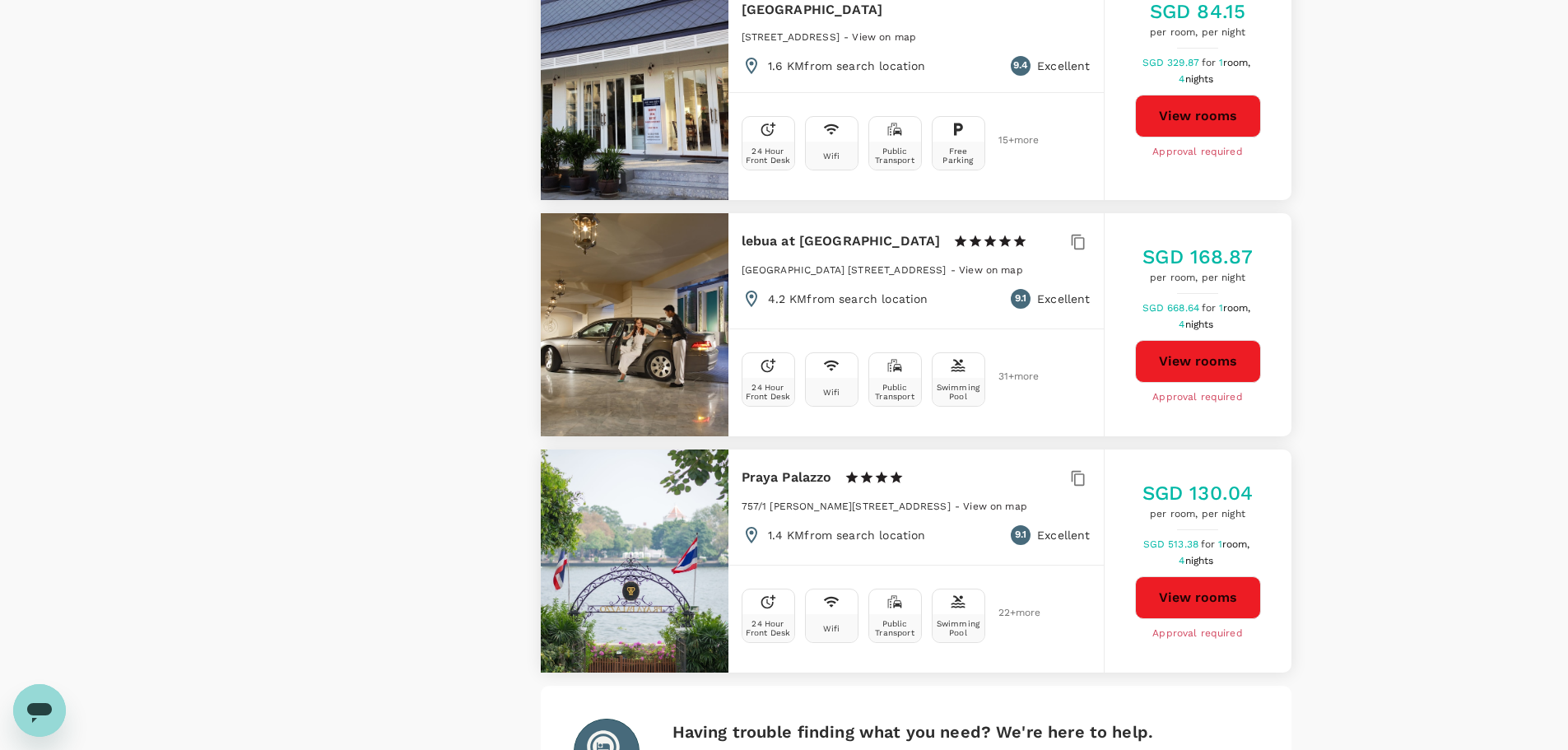
scroll to position [4507, 0]
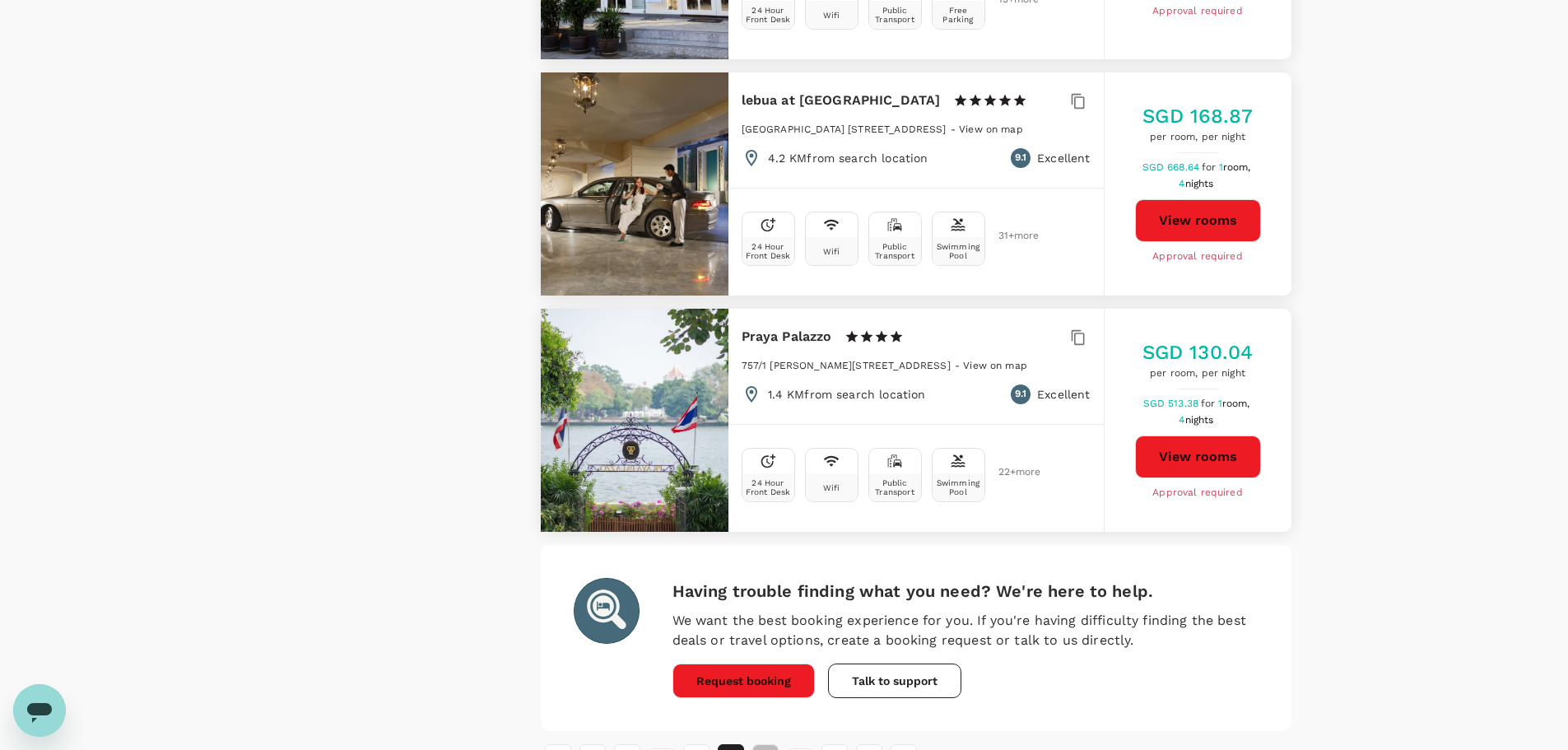
click at [767, 744] on button "6" at bounding box center [766, 758] width 27 height 27
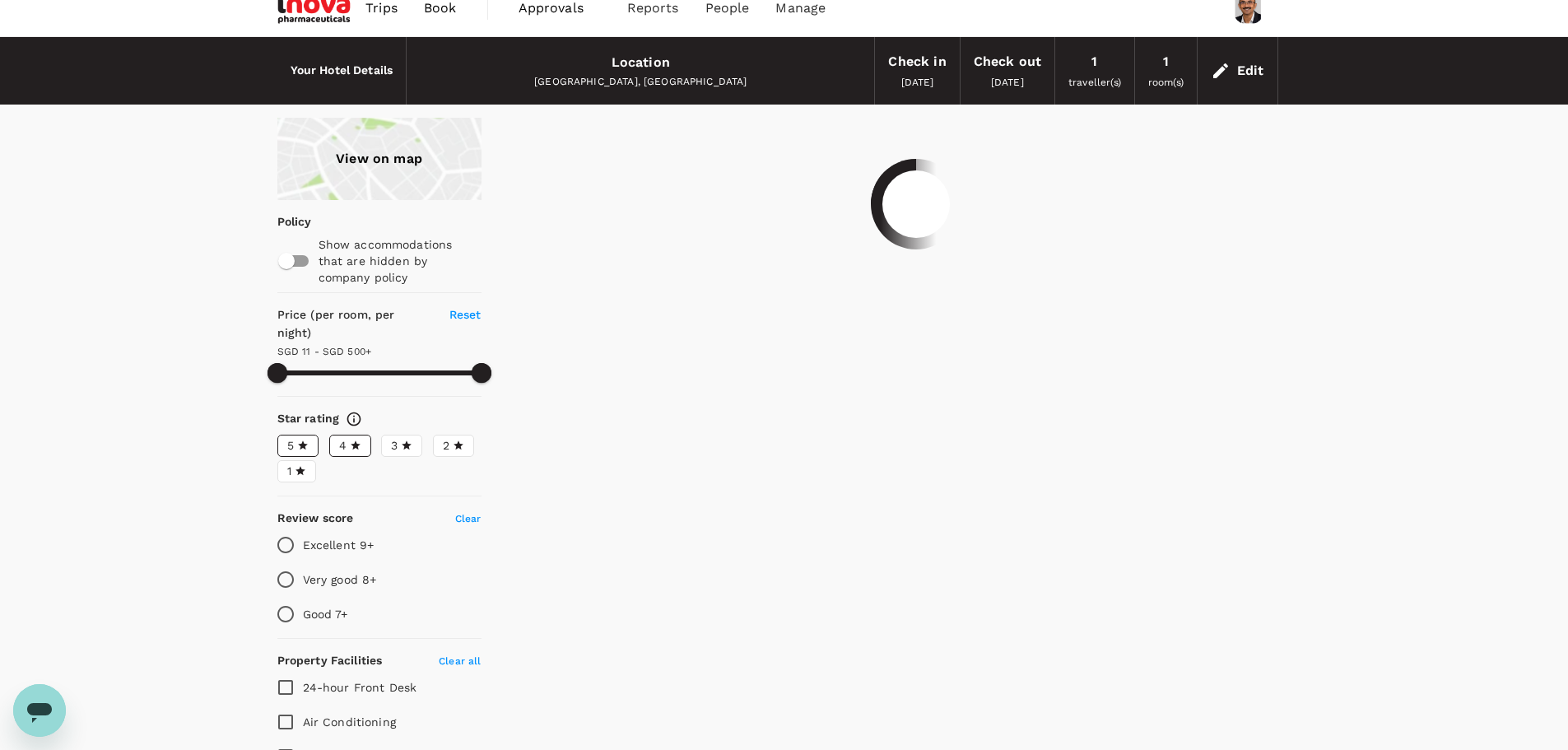
scroll to position [0, 0]
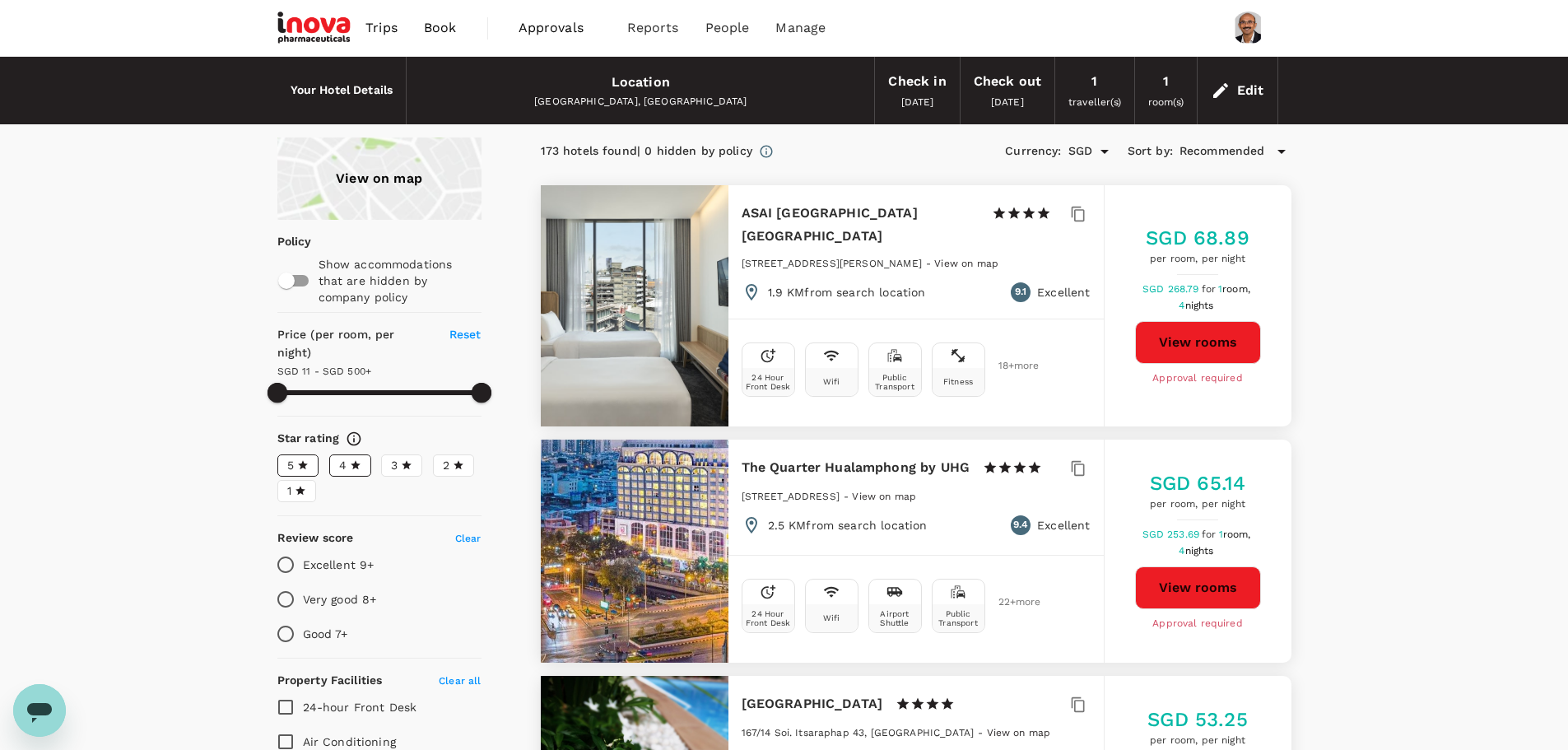
click at [664, 100] on div "Bangkok, Thailand" at bounding box center [640, 101] width 441 height 16
click at [355, 170] on div "View on map" at bounding box center [379, 179] width 204 height 82
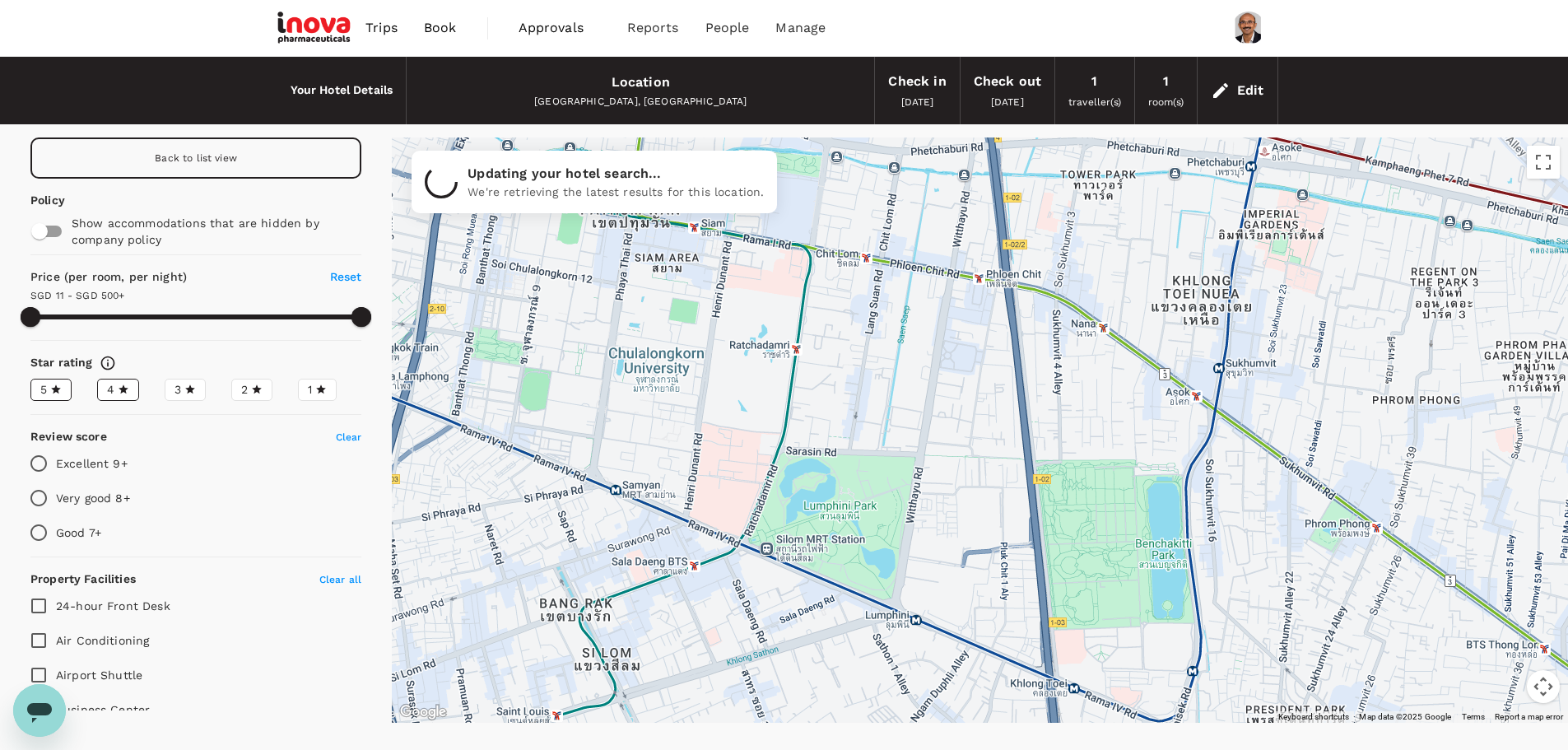
drag, startPoint x: 1146, startPoint y: 566, endPoint x: 774, endPoint y: 467, distance: 384.9
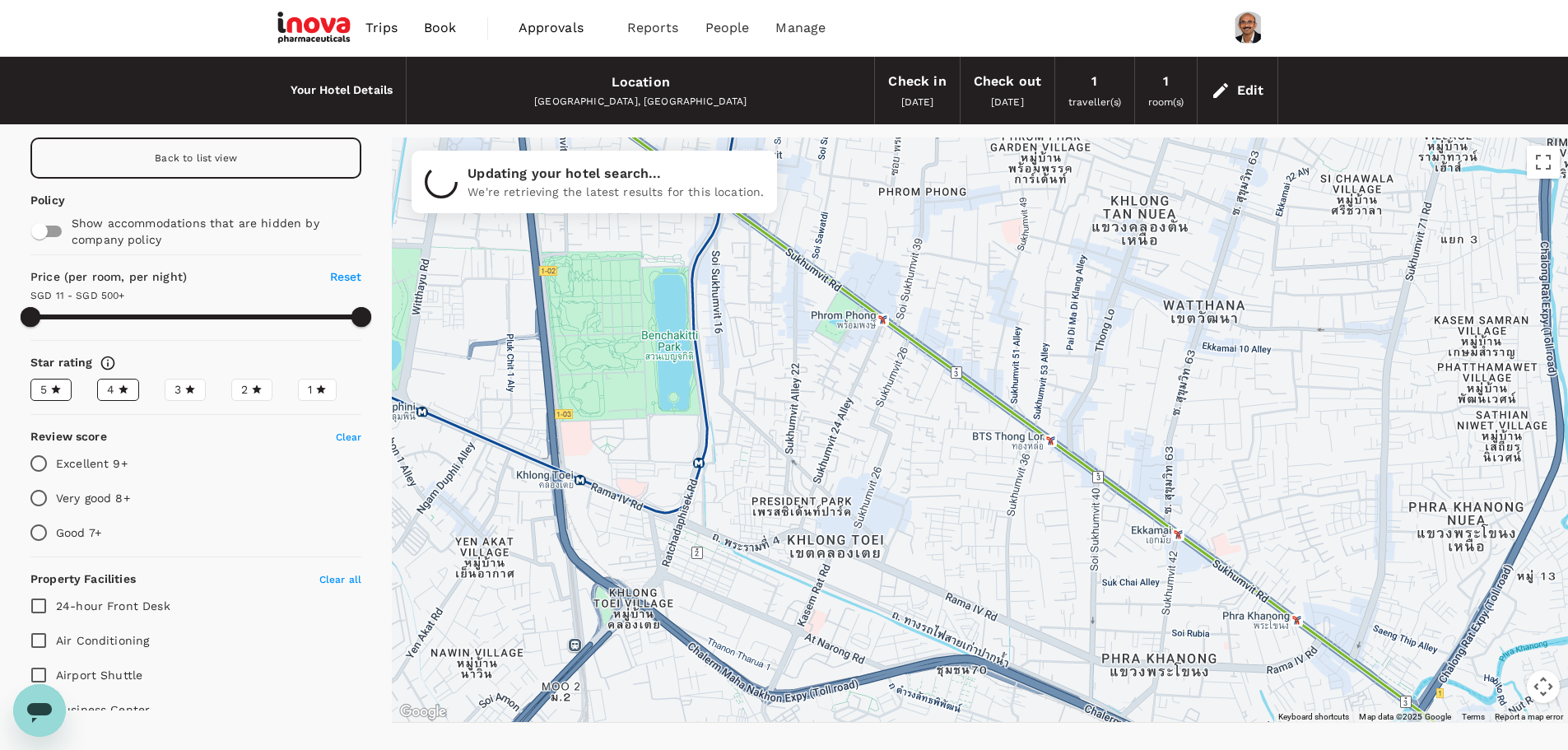
drag, startPoint x: 1360, startPoint y: 598, endPoint x: 854, endPoint y: 406, distance: 541.2
click at [870, 383] on div at bounding box center [1300, 659] width 1580 height 889
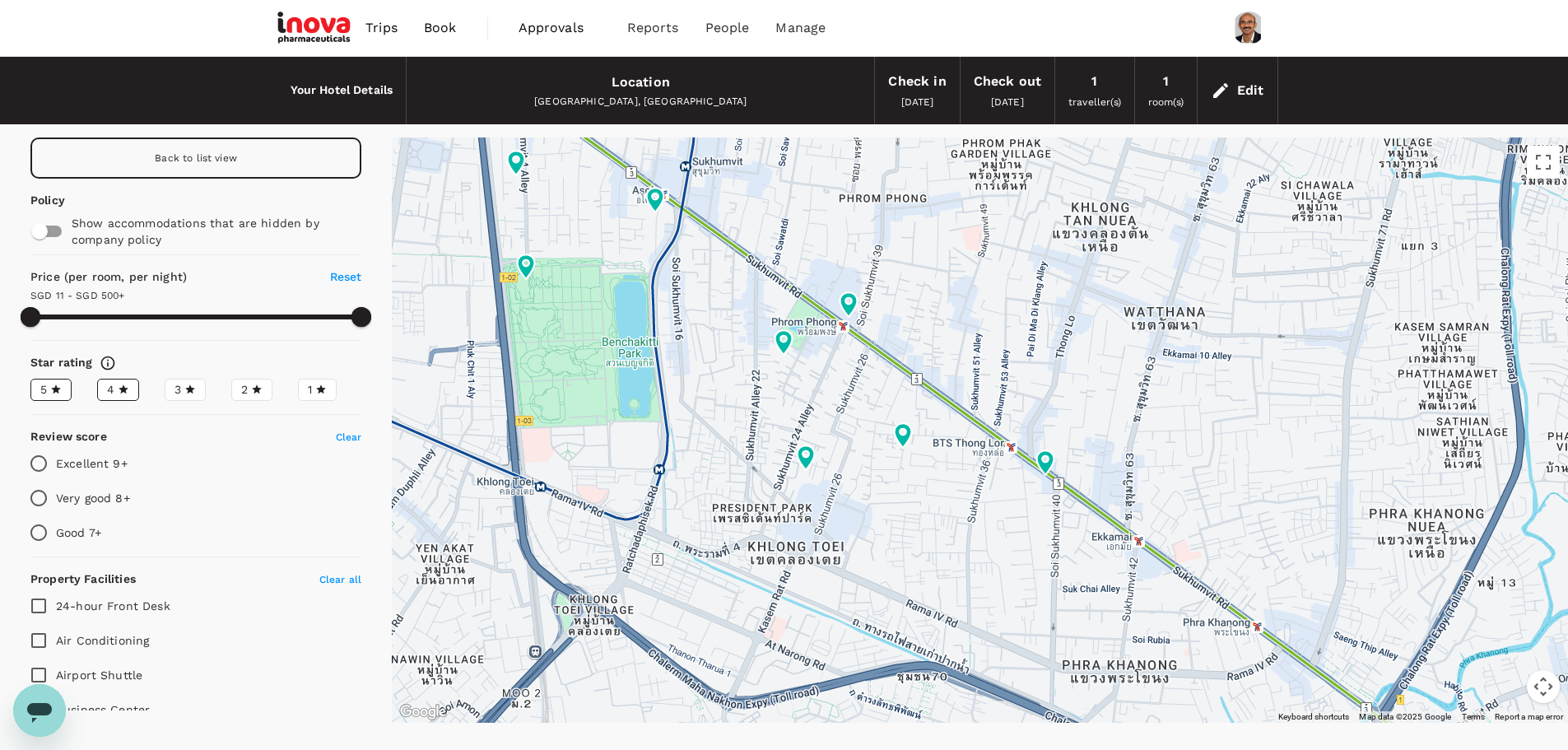
click at [977, 366] on div at bounding box center [979, 430] width 1176 height 586
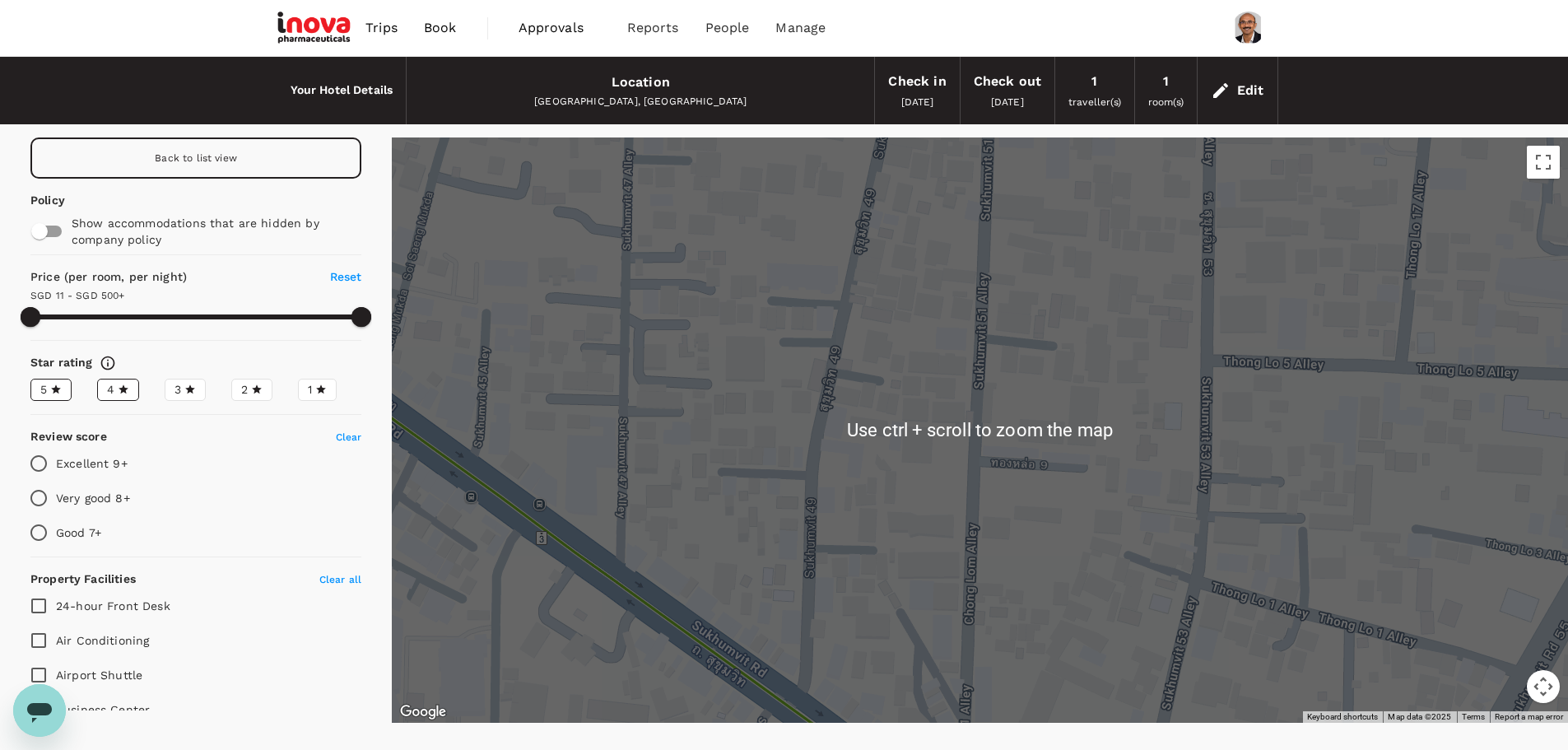
scroll to position [68, 0]
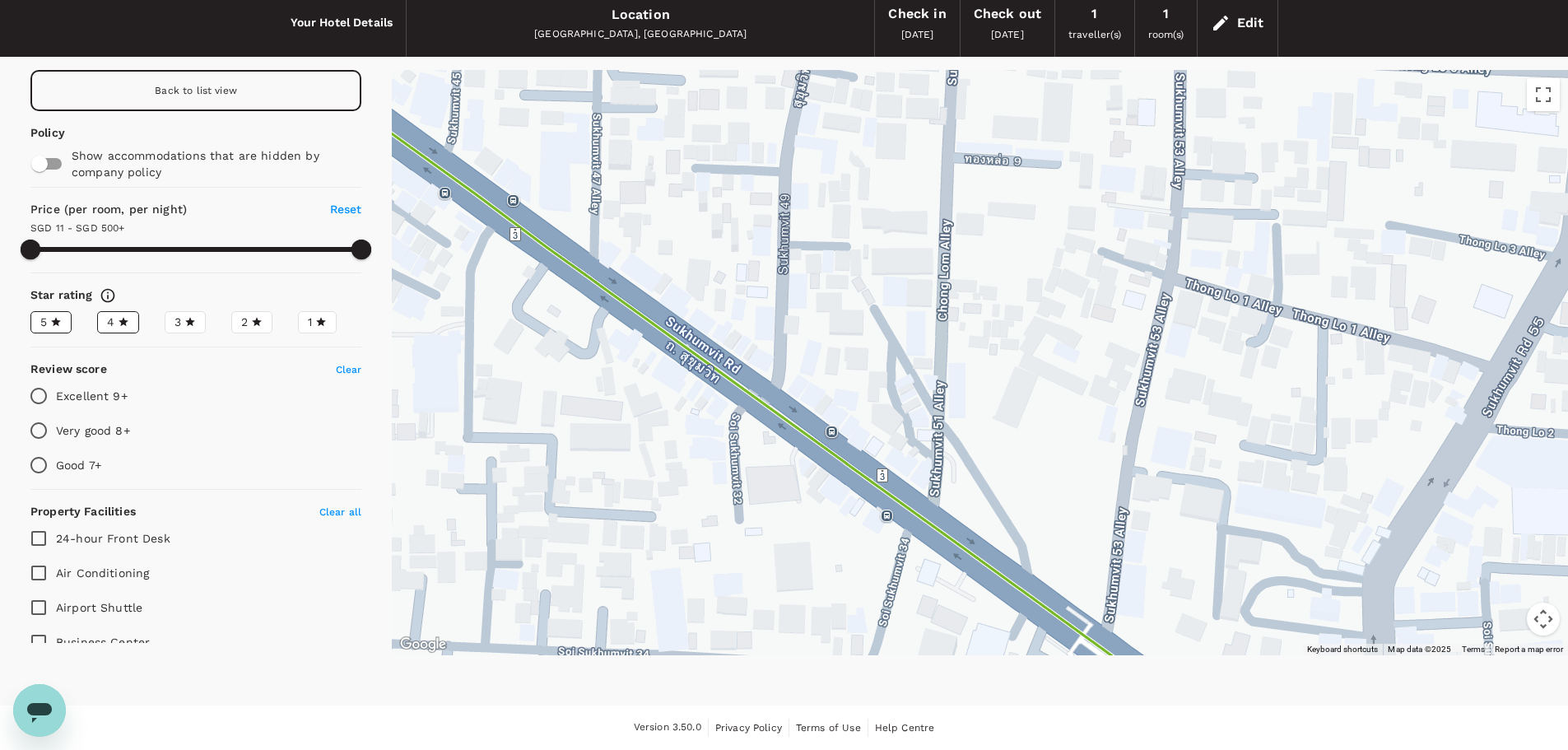
drag, startPoint x: 968, startPoint y: 467, endPoint x: 930, endPoint y: 249, distance: 221.3
click at [938, 223] on div at bounding box center [979, 362] width 1176 height 586
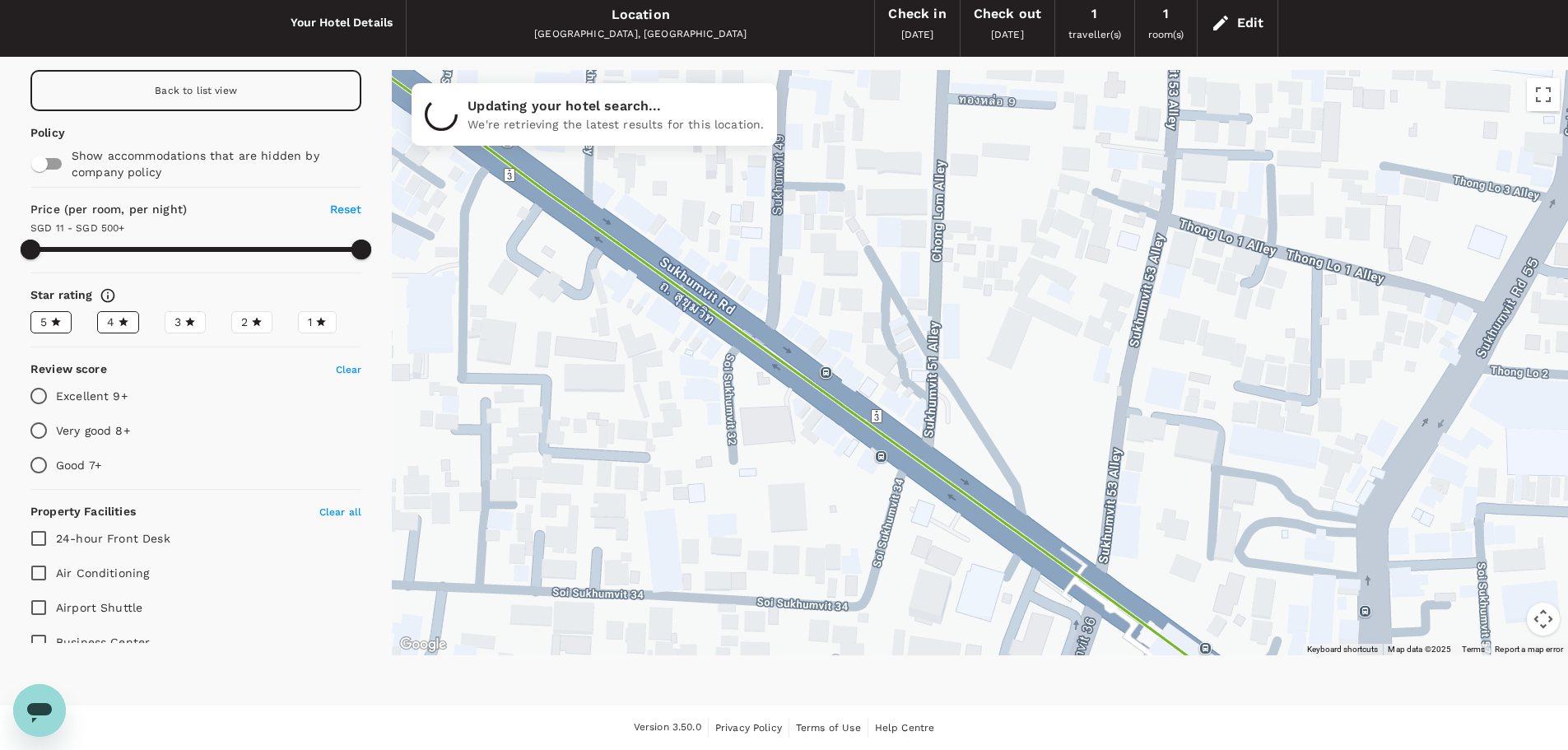
drag, startPoint x: 932, startPoint y: 423, endPoint x: 932, endPoint y: 375, distance: 48.0
click at [932, 375] on div at bounding box center [979, 362] width 1176 height 586
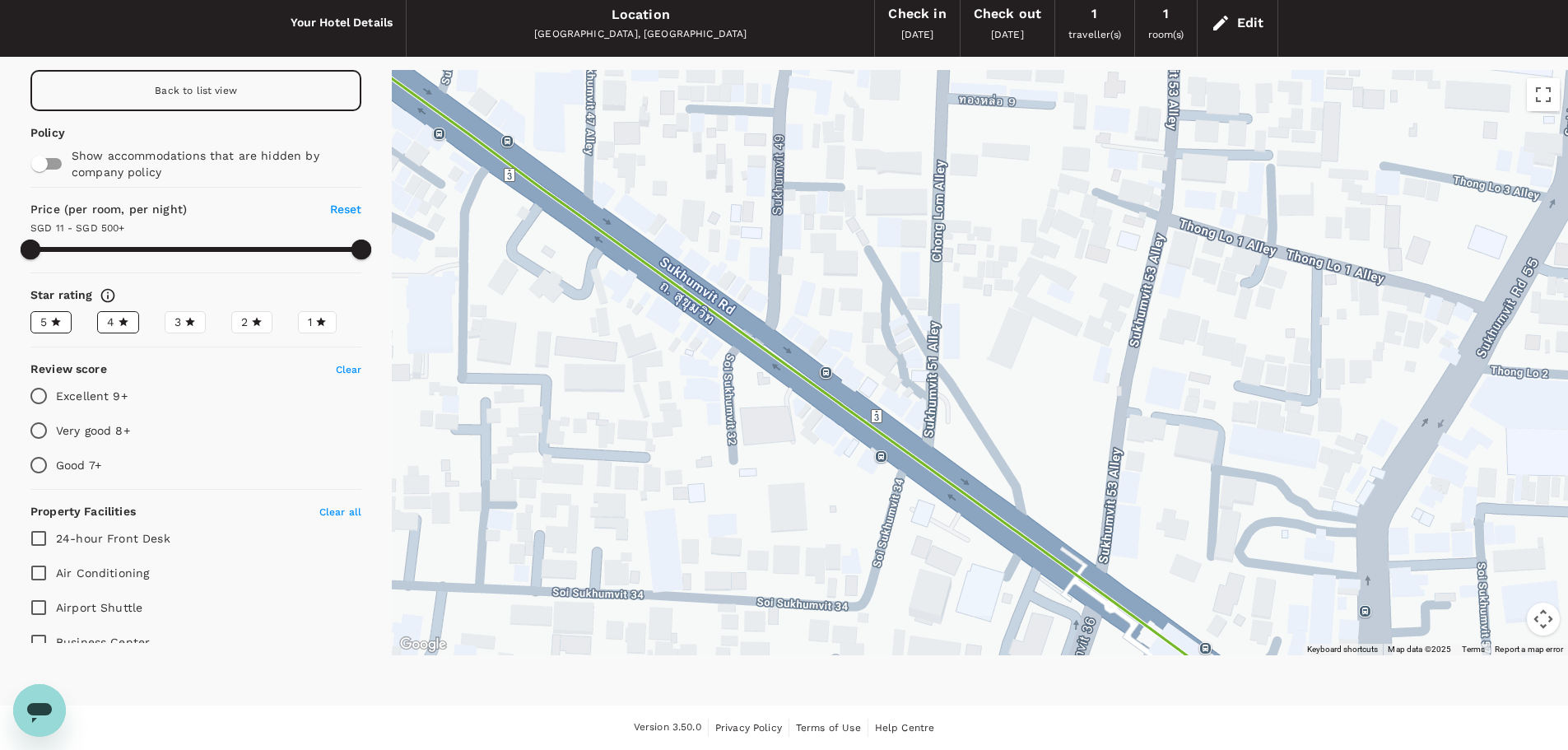
click at [935, 366] on div at bounding box center [979, 362] width 1176 height 586
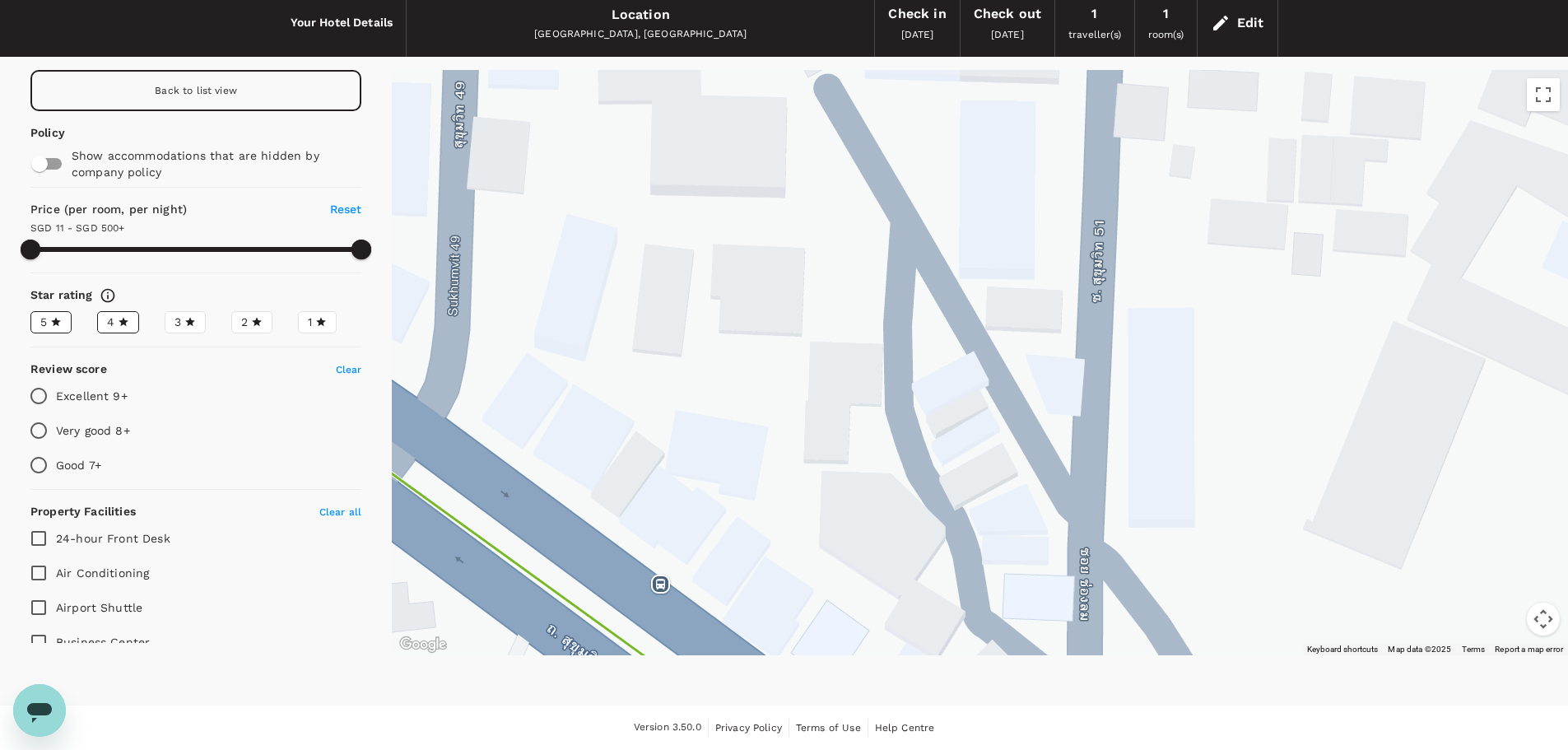
drag, startPoint x: 1235, startPoint y: 440, endPoint x: 1027, endPoint y: 277, distance: 264.3
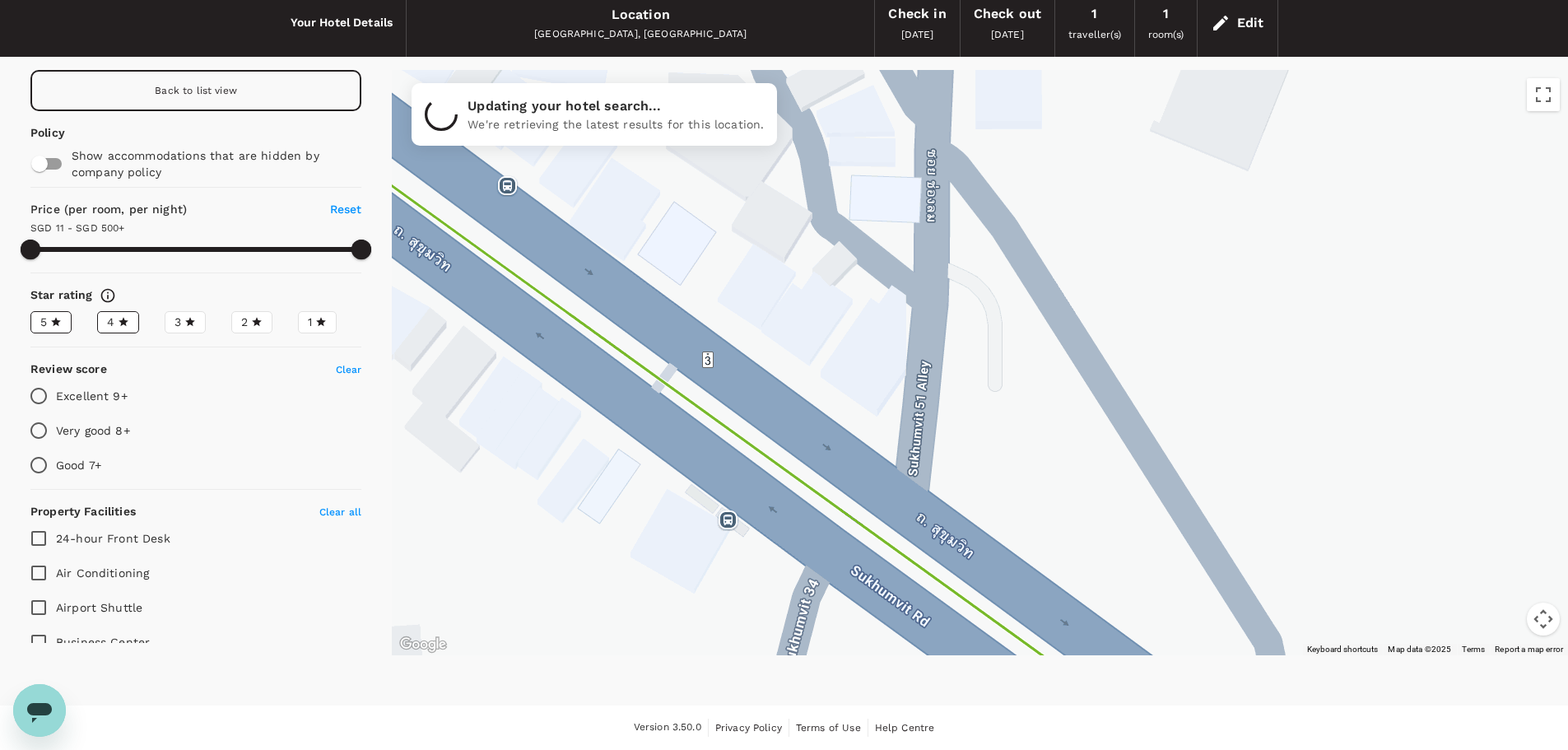
drag, startPoint x: 884, startPoint y: 432, endPoint x: 919, endPoint y: 158, distance: 276.2
click at [919, 158] on div at bounding box center [979, 362] width 1176 height 586
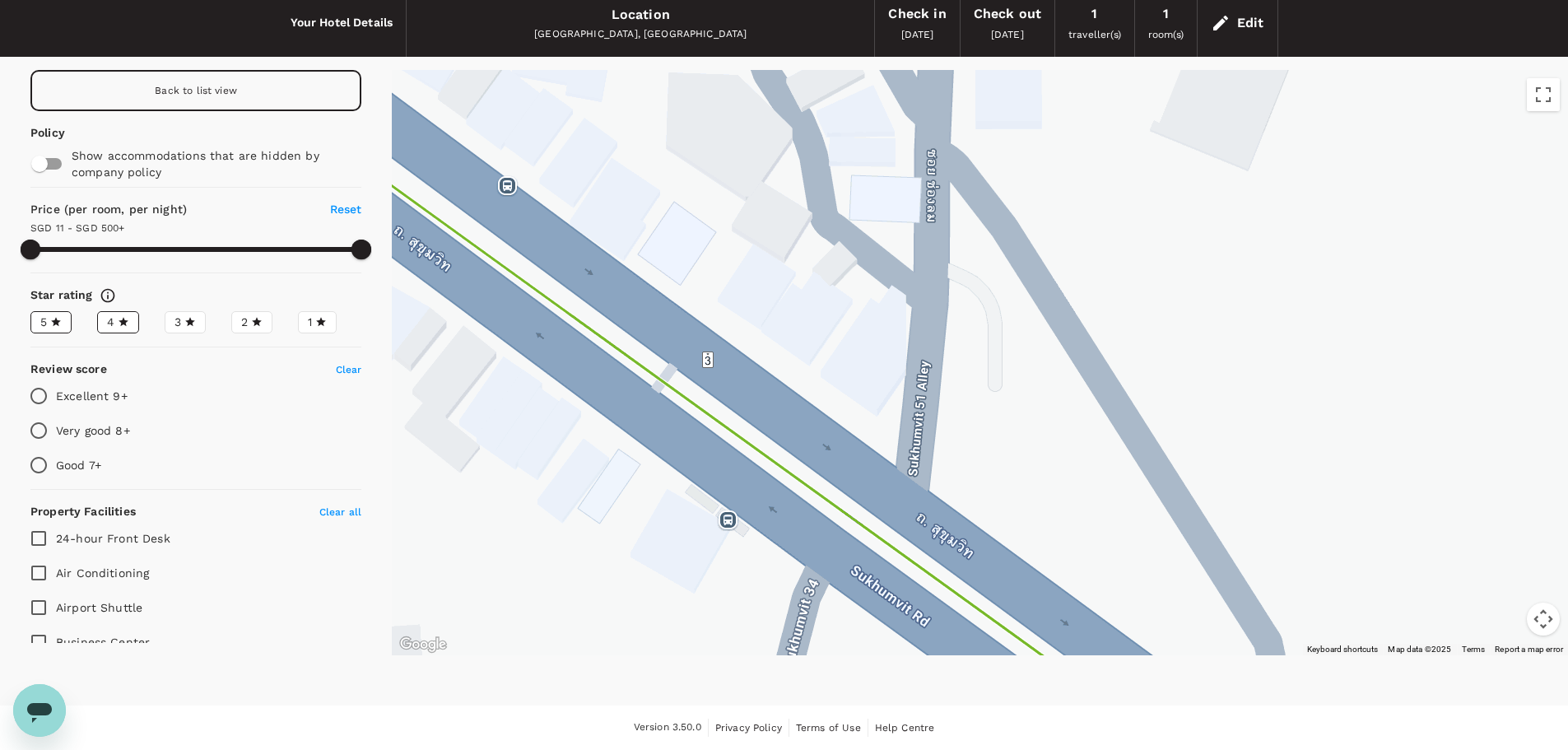
click at [917, 396] on div at bounding box center [979, 362] width 1176 height 586
drag, startPoint x: 925, startPoint y: 352, endPoint x: 924, endPoint y: 435, distance: 83.0
click at [924, 435] on div at bounding box center [979, 362] width 1176 height 586
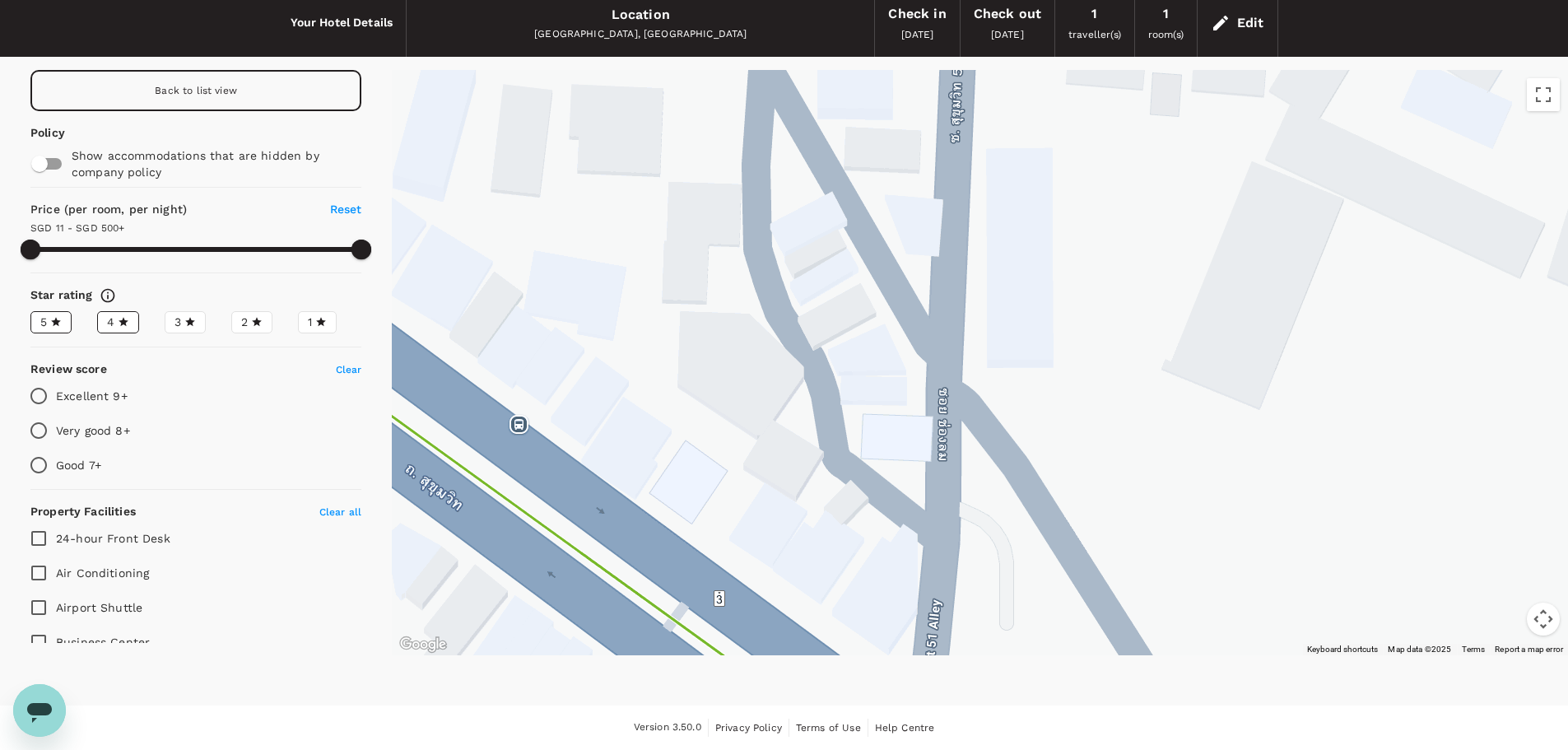
drag, startPoint x: 932, startPoint y: 206, endPoint x: 933, endPoint y: 350, distance: 144.0
click at [941, 446] on div at bounding box center [979, 362] width 1176 height 586
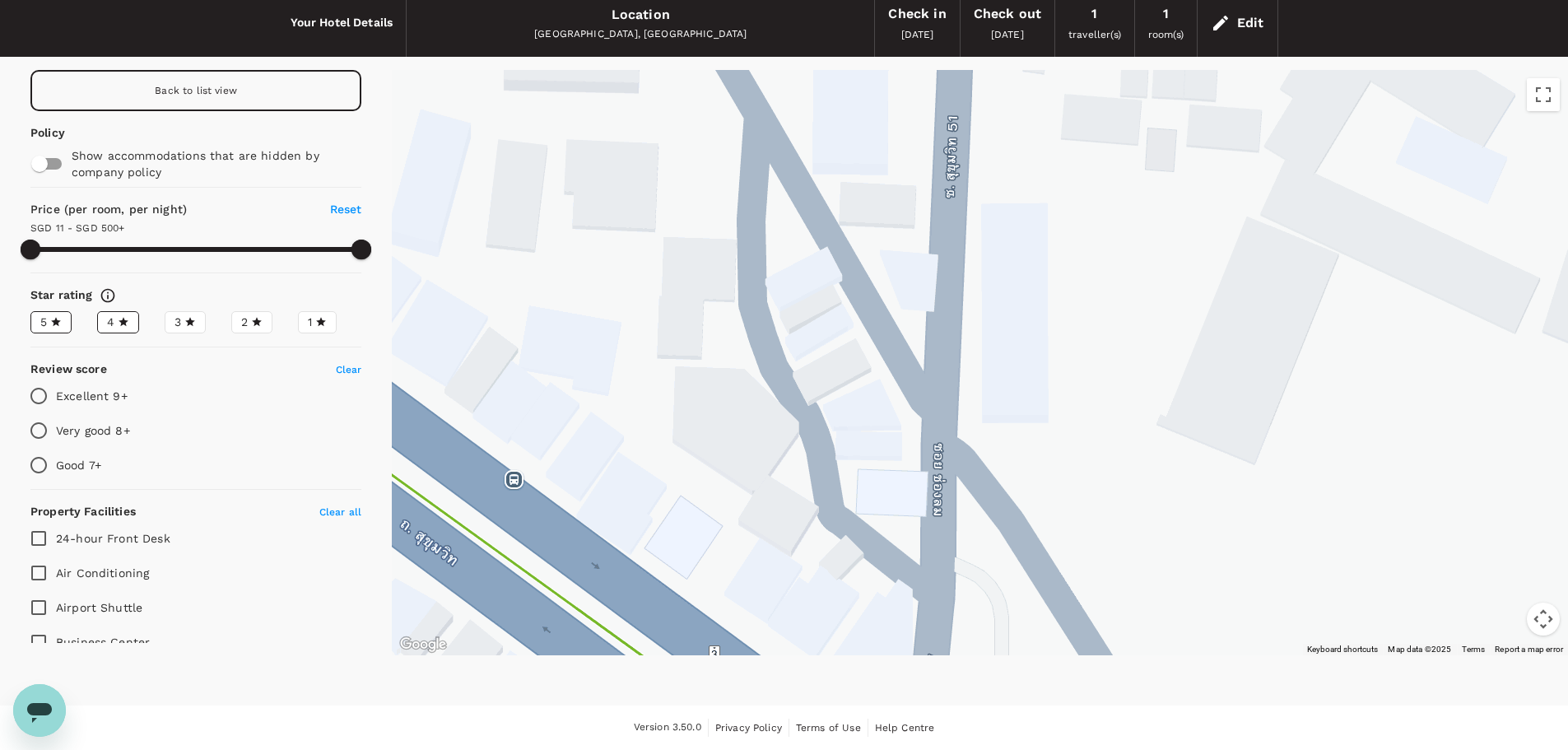
drag, startPoint x: 927, startPoint y: 307, endPoint x: 925, endPoint y: 357, distance: 50.0
click at [925, 357] on div at bounding box center [979, 362] width 1176 height 586
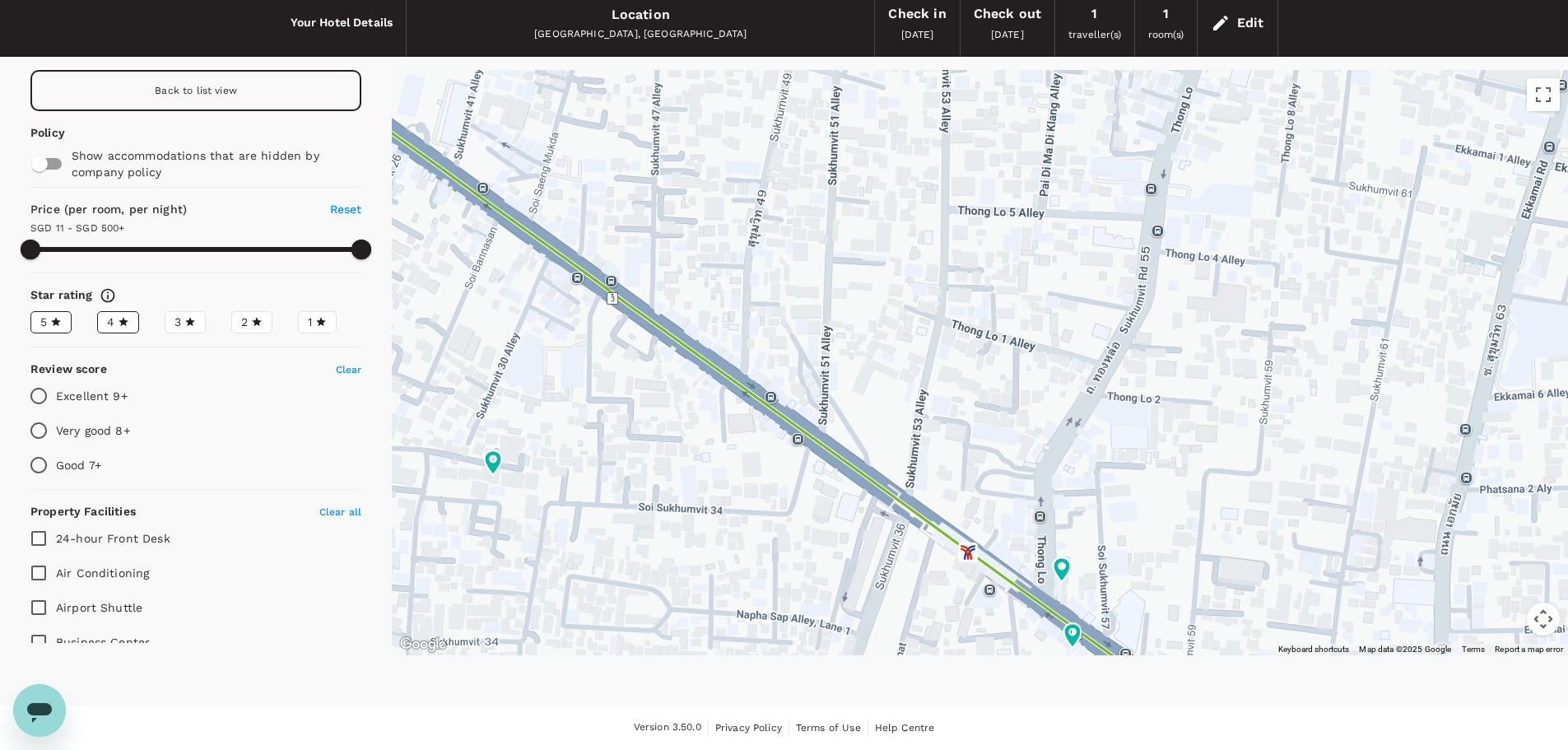
click at [179, 80] on div "Back to list view" at bounding box center [196, 90] width 331 height 41
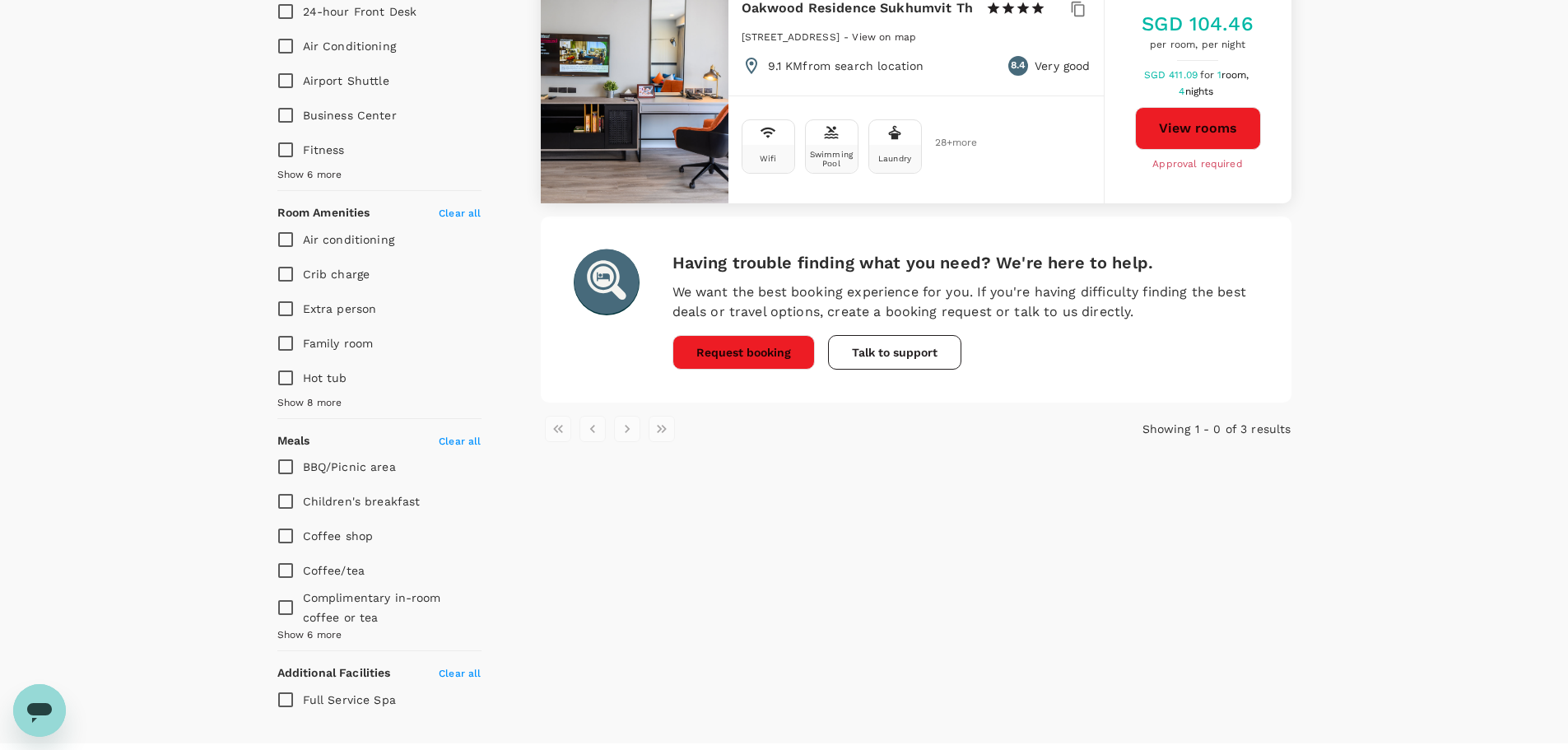
scroll to position [716, 0]
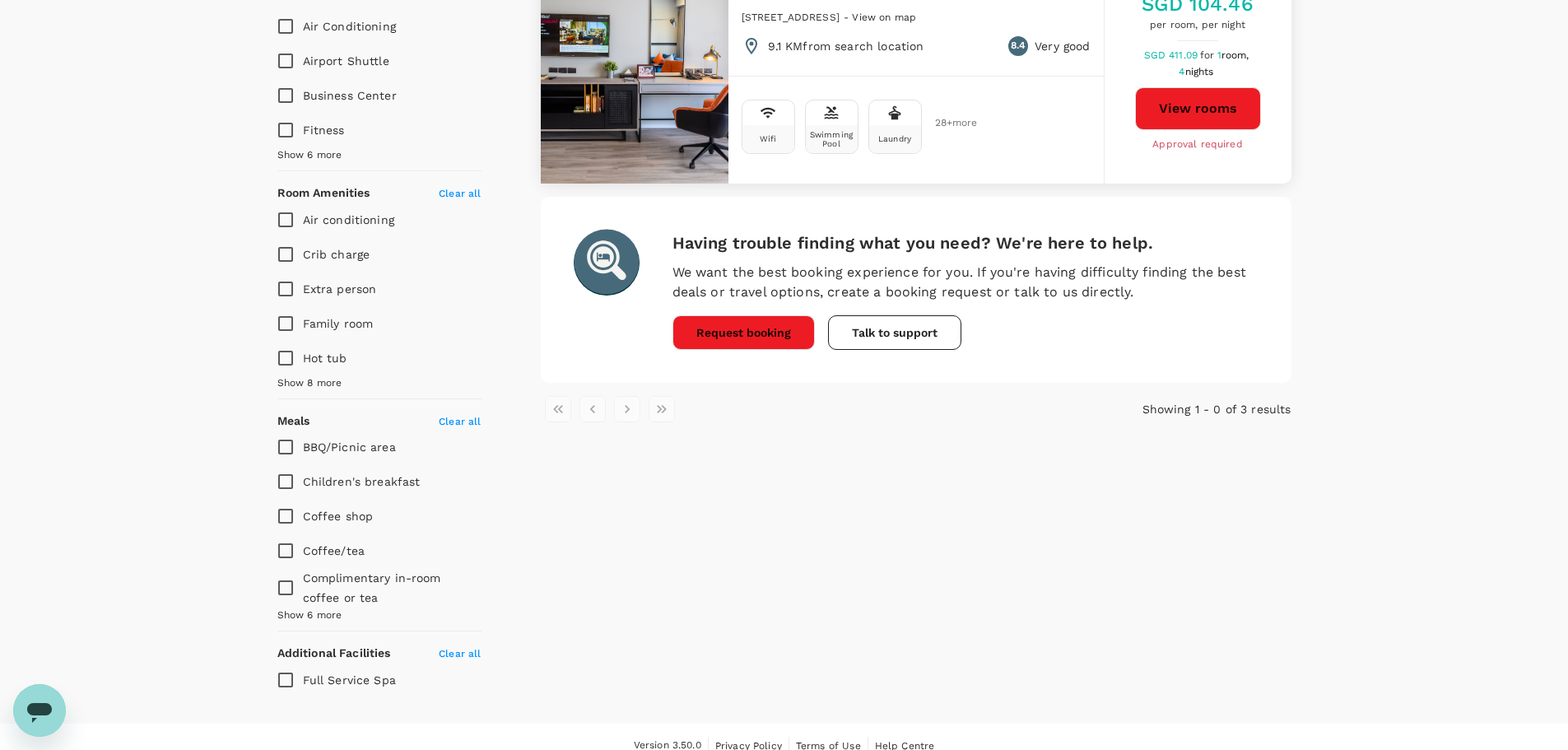
click at [629, 409] on li "pagination navigation" at bounding box center [627, 409] width 34 height 27
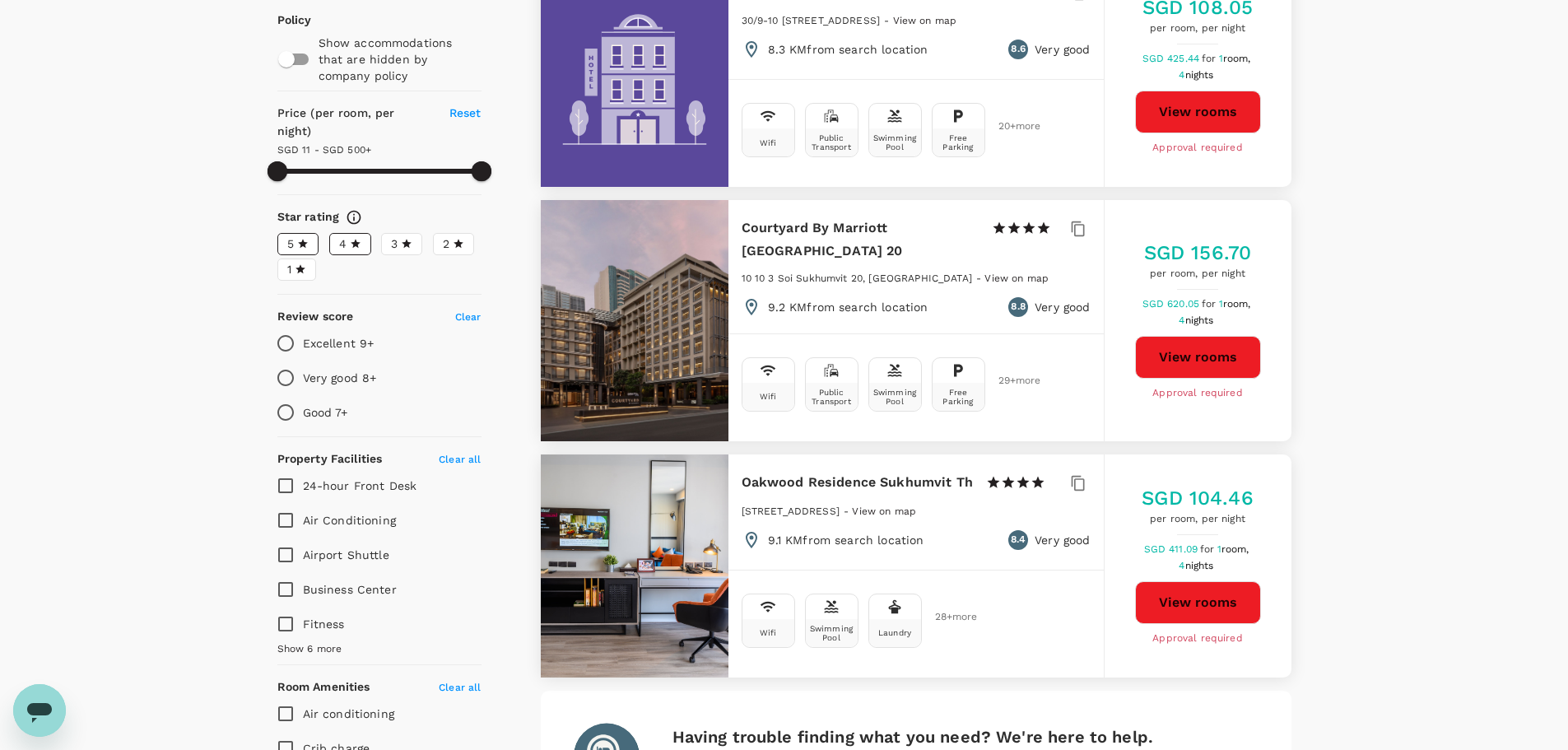
scroll to position [0, 0]
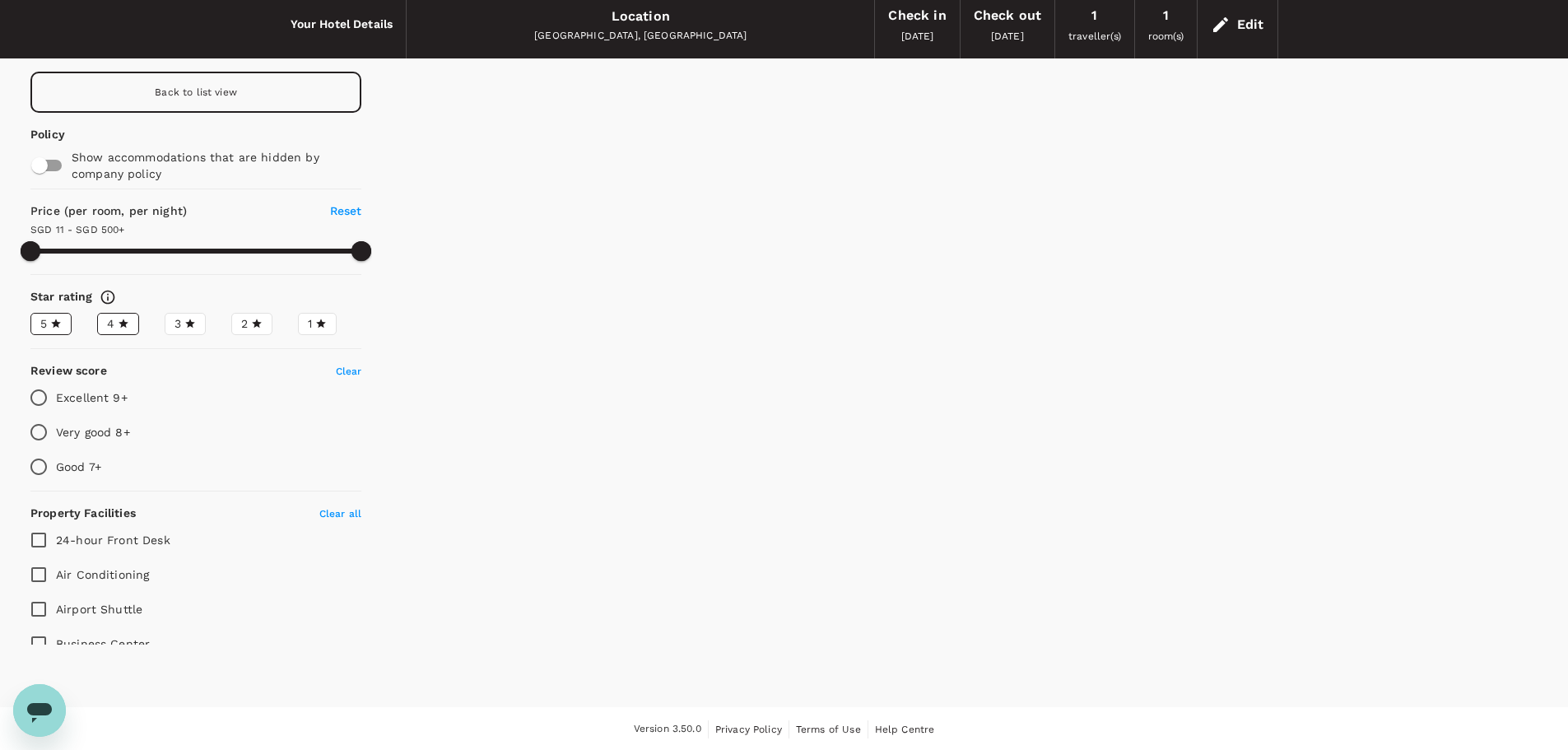
scroll to position [68, 0]
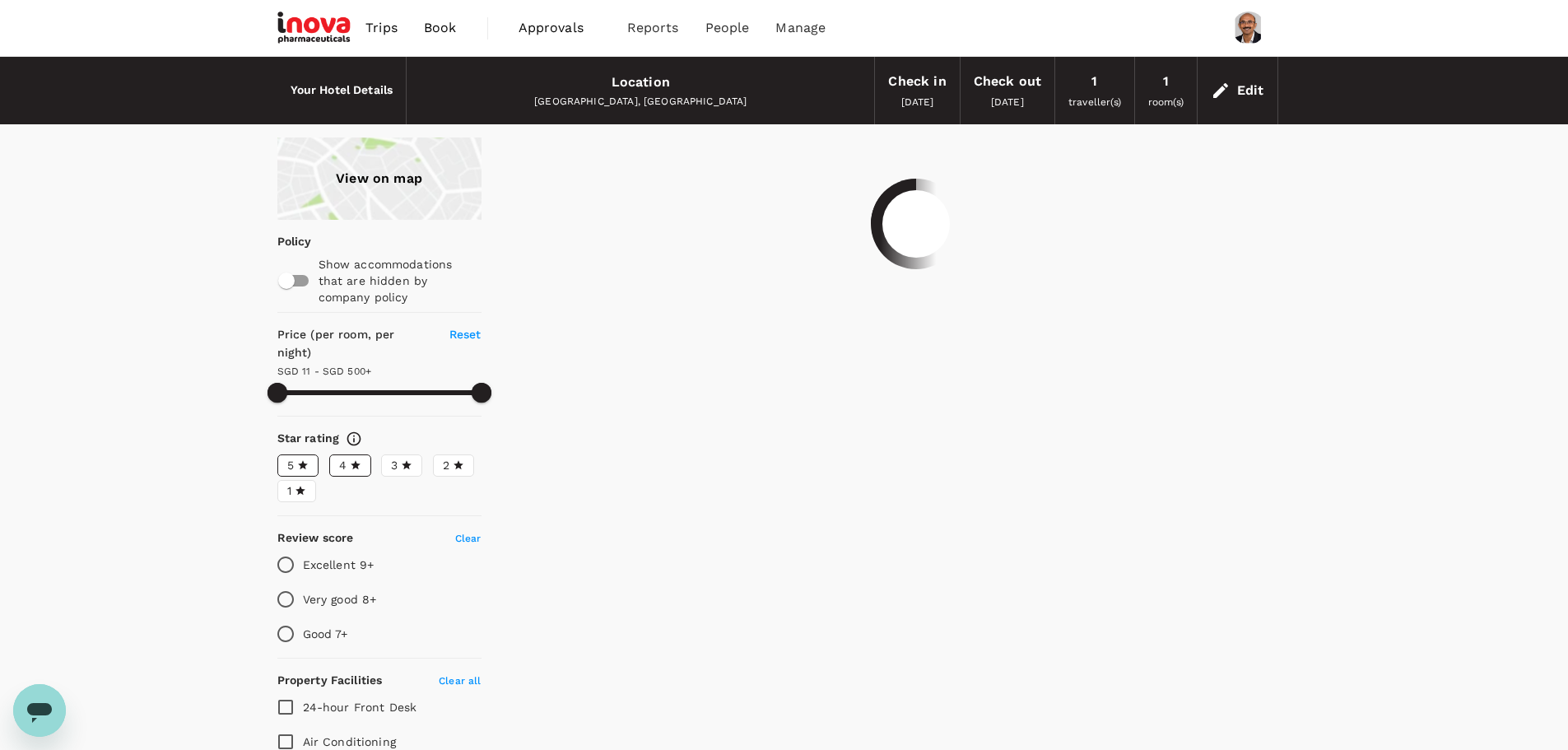
type input "499.93"
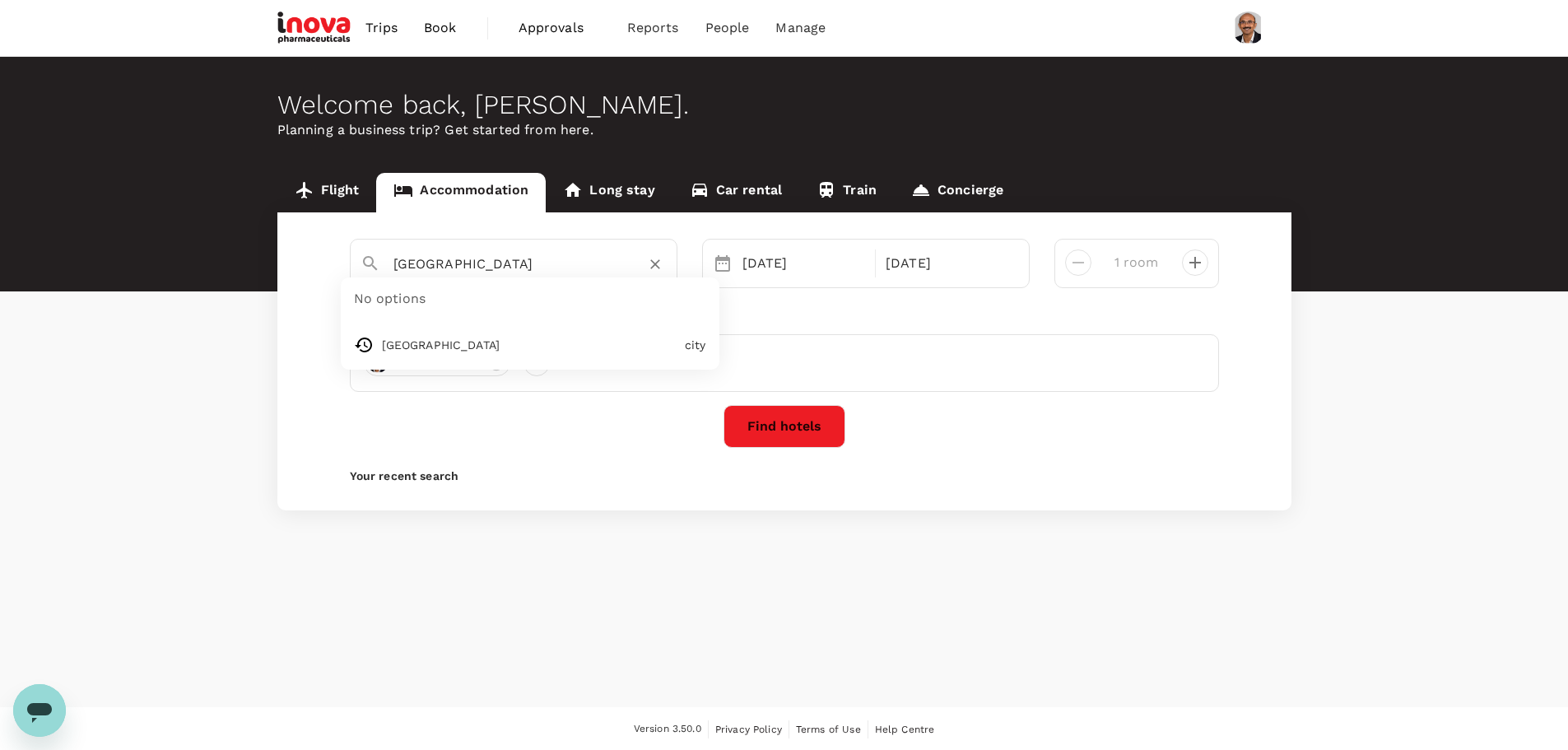
drag, startPoint x: 472, startPoint y: 268, endPoint x: 376, endPoint y: 264, distance: 96.1
click at [376, 264] on div "[GEOGRAPHIC_DATA]" at bounding box center [507, 257] width 319 height 43
type input "Courtyard By Marriott [GEOGRAPHIC_DATA] [GEOGRAPHIC_DATA]"
click at [824, 429] on button "Find hotels" at bounding box center [784, 426] width 122 height 43
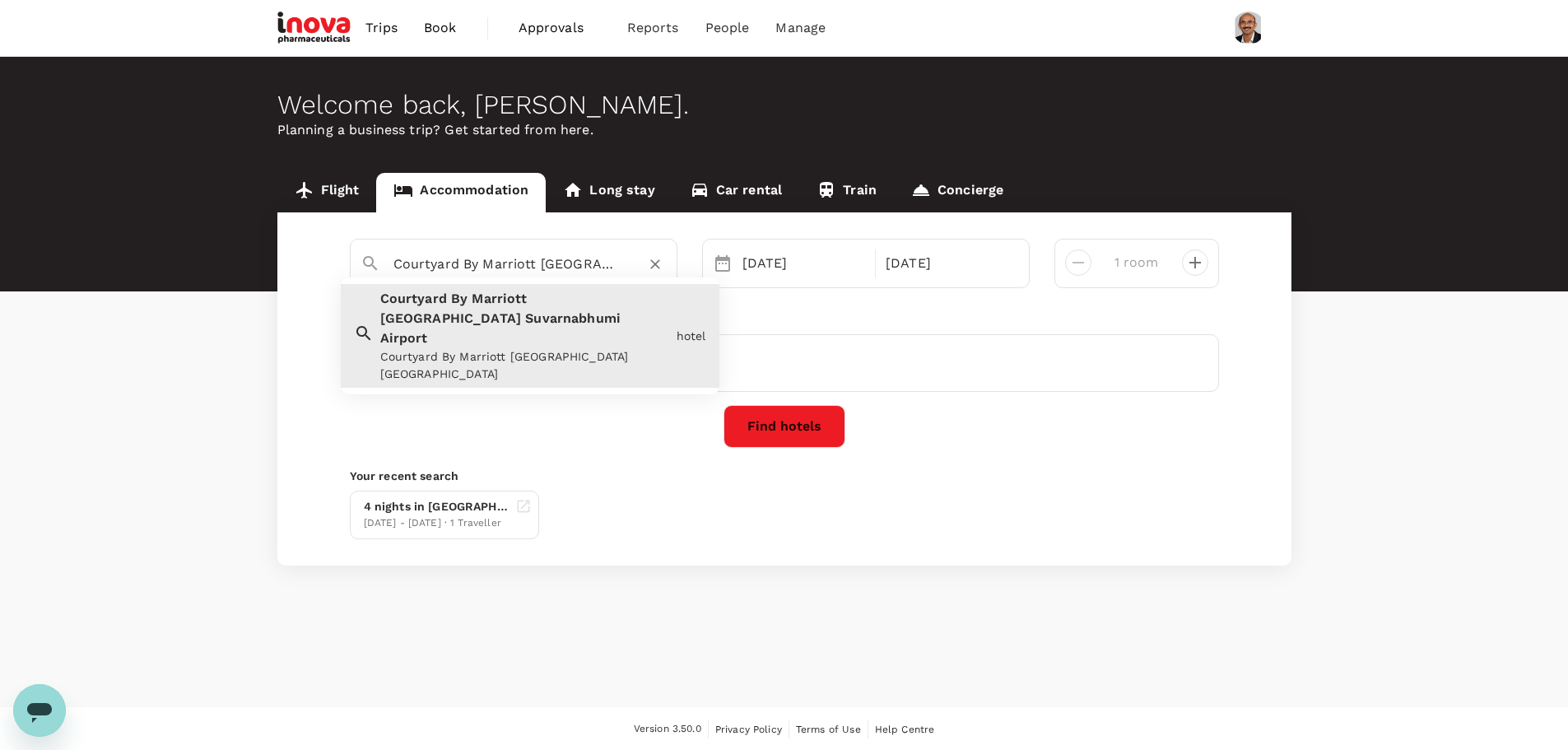
click at [581, 265] on input "Courtyard By Marriott Bangkok Suvarnabhumi Airport" at bounding box center [507, 264] width 227 height 26
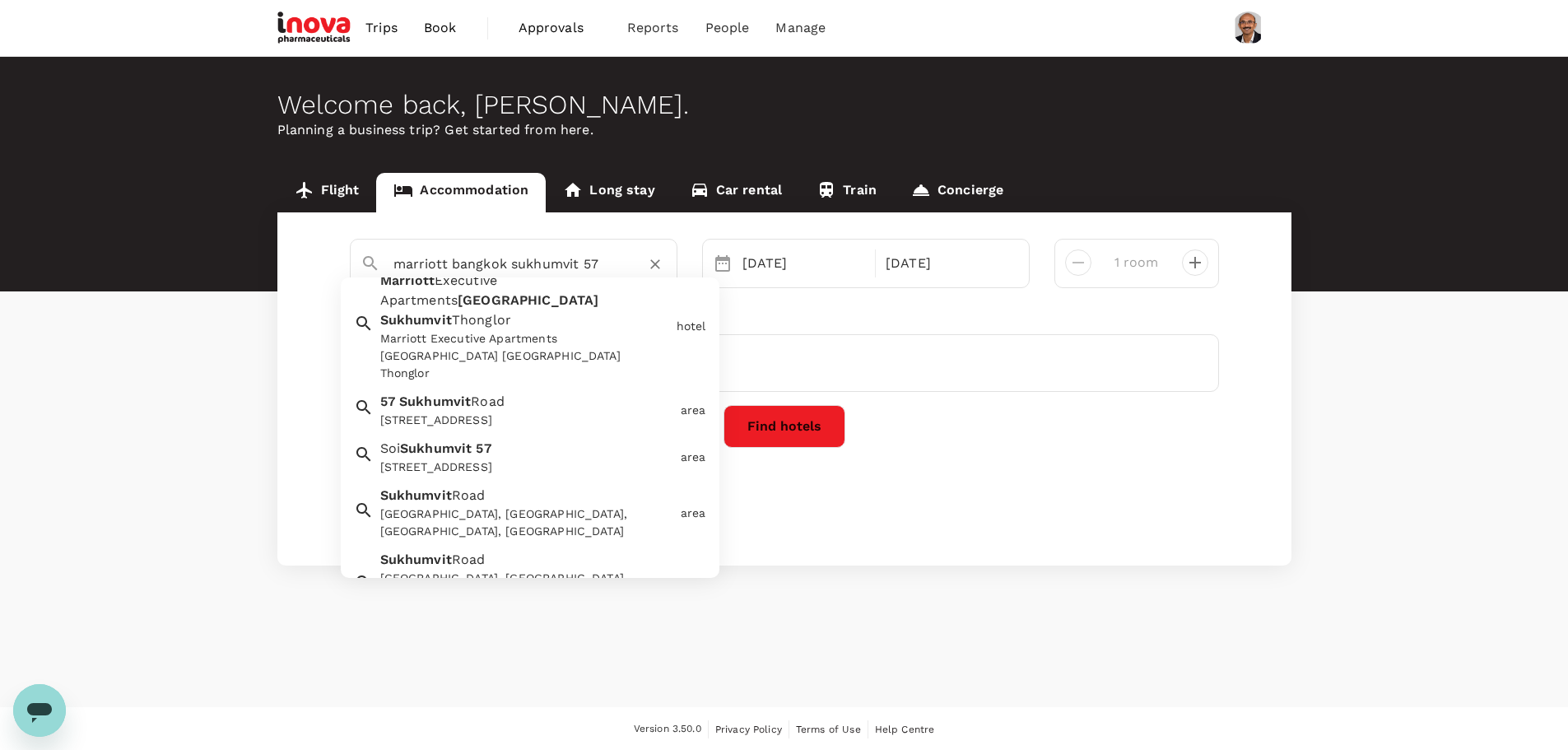
scroll to position [17, 0]
click at [451, 265] on input "marriott bangkok sukhumvit 57" at bounding box center [507, 264] width 227 height 26
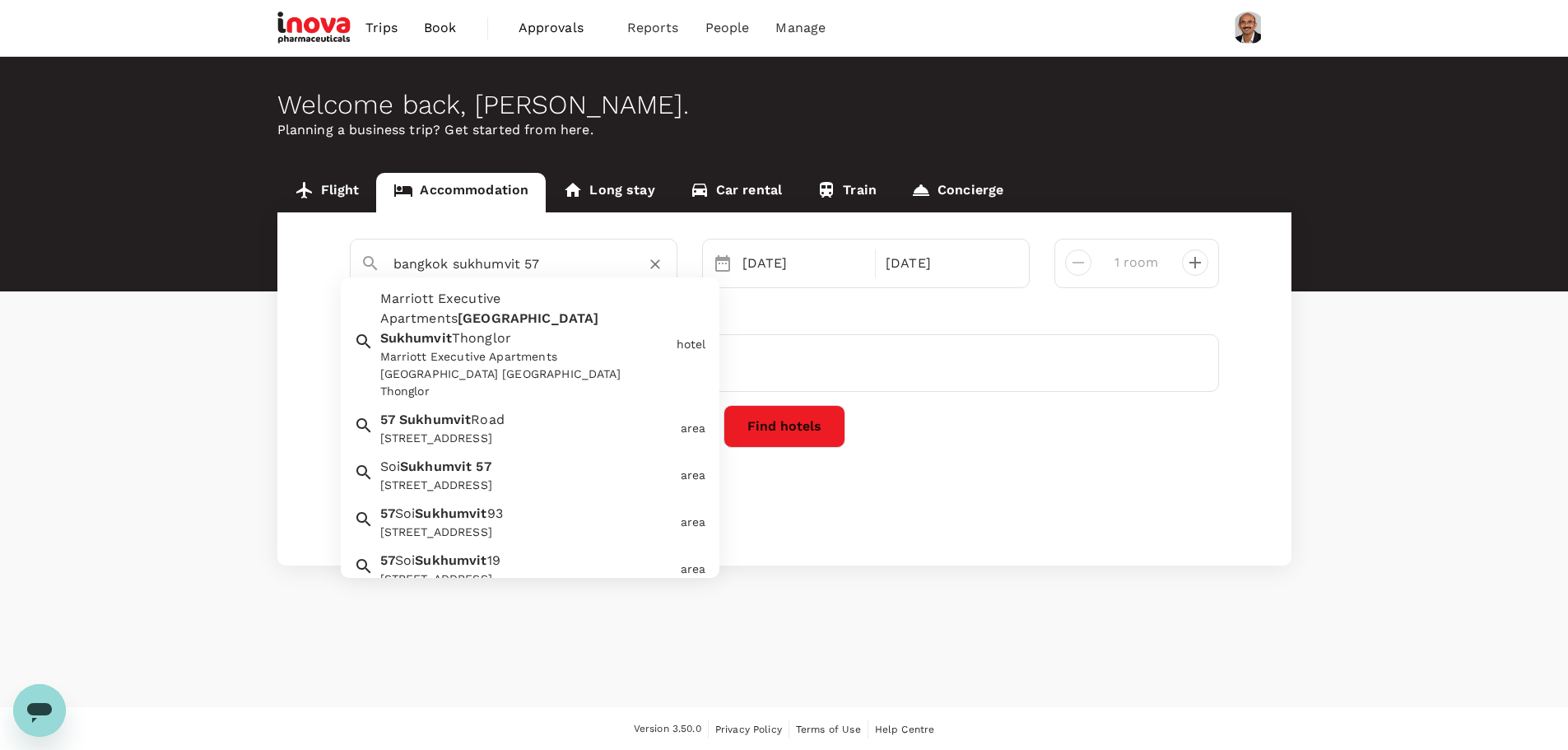
click at [454, 259] on input "bangkok sukhumvit 57" at bounding box center [507, 264] width 227 height 26
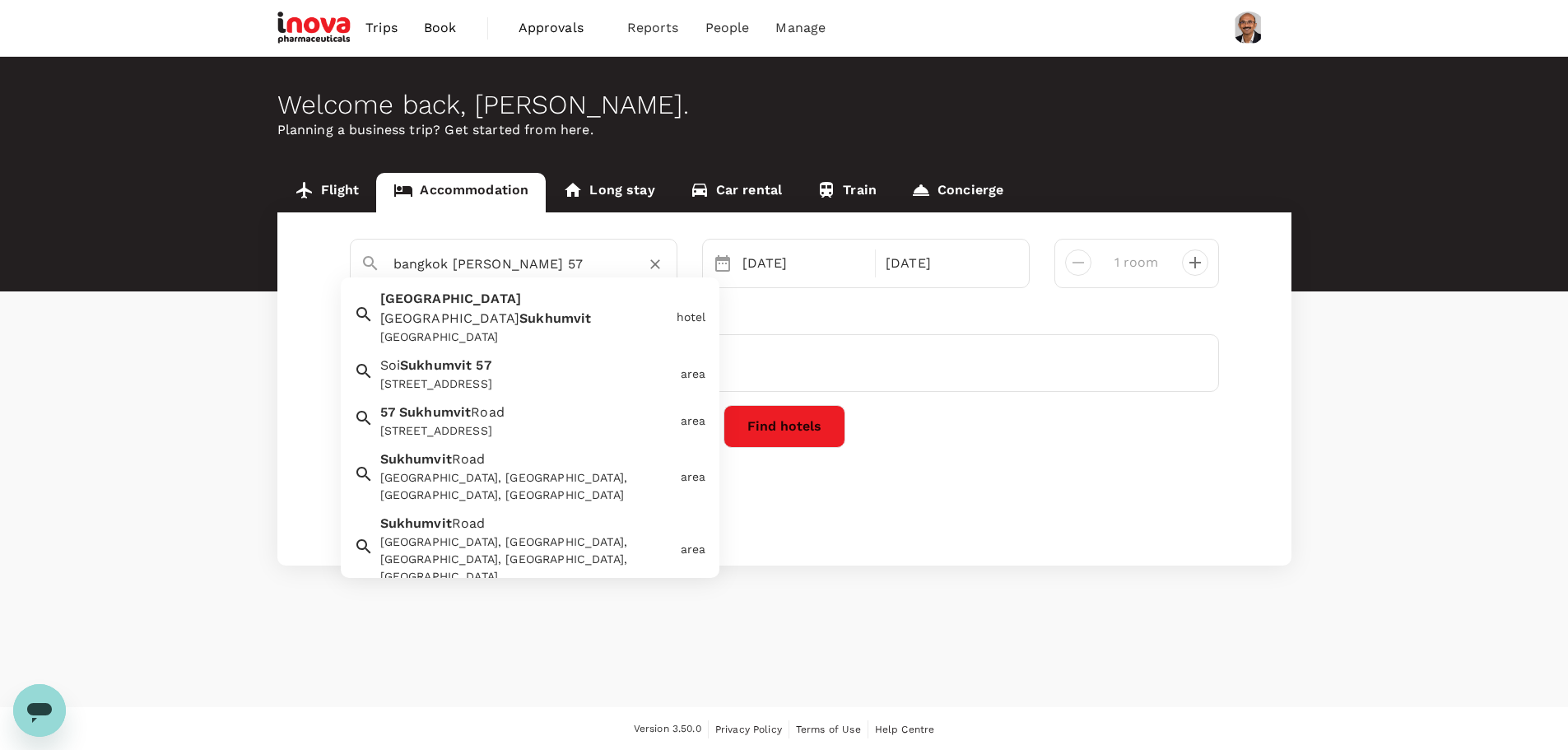
click at [524, 329] on div "Bangkok Marriott Hotel Sukhumvit" at bounding box center [525, 337] width 290 height 17
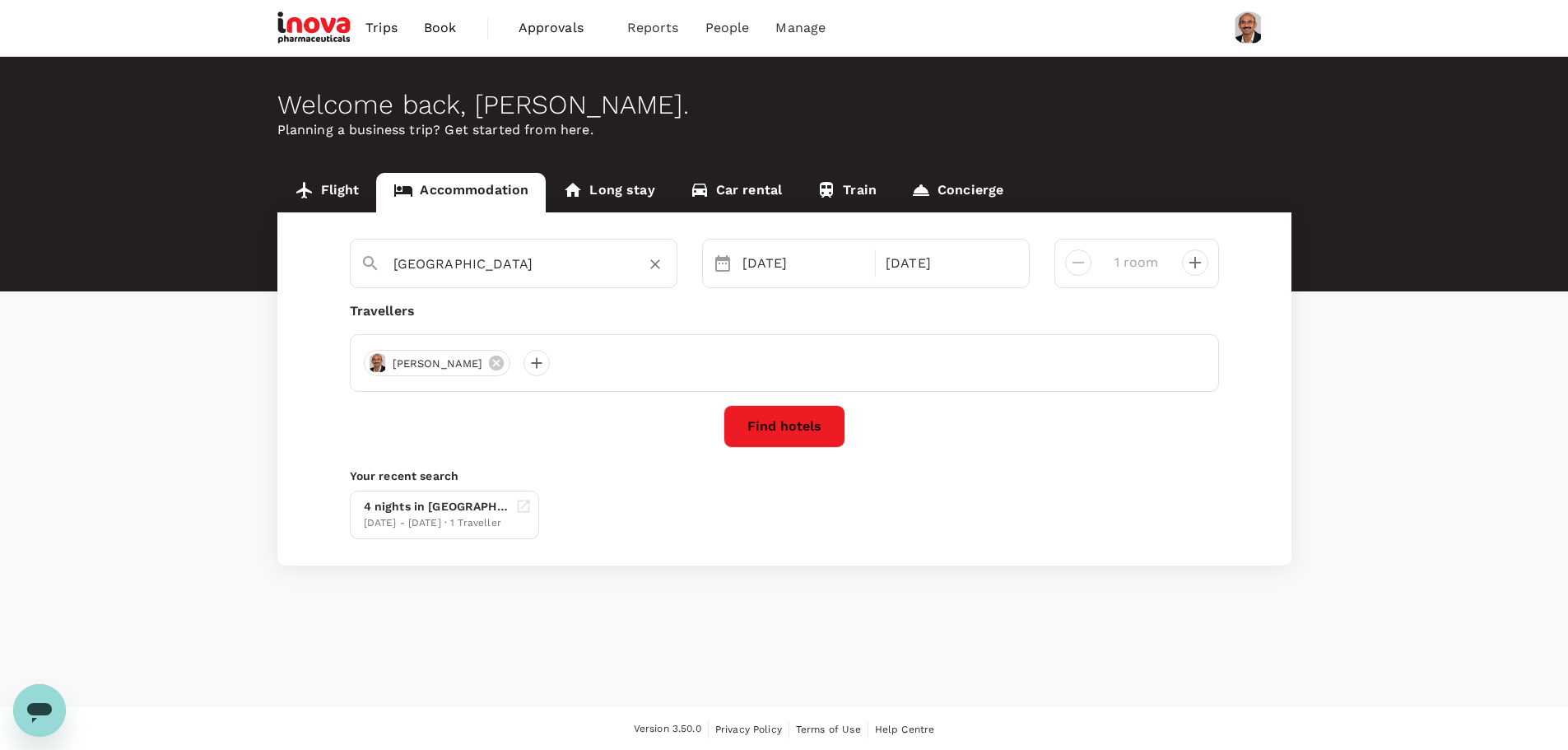
type input "Bangkok Marriott Hotel Sukhumvit"
click at [796, 423] on button "Find hotels" at bounding box center [784, 426] width 122 height 43
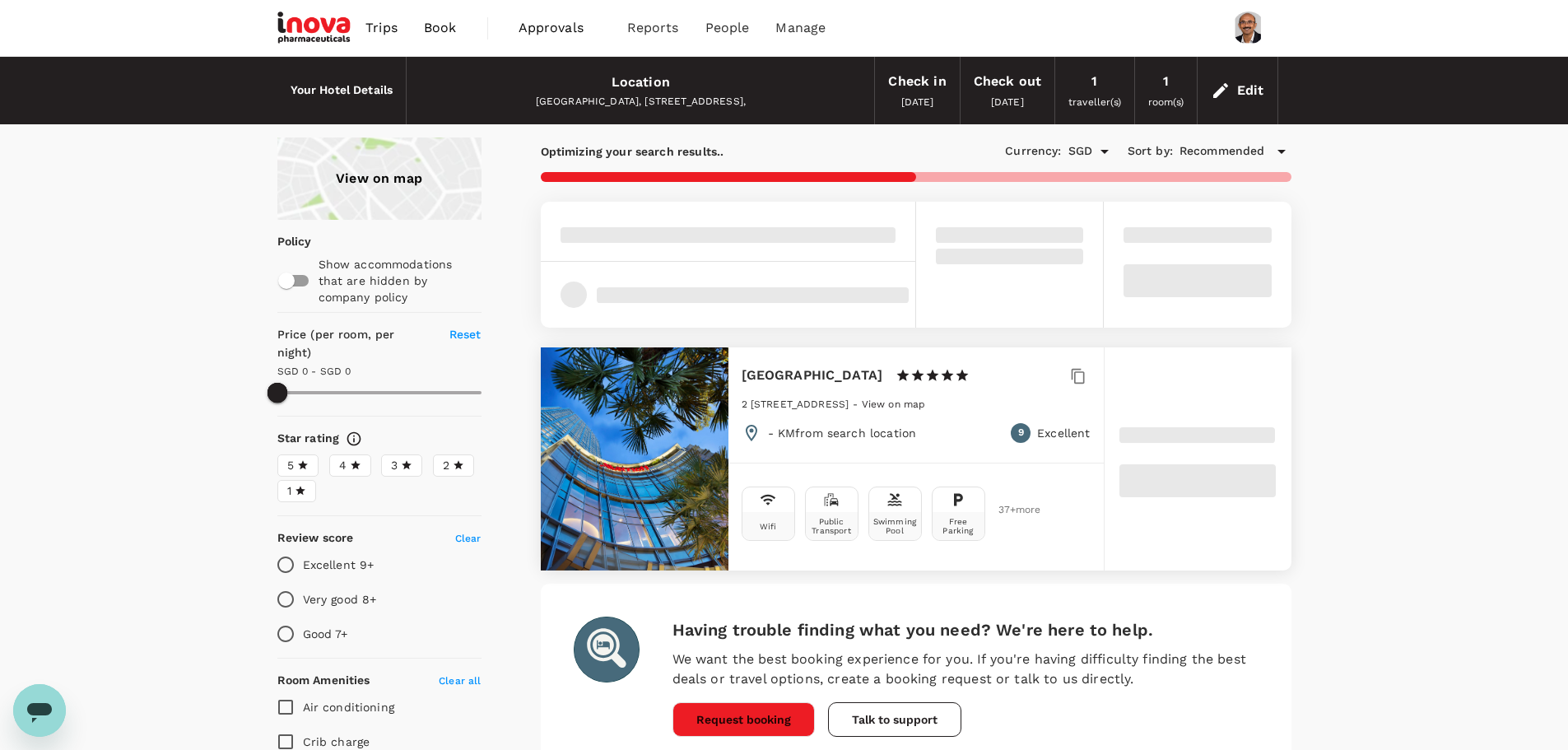
scroll to position [82, 0]
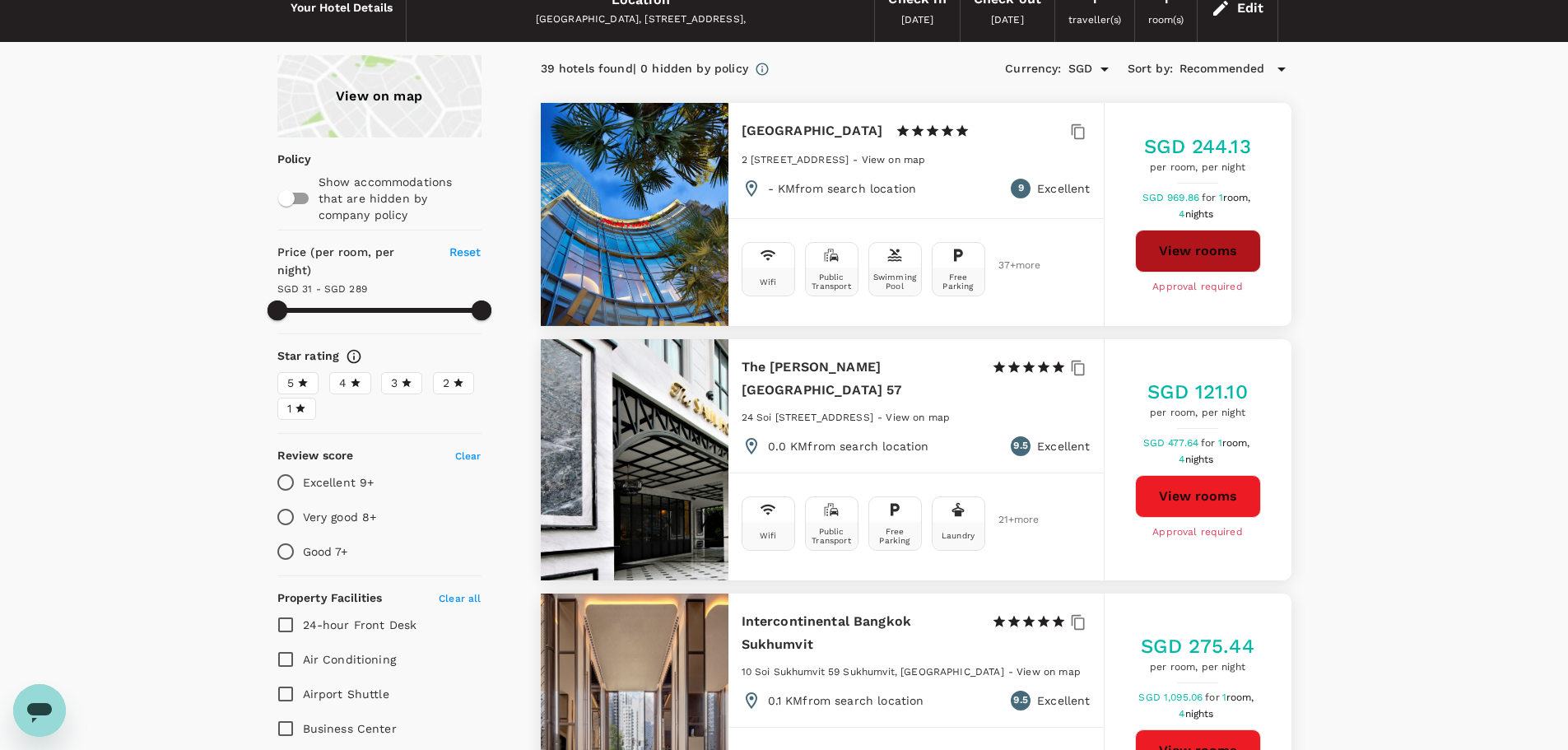
click at [1197, 250] on button "View rooms" at bounding box center [1198, 250] width 126 height 43
type input "287.79"
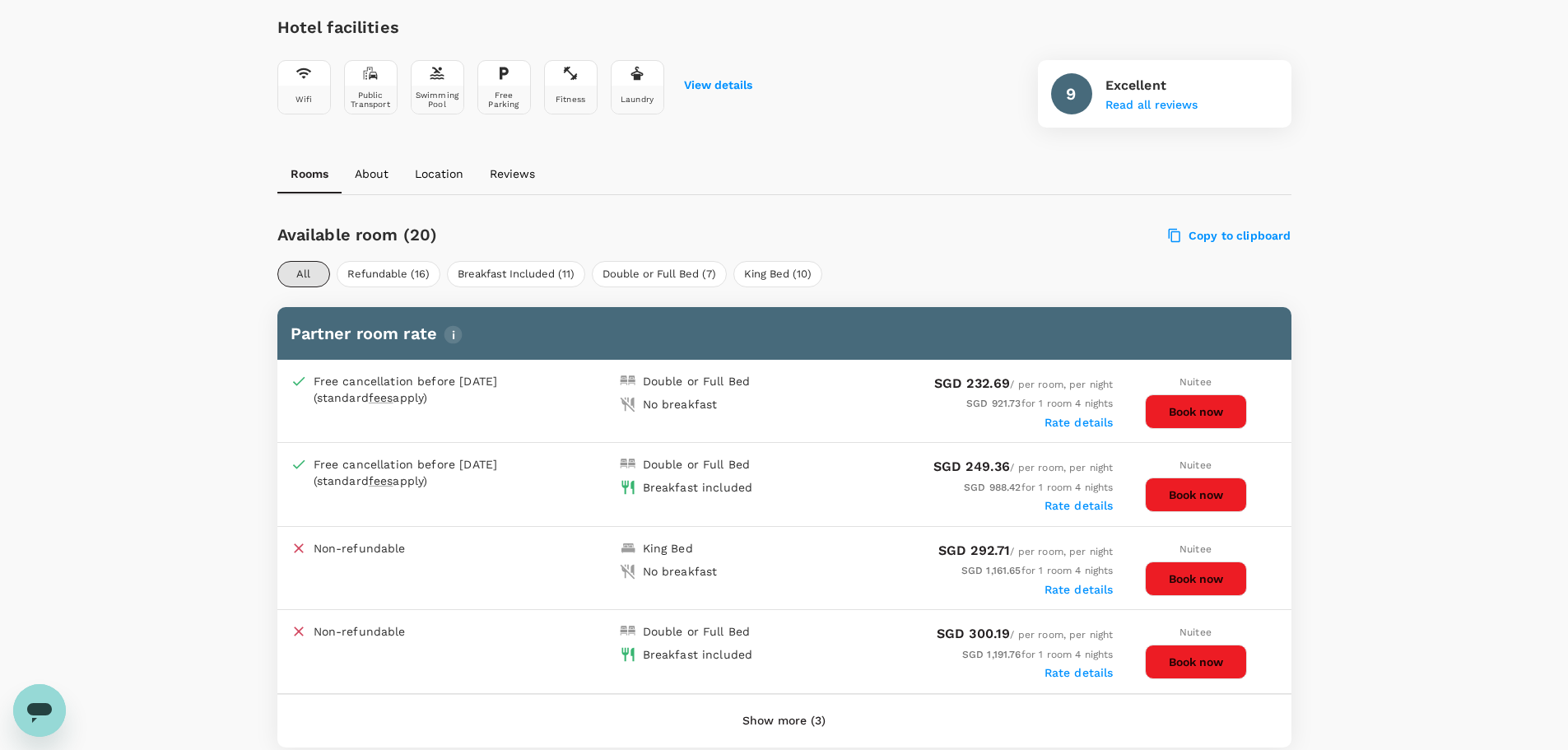
scroll to position [652, 0]
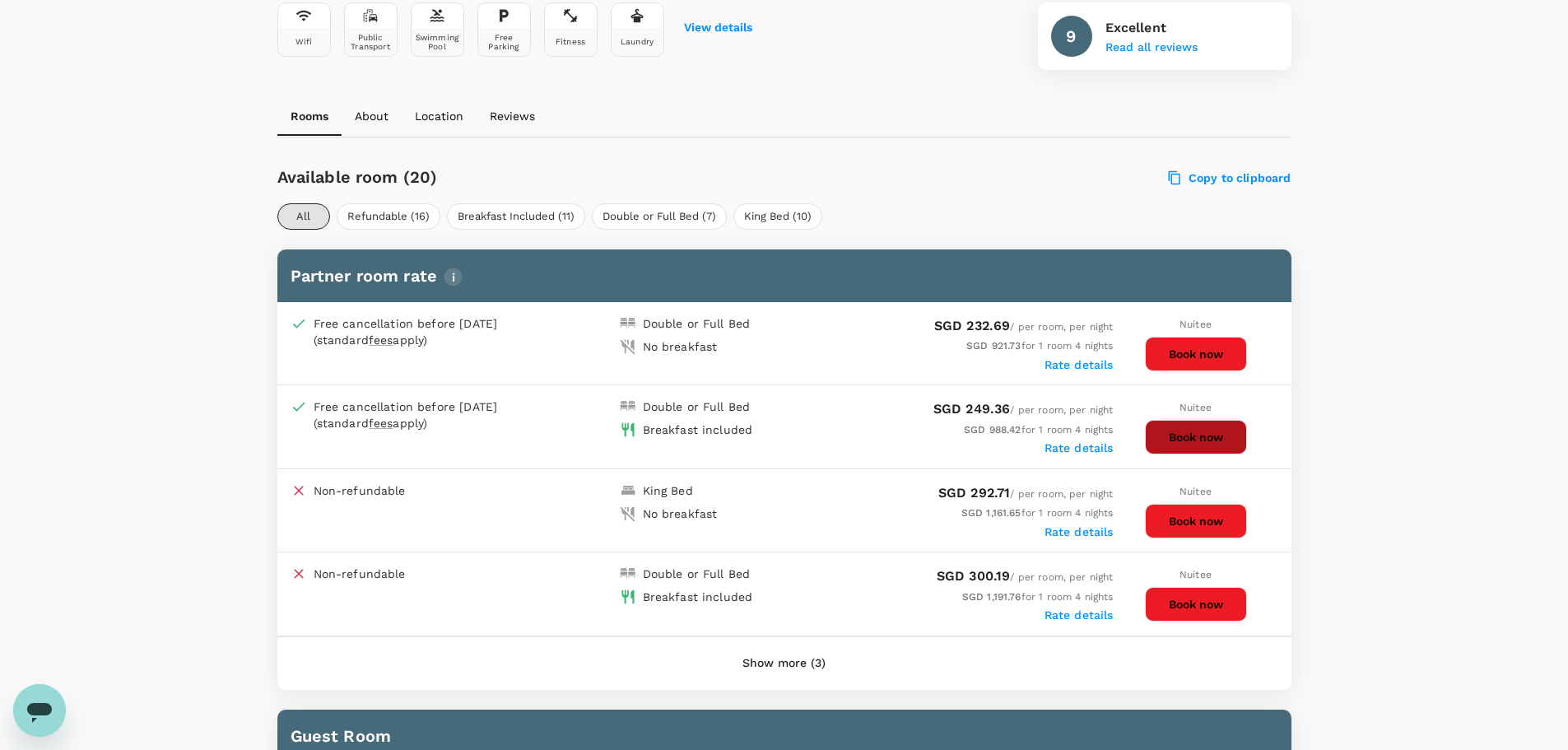
click at [1214, 434] on button "Book now" at bounding box center [1196, 437] width 102 height 34
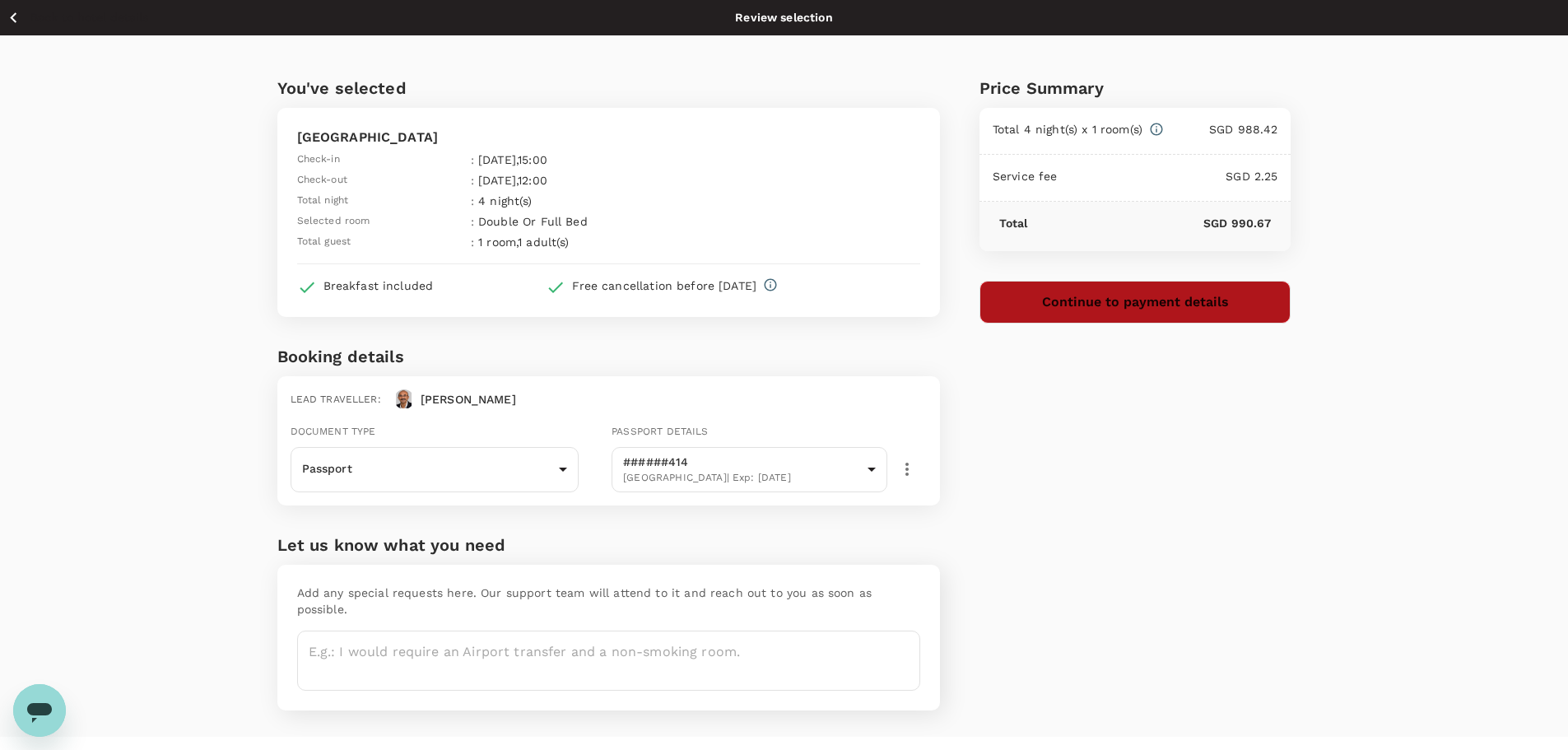
click at [1151, 299] on button "Continue to payment details" at bounding box center [1135, 302] width 312 height 43
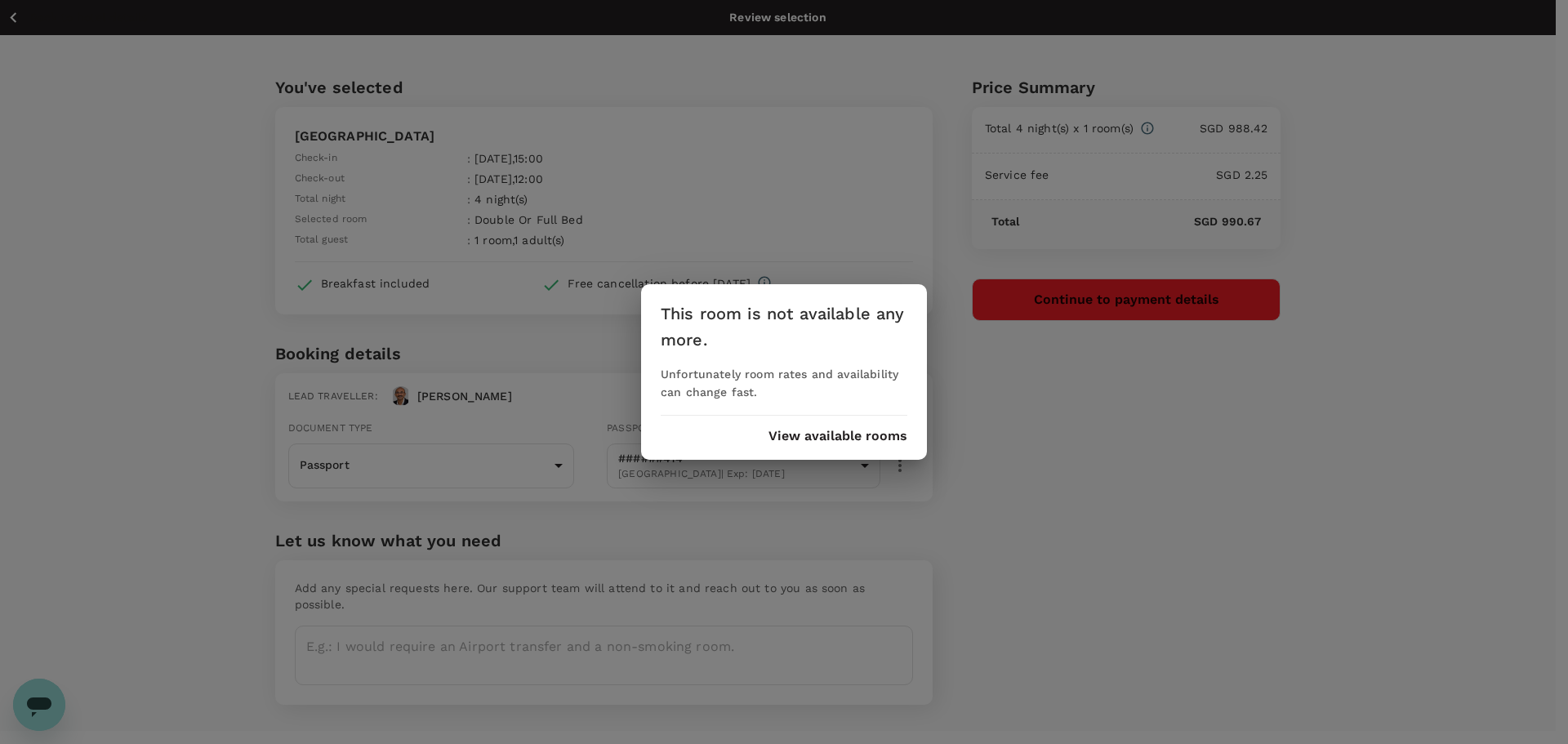
click at [852, 438] on button "View available rooms" at bounding box center [838, 436] width 138 height 15
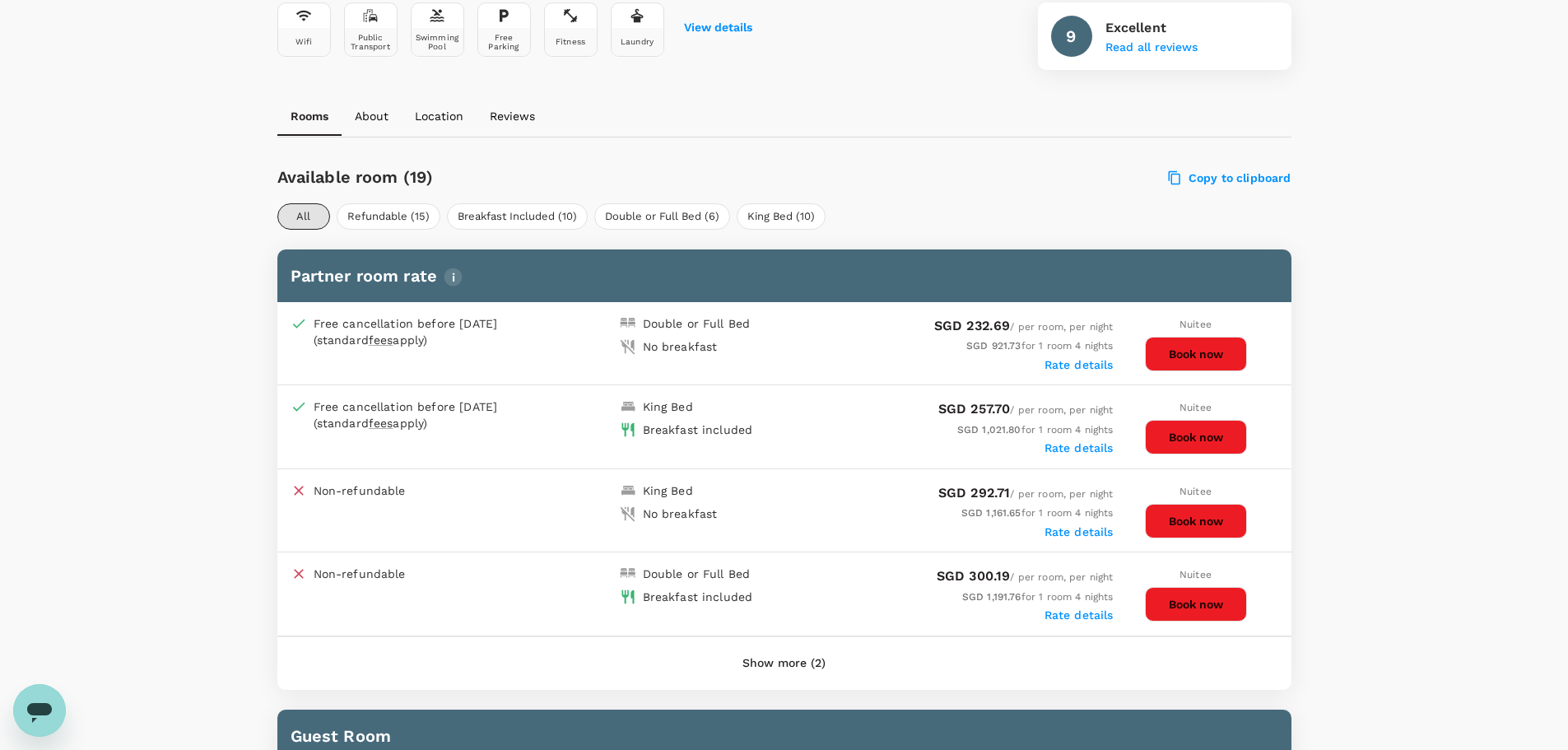
scroll to position [646, 0]
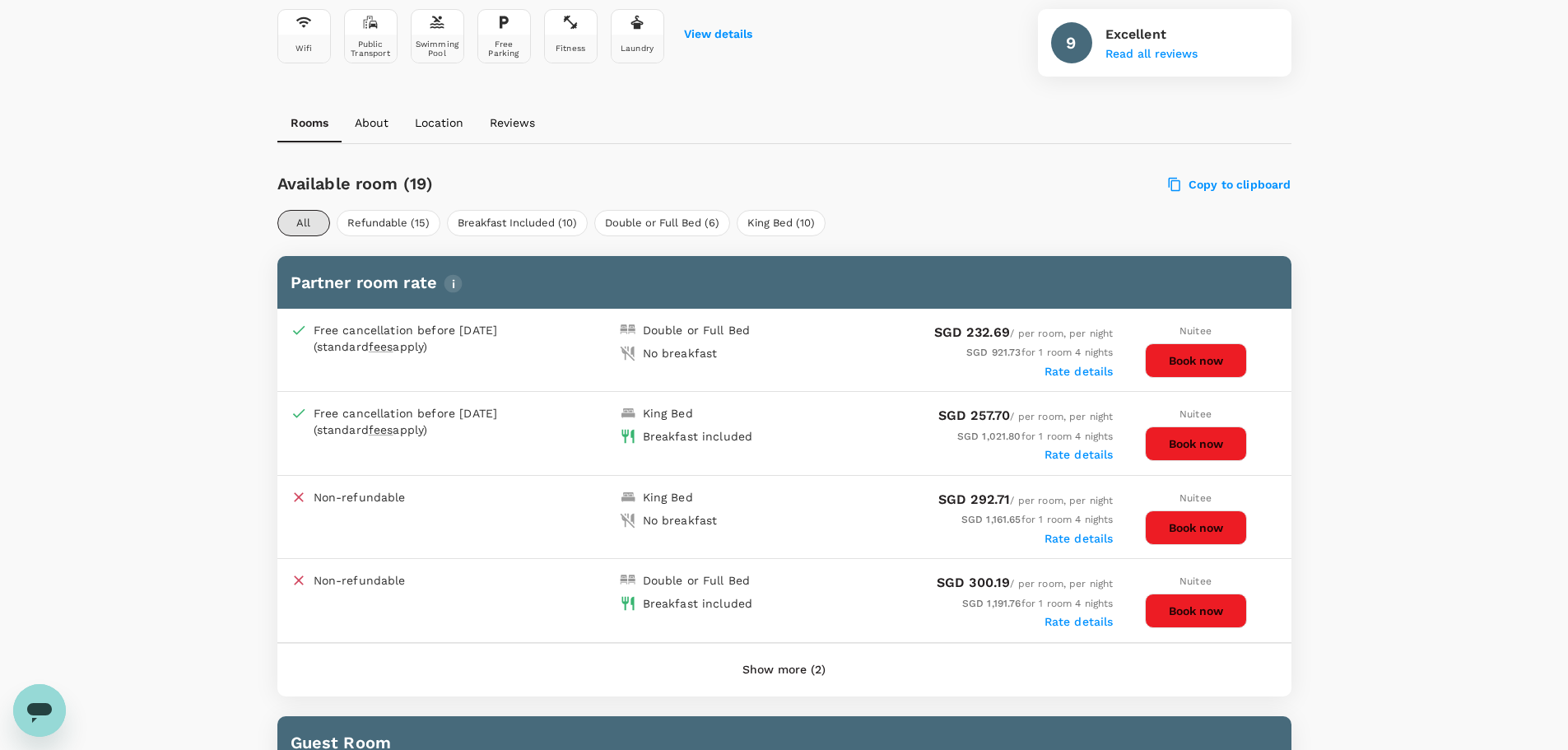
click at [783, 669] on button "Show more (2)" at bounding box center [784, 670] width 129 height 39
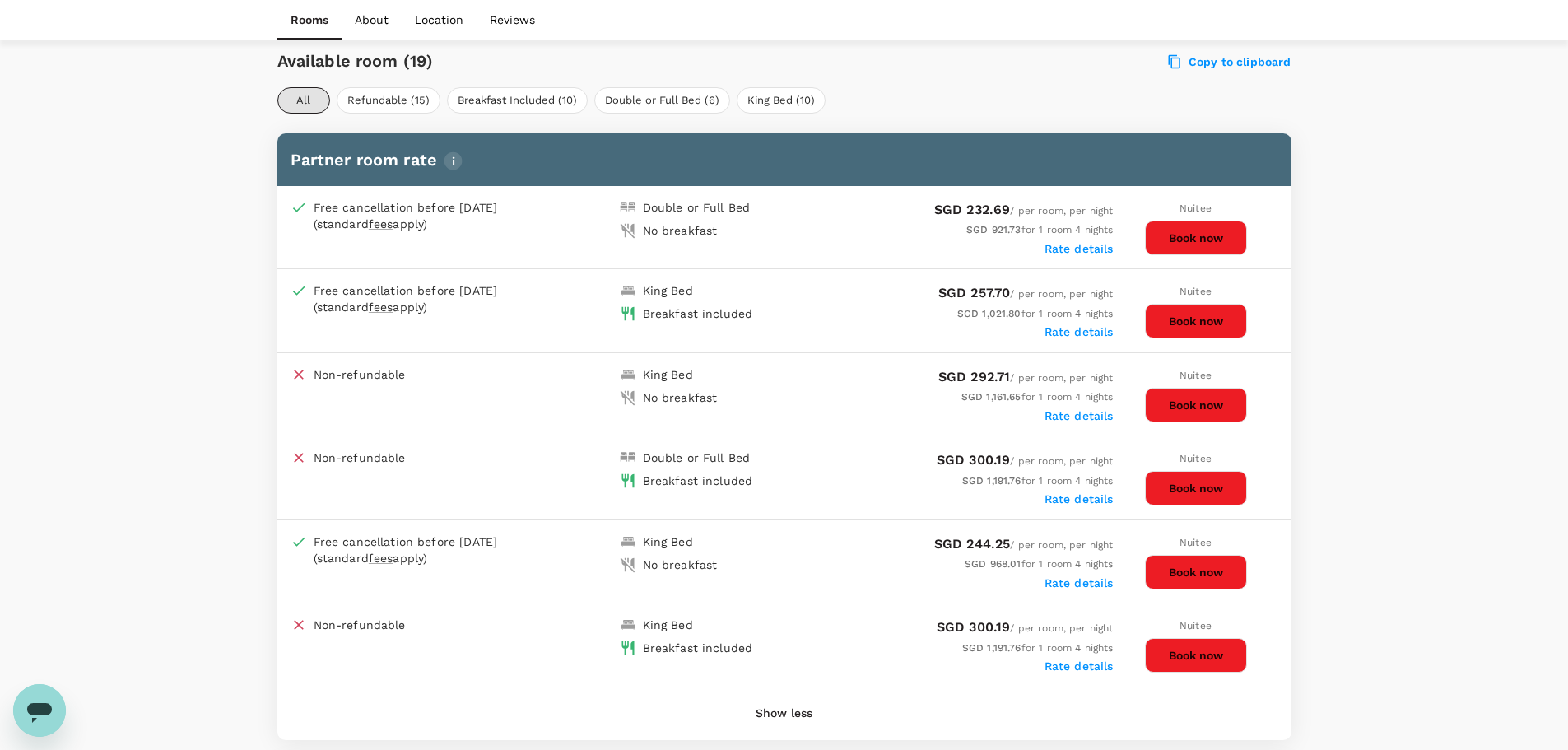
scroll to position [810, 0]
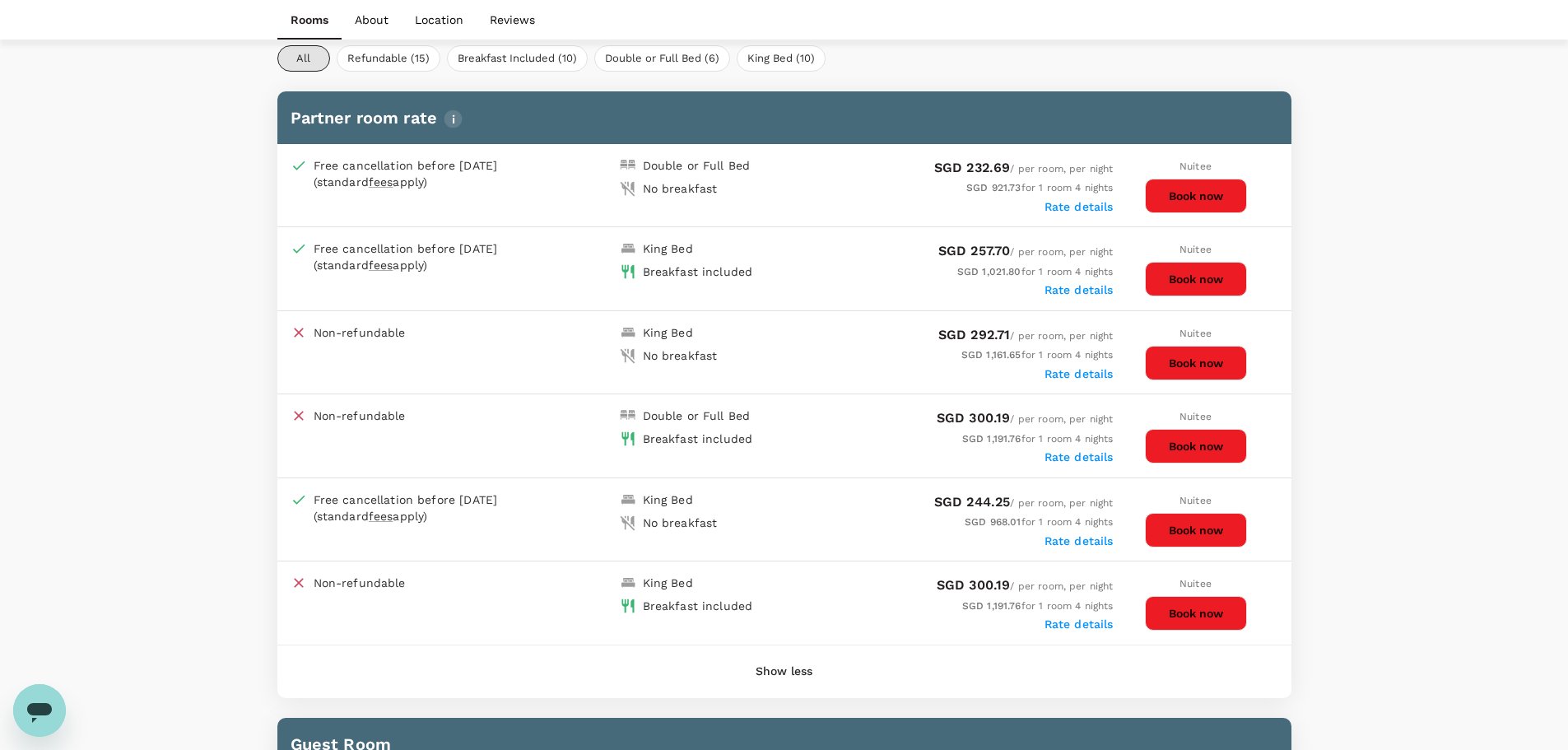
click at [1208, 277] on button "Book now" at bounding box center [1196, 279] width 102 height 34
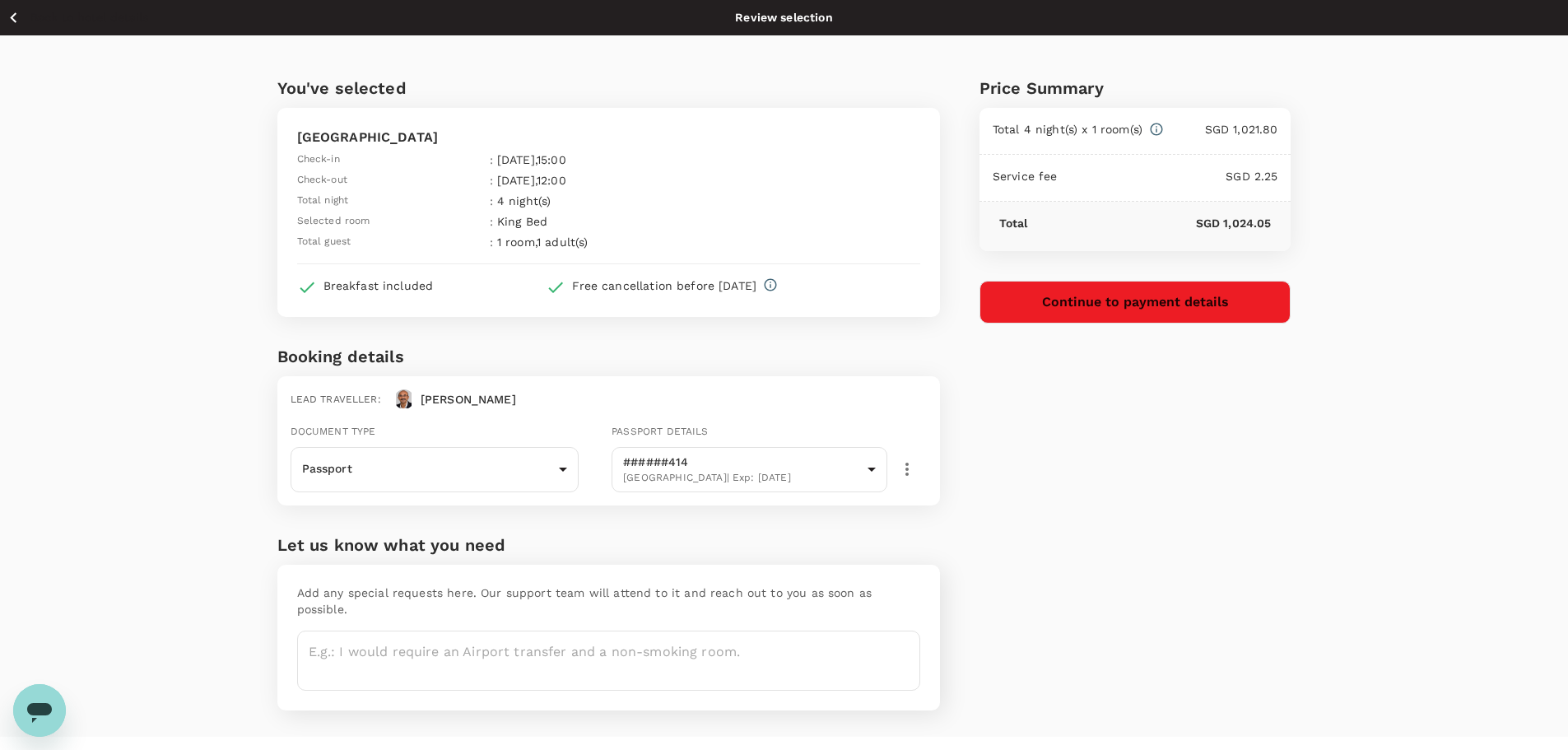
click at [1156, 296] on button "Continue to payment details" at bounding box center [1135, 302] width 312 height 43
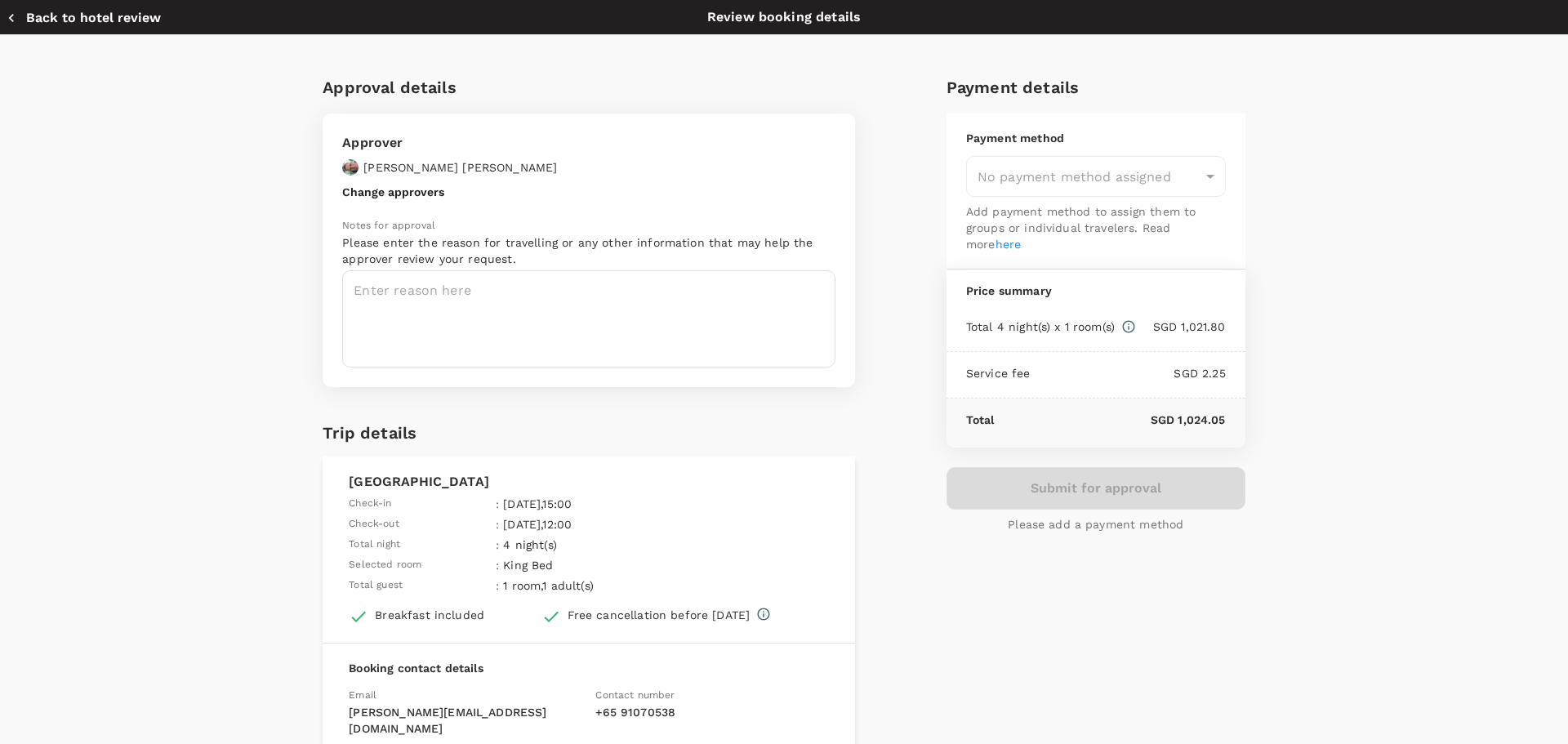
type input "9e677c2c-1b51-4fb9-8b8e-e61d94c42ce6"
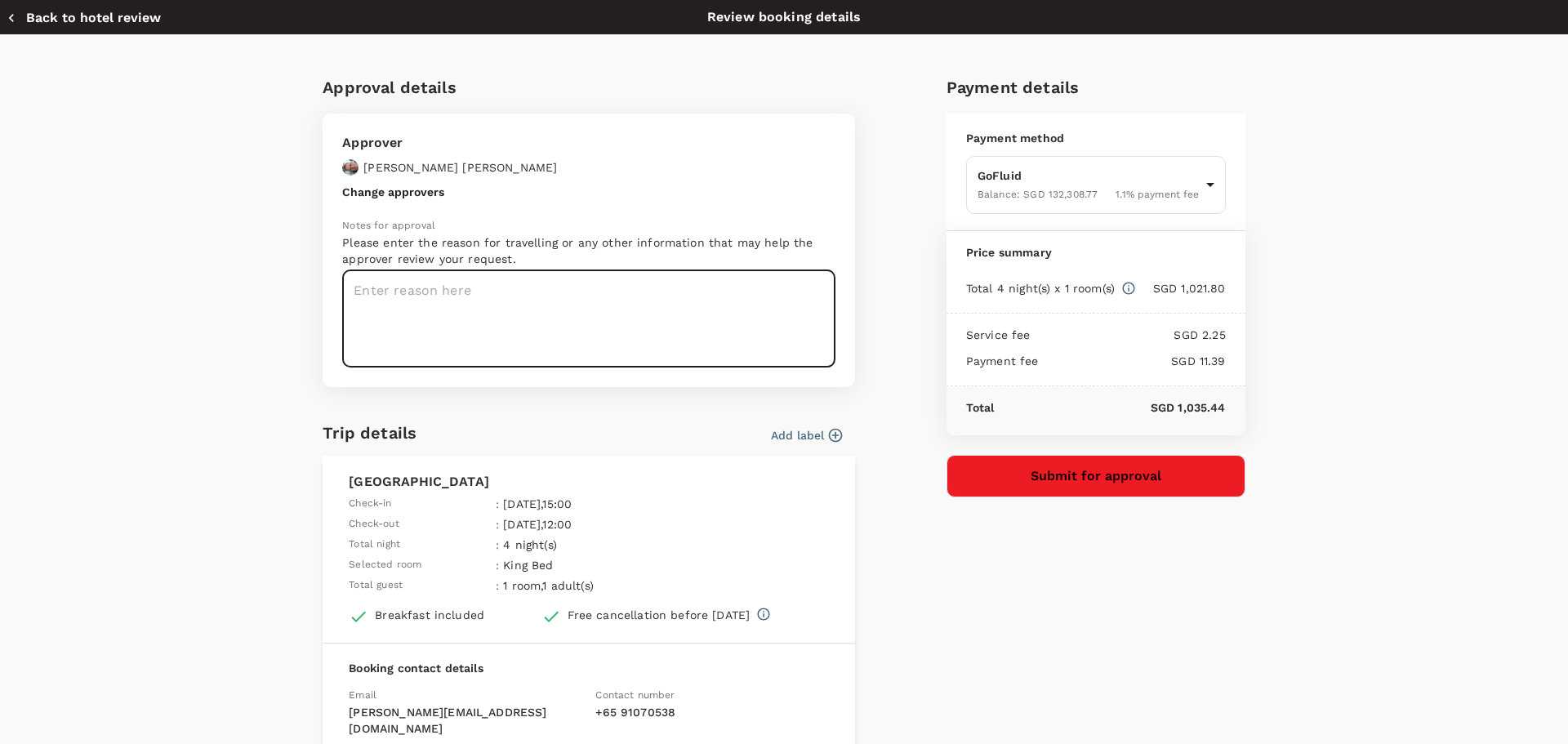
click at [421, 303] on textarea at bounding box center [589, 318] width 493 height 98
type textarea "Sugar paste tech transfer -Olic trials"
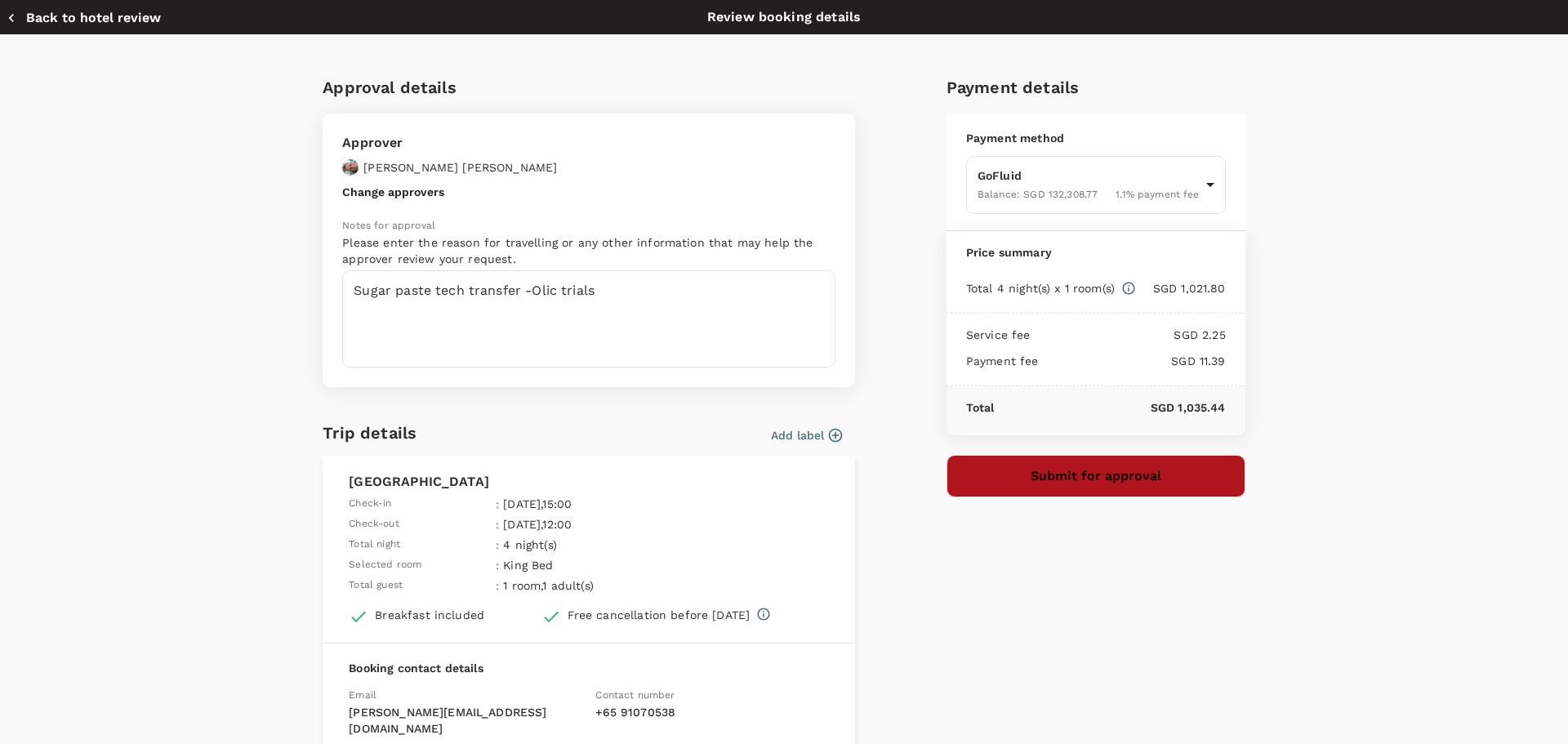
click at [1101, 475] on button "Submit for approval" at bounding box center [1096, 476] width 299 height 43
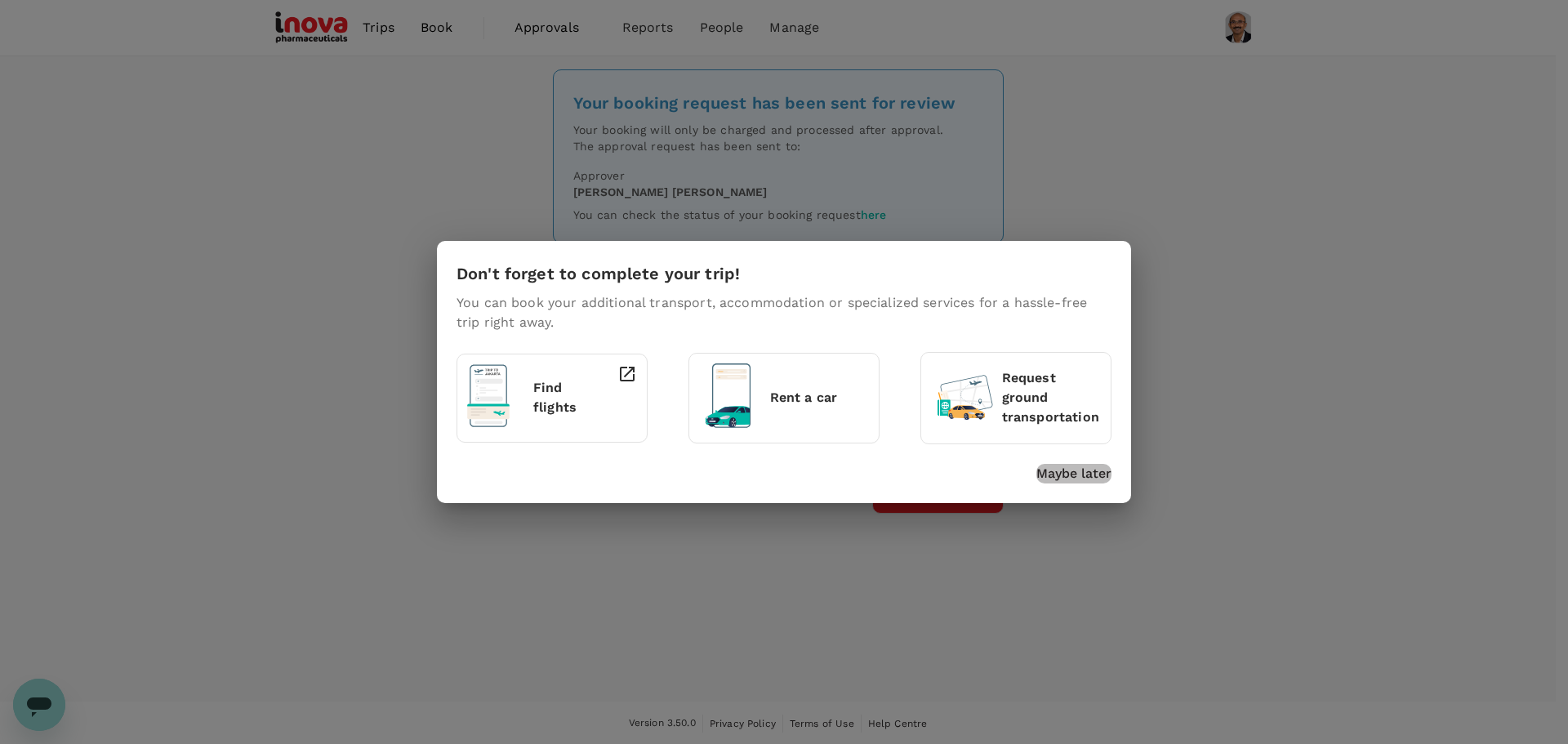
click at [1085, 478] on p "Maybe later" at bounding box center [1073, 473] width 75 height 20
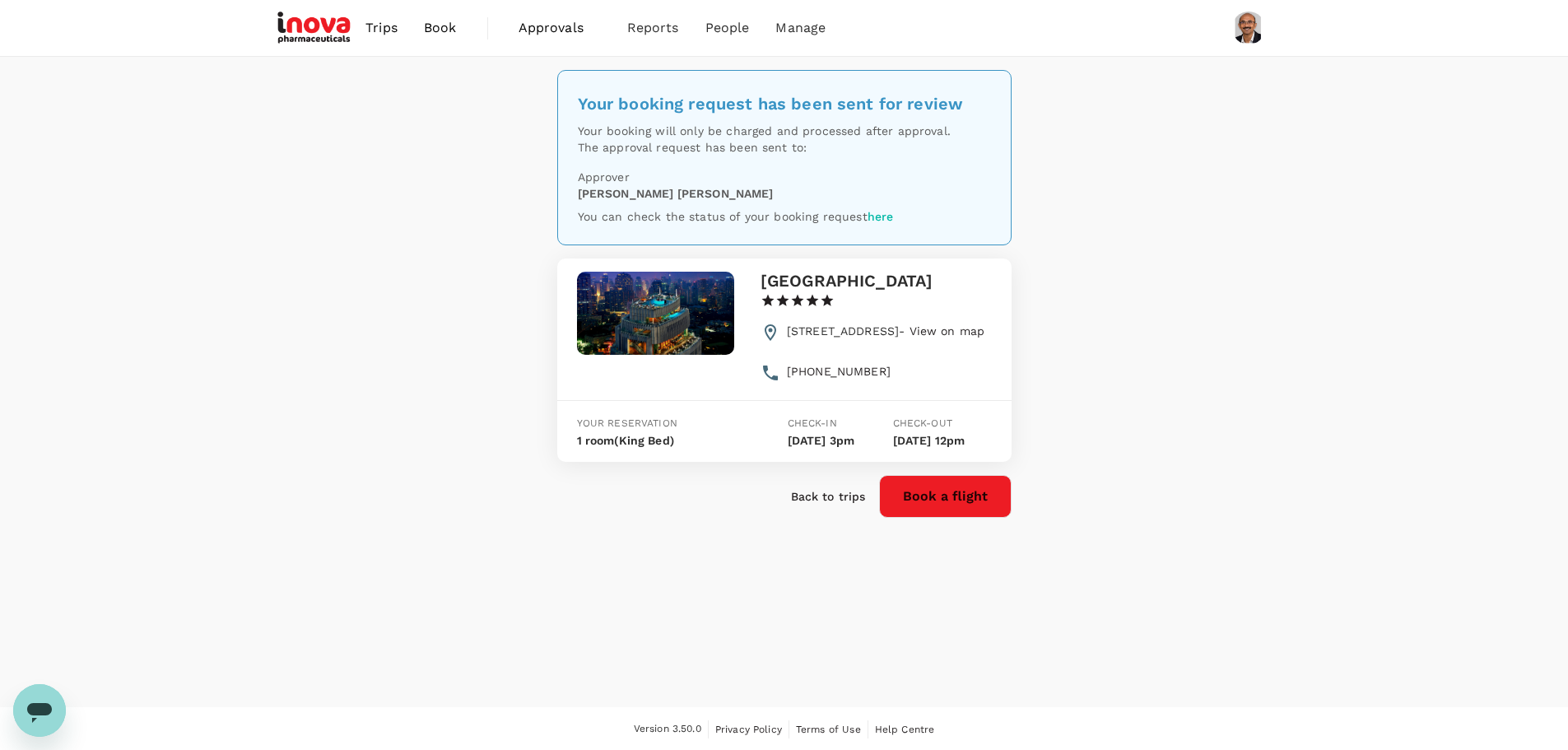
click at [564, 32] on span "Approvals" at bounding box center [560, 28] width 82 height 20
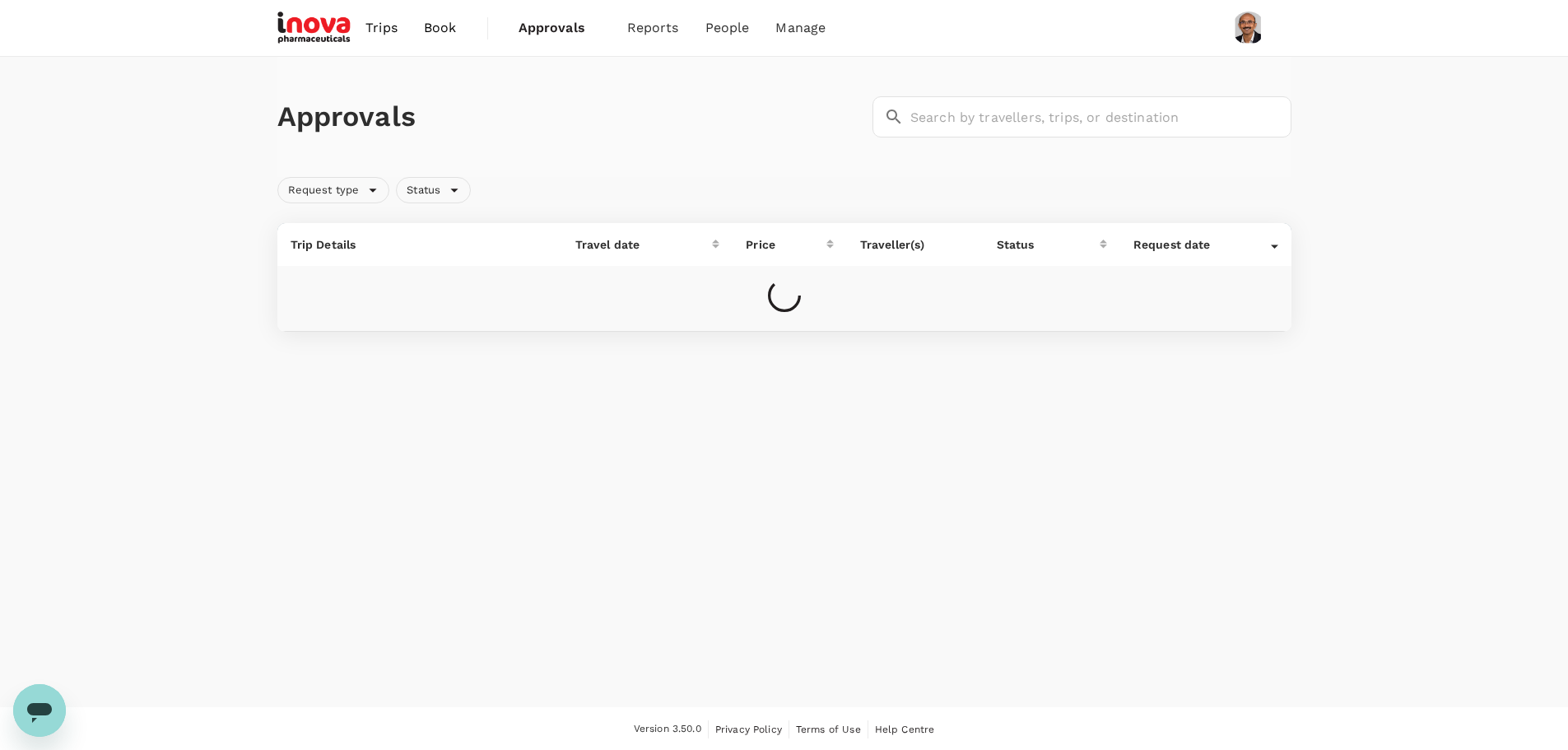
click at [386, 27] on span "Trips" at bounding box center [382, 28] width 32 height 20
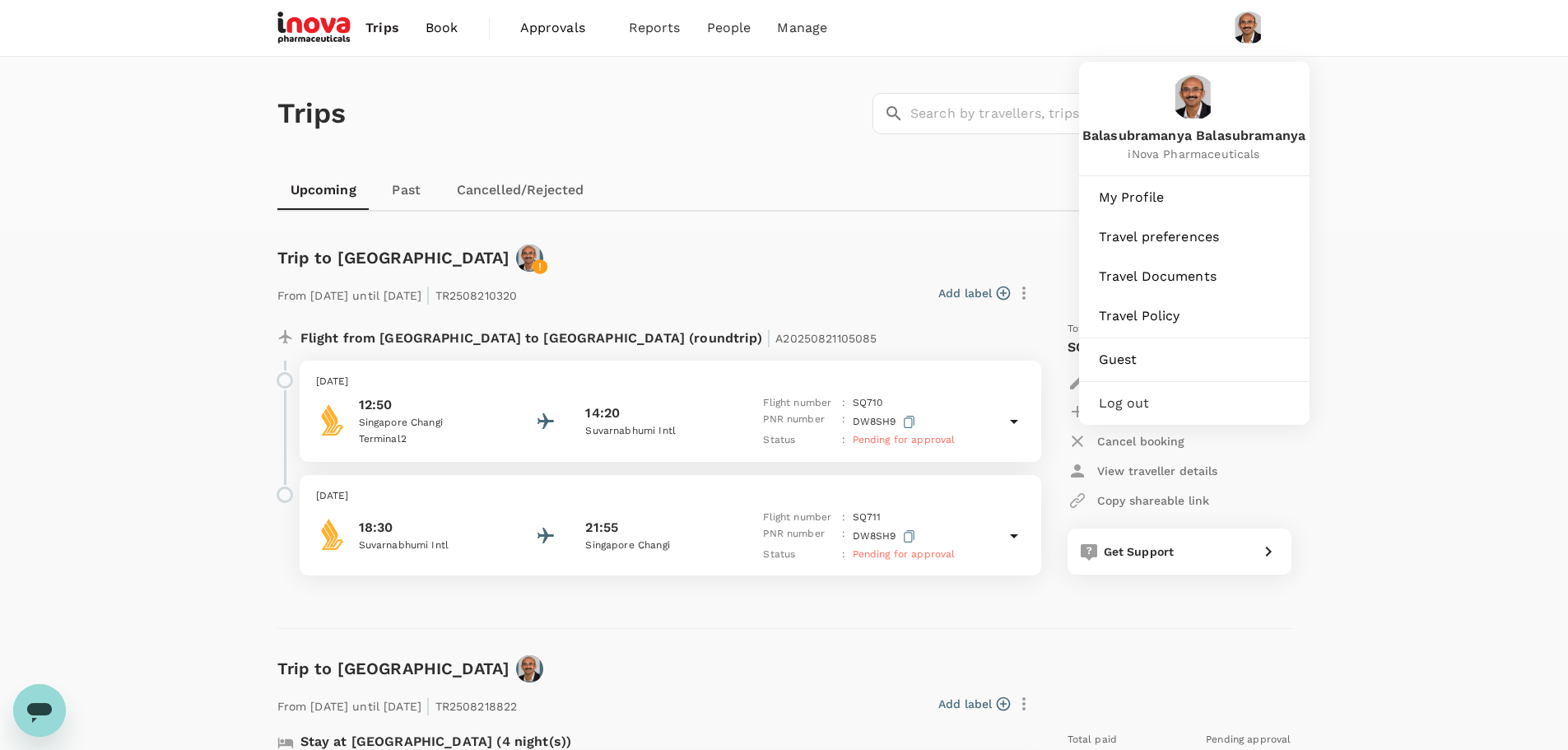
click at [1107, 404] on span "Log out" at bounding box center [1194, 403] width 191 height 20
